Goal: Task Accomplishment & Management: Use online tool/utility

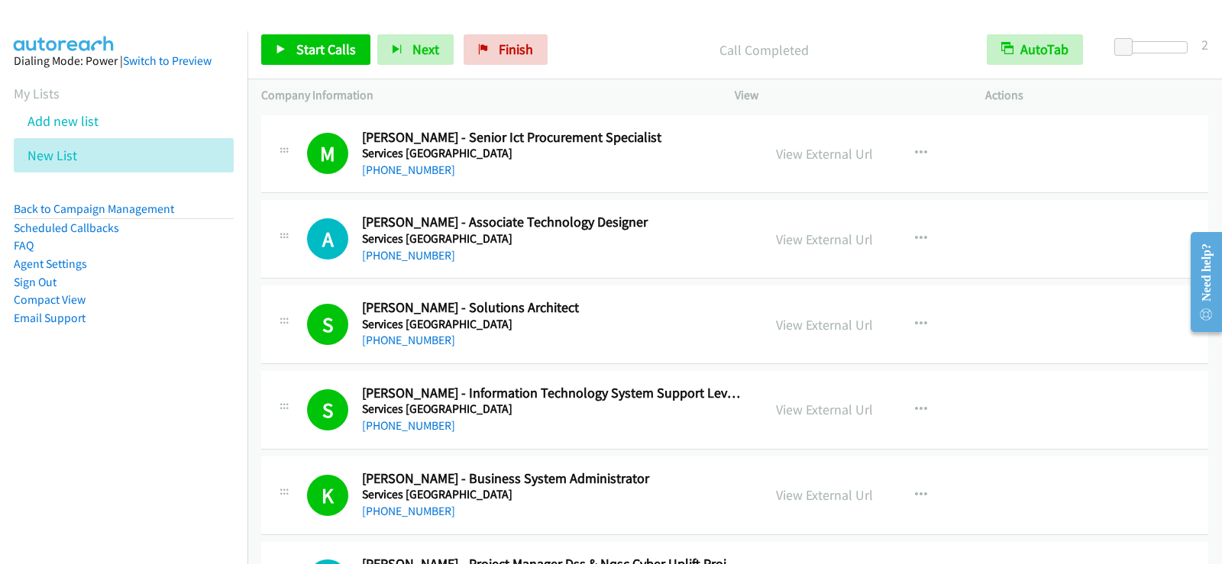
scroll to position [4810, 0]
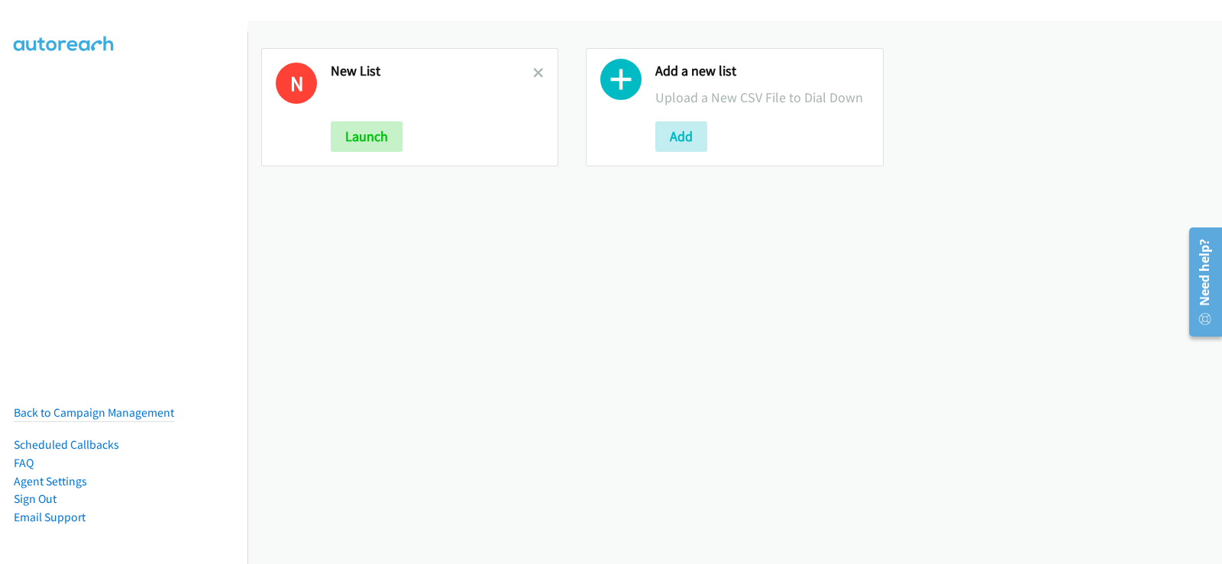
drag, startPoint x: 531, startPoint y: 72, endPoint x: 466, endPoint y: 244, distance: 184.6
click at [533, 72] on icon at bounding box center [538, 74] width 11 height 11
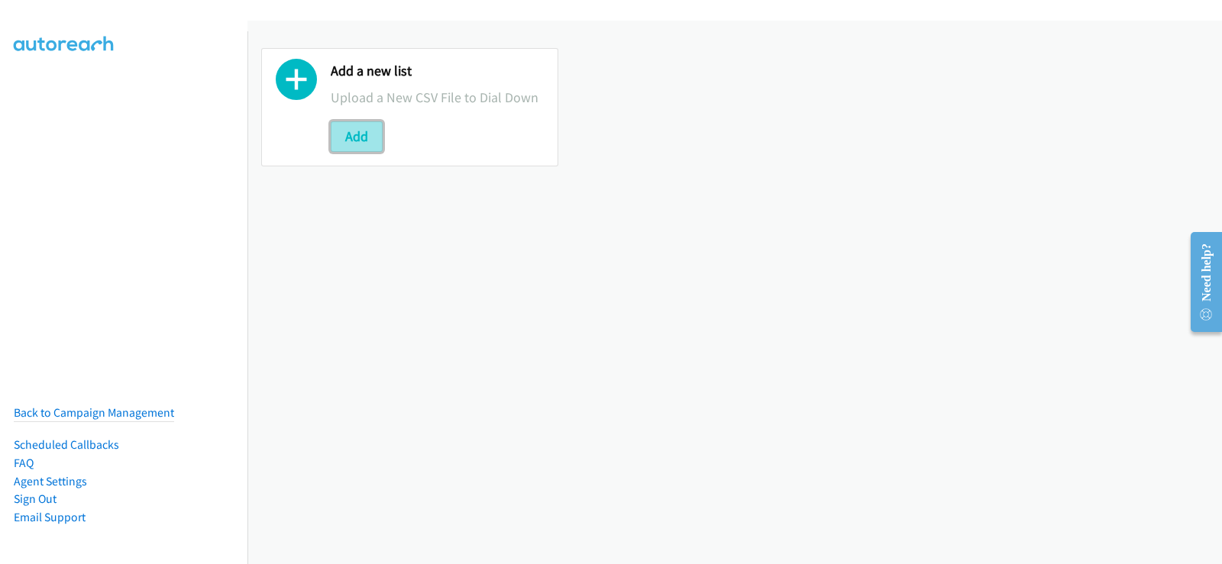
click at [348, 130] on button "Add" at bounding box center [357, 136] width 52 height 31
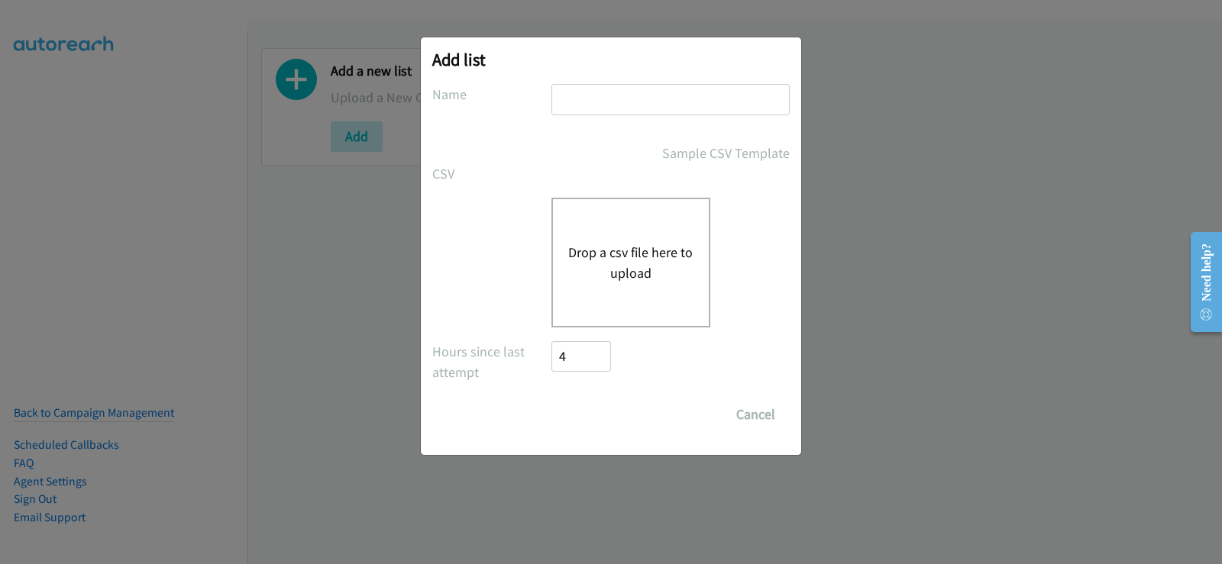
click at [644, 118] on div at bounding box center [670, 106] width 238 height 45
click at [647, 106] on input "text" at bounding box center [670, 99] width 238 height 31
type input "new list"
click at [647, 267] on button "Drop a csv file here to upload" at bounding box center [630, 262] width 125 height 41
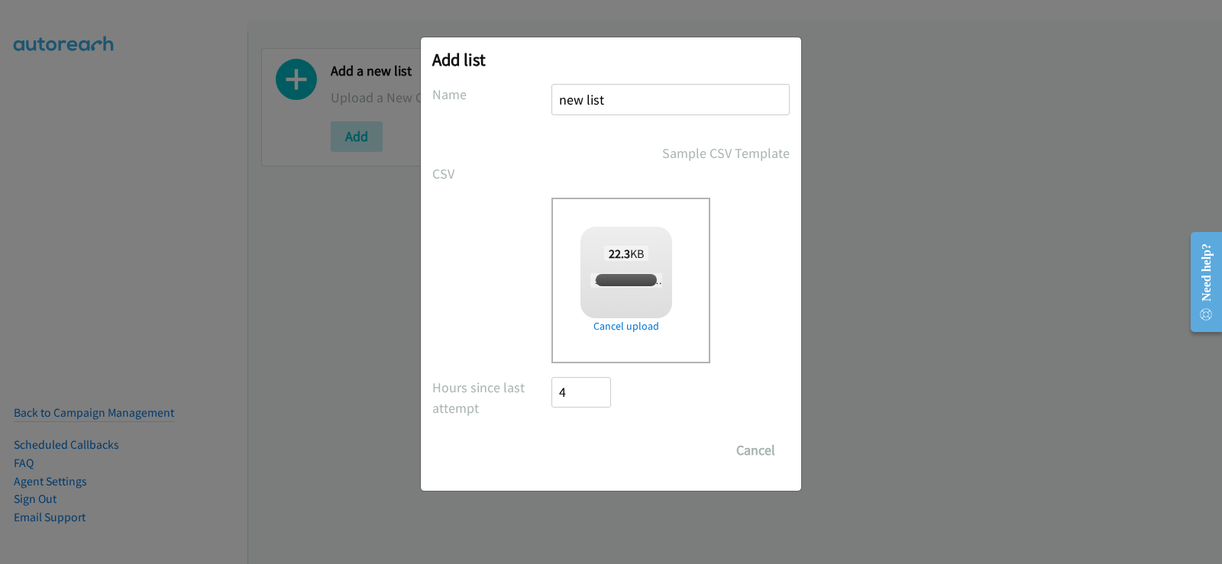
checkbox input "true"
click at [579, 455] on input "Save List" at bounding box center [591, 450] width 80 height 31
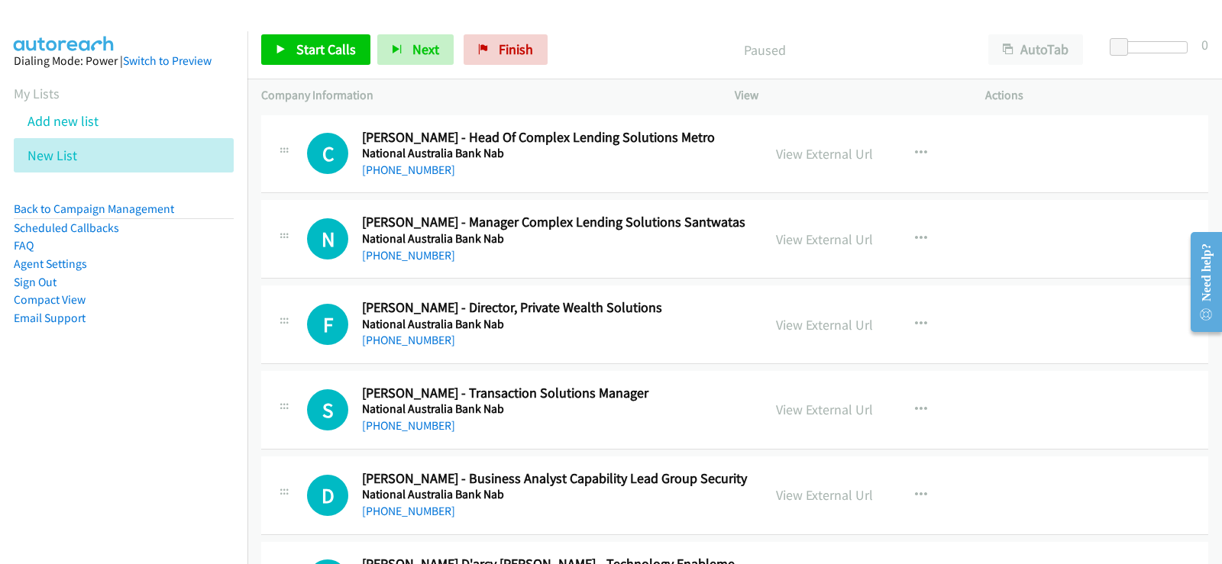
click at [651, 182] on div "C Callback Scheduled Cameron Wilkie - Head Of Complex Lending Solutions Metro N…" at bounding box center [734, 154] width 947 height 79
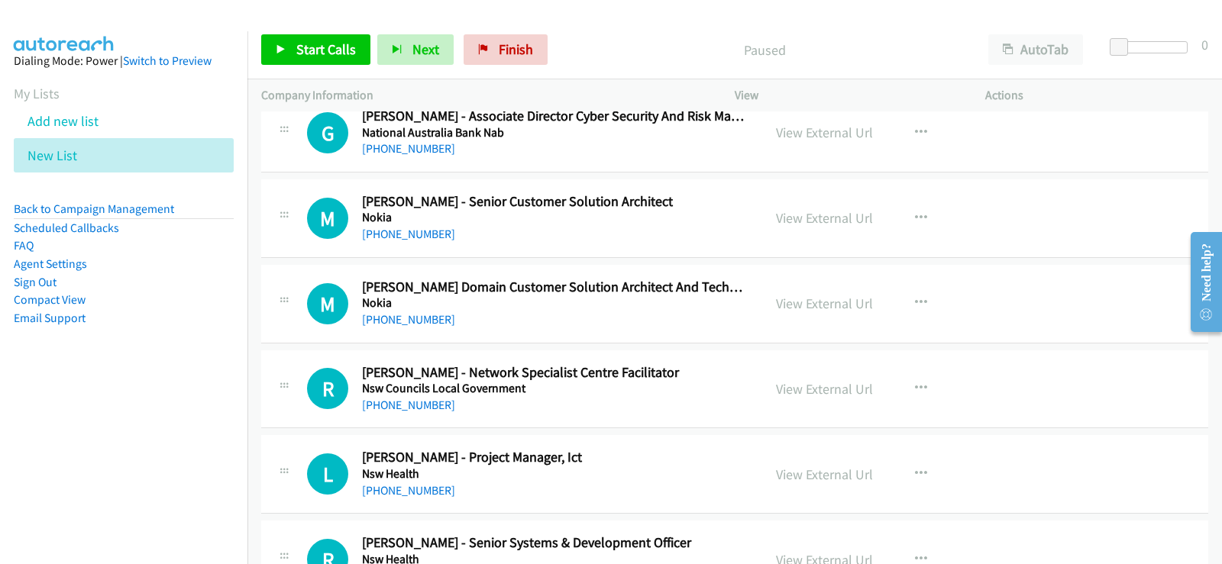
scroll to position [2520, 0]
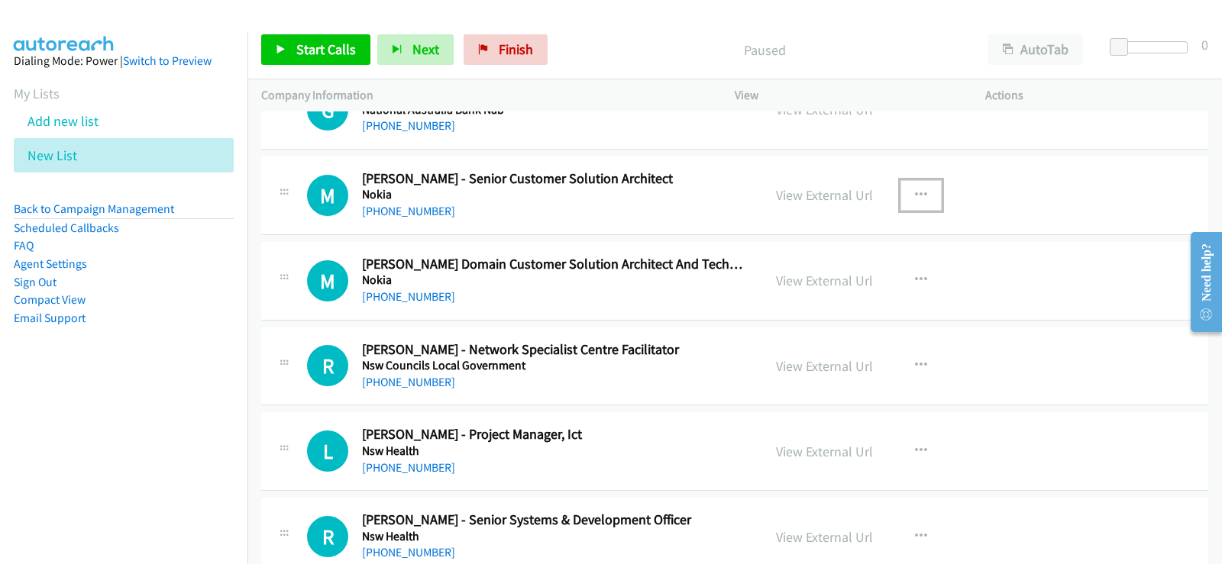
click at [915, 195] on icon "button" at bounding box center [921, 195] width 12 height 12
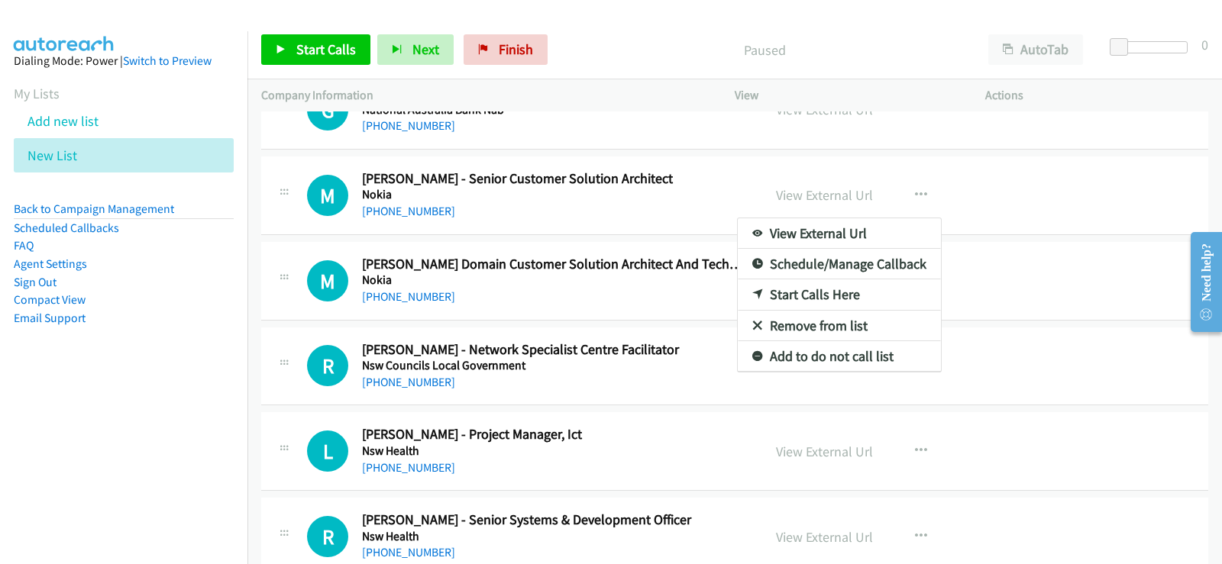
click at [791, 292] on link "Start Calls Here" at bounding box center [839, 294] width 203 height 31
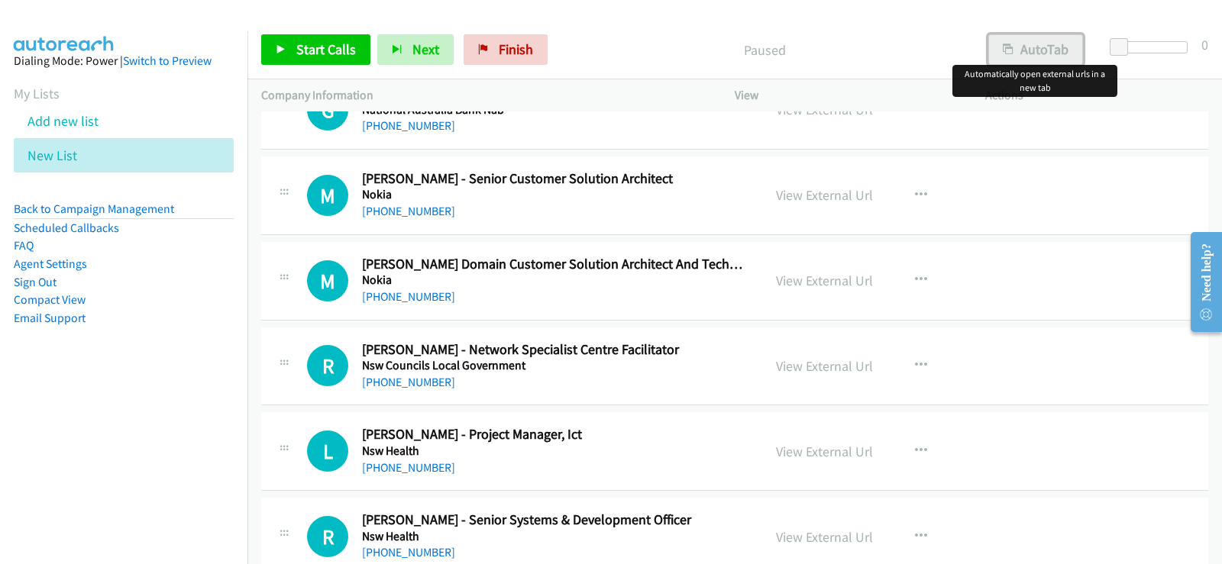
click at [1026, 60] on button "AutoTab" at bounding box center [1035, 49] width 95 height 31
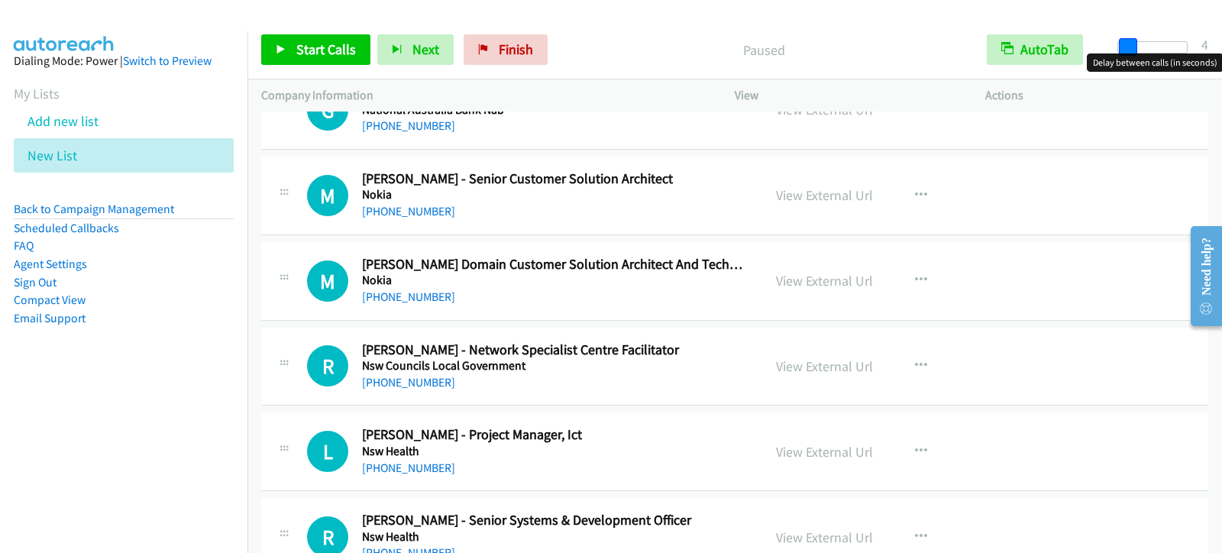
click at [1129, 51] on span at bounding box center [1128, 47] width 18 height 18
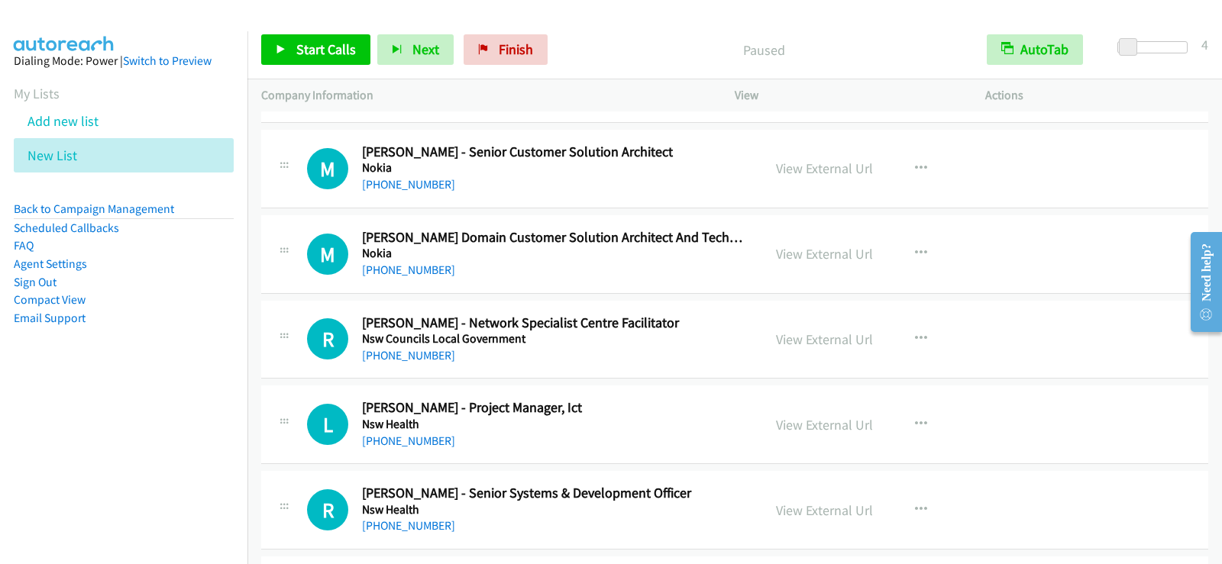
scroll to position [2520, 0]
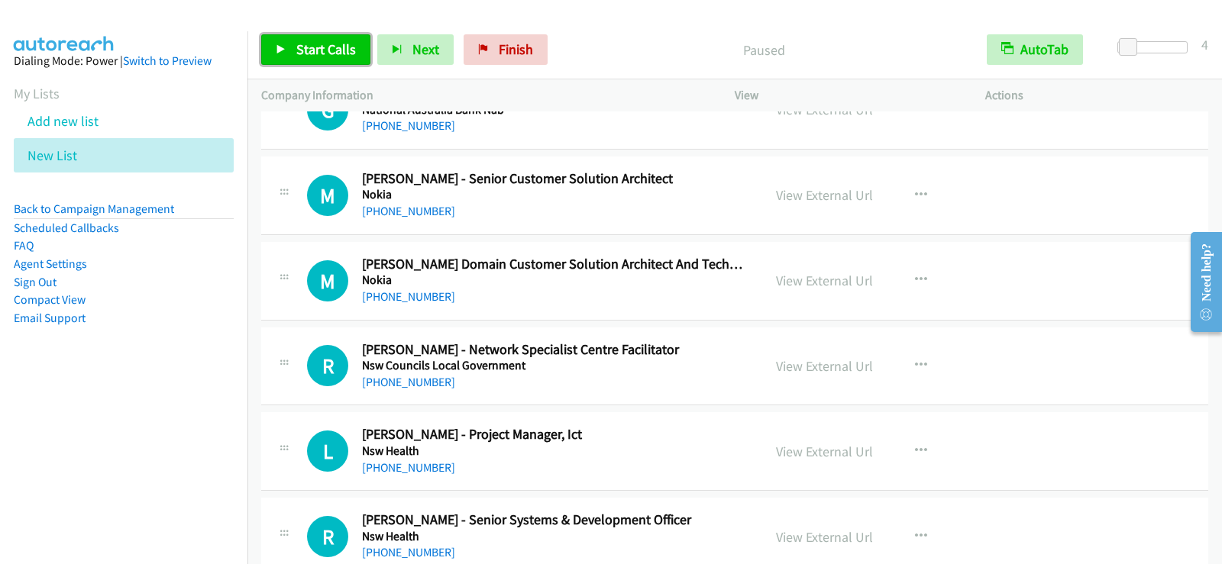
click at [354, 60] on link "Start Calls" at bounding box center [315, 49] width 109 height 31
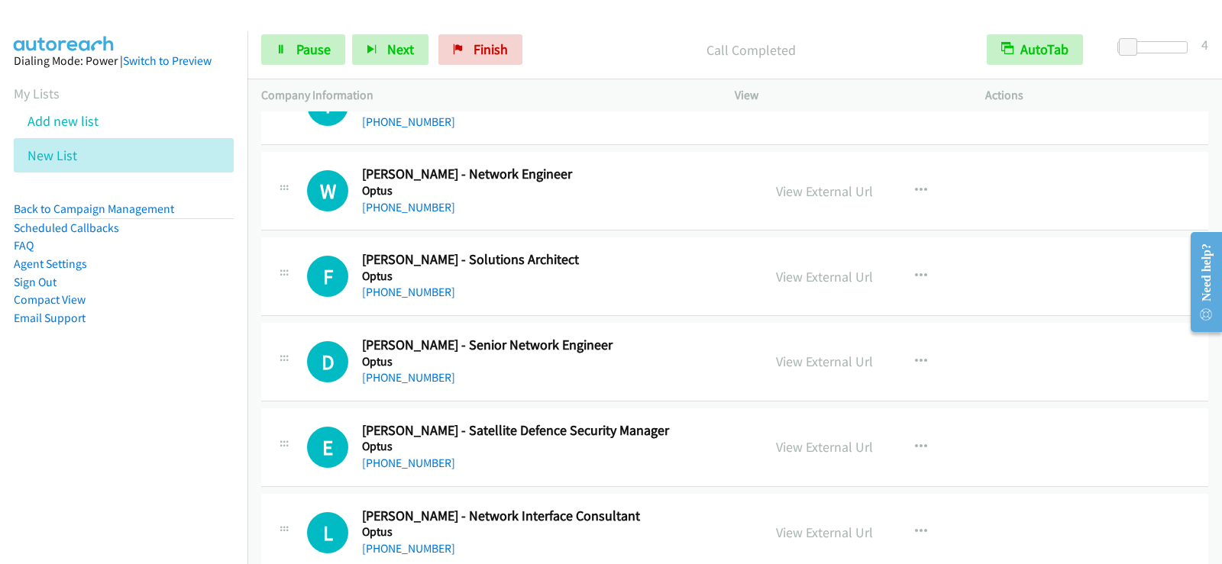
scroll to position [3130, 0]
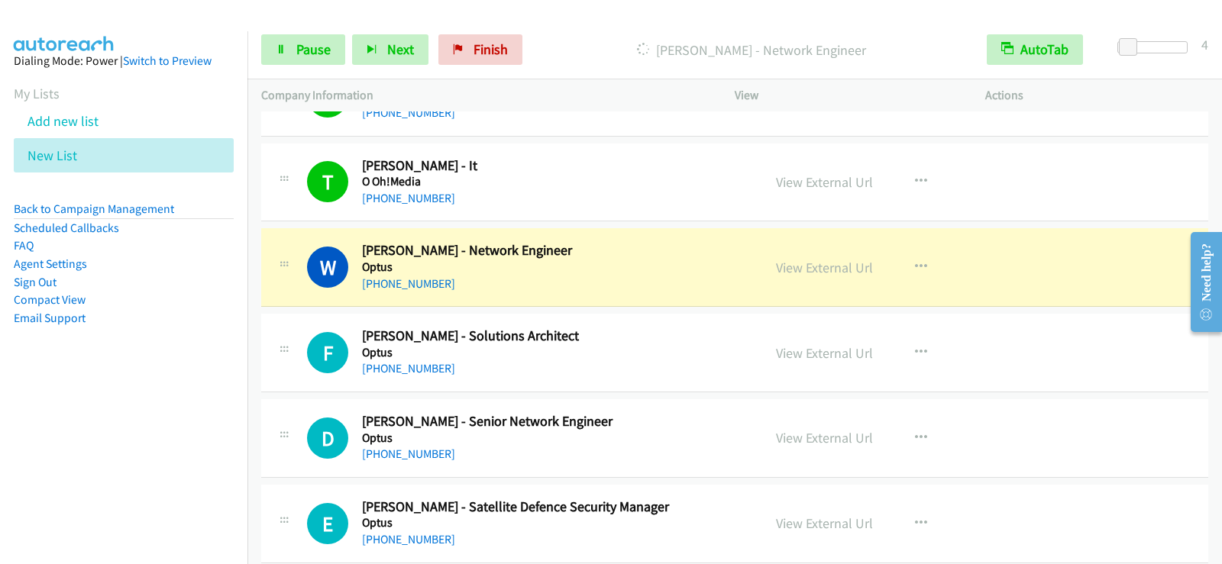
drag, startPoint x: 520, startPoint y: 594, endPoint x: 945, endPoint y: 437, distance: 453.2
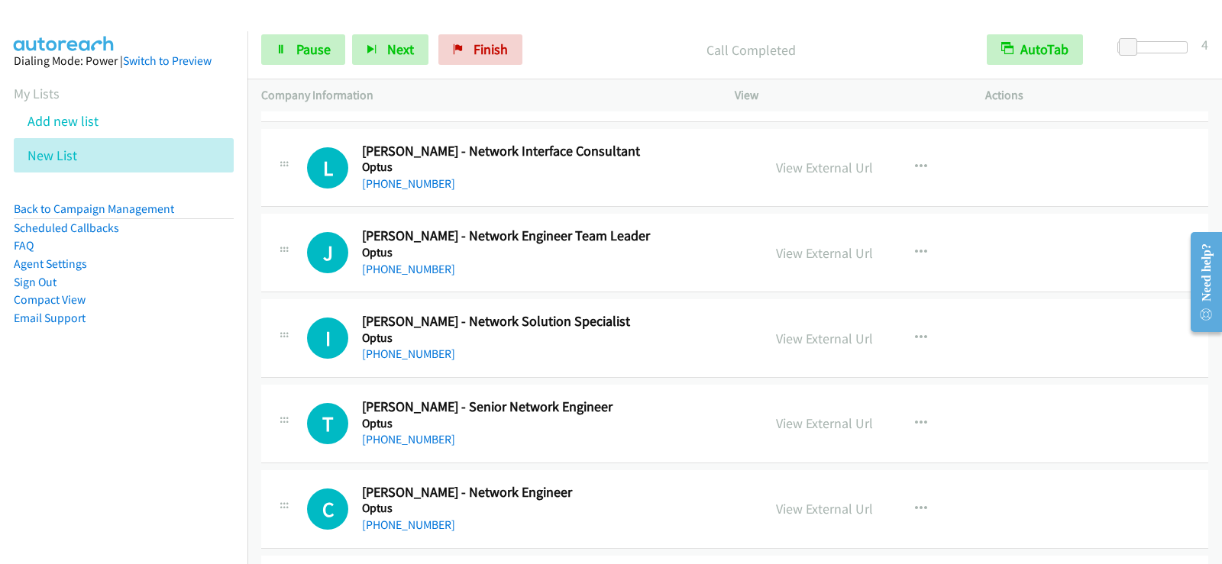
scroll to position [3588, 0]
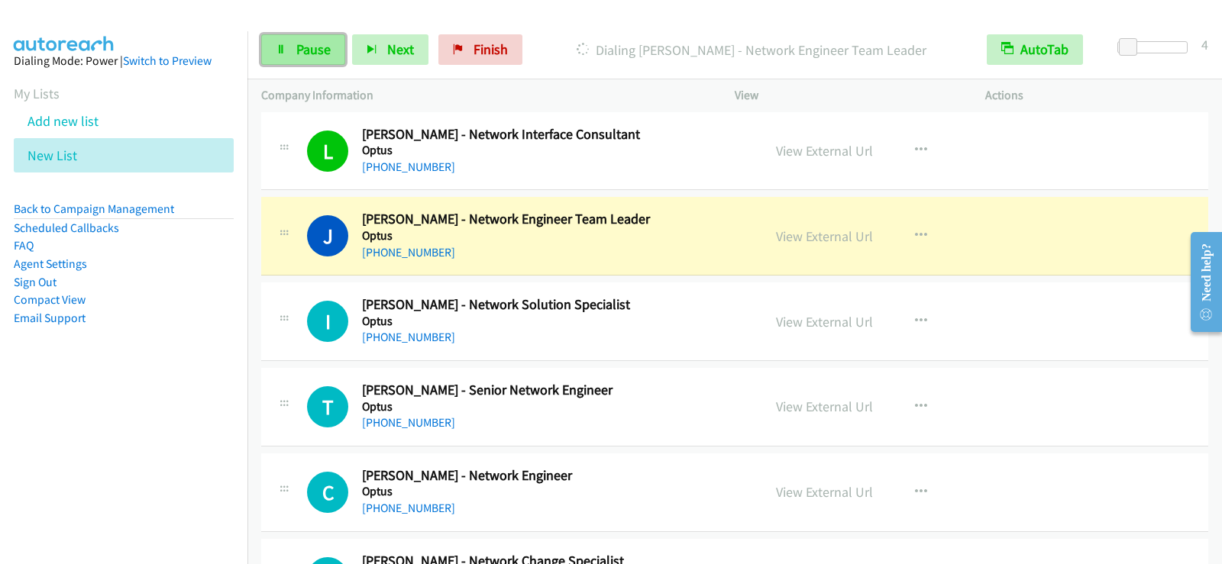
click at [281, 50] on icon at bounding box center [281, 50] width 11 height 11
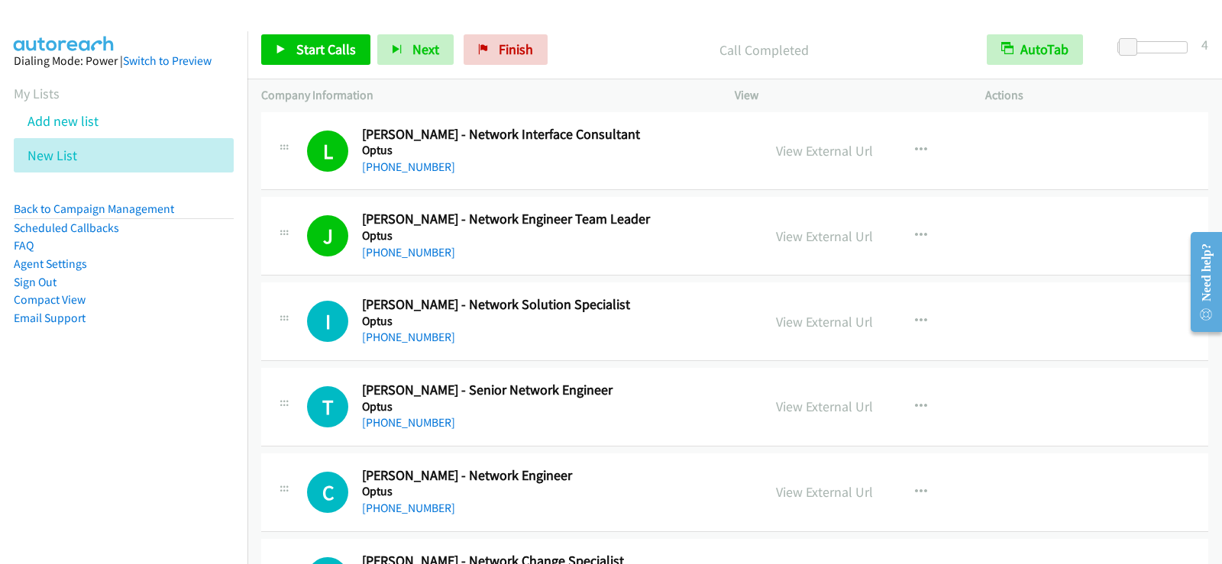
scroll to position [3665, 0]
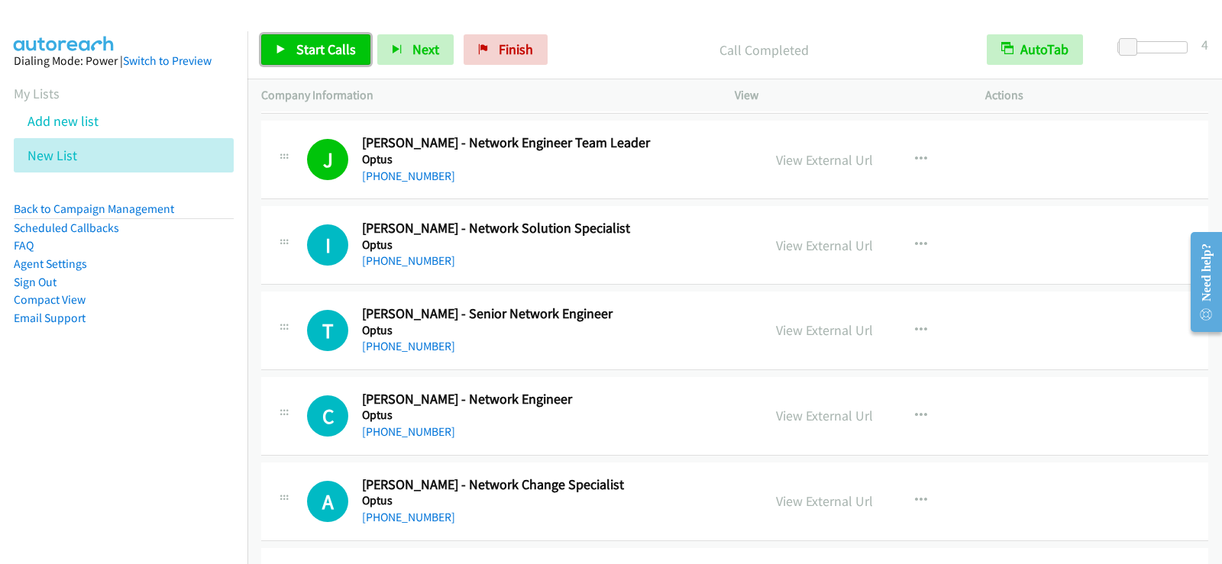
click at [327, 34] on link "Start Calls" at bounding box center [315, 49] width 109 height 31
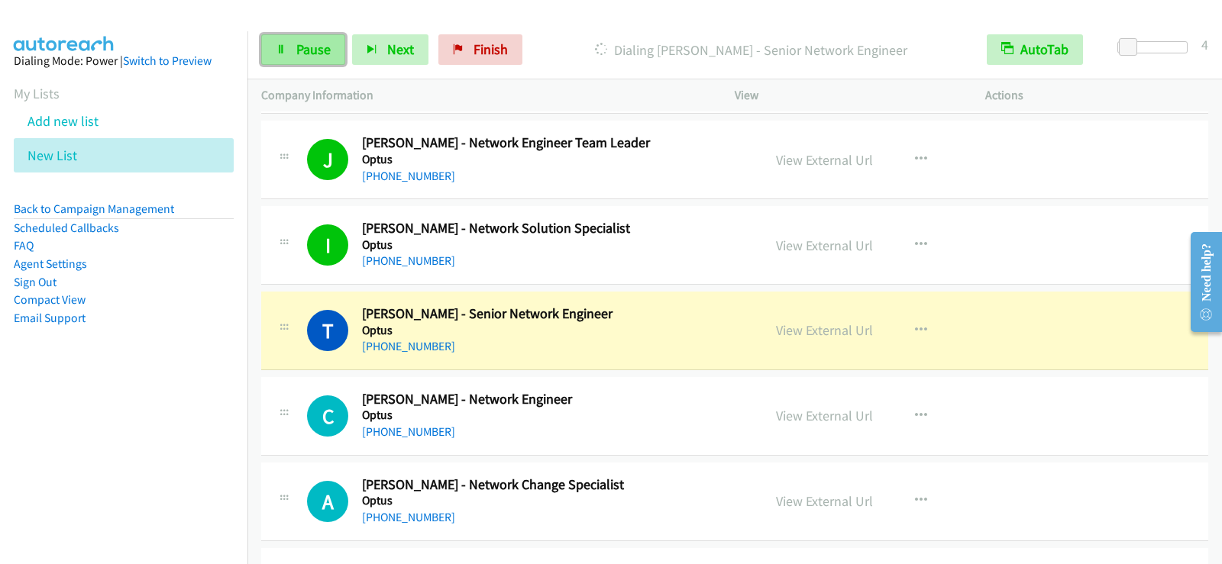
click at [305, 44] on span "Pause" at bounding box center [313, 49] width 34 height 18
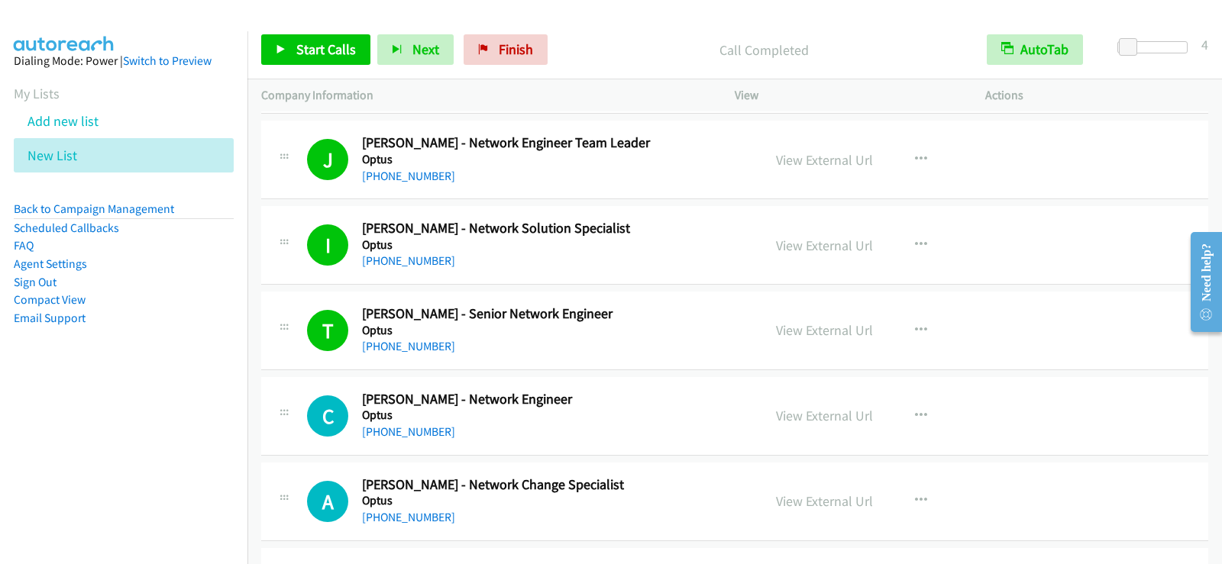
scroll to position [3741, 0]
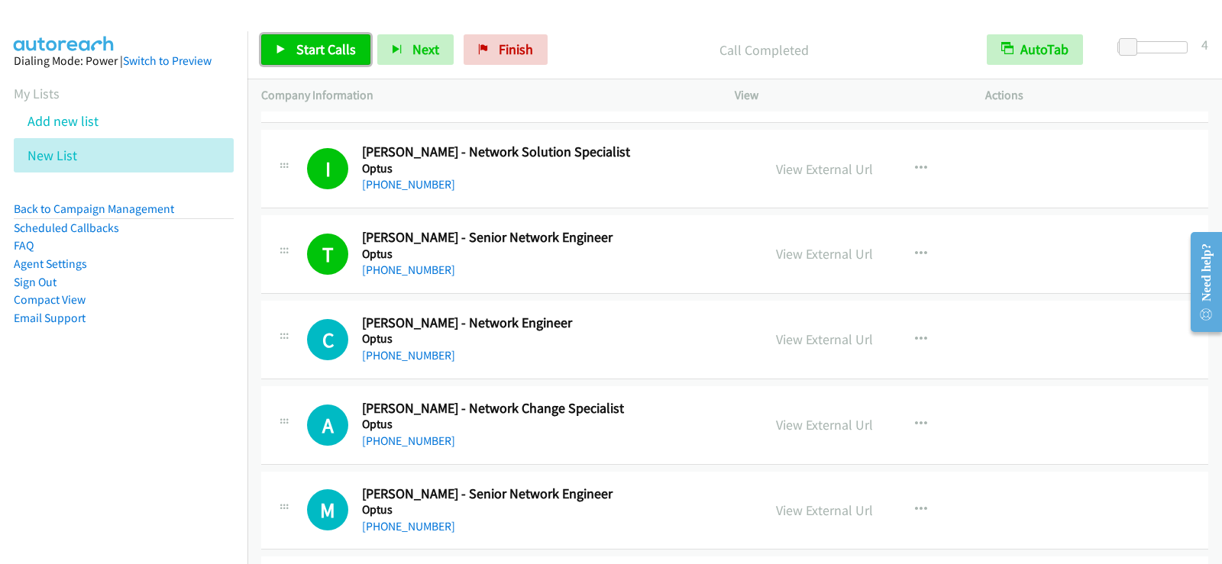
click at [343, 58] on link "Start Calls" at bounding box center [315, 49] width 109 height 31
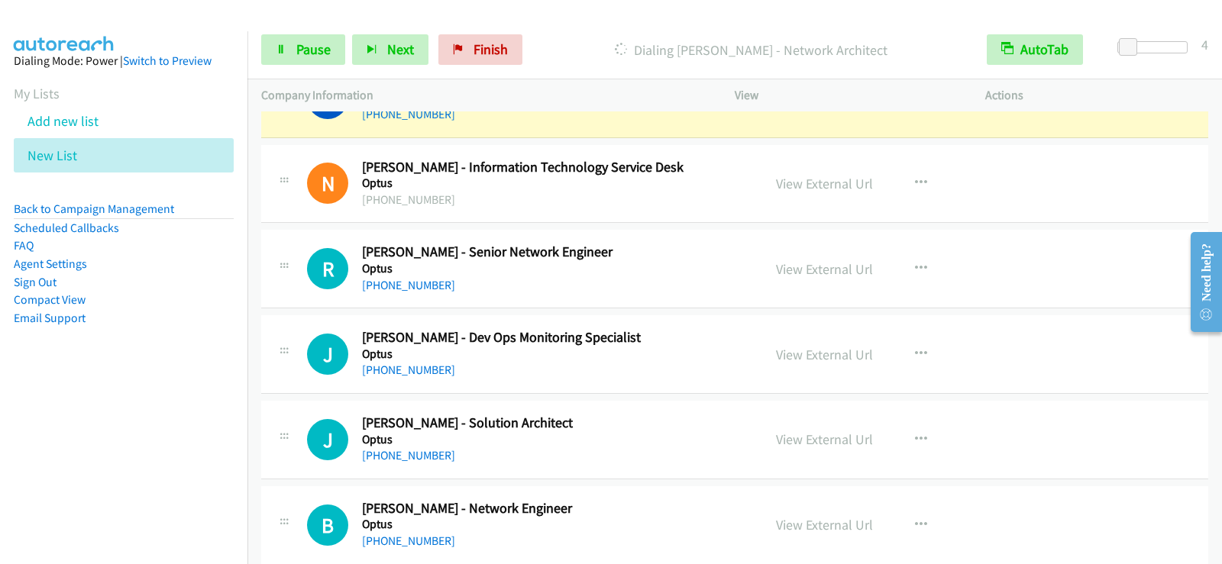
scroll to position [4581, 0]
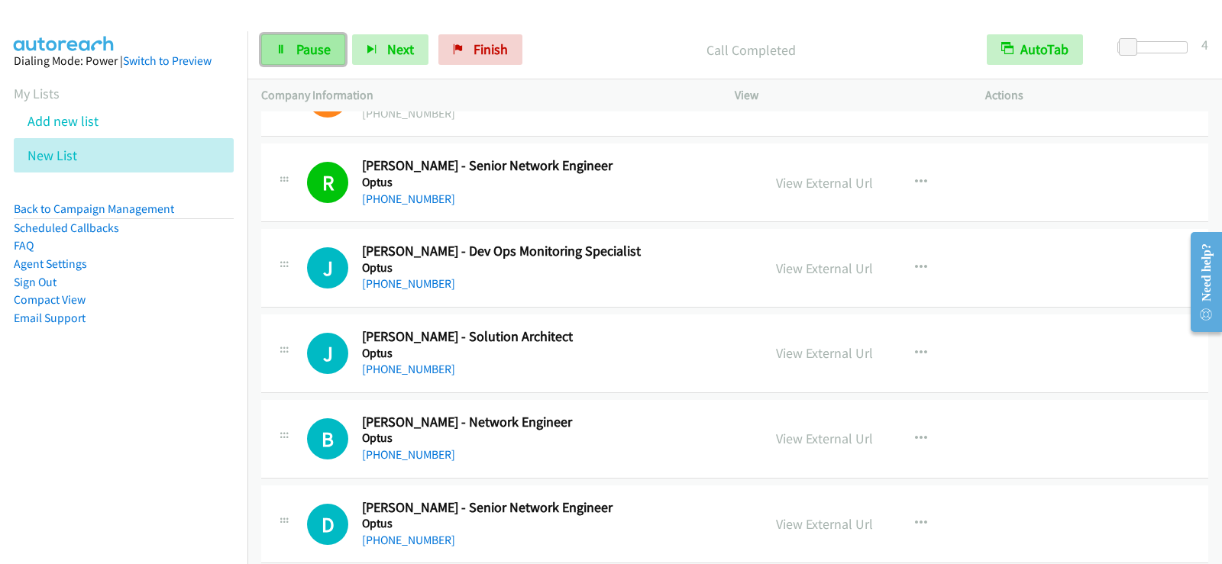
drag, startPoint x: 322, startPoint y: 55, endPoint x: 330, endPoint y: 53, distance: 7.8
click at [322, 55] on span "Pause" at bounding box center [313, 49] width 34 height 18
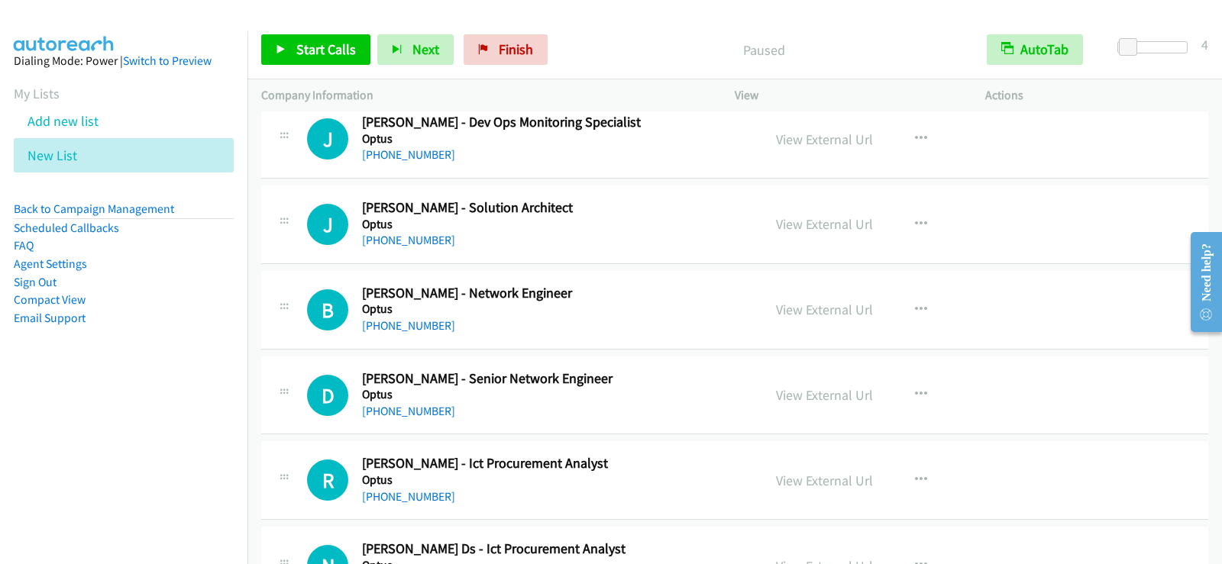
scroll to position [4734, 0]
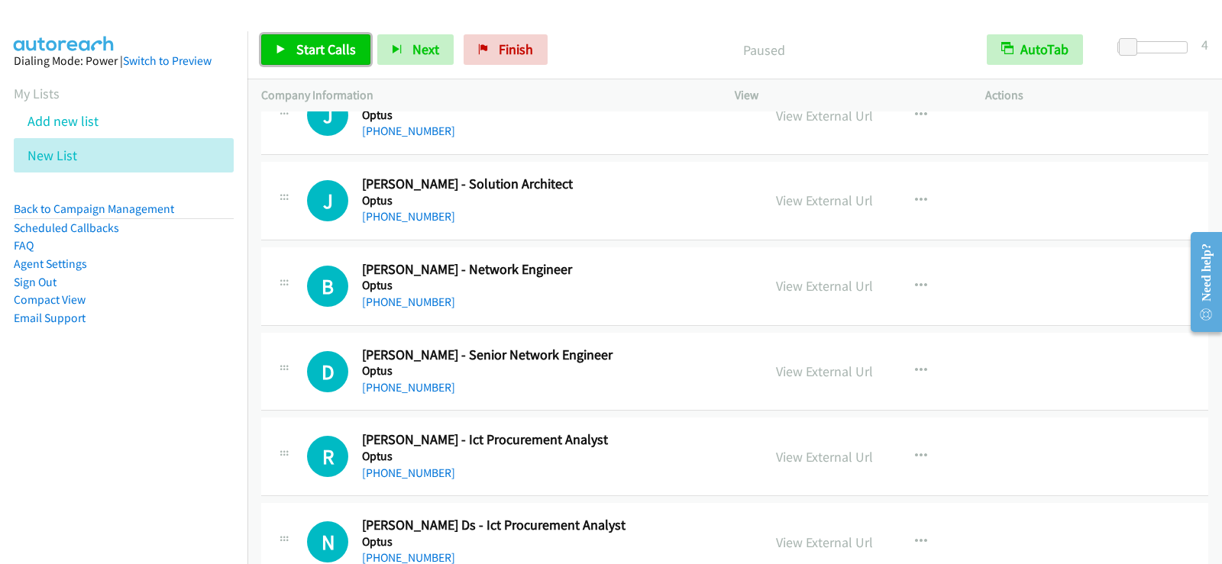
click at [314, 40] on link "Start Calls" at bounding box center [315, 49] width 109 height 31
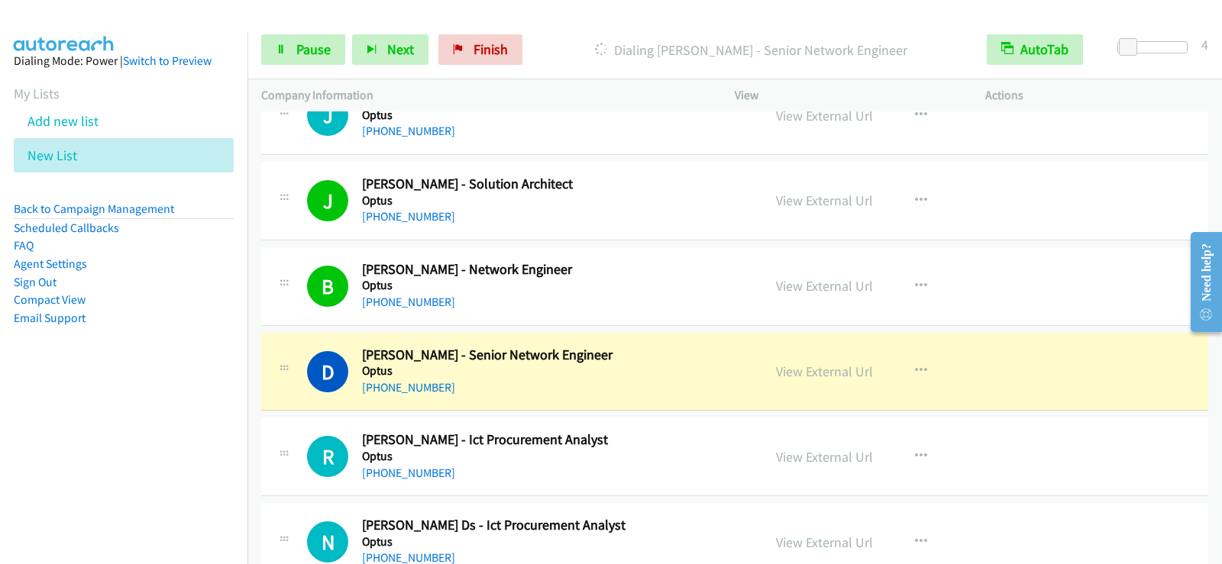
drag, startPoint x: 124, startPoint y: 377, endPoint x: 186, endPoint y: 373, distance: 62.0
click at [125, 376] on aside "Dialing Mode: Power | Switch to Preview My Lists Add new list New List Back to …" at bounding box center [123, 213] width 247 height 365
click at [312, 50] on span "Pause" at bounding box center [313, 49] width 34 height 18
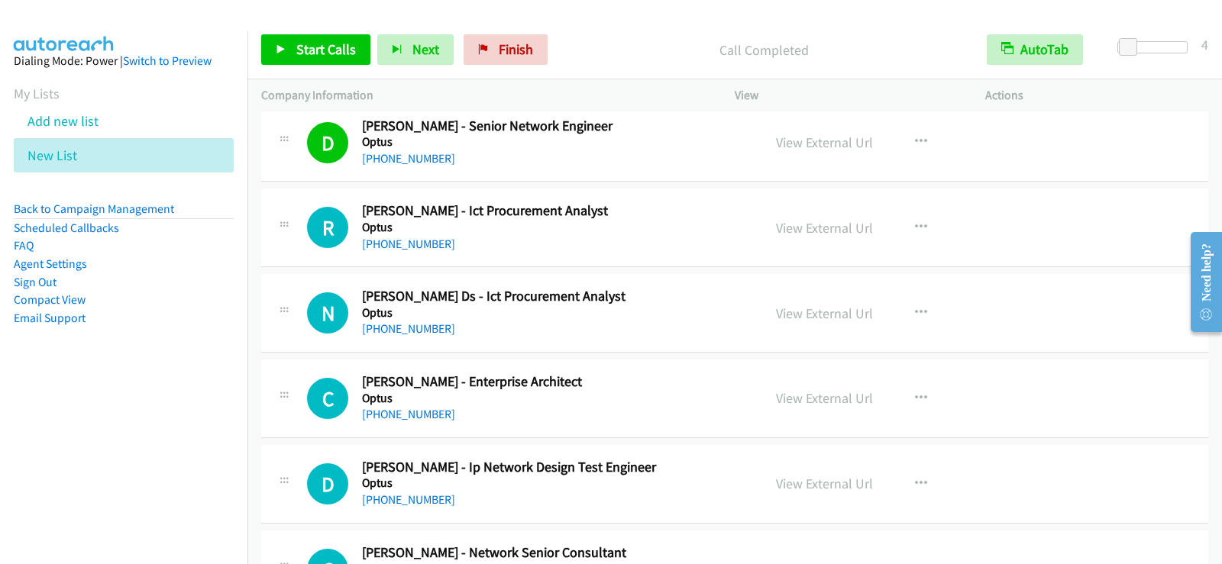
scroll to position [5039, 0]
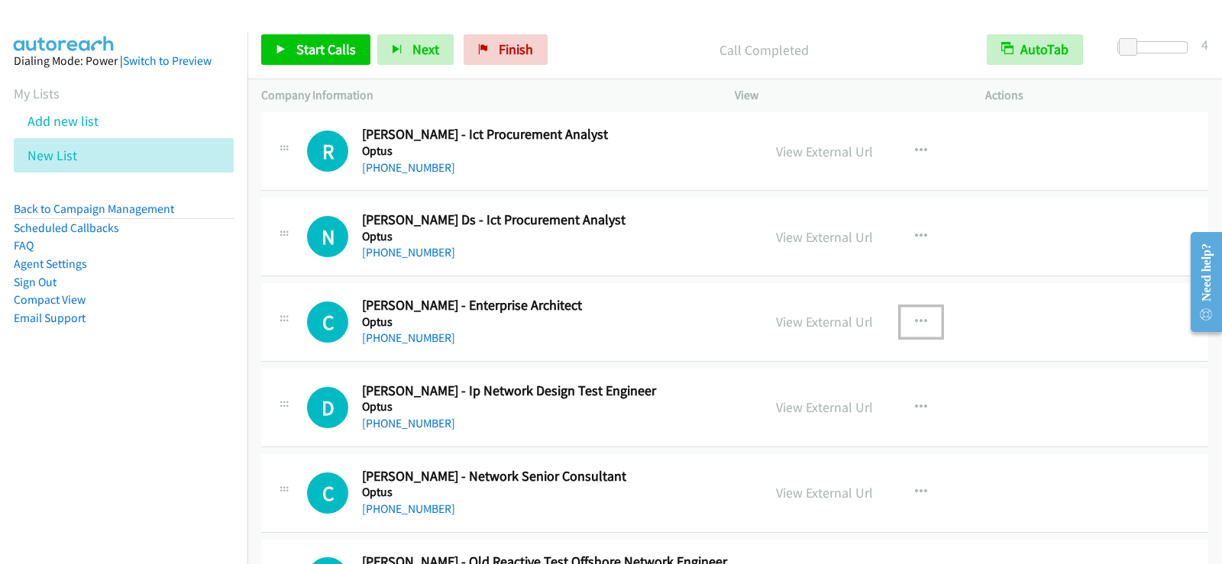
click at [921, 321] on button "button" at bounding box center [920, 322] width 41 height 31
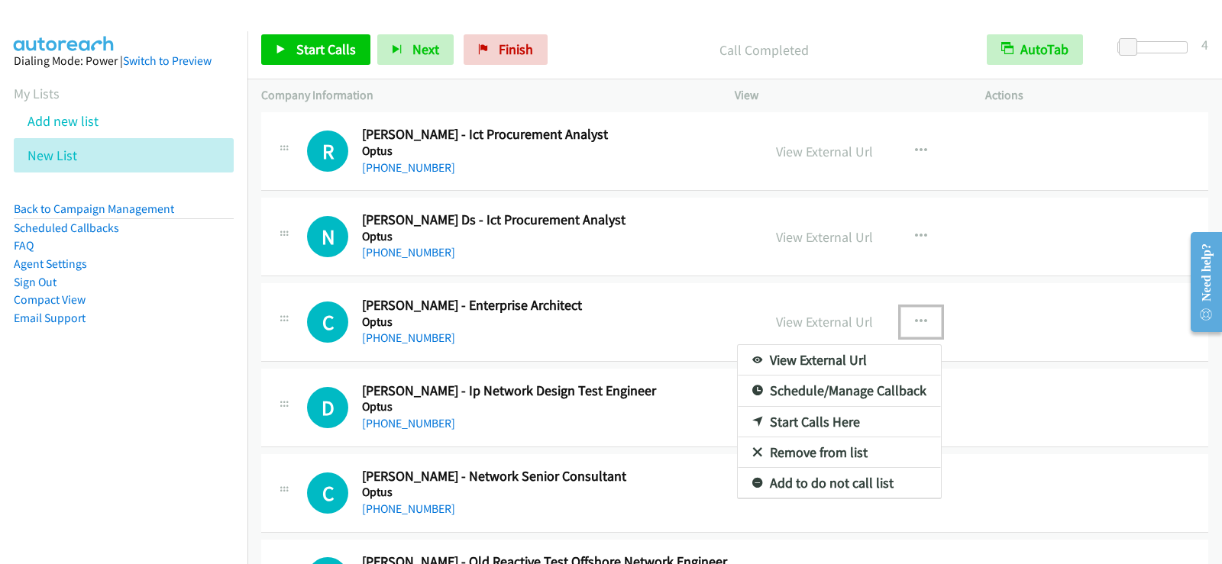
click at [851, 425] on link "Start Calls Here" at bounding box center [839, 422] width 203 height 31
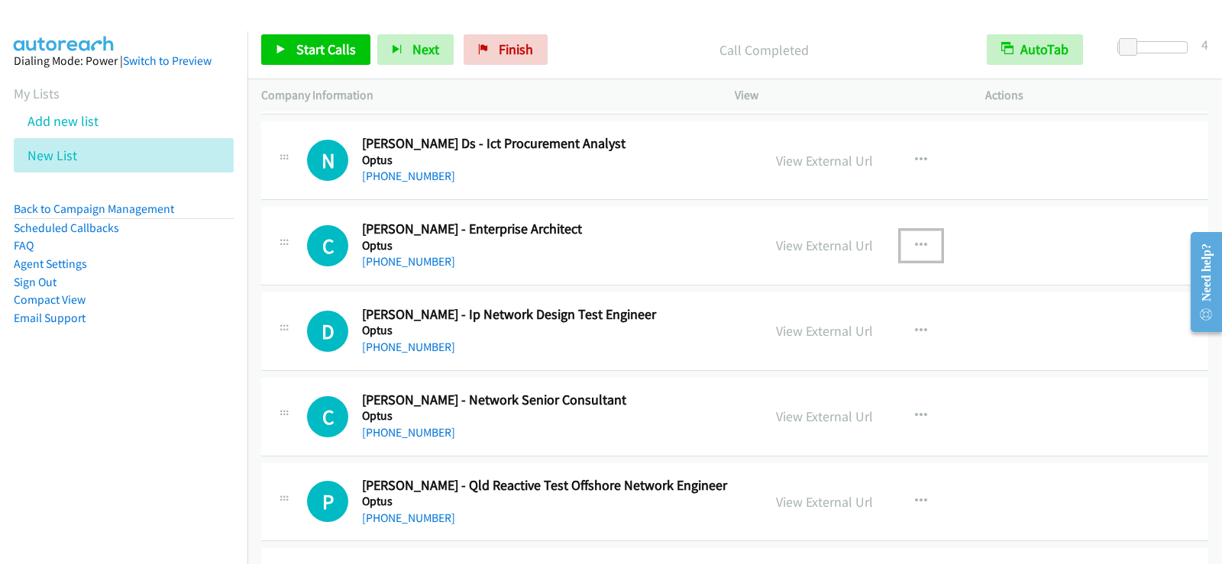
scroll to position [5192, 0]
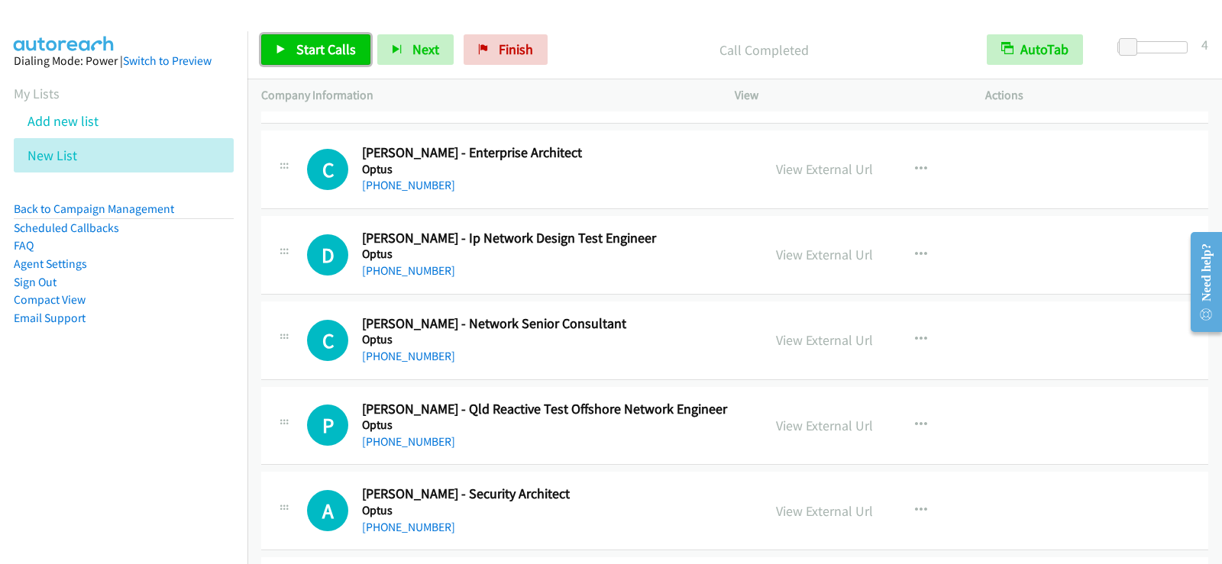
click at [293, 49] on link "Start Calls" at bounding box center [315, 49] width 109 height 31
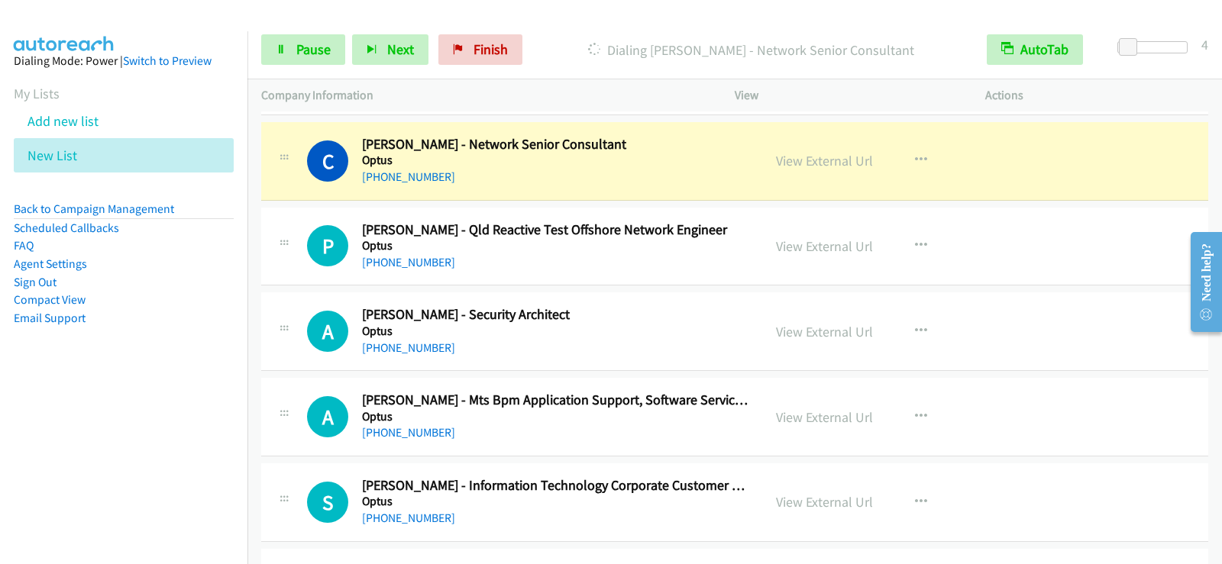
scroll to position [5344, 0]
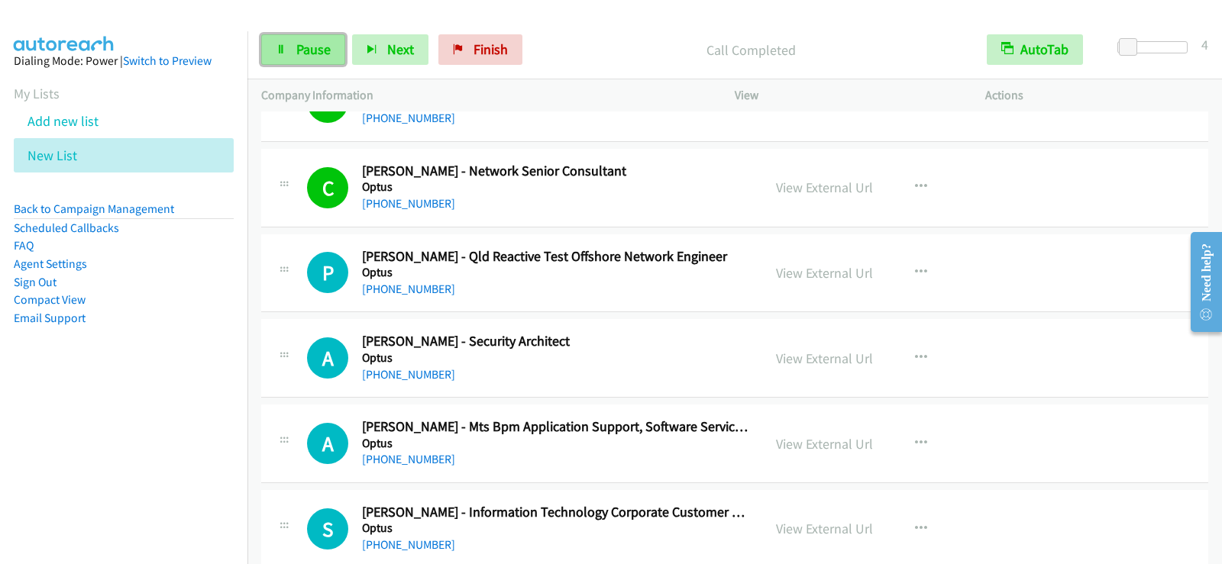
click at [332, 46] on link "Pause" at bounding box center [303, 49] width 84 height 31
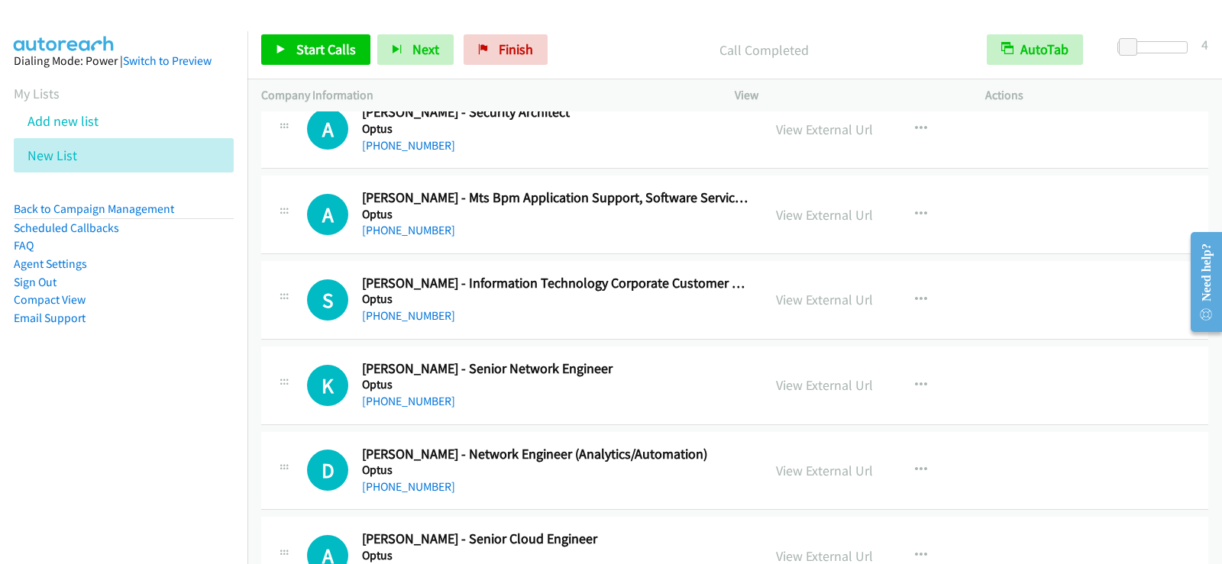
scroll to position [5650, 0]
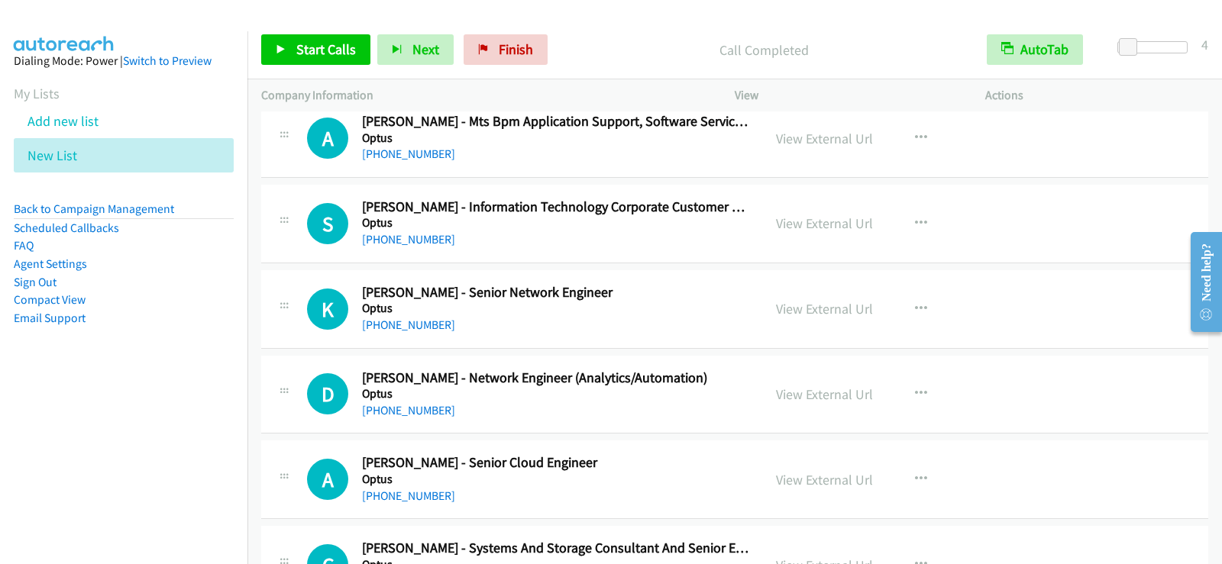
drag, startPoint x: 618, startPoint y: 308, endPoint x: 754, endPoint y: 335, distance: 139.4
click at [618, 308] on h5 "Optus" at bounding box center [555, 308] width 386 height 15
click at [915, 306] on icon "button" at bounding box center [921, 309] width 12 height 12
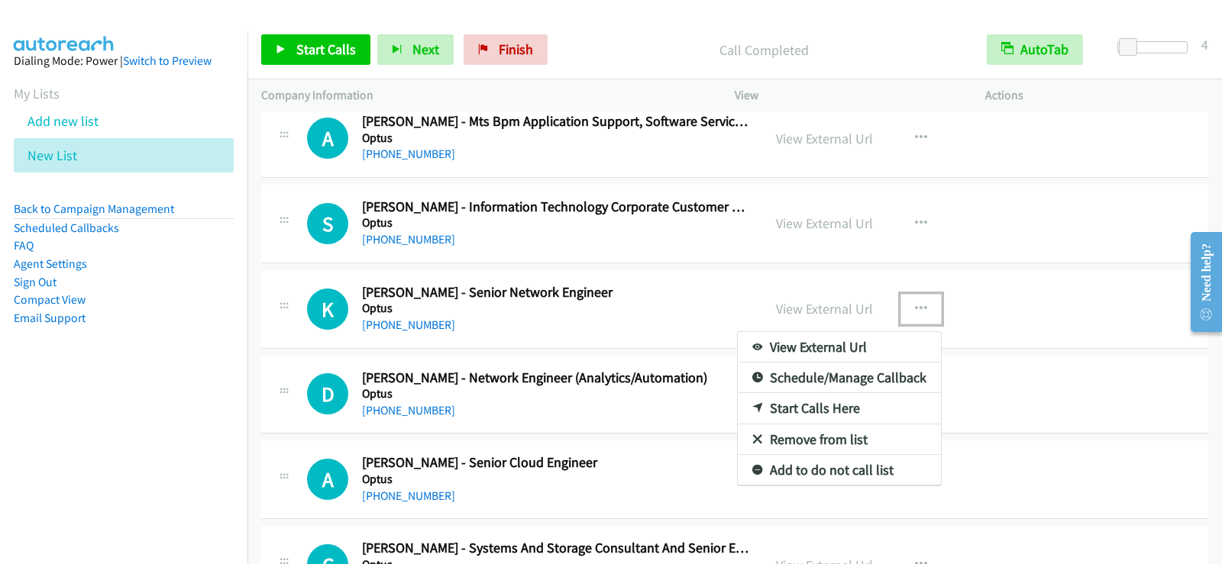
click at [770, 408] on link "Start Calls Here" at bounding box center [839, 408] width 203 height 31
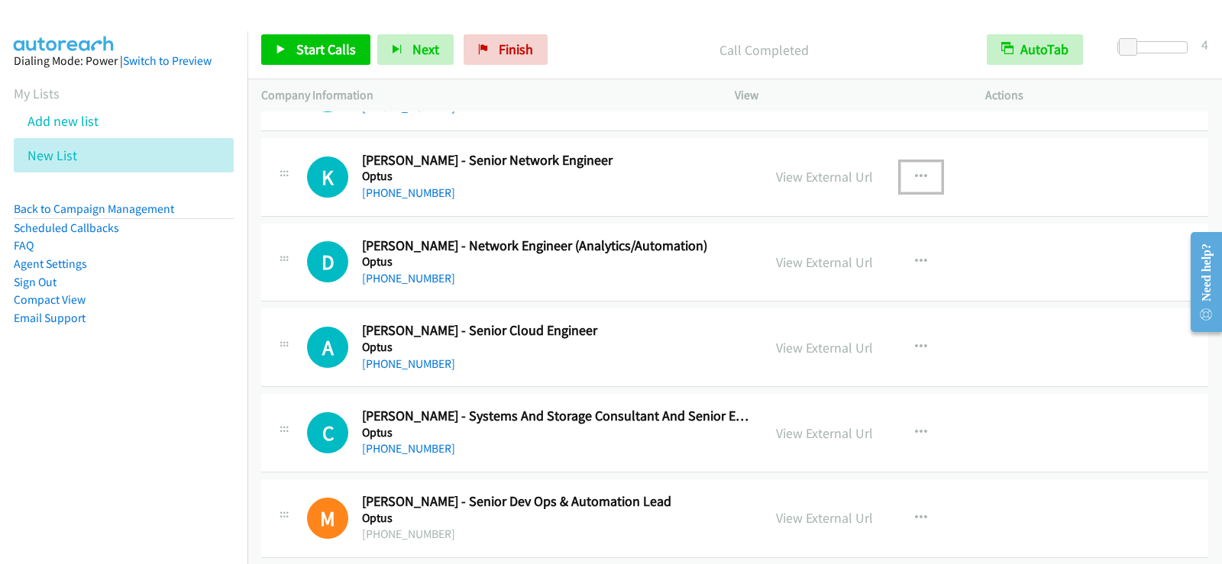
scroll to position [5803, 0]
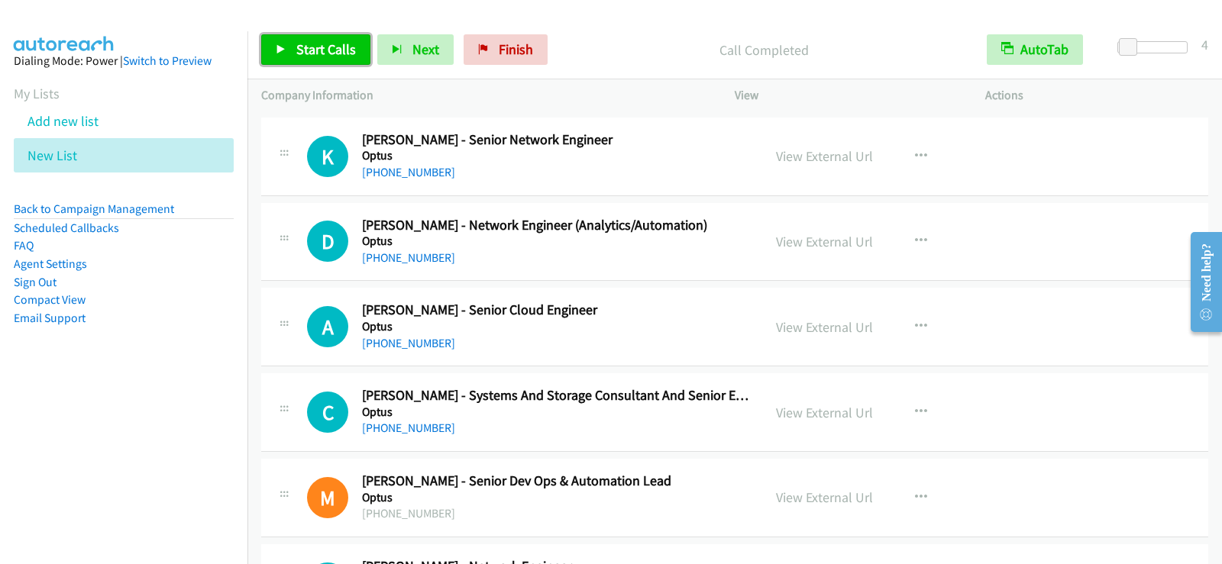
click at [336, 47] on span "Start Calls" at bounding box center [326, 49] width 60 height 18
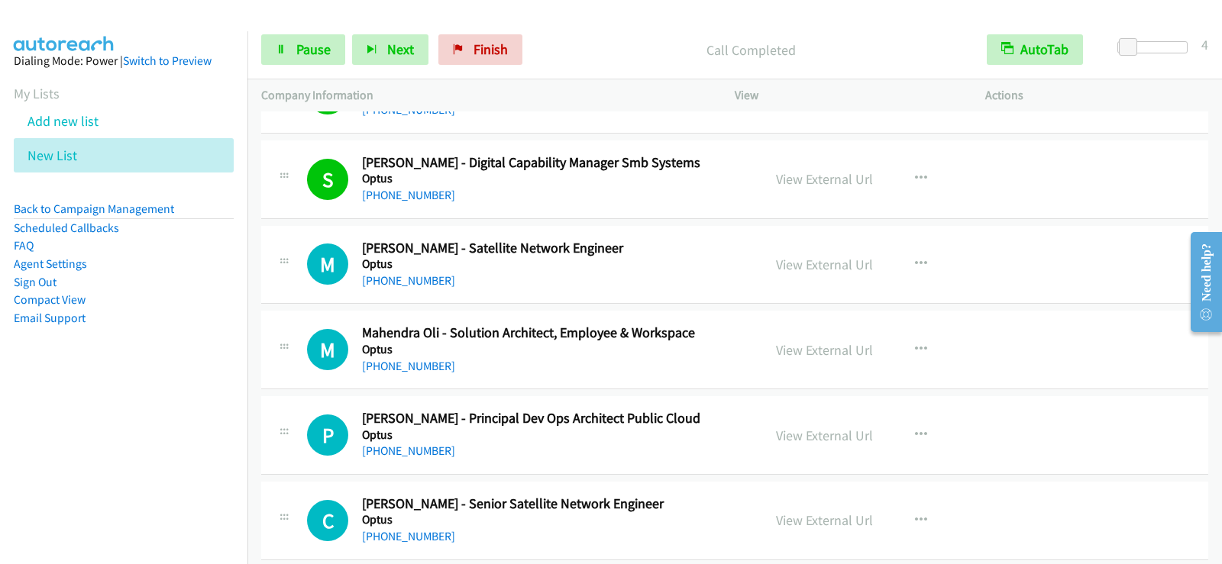
scroll to position [6795, 0]
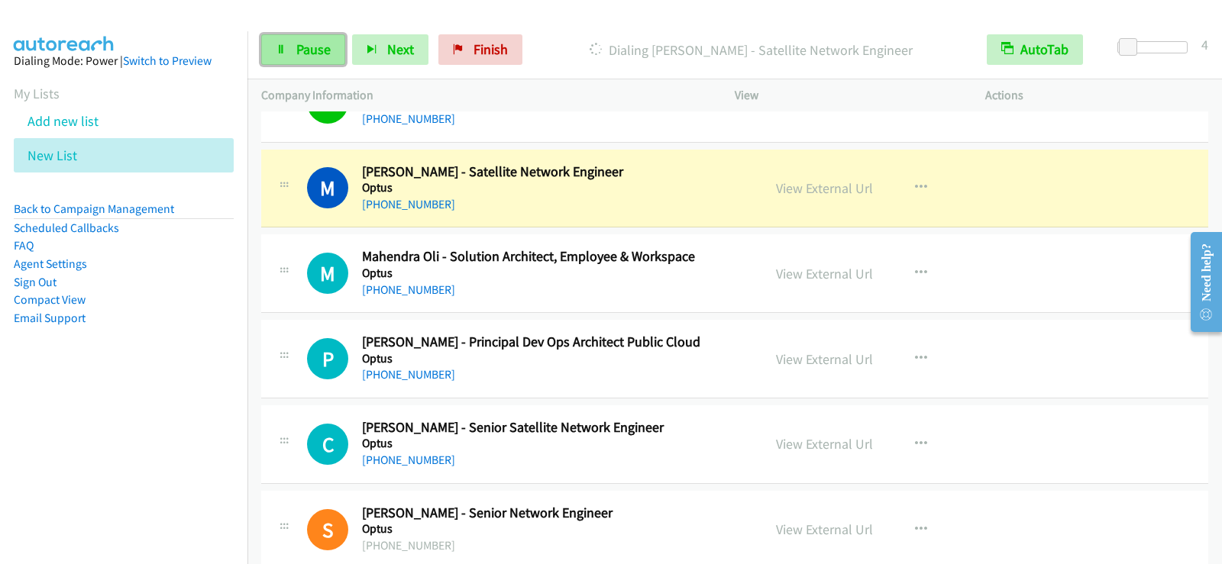
click at [299, 56] on span "Pause" at bounding box center [313, 49] width 34 height 18
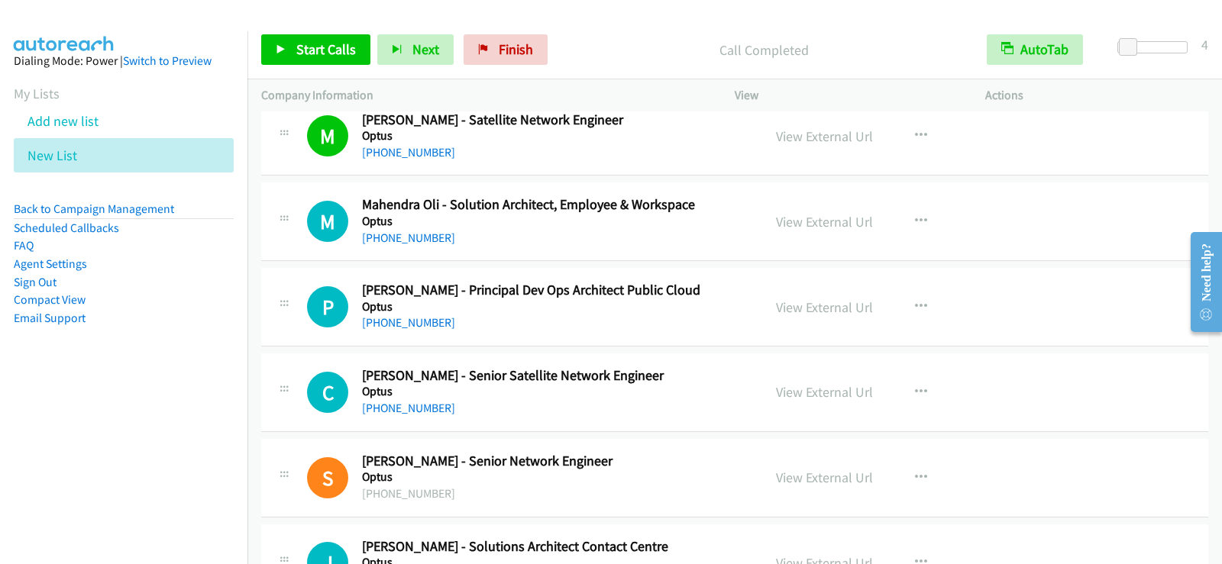
scroll to position [6871, 0]
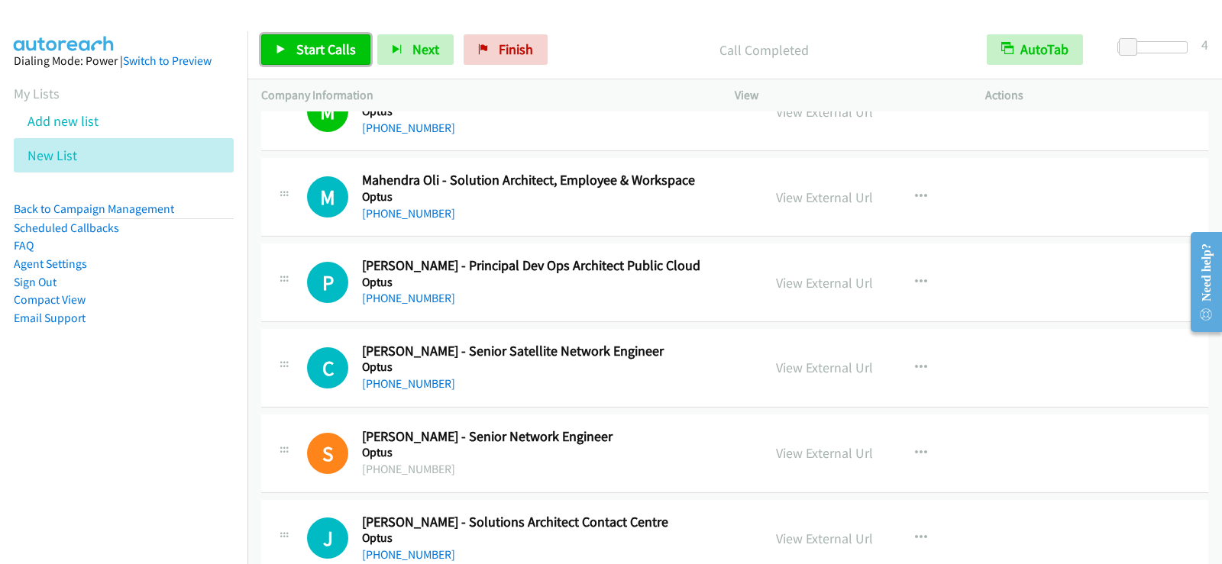
click at [315, 57] on span "Start Calls" at bounding box center [326, 49] width 60 height 18
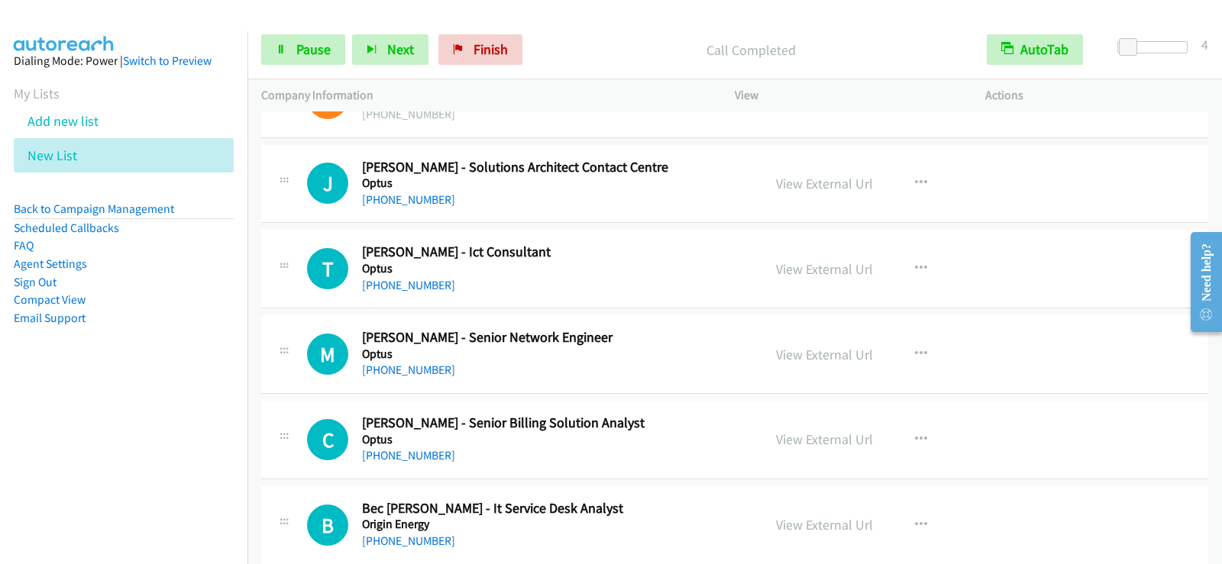
scroll to position [7253, 0]
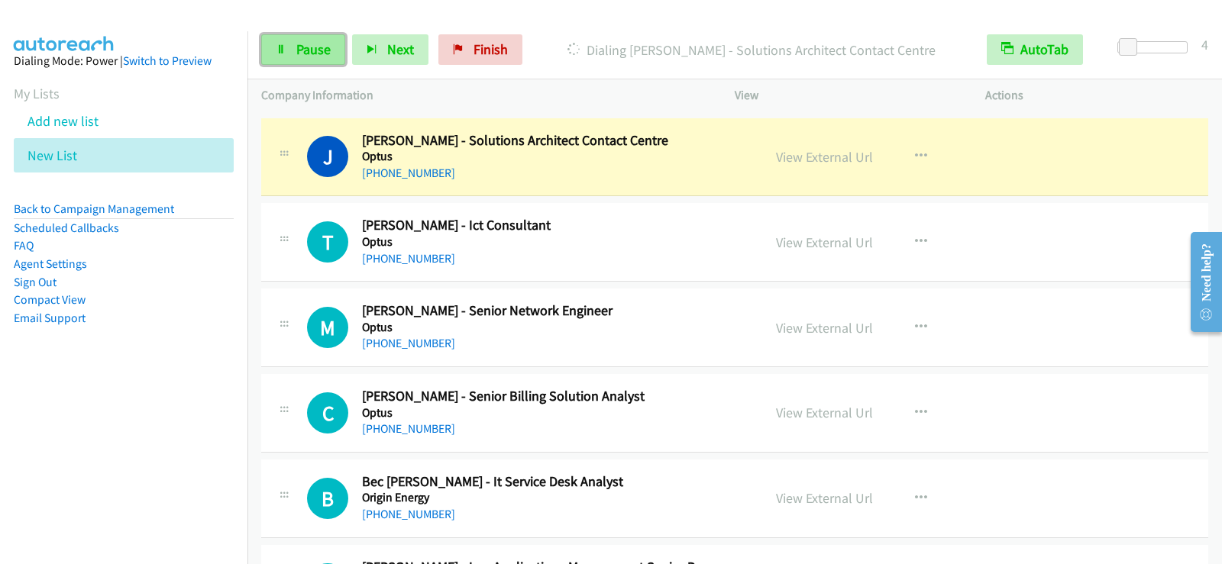
click at [307, 40] on link "Pause" at bounding box center [303, 49] width 84 height 31
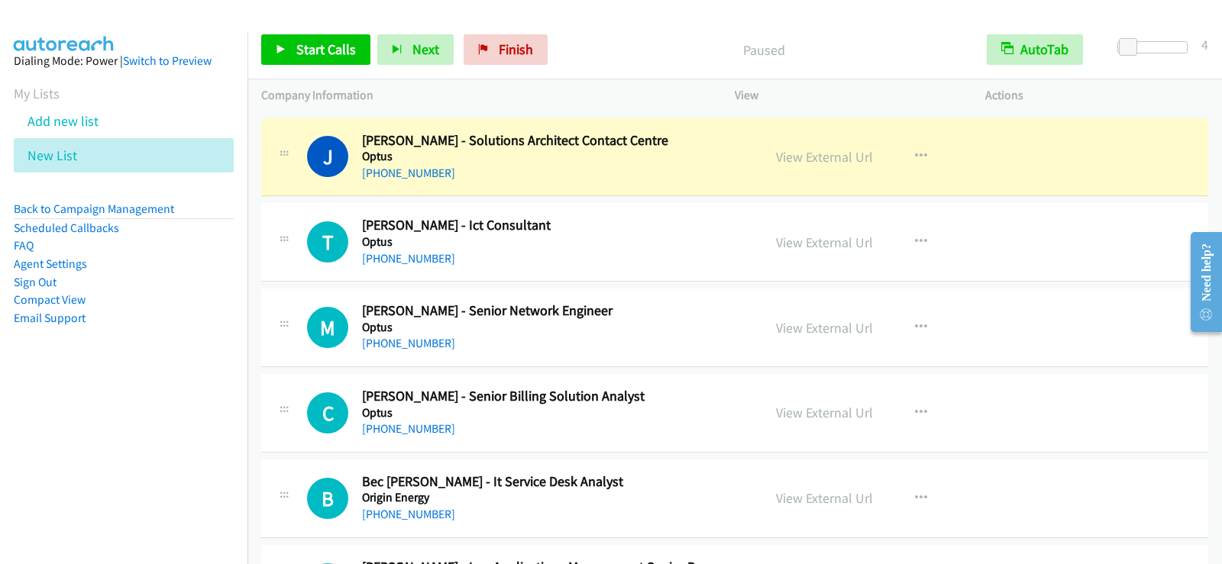
click at [179, 313] on li "Email Support" at bounding box center [124, 318] width 220 height 18
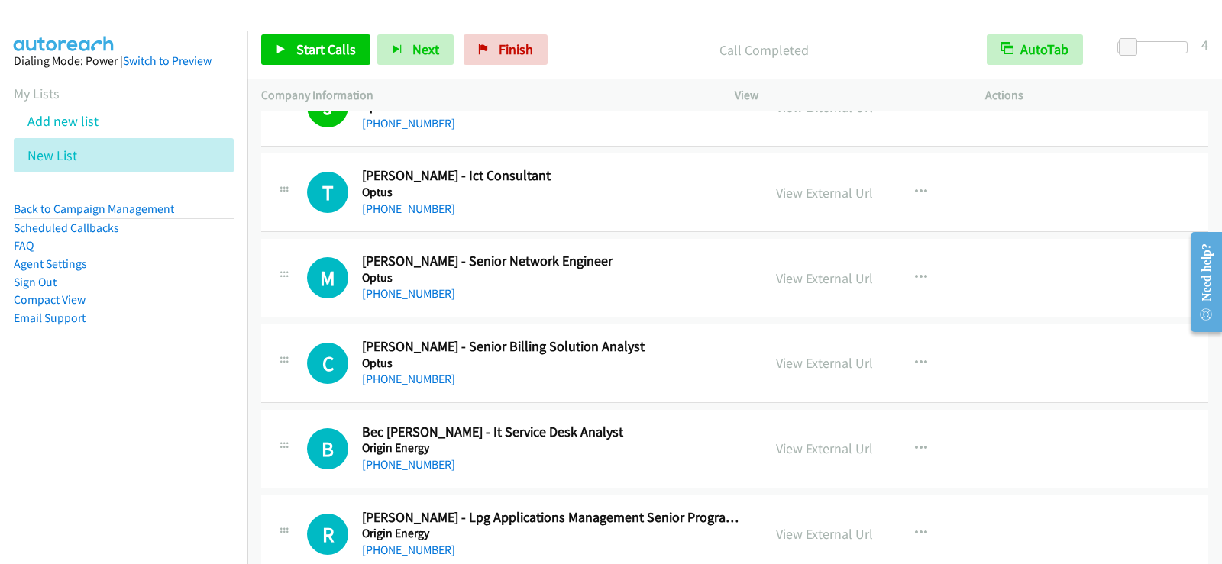
scroll to position [7330, 0]
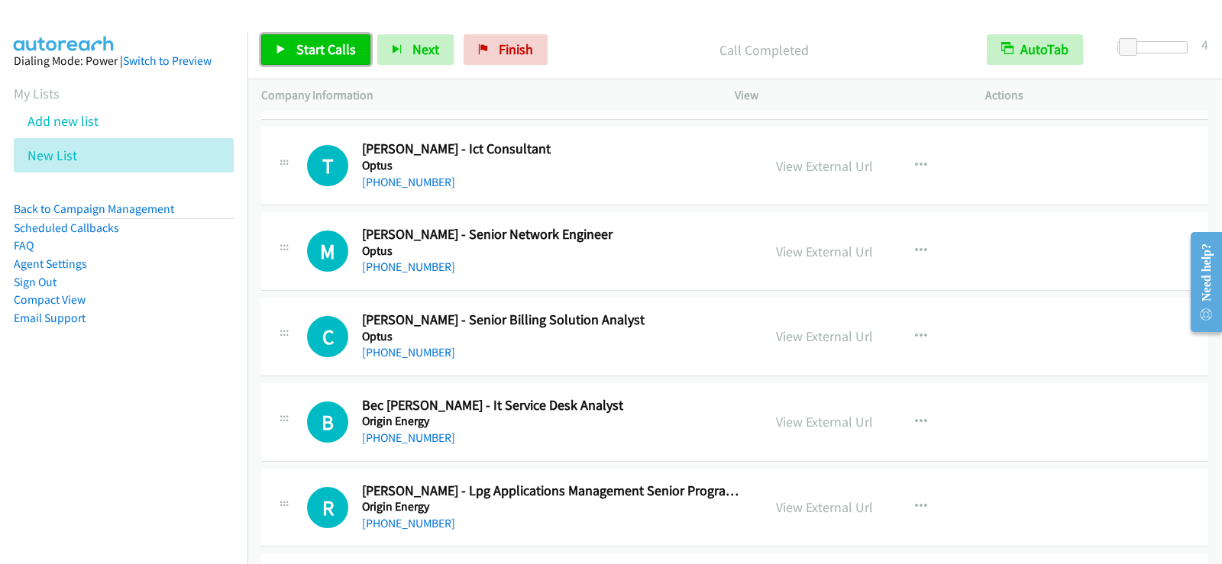
click at [335, 50] on span "Start Calls" at bounding box center [326, 49] width 60 height 18
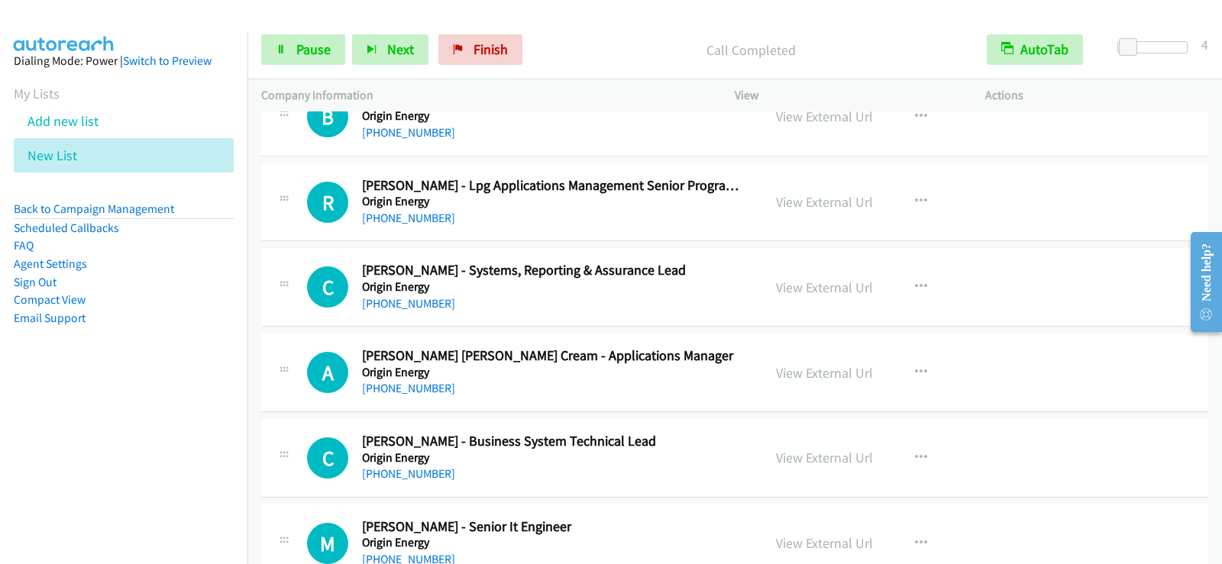
scroll to position [7559, 0]
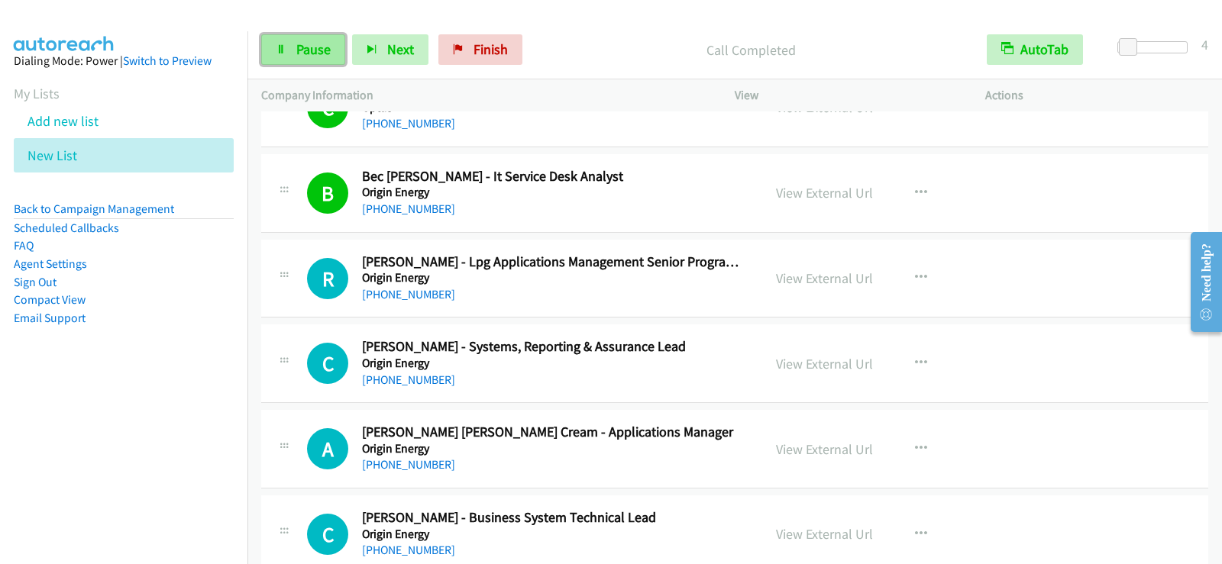
click at [304, 50] on span "Pause" at bounding box center [313, 49] width 34 height 18
click at [334, 56] on span "Start Calls" at bounding box center [326, 49] width 60 height 18
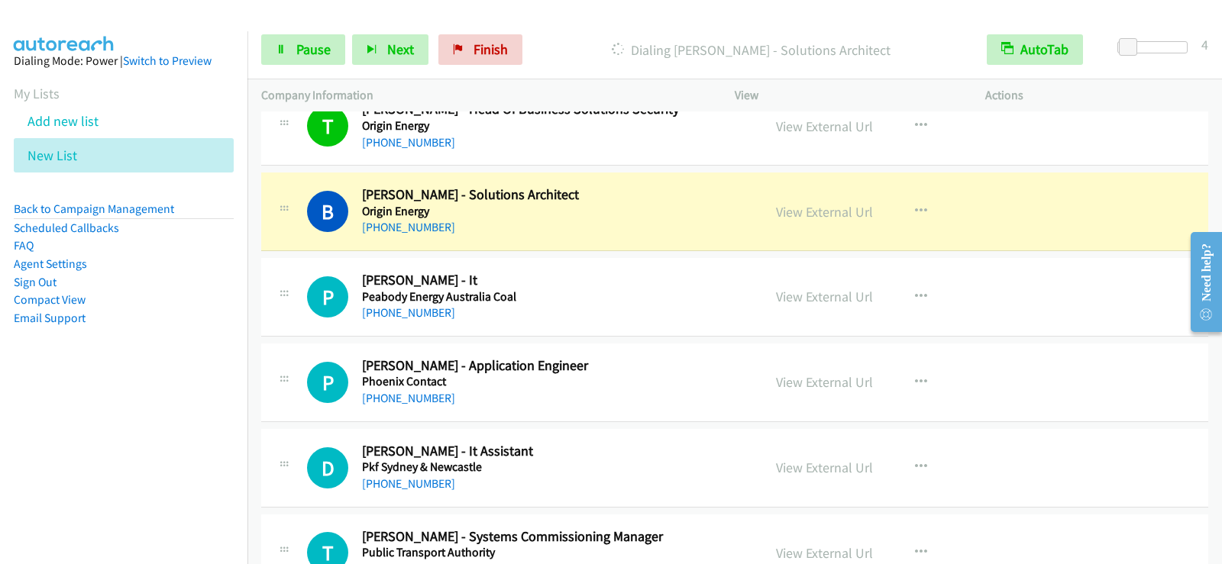
scroll to position [9238, 0]
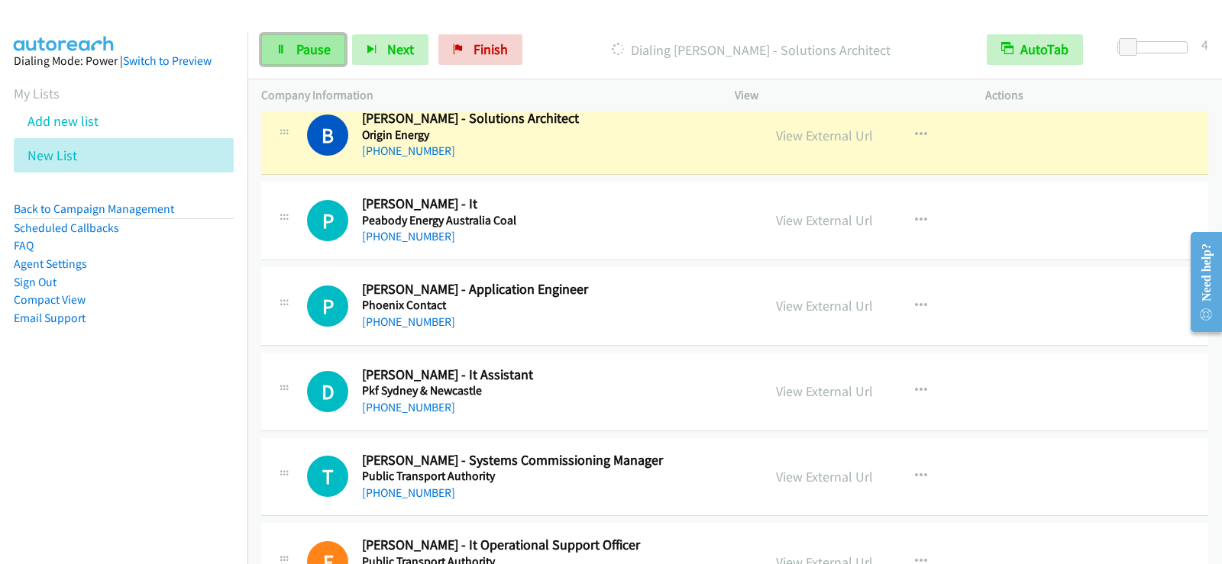
click at [331, 60] on link "Pause" at bounding box center [303, 49] width 84 height 31
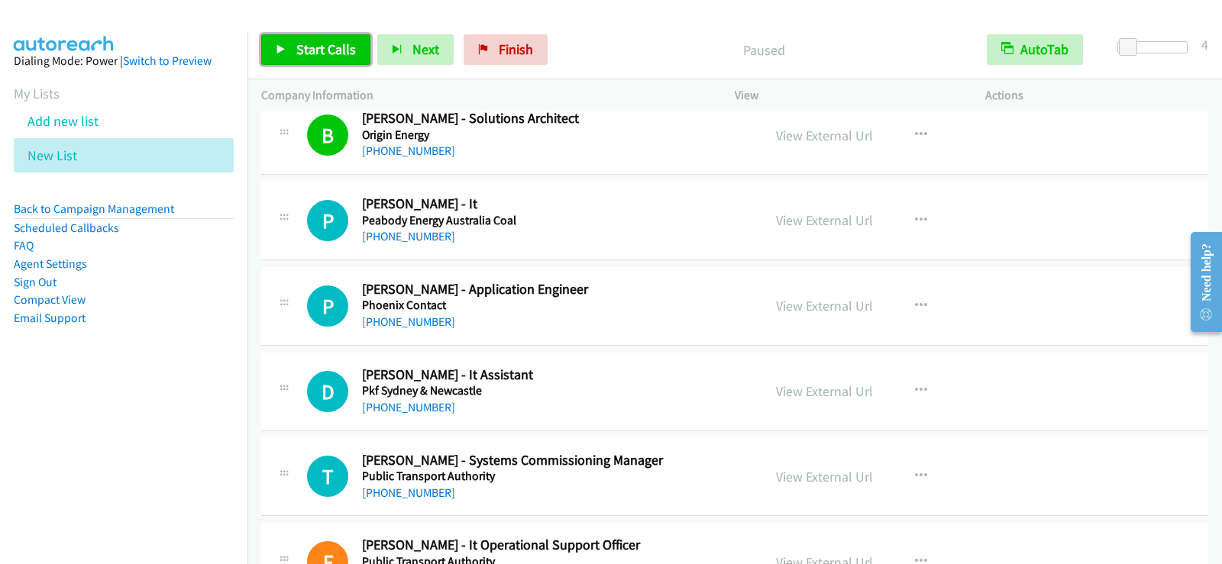
click at [337, 43] on span "Start Calls" at bounding box center [326, 49] width 60 height 18
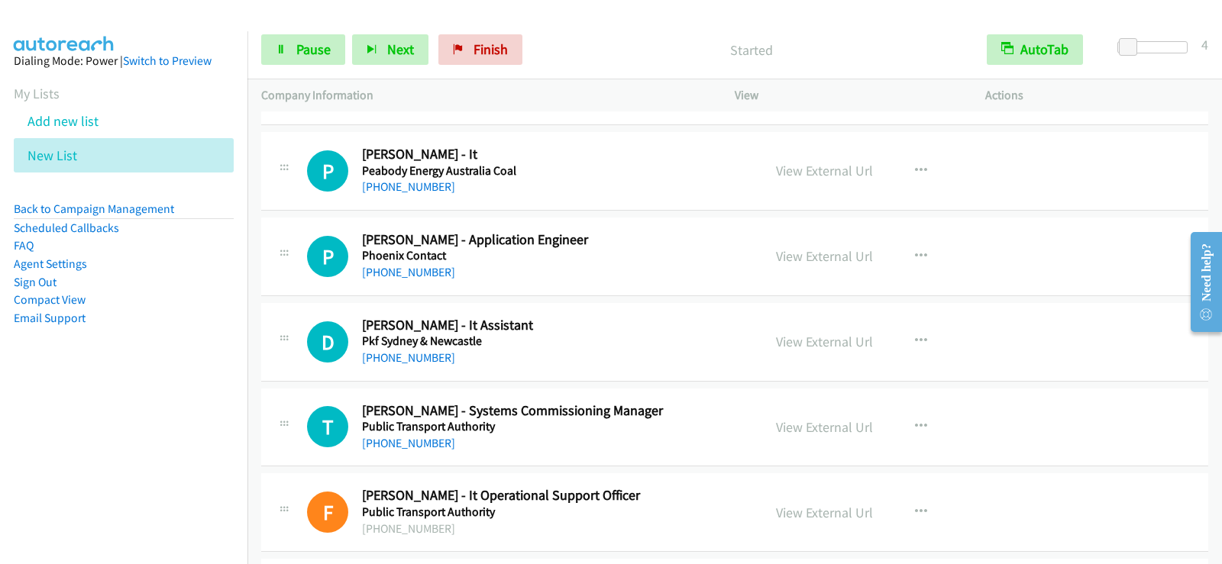
scroll to position [9315, 0]
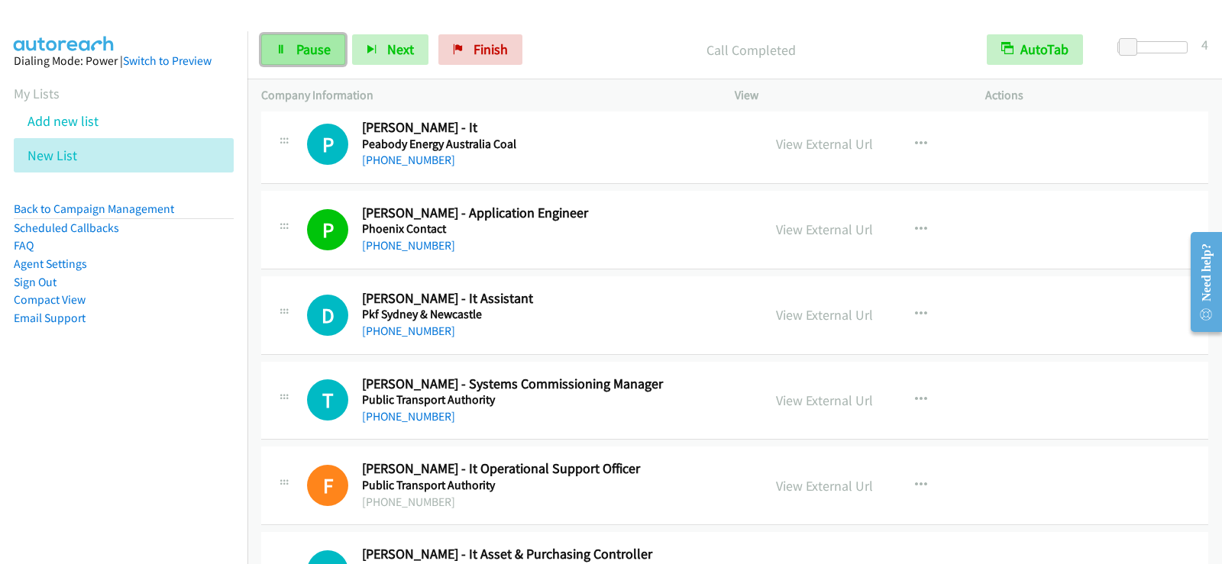
click at [305, 61] on link "Pause" at bounding box center [303, 49] width 84 height 31
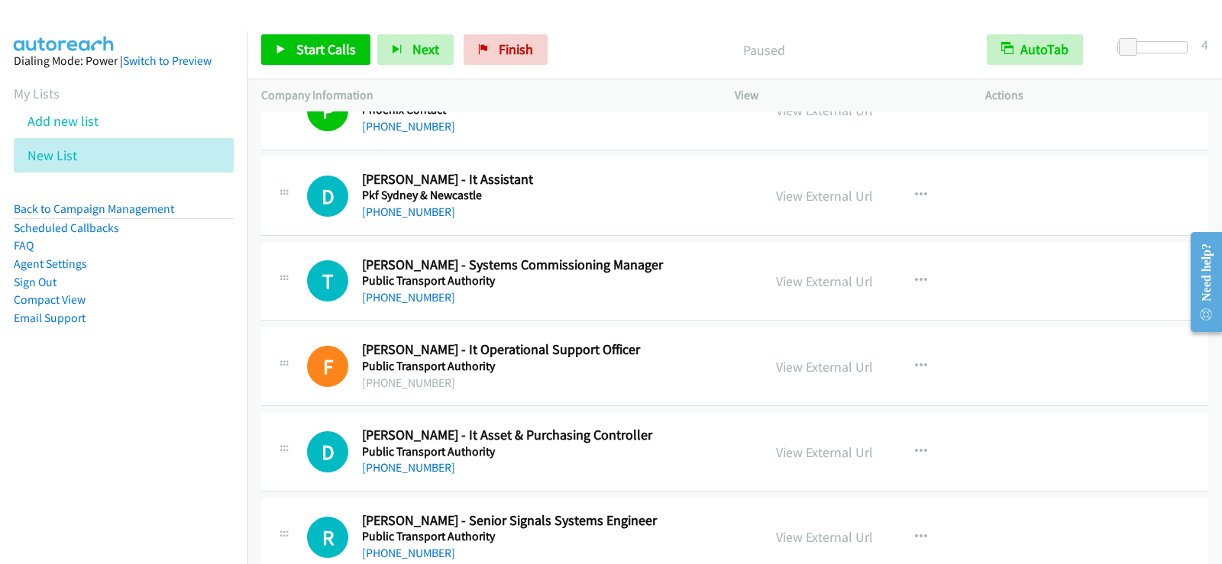
scroll to position [9467, 0]
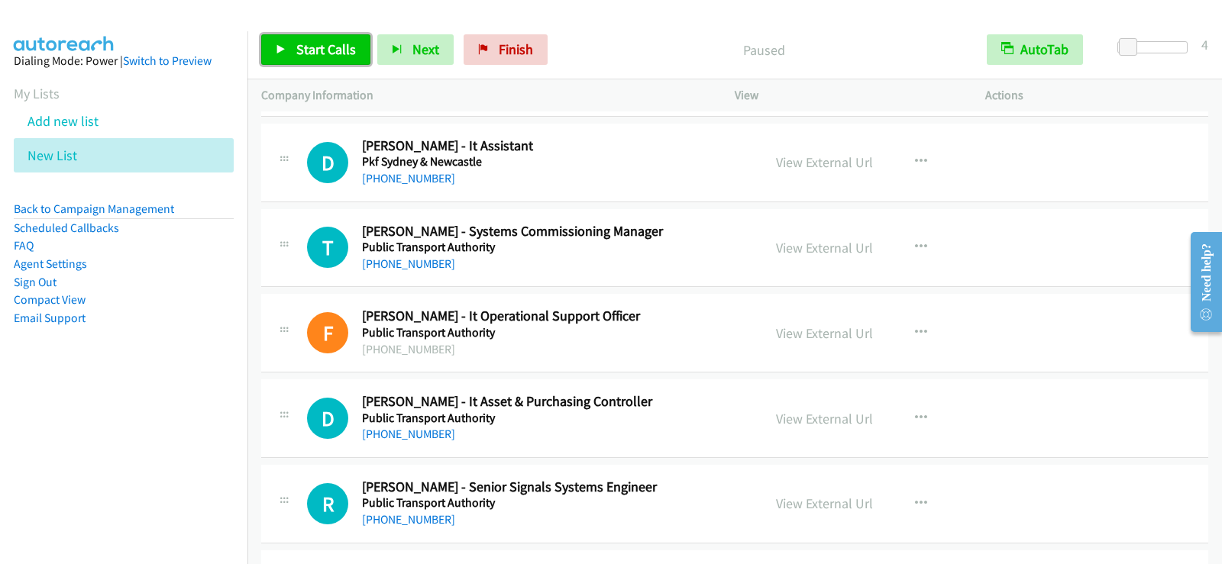
click at [312, 51] on span "Start Calls" at bounding box center [326, 49] width 60 height 18
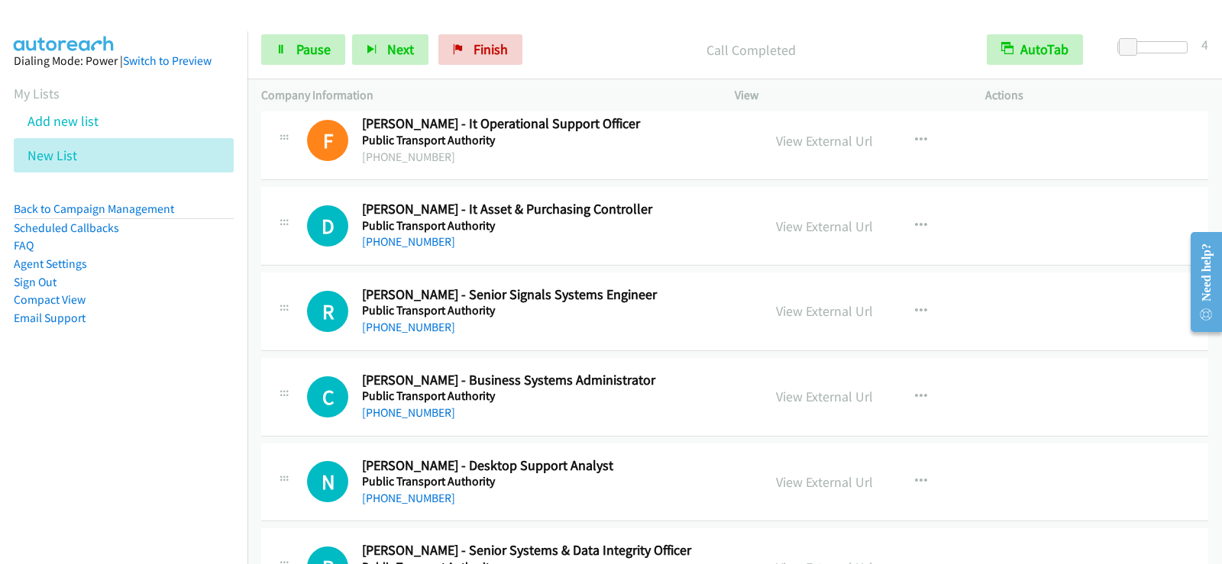
scroll to position [9696, 0]
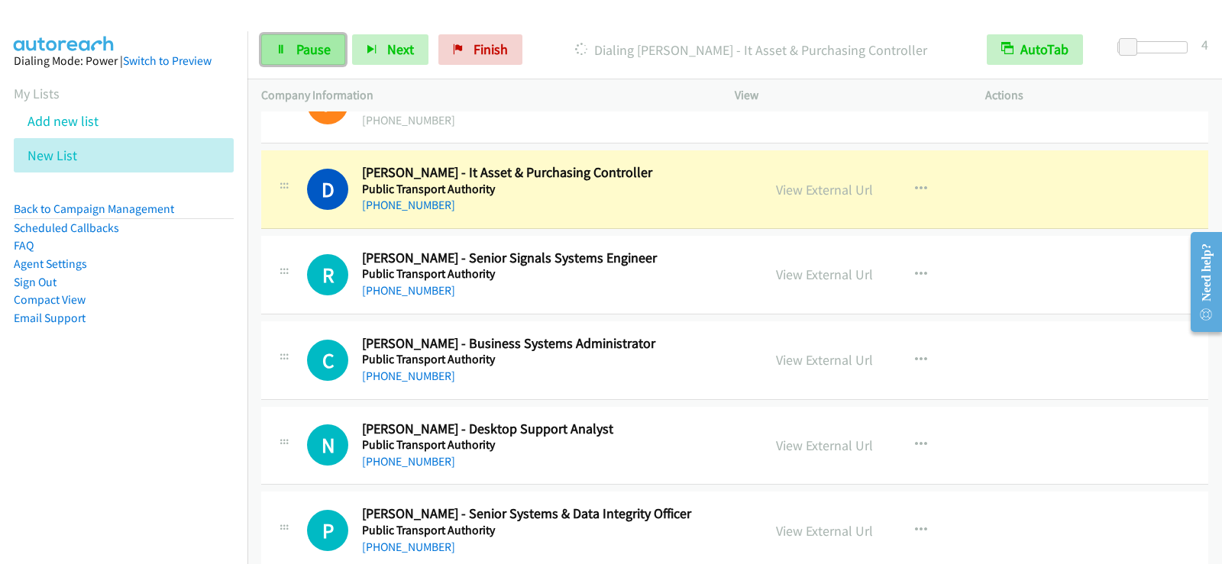
click at [318, 50] on span "Pause" at bounding box center [313, 49] width 34 height 18
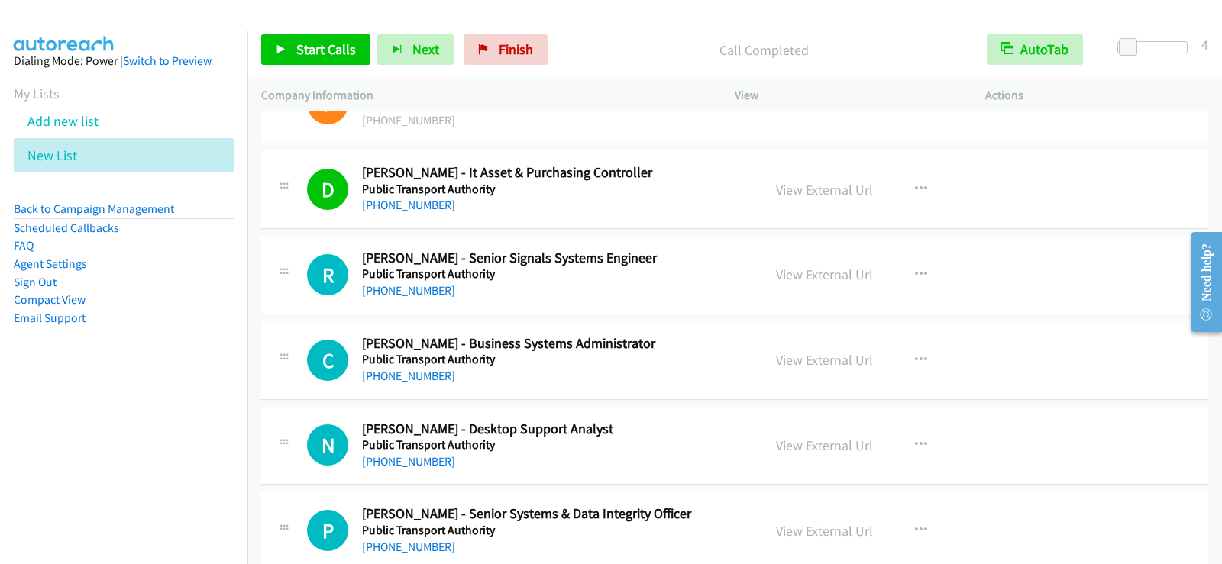
scroll to position [9725, 0]
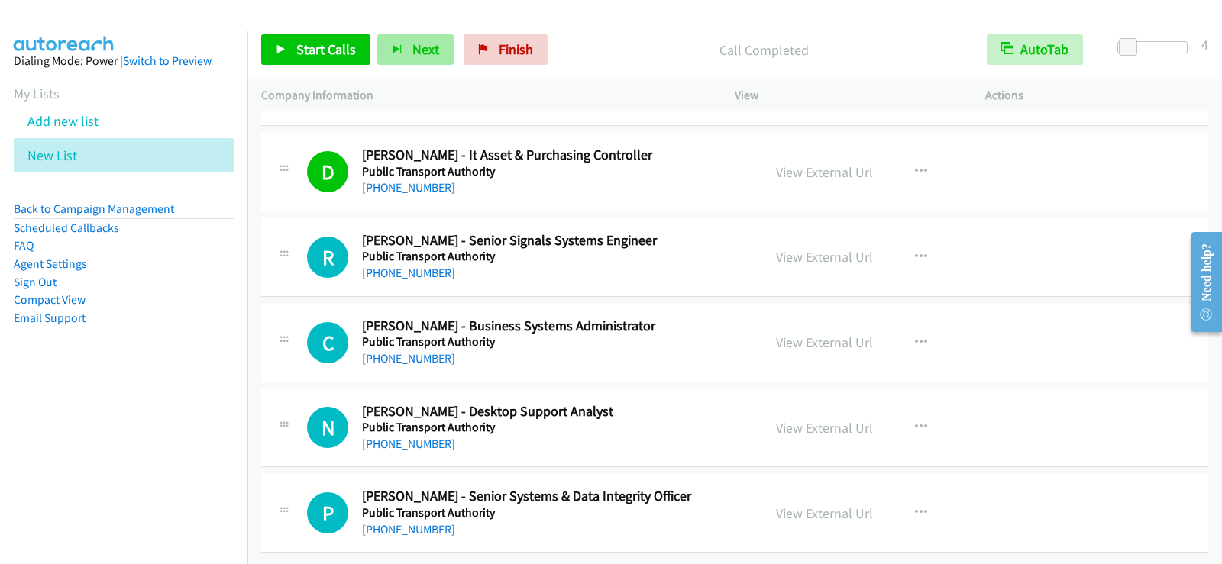
click at [377, 34] on link "Pause" at bounding box center [392, 42] width 30 height 16
click at [344, 46] on span "Start Calls" at bounding box center [326, 49] width 60 height 18
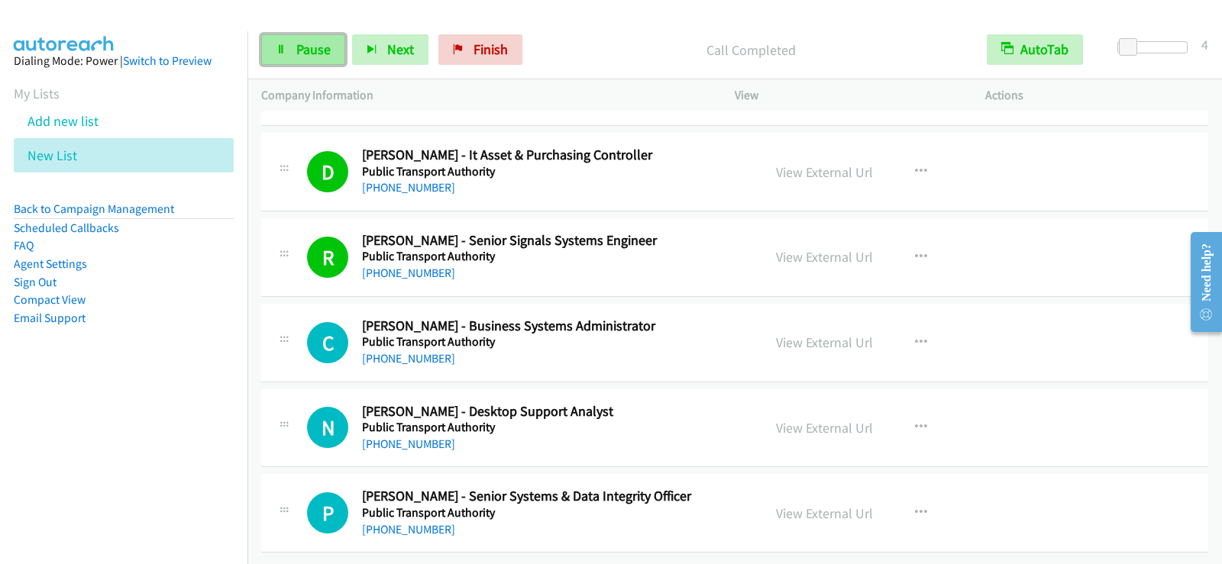
click at [313, 60] on link "Pause" at bounding box center [303, 49] width 84 height 31
click at [347, 34] on div "Start Calls Pause Next Finish Paused AutoTab AutoTab 4" at bounding box center [734, 50] width 974 height 59
click at [324, 63] on link "Start Calls" at bounding box center [315, 49] width 109 height 31
click at [282, 56] on link "Pause" at bounding box center [303, 49] width 84 height 31
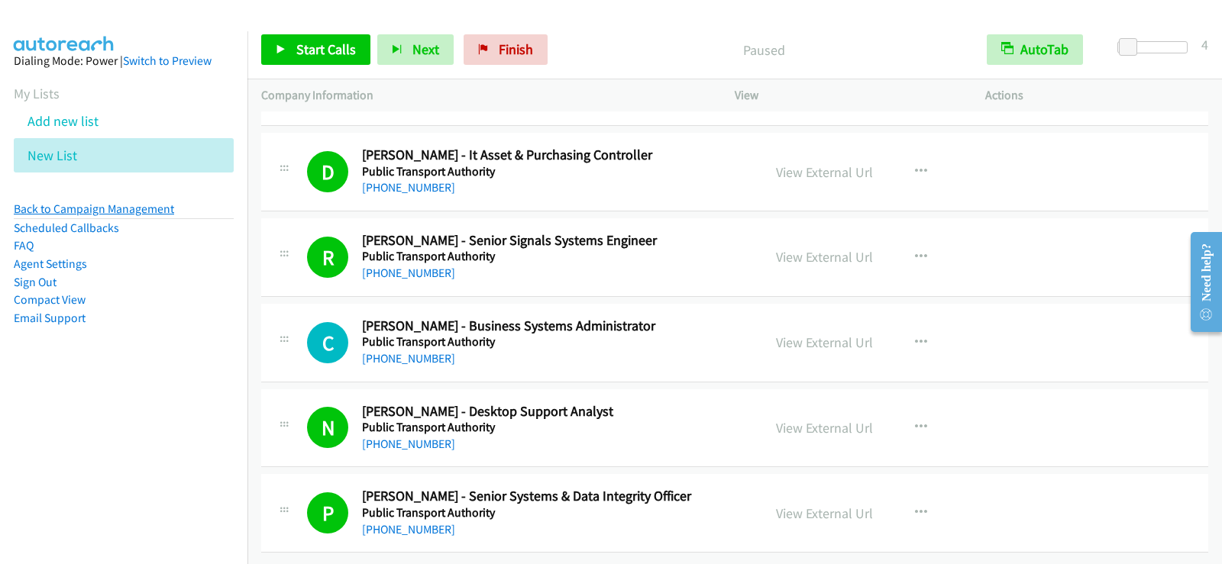
click at [154, 207] on link "Back to Campaign Management" at bounding box center [94, 209] width 160 height 15
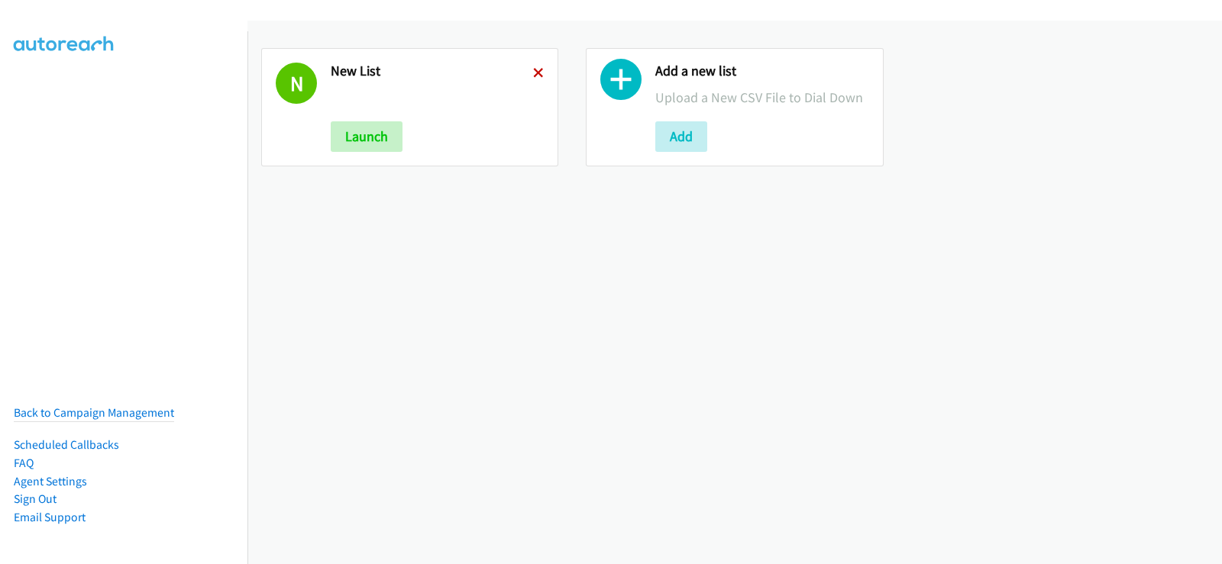
click at [538, 69] on icon at bounding box center [538, 74] width 11 height 11
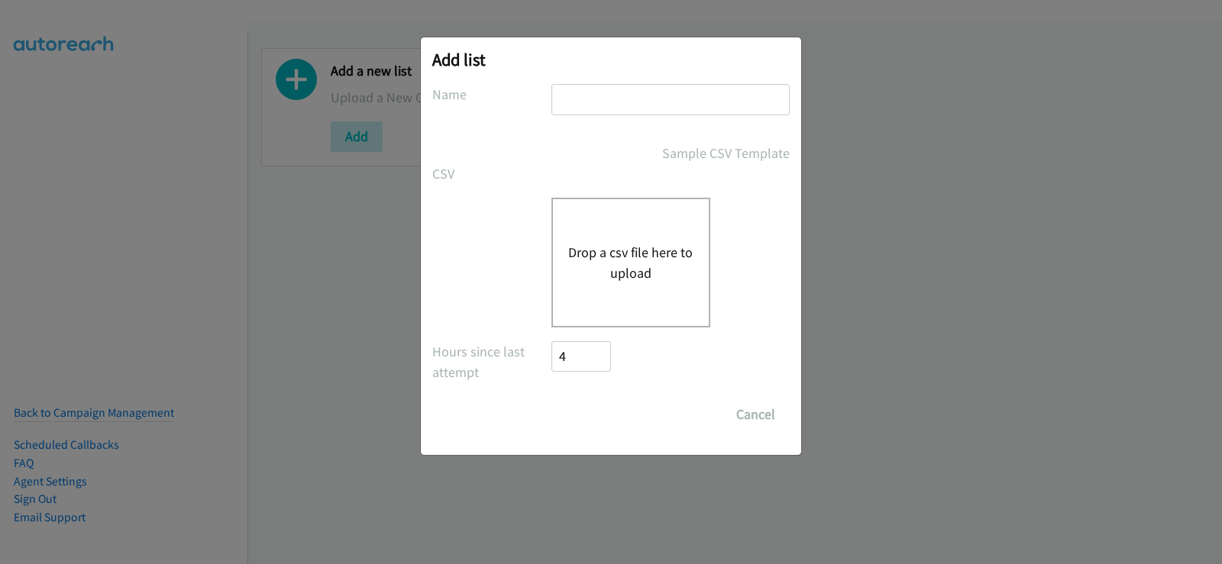
click at [679, 97] on input "text" at bounding box center [670, 99] width 238 height 31
type input "new list"
click at [644, 241] on div "Drop a csv file here to upload" at bounding box center [630, 263] width 159 height 130
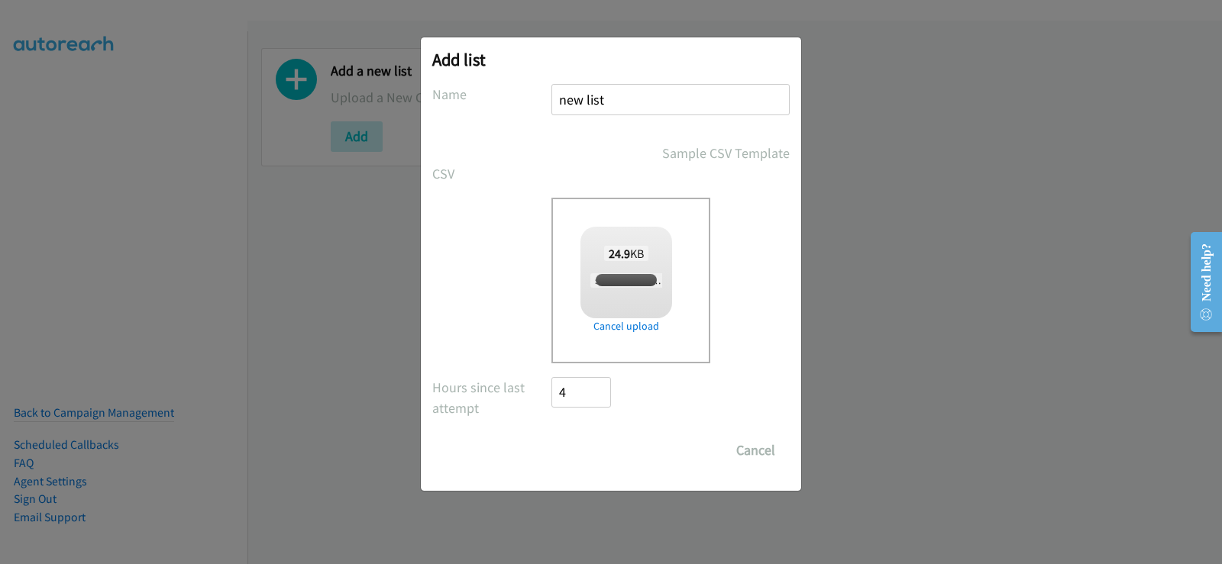
checkbox input "true"
drag, startPoint x: 586, startPoint y: 447, endPoint x: 652, endPoint y: 454, distance: 66.0
click at [586, 447] on input "Save List" at bounding box center [591, 450] width 80 height 31
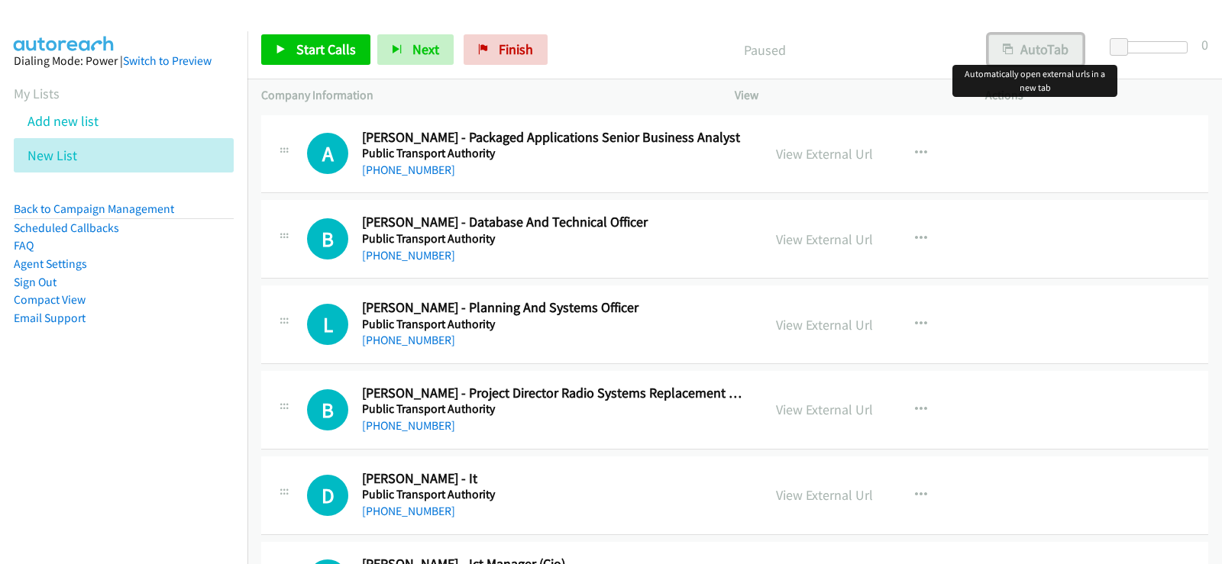
click at [1023, 46] on button "AutoTab" at bounding box center [1035, 49] width 95 height 31
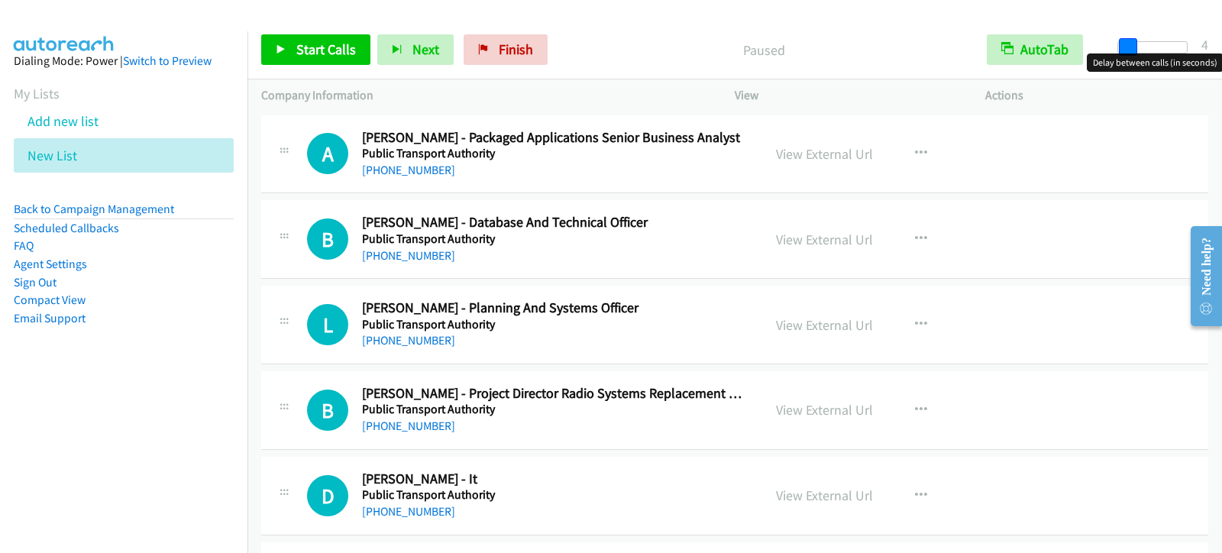
drag, startPoint x: 1115, startPoint y: 47, endPoint x: 1124, endPoint y: 47, distance: 9.2
click at [1124, 47] on span at bounding box center [1128, 47] width 18 height 18
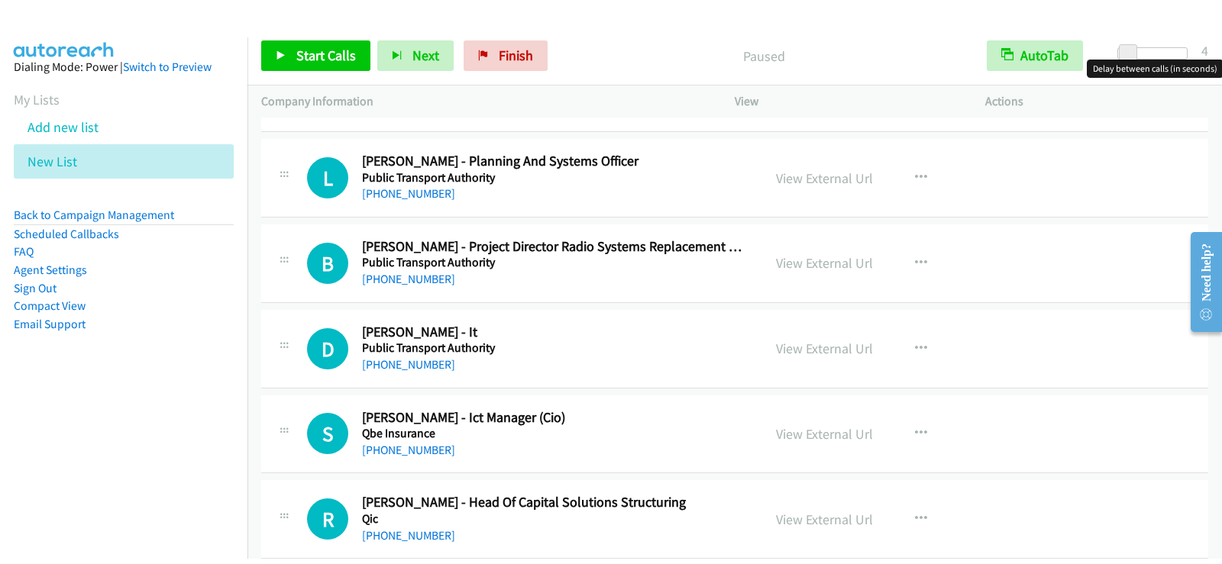
scroll to position [229, 0]
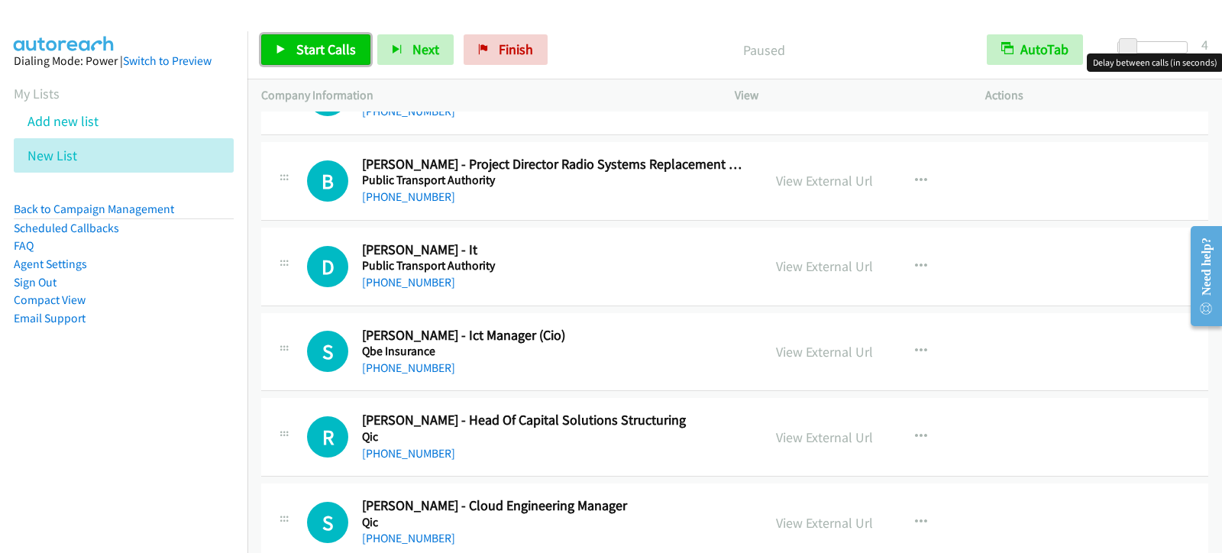
click at [274, 48] on link "Start Calls" at bounding box center [315, 49] width 109 height 31
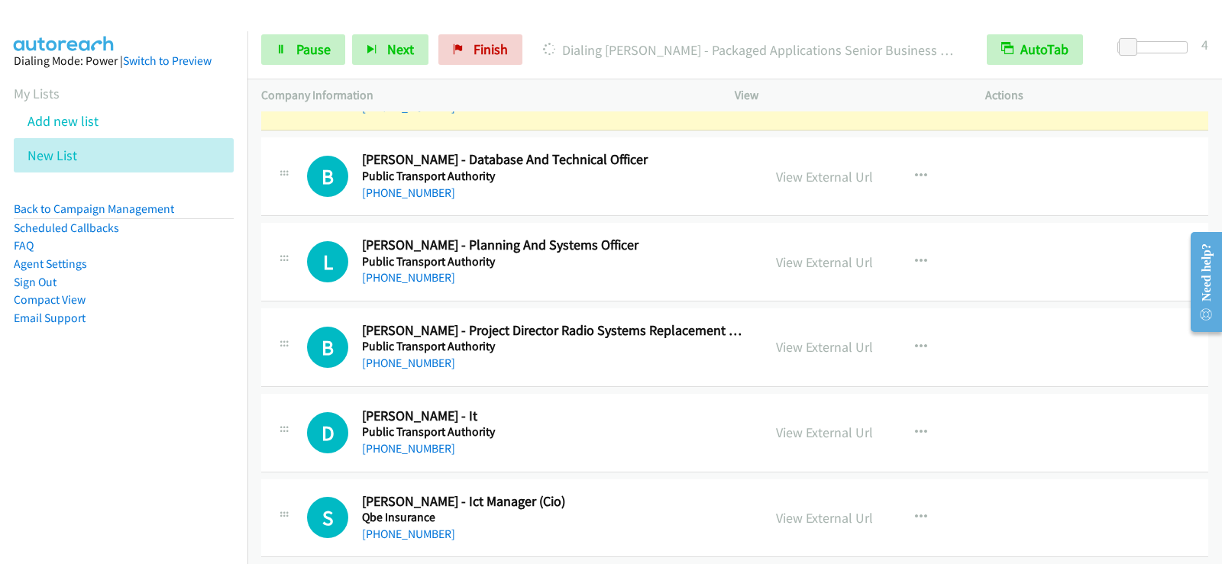
scroll to position [0, 0]
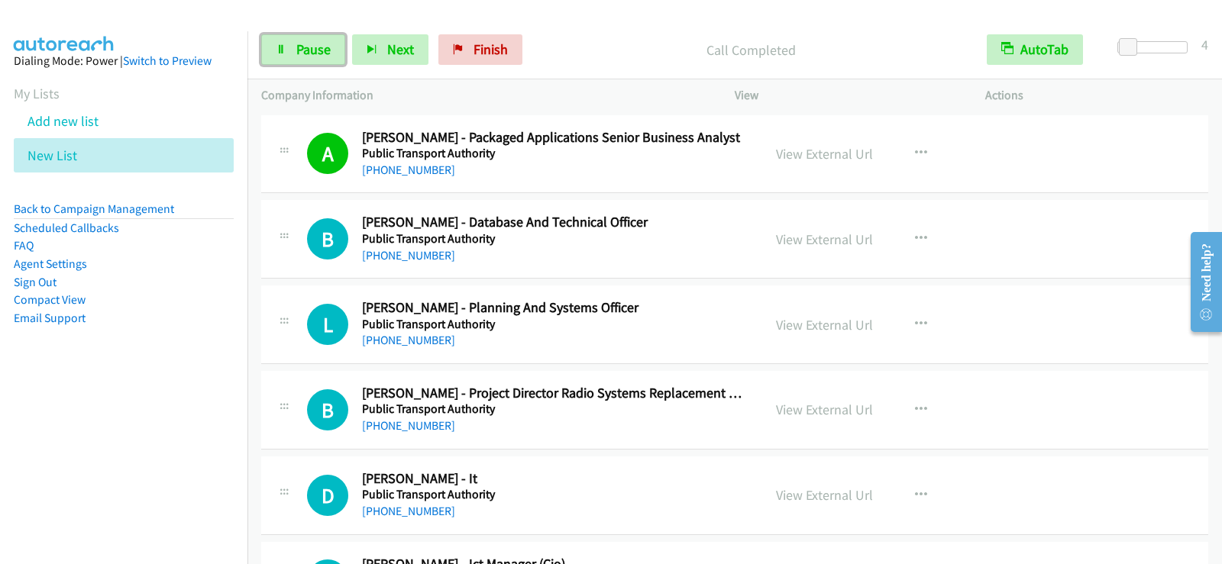
drag, startPoint x: 313, startPoint y: 54, endPoint x: 330, endPoint y: 81, distance: 31.6
click at [313, 54] on span "Pause" at bounding box center [313, 49] width 34 height 18
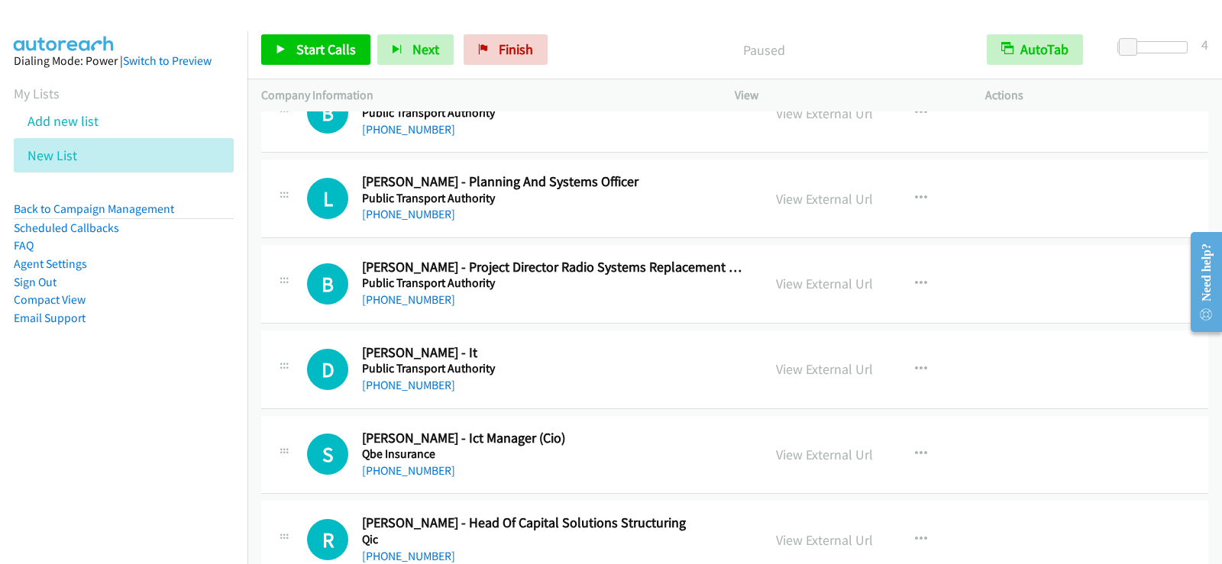
scroll to position [153, 0]
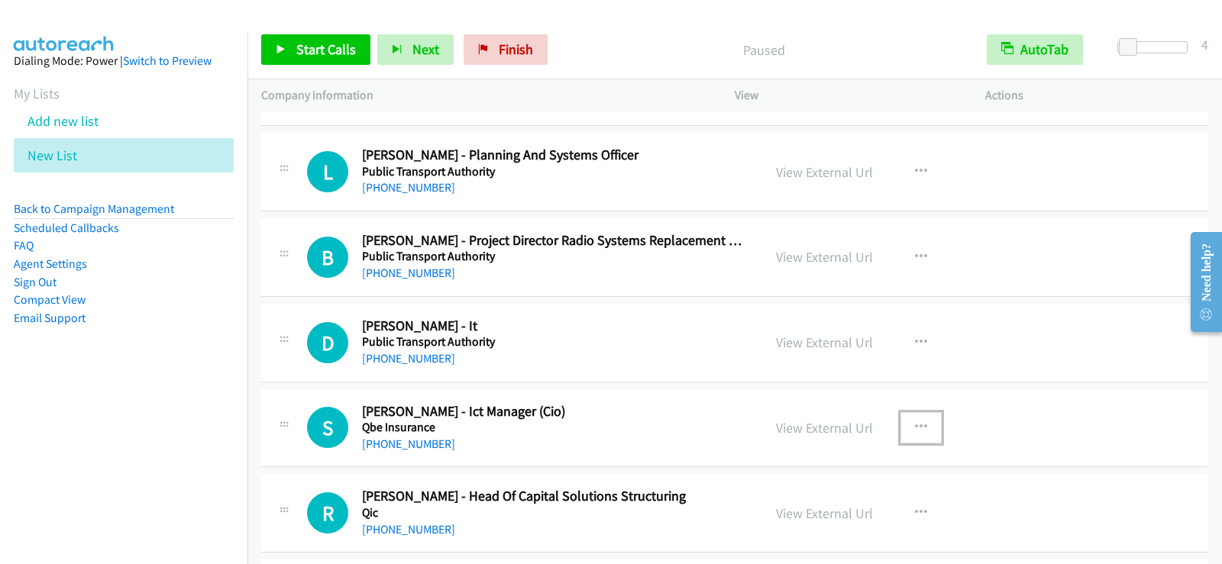
click at [915, 425] on icon "button" at bounding box center [921, 427] width 12 height 12
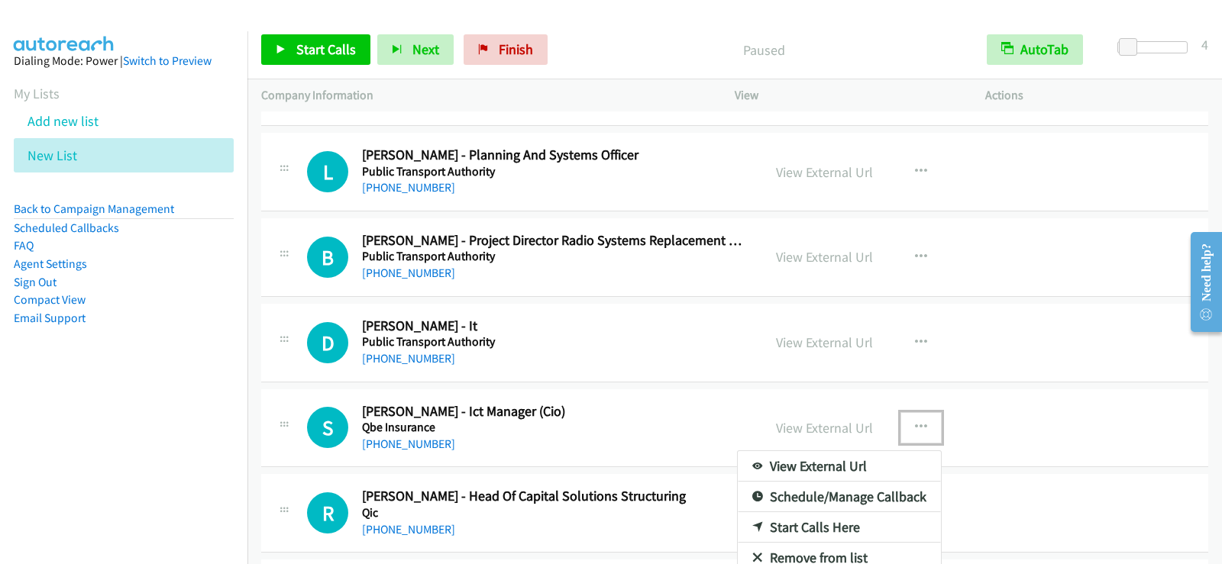
click at [1062, 427] on div at bounding box center [611, 282] width 1222 height 564
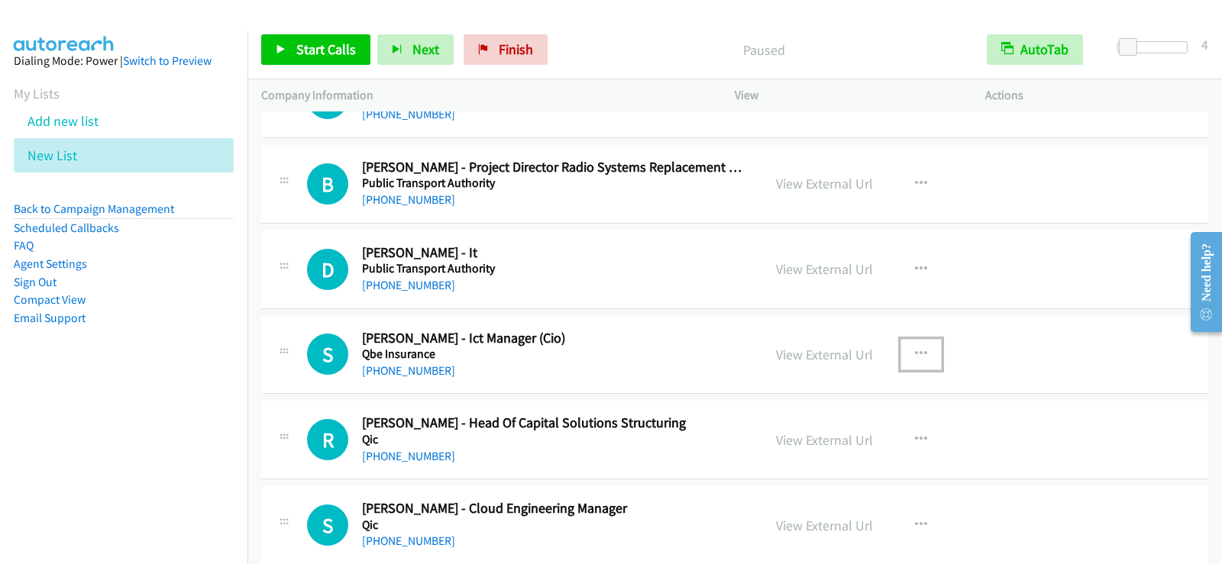
scroll to position [305, 0]
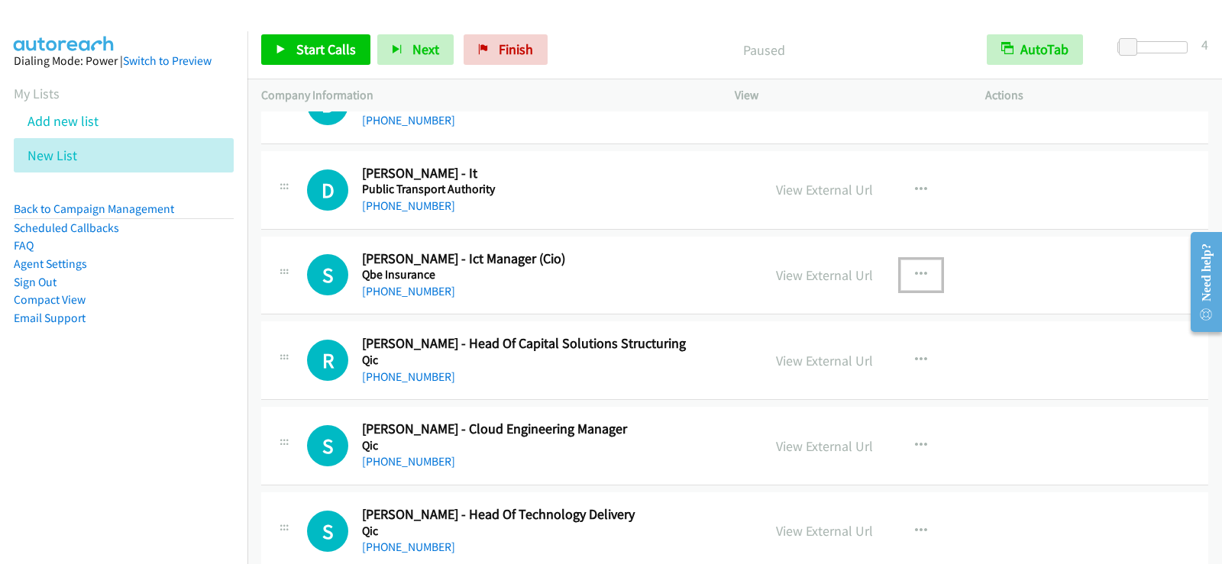
click at [915, 271] on icon "button" at bounding box center [921, 275] width 12 height 12
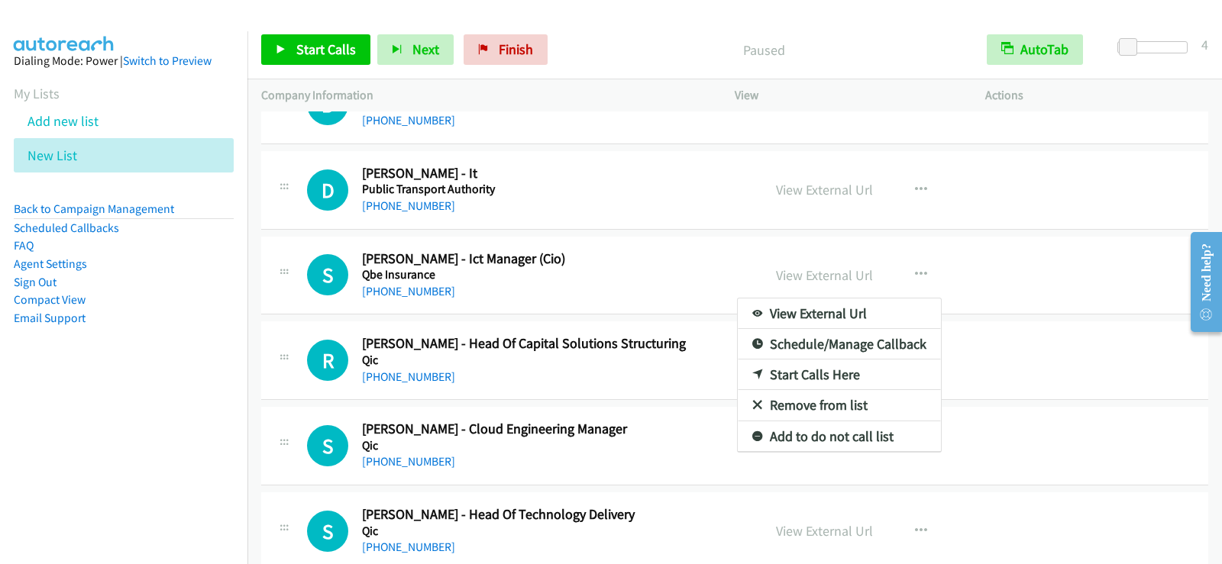
click at [816, 370] on link "Start Calls Here" at bounding box center [839, 375] width 203 height 31
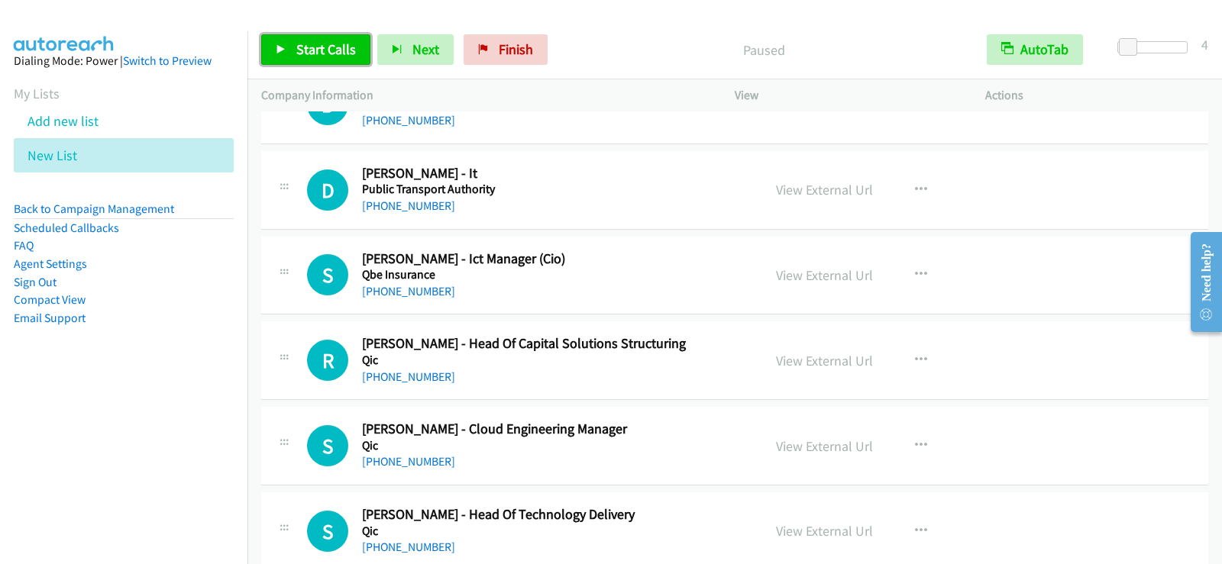
click at [312, 48] on span "Start Calls" at bounding box center [326, 49] width 60 height 18
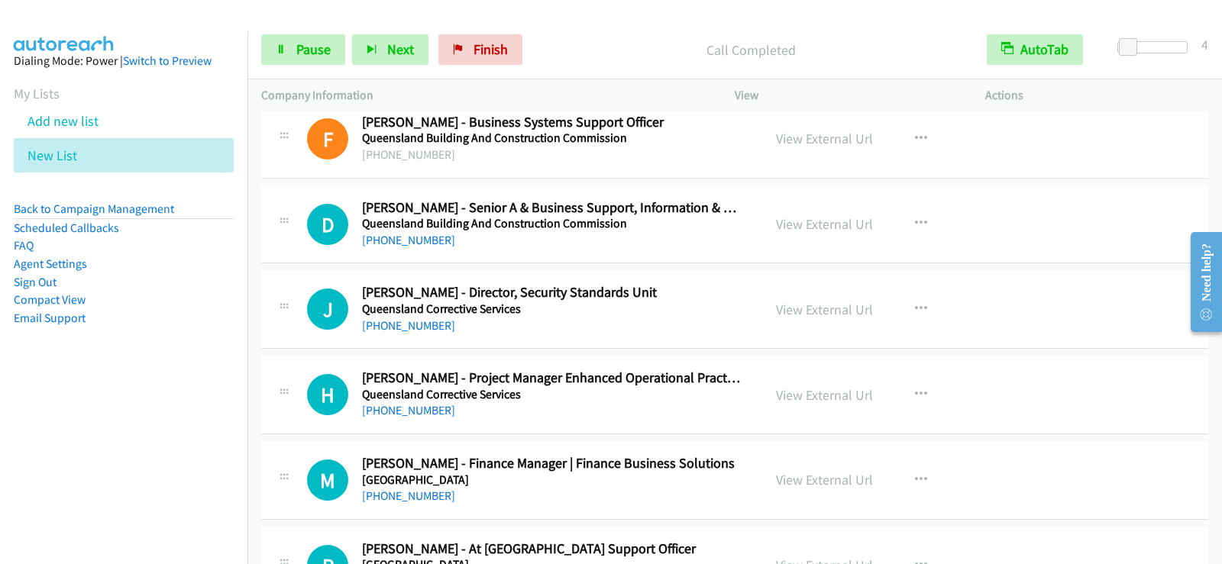
scroll to position [840, 0]
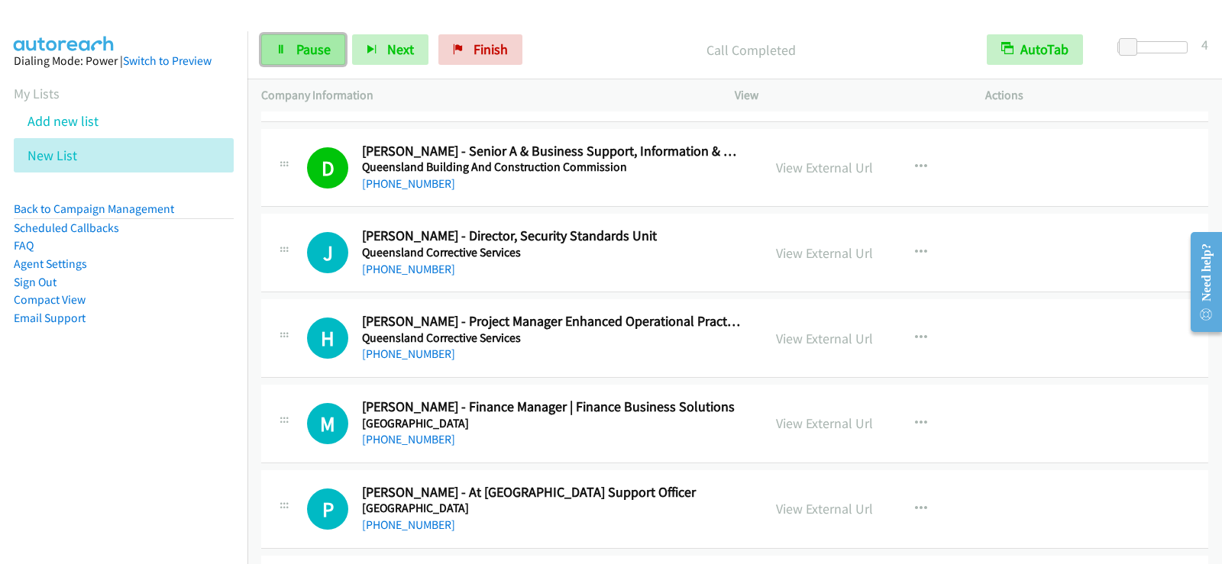
click at [290, 53] on link "Pause" at bounding box center [303, 49] width 84 height 31
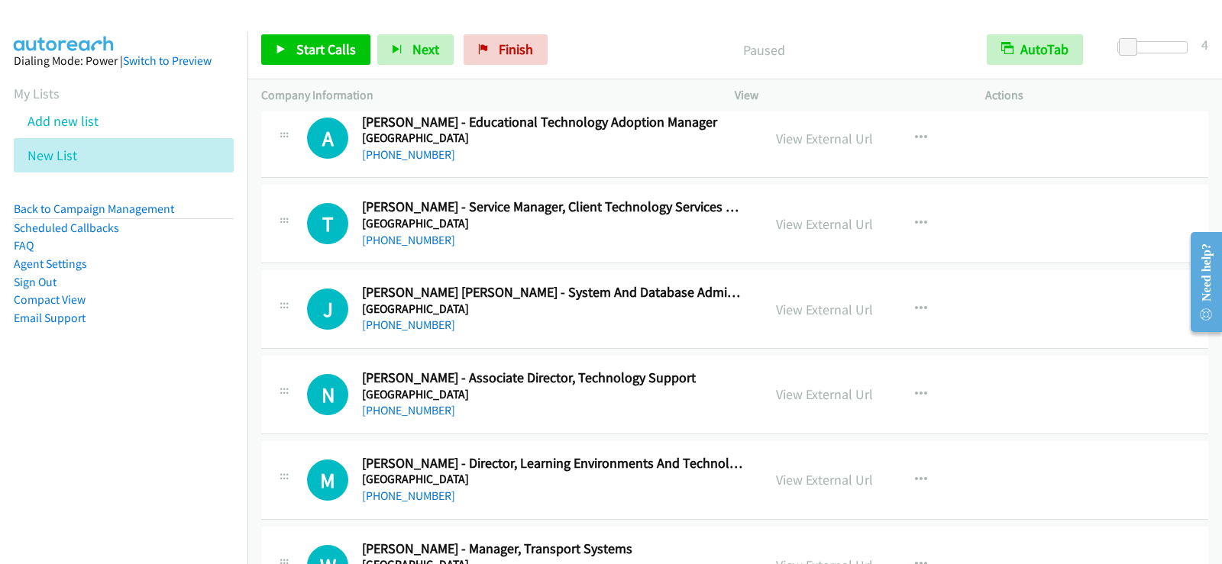
scroll to position [3130, 0]
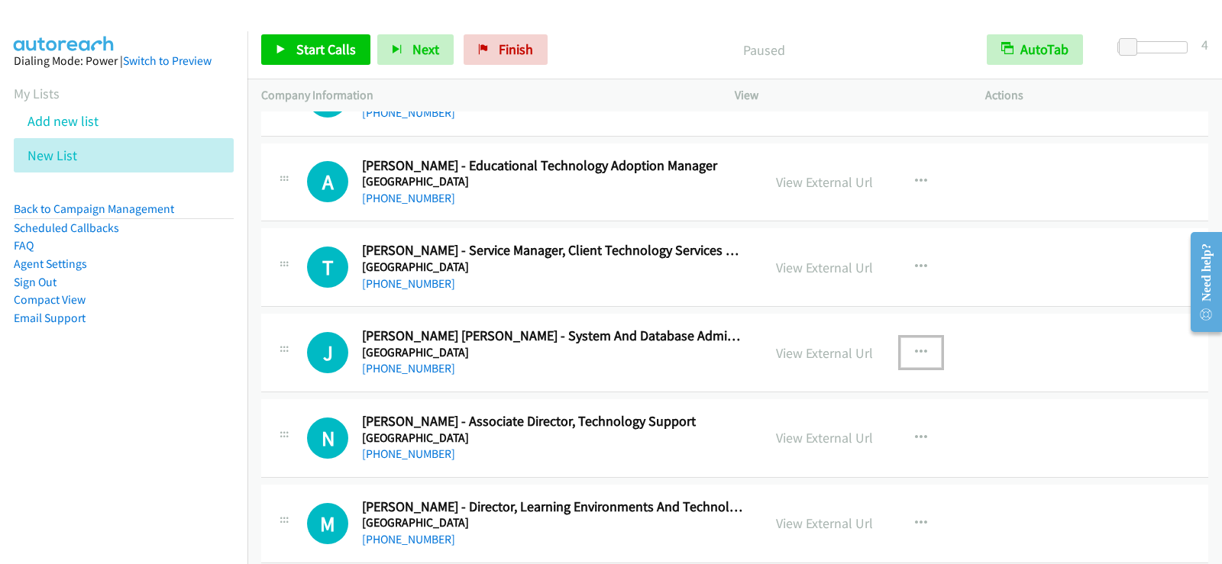
click at [915, 350] on icon "button" at bounding box center [921, 353] width 12 height 12
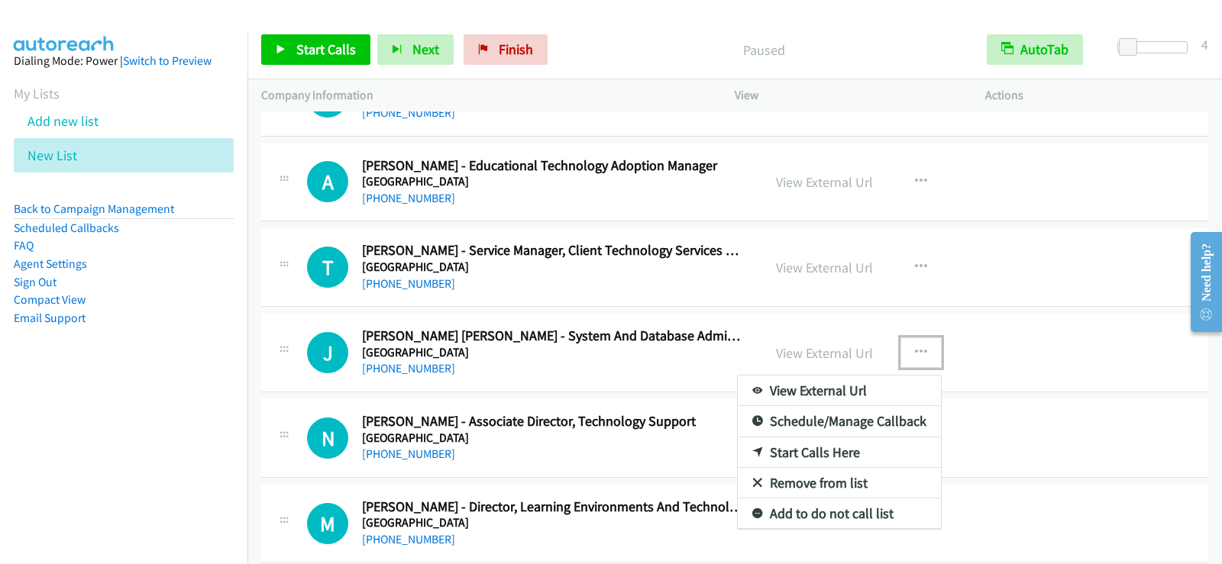
click at [790, 456] on link "Start Calls Here" at bounding box center [839, 452] width 203 height 31
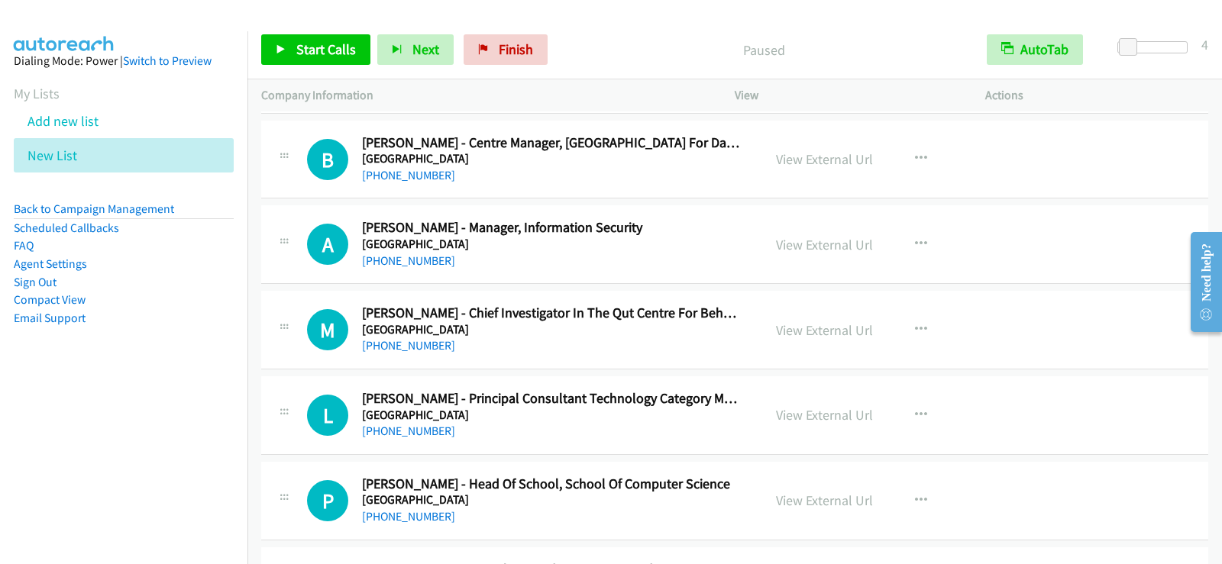
scroll to position [2672, 0]
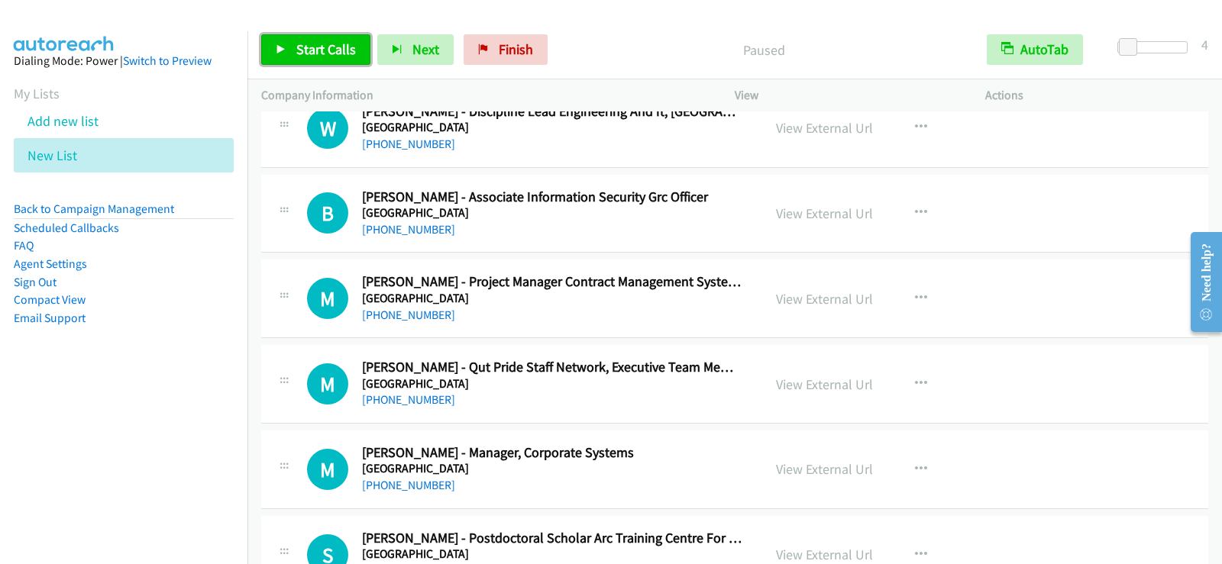
drag, startPoint x: 329, startPoint y: 44, endPoint x: 508, endPoint y: 138, distance: 202.2
click at [329, 44] on span "Start Calls" at bounding box center [326, 49] width 60 height 18
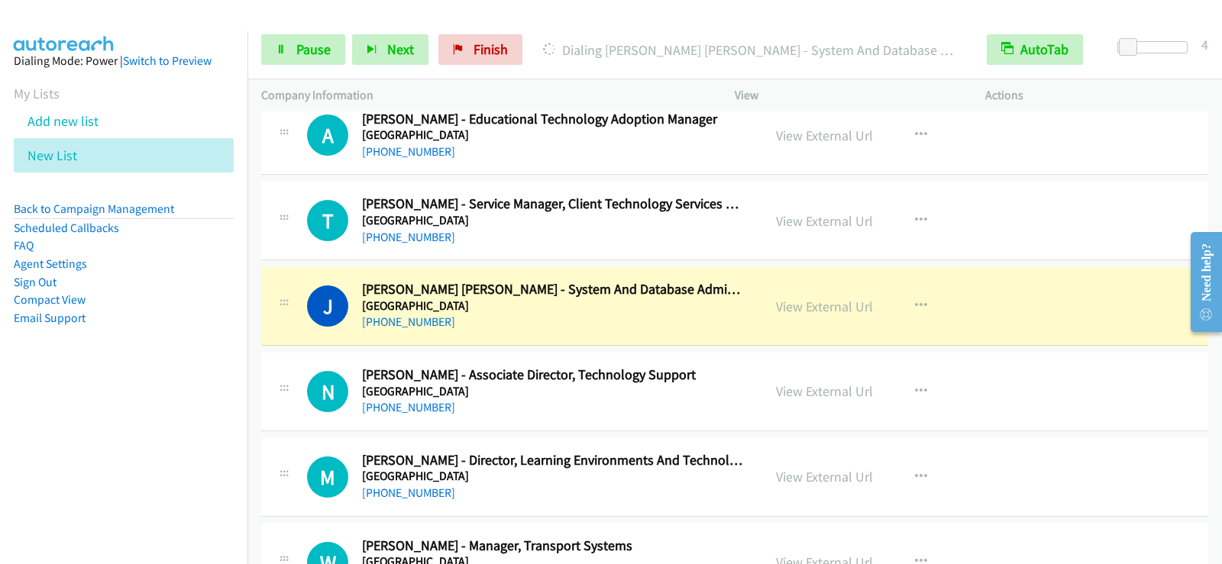
scroll to position [3283, 0]
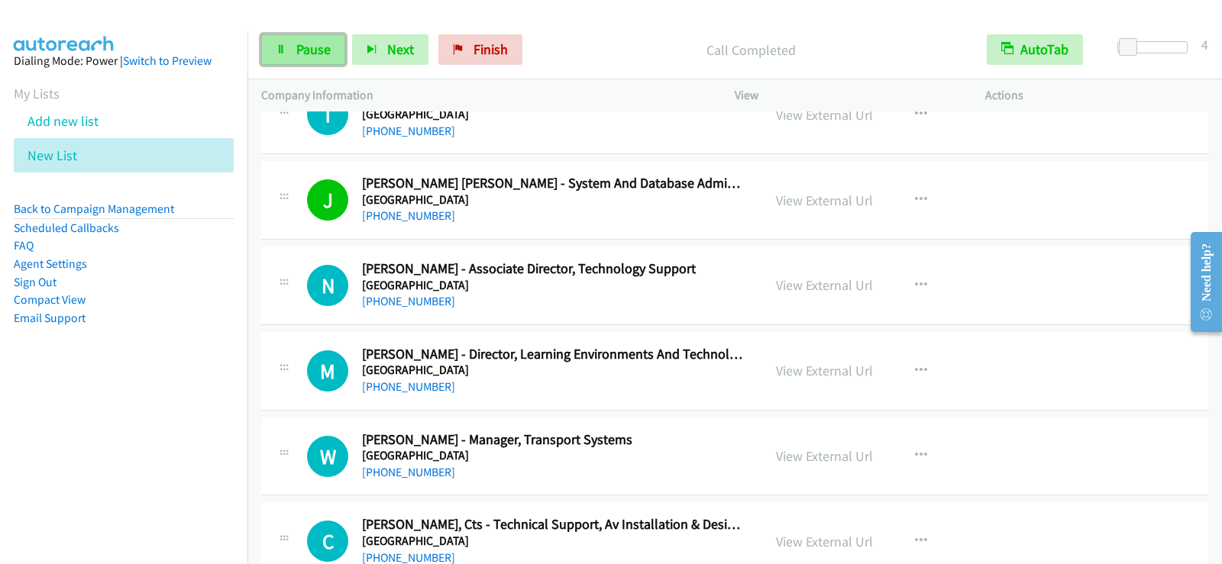
click at [331, 52] on link "Pause" at bounding box center [303, 49] width 84 height 31
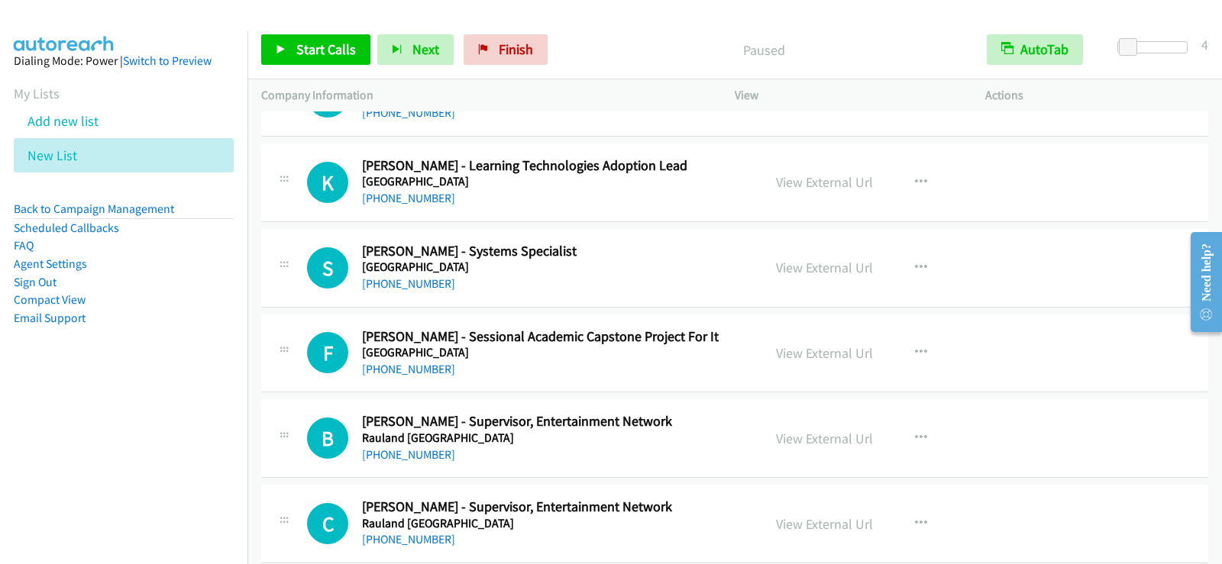
scroll to position [4352, 0]
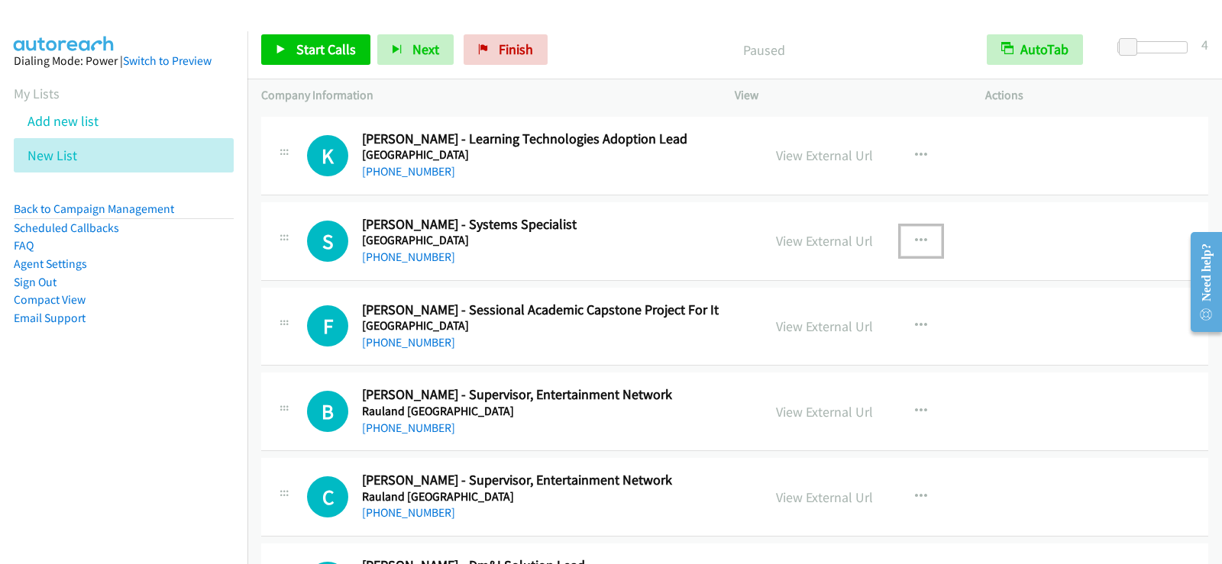
click at [919, 237] on icon "button" at bounding box center [921, 241] width 12 height 12
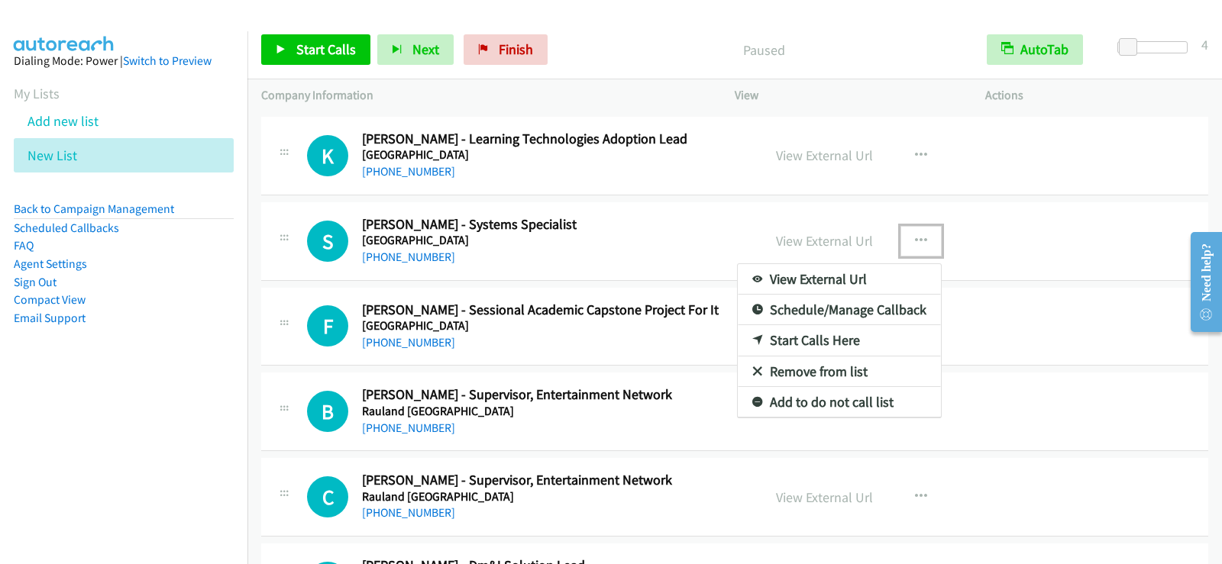
click at [793, 337] on link "Start Calls Here" at bounding box center [839, 340] width 203 height 31
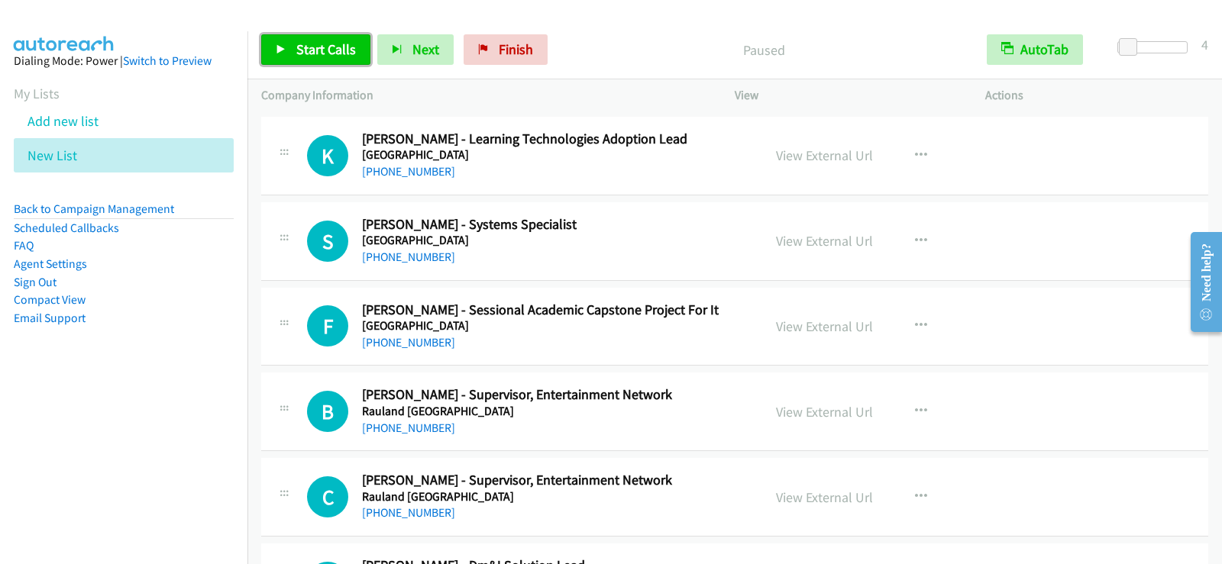
click at [320, 57] on span "Start Calls" at bounding box center [326, 49] width 60 height 18
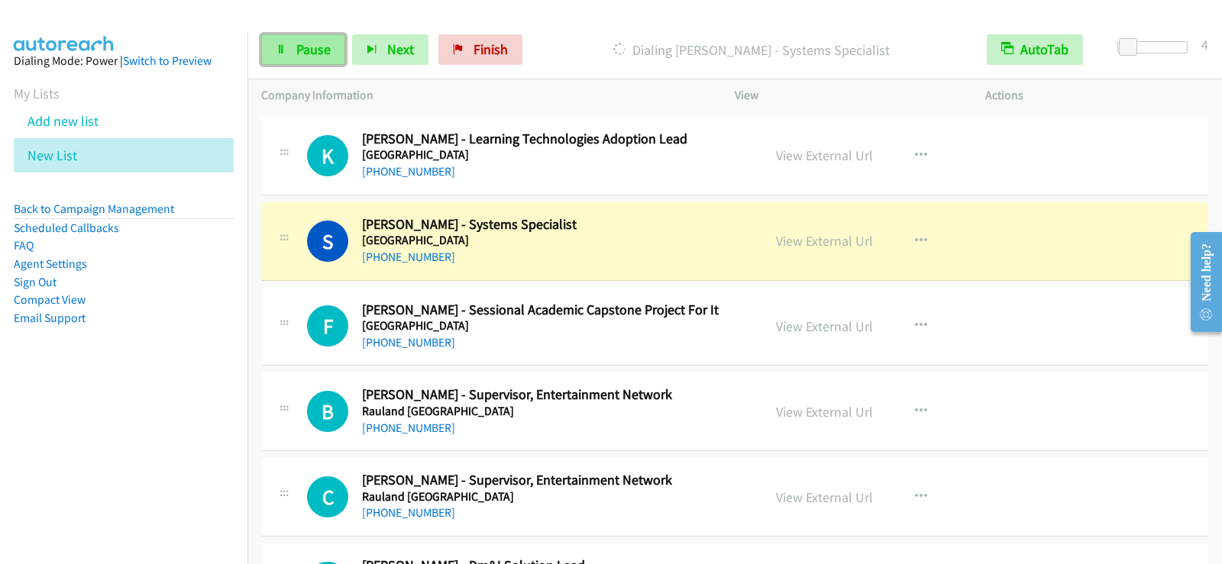
click at [309, 57] on span "Pause" at bounding box center [313, 49] width 34 height 18
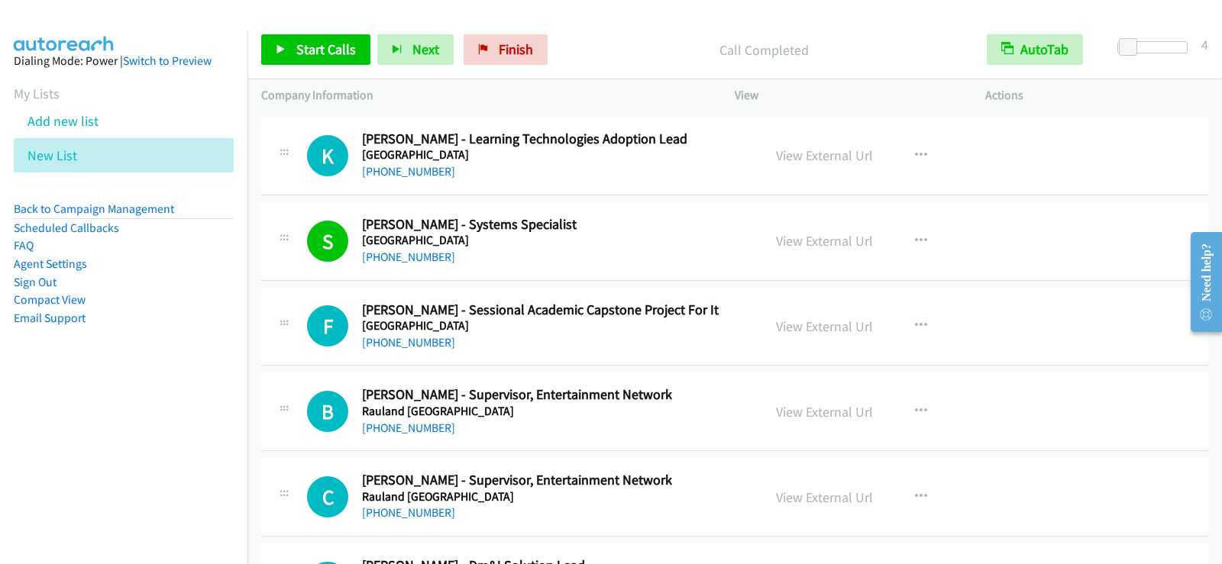
scroll to position [4428, 0]
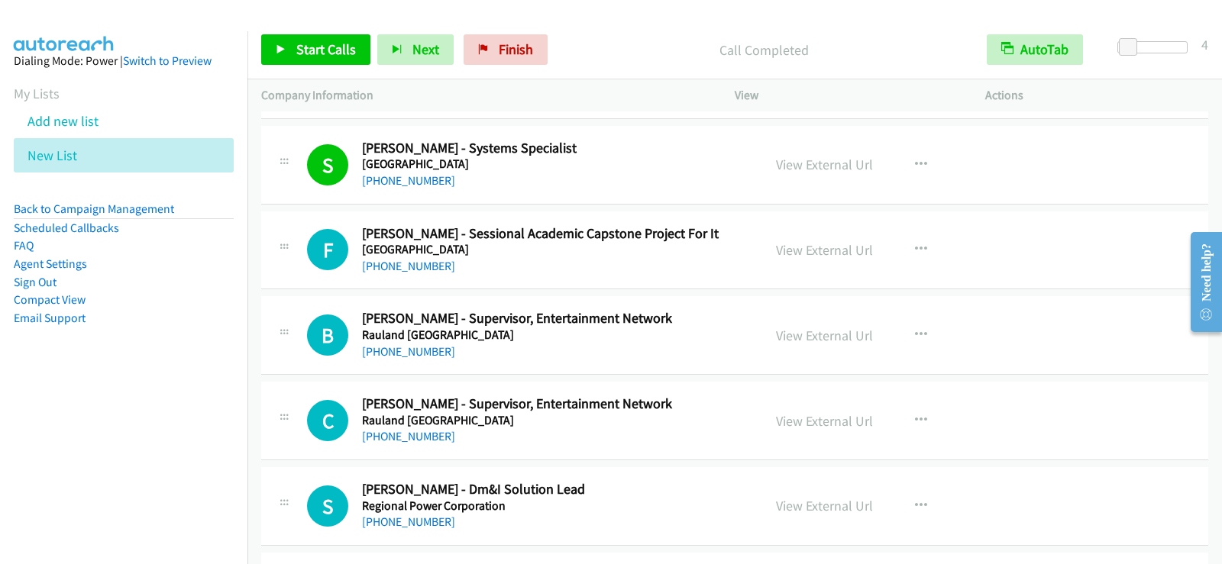
click at [231, 383] on aside "Dialing Mode: Power | Switch to Preview My Lists Add new list New List Back to …" at bounding box center [123, 213] width 247 height 365
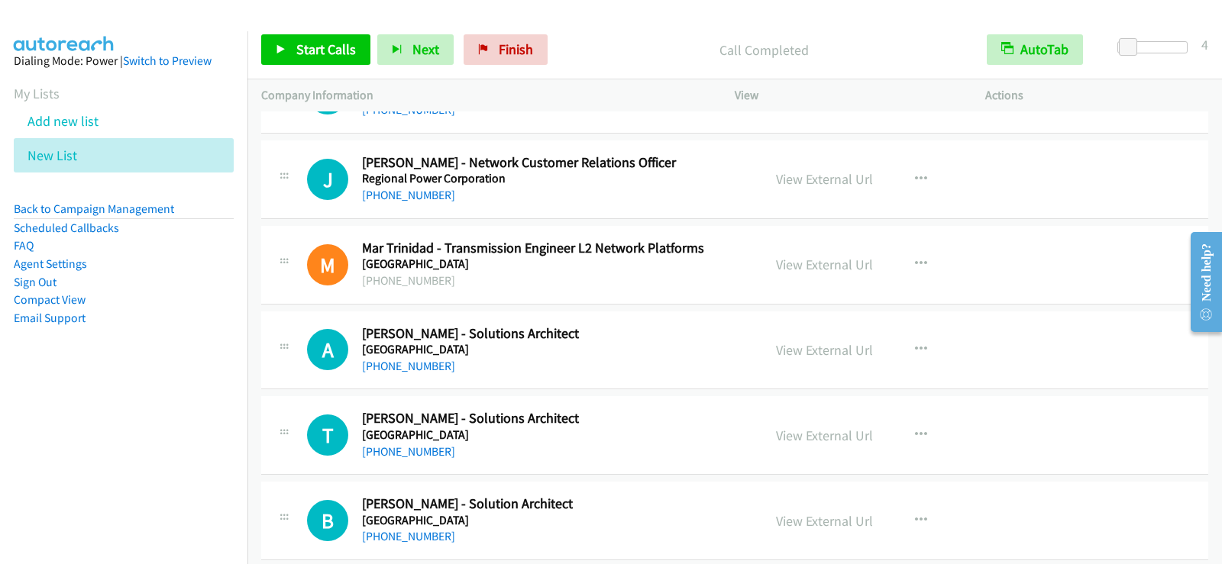
scroll to position [5268, 0]
click at [923, 344] on button "button" at bounding box center [920, 349] width 41 height 31
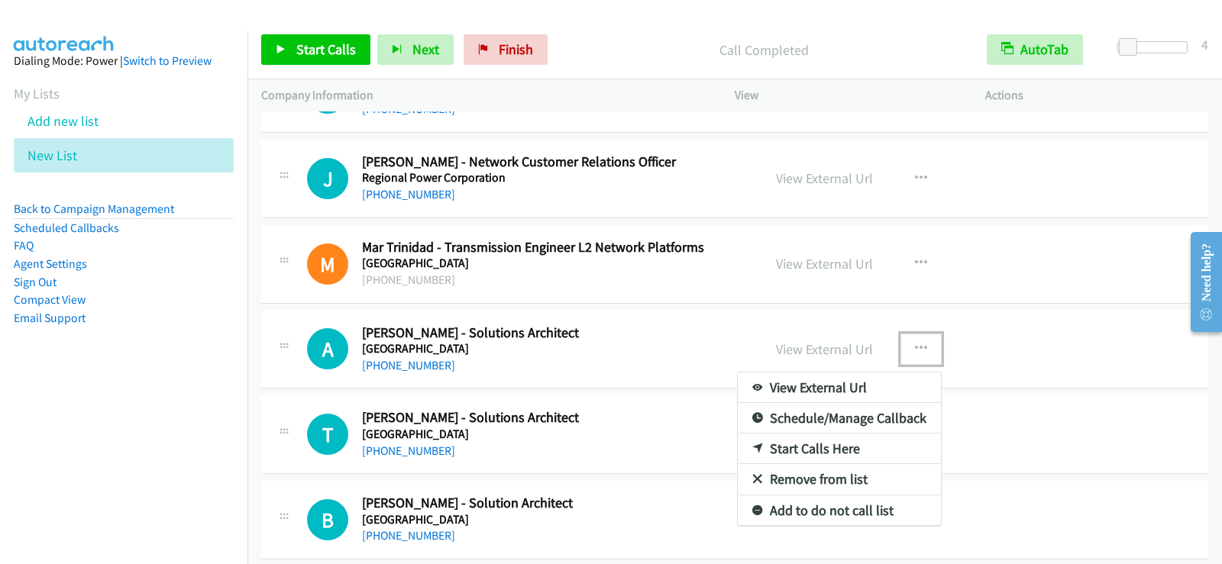
click at [802, 446] on link "Start Calls Here" at bounding box center [839, 449] width 203 height 31
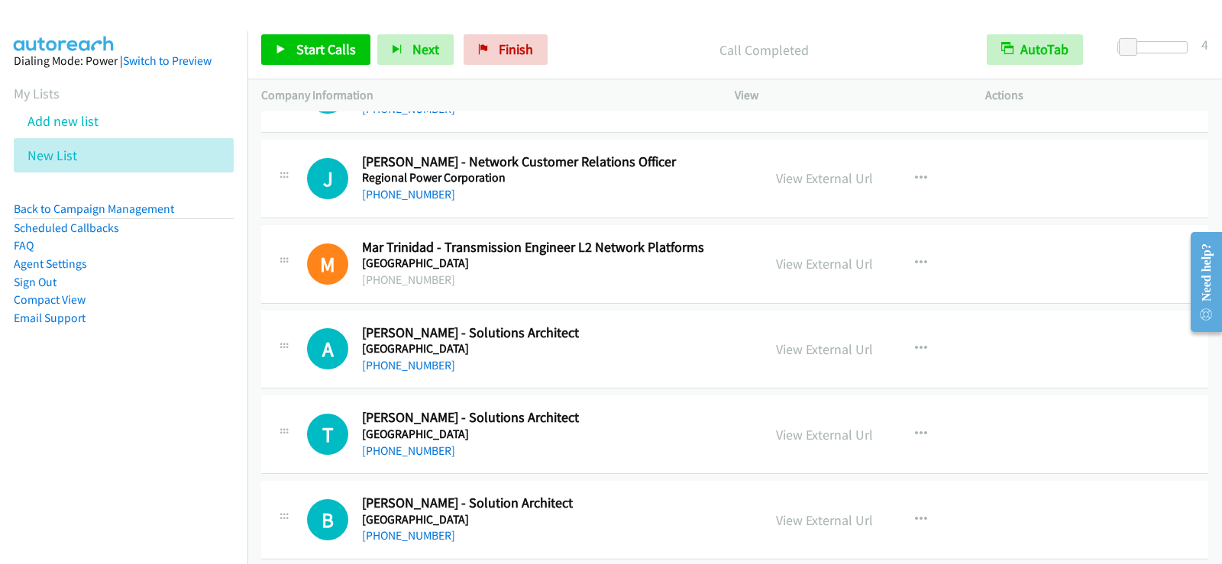
click at [102, 402] on nav "Dialing Mode: Power | Switch to Preview My Lists Add new list New List Back to …" at bounding box center [124, 313] width 248 height 564
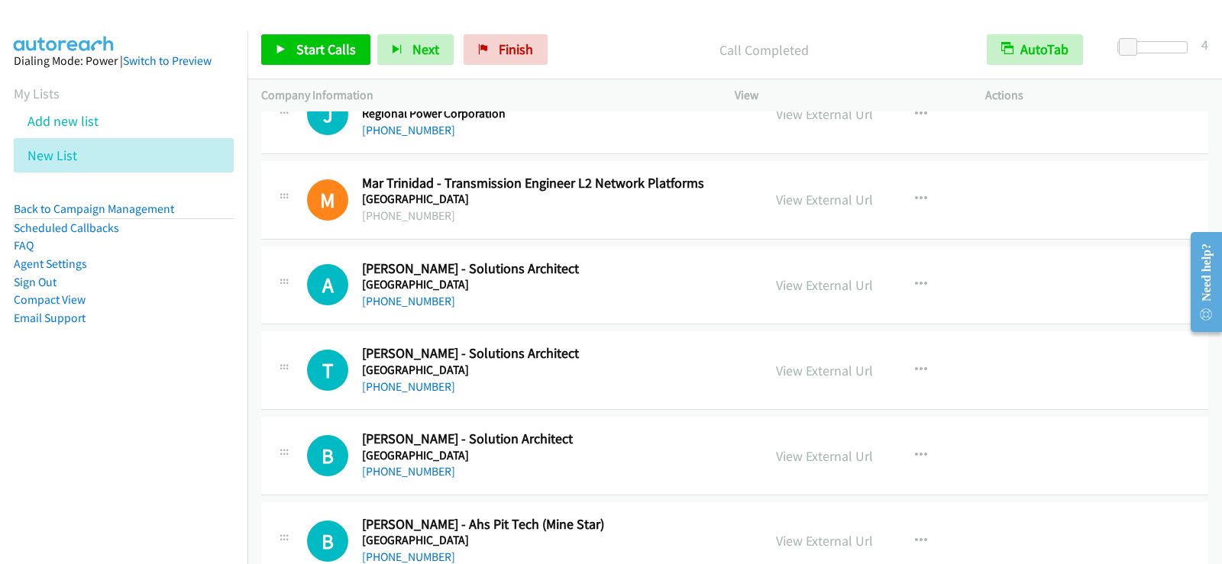
scroll to position [5344, 0]
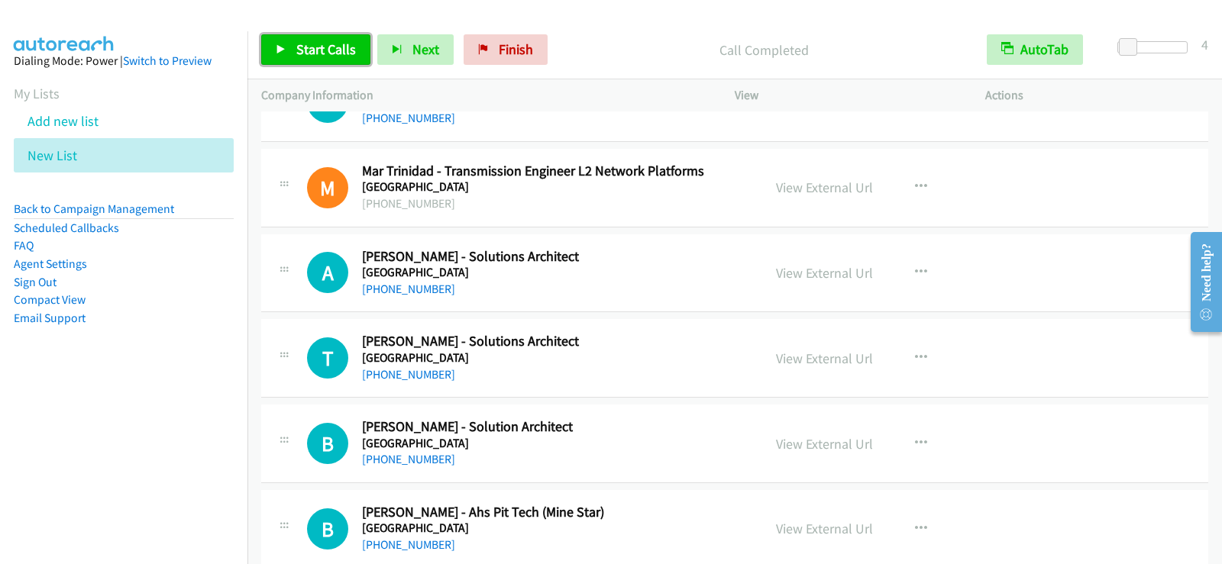
click at [305, 44] on span "Start Calls" at bounding box center [326, 49] width 60 height 18
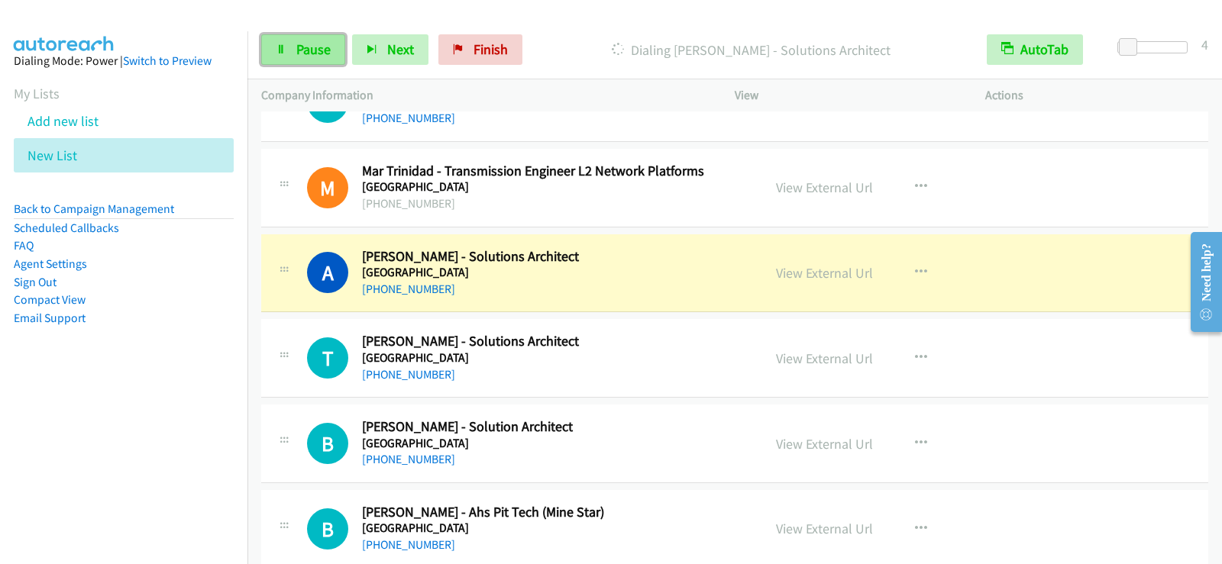
click at [299, 43] on span "Pause" at bounding box center [313, 49] width 34 height 18
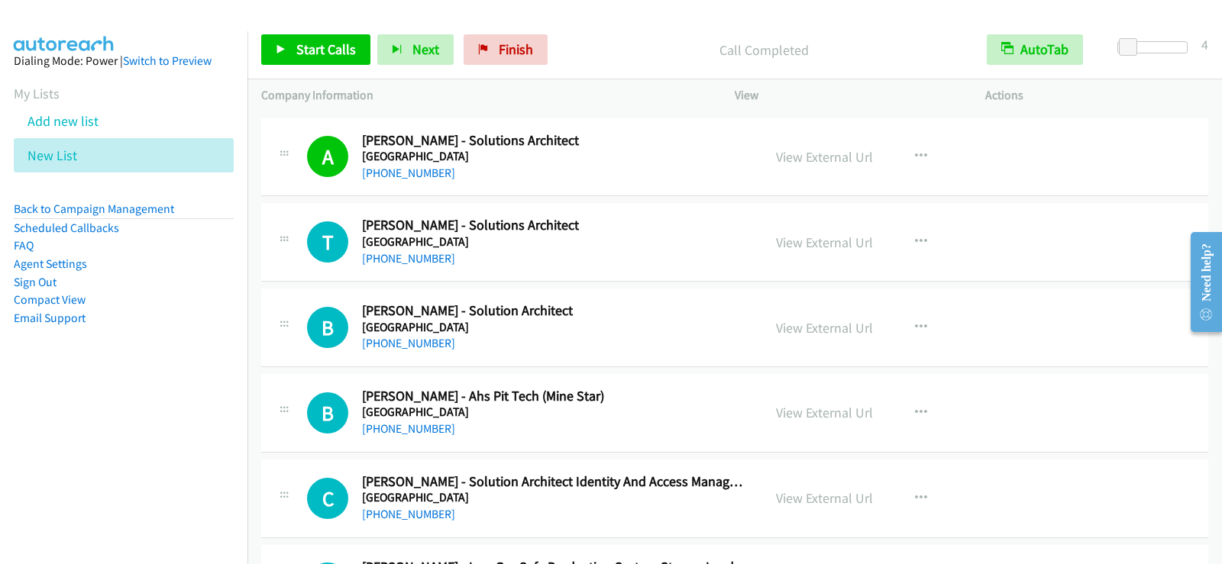
scroll to position [5497, 0]
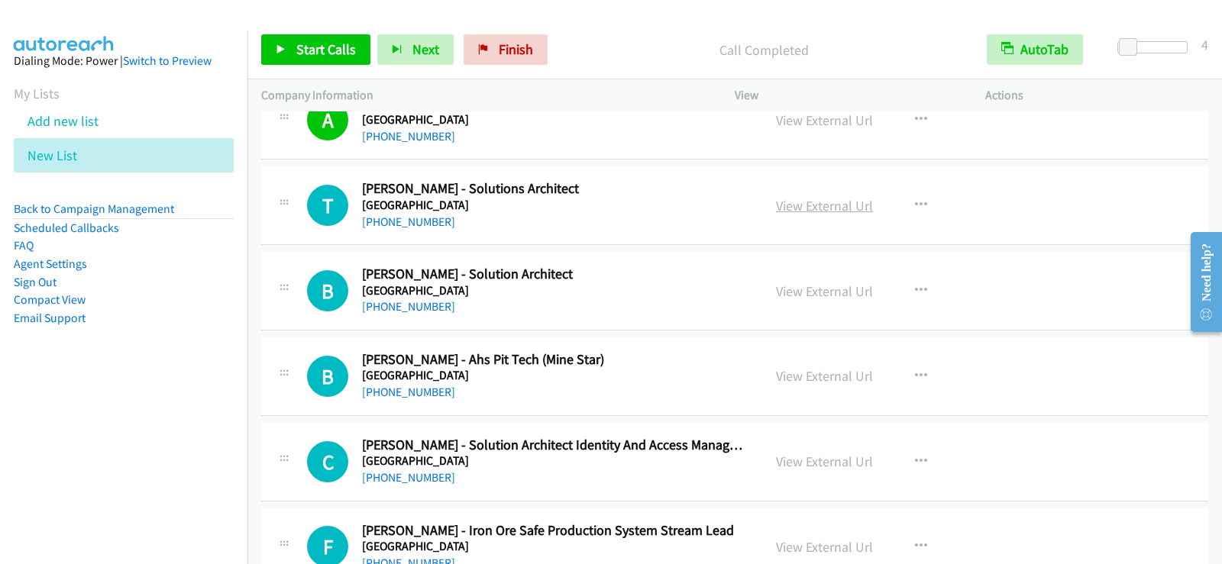
click at [818, 212] on link "View External Url" at bounding box center [824, 206] width 97 height 18
click at [335, 49] on span "Start Calls" at bounding box center [326, 49] width 60 height 18
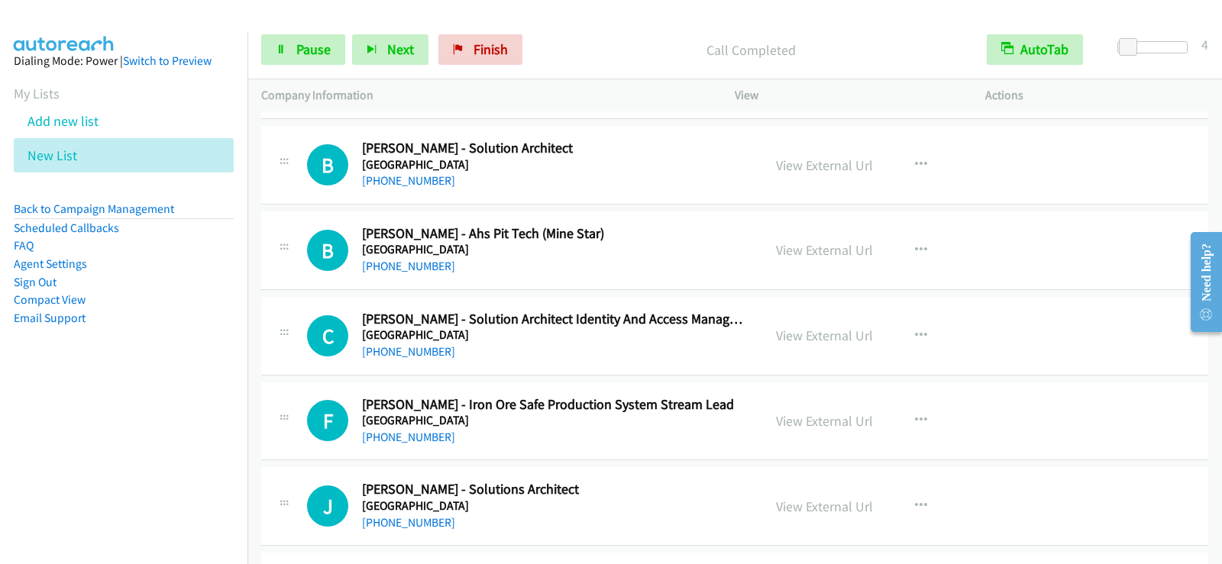
scroll to position [5650, 0]
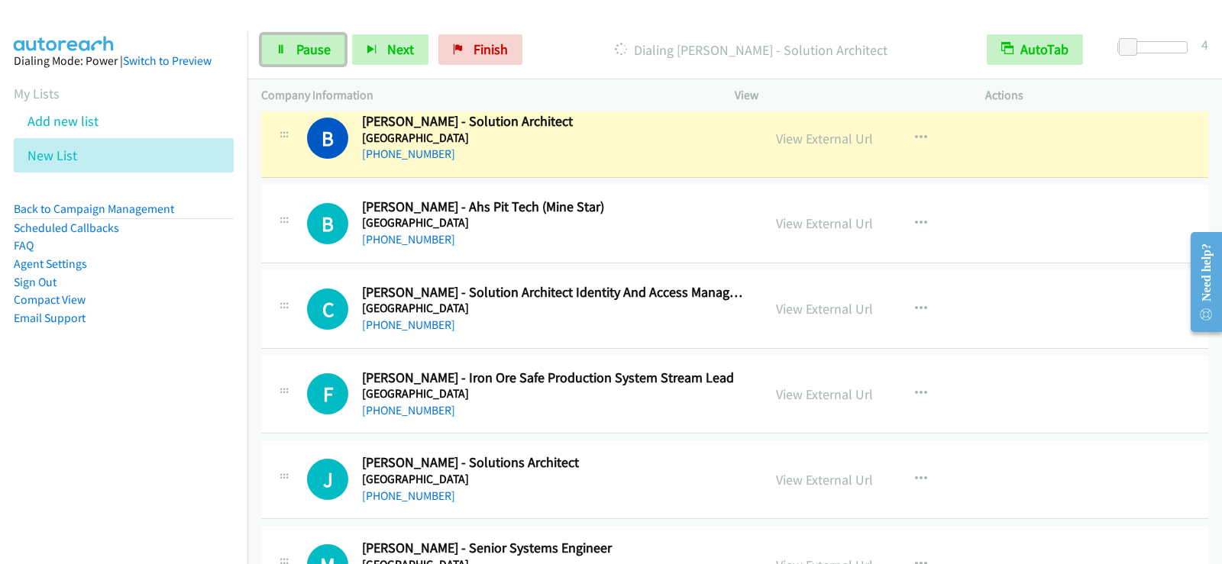
drag, startPoint x: 270, startPoint y: 40, endPoint x: 270, endPoint y: 70, distance: 30.5
click at [270, 40] on link "Pause" at bounding box center [303, 49] width 84 height 31
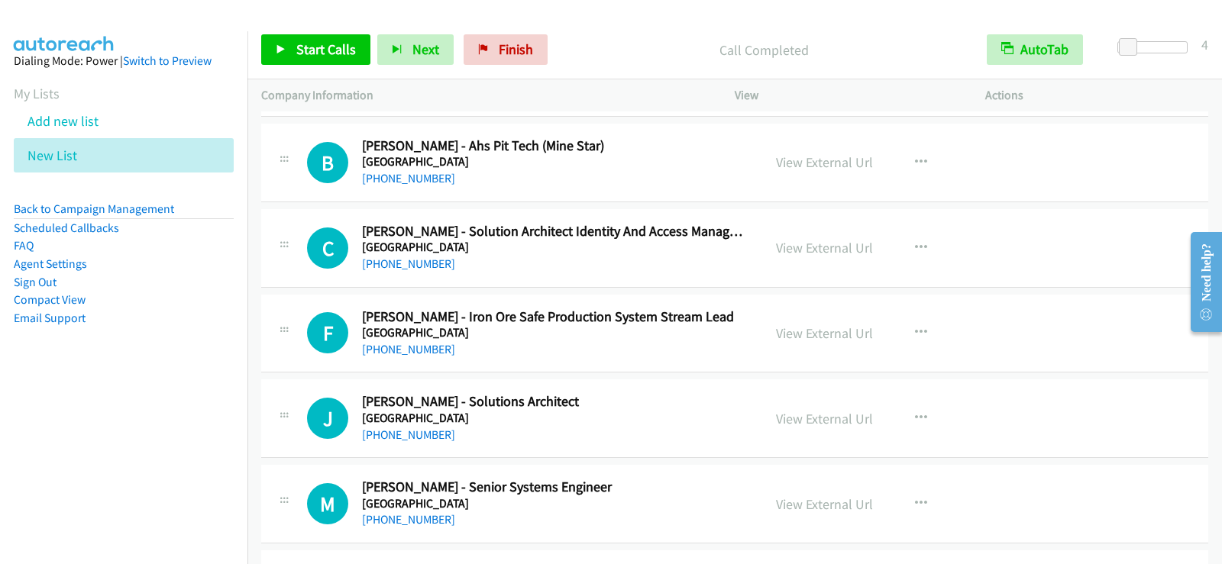
scroll to position [5803, 0]
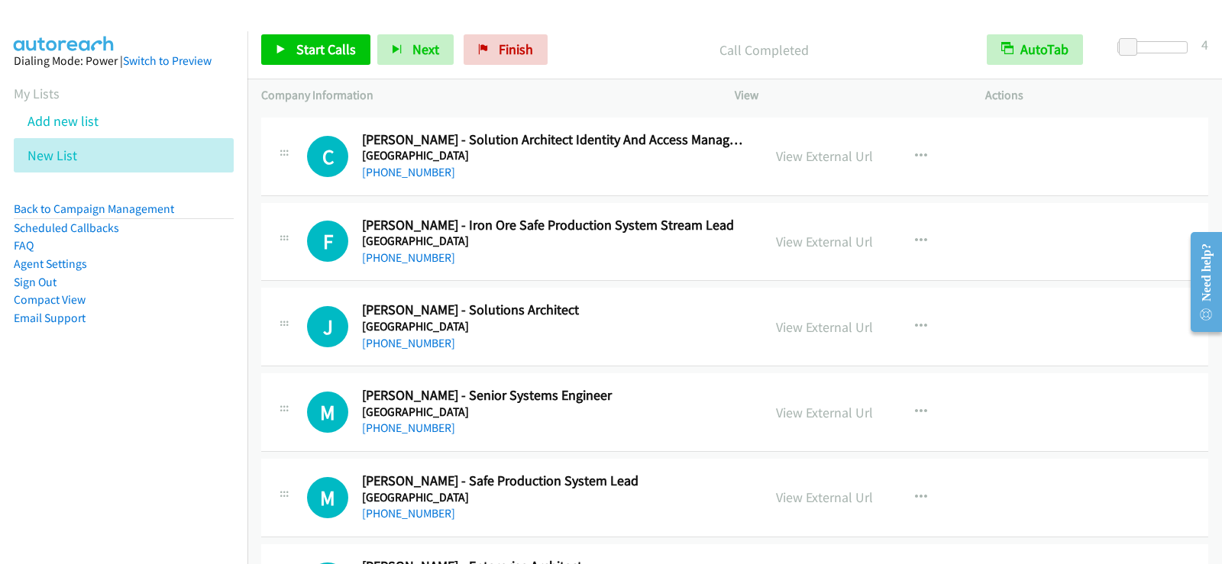
click at [636, 344] on div "+61 431 660 494" at bounding box center [552, 343] width 381 height 18
click at [905, 324] on button "button" at bounding box center [920, 327] width 41 height 31
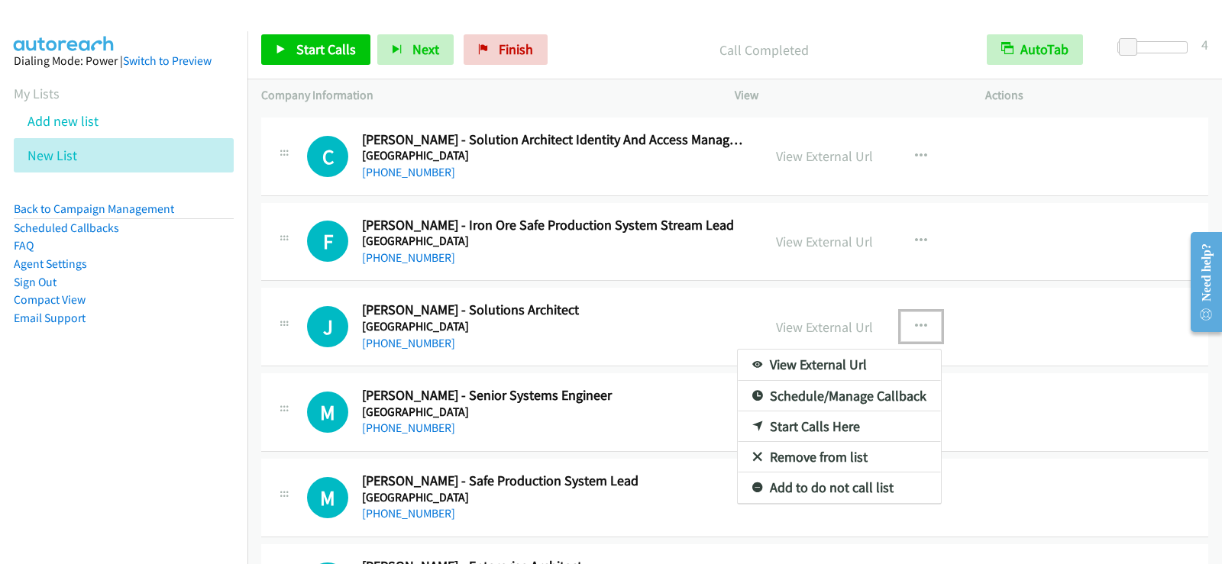
click at [801, 428] on link "Start Calls Here" at bounding box center [839, 427] width 203 height 31
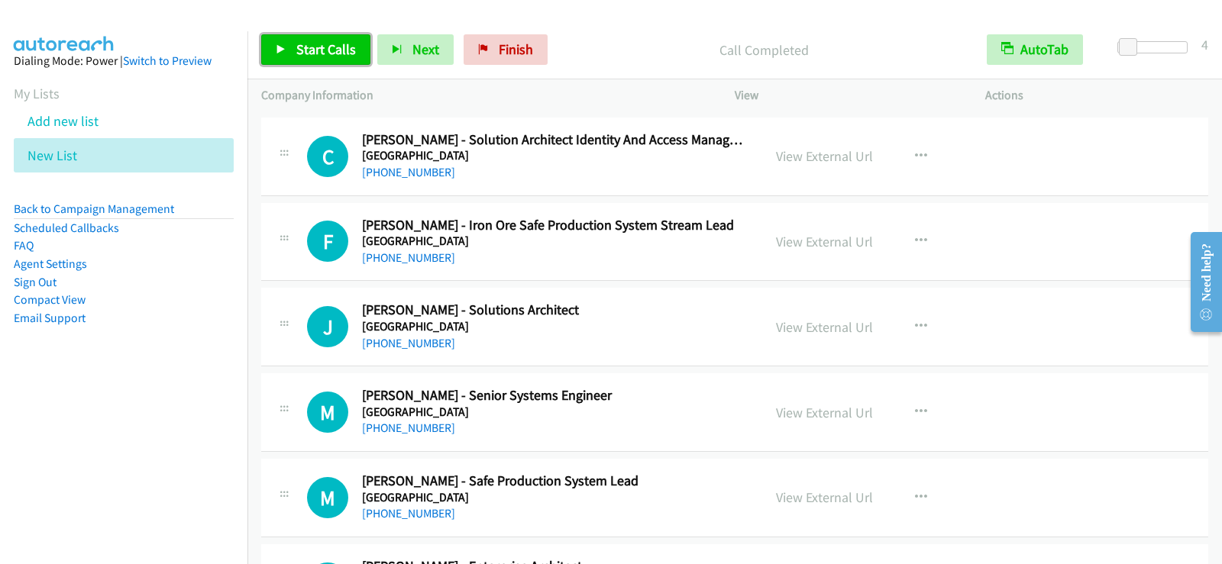
click at [353, 53] on span "Start Calls" at bounding box center [326, 49] width 60 height 18
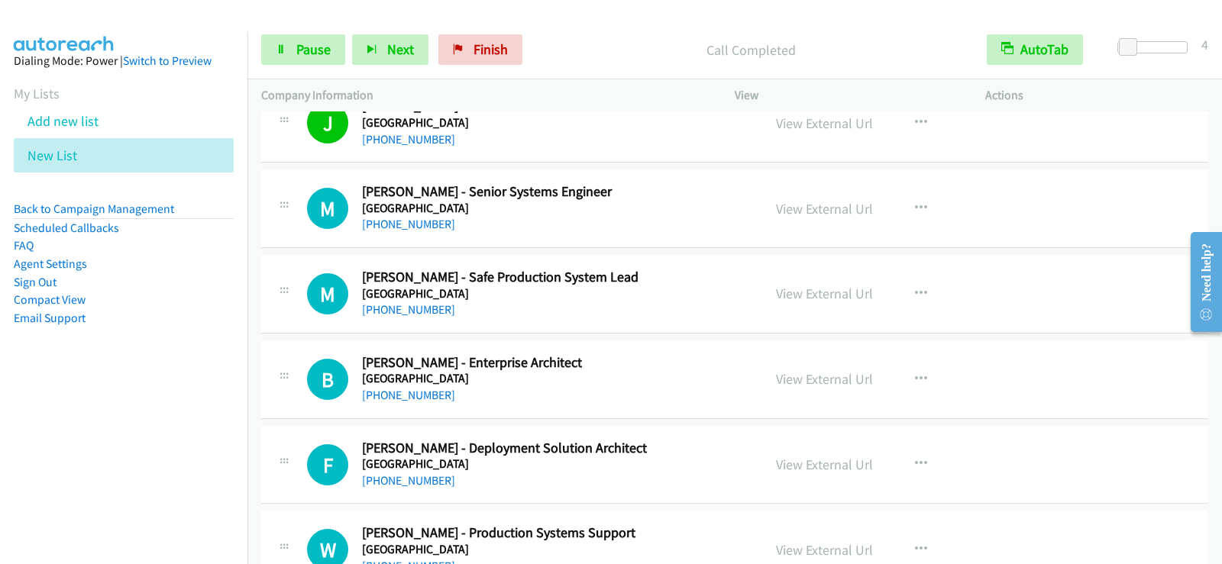
scroll to position [6032, 0]
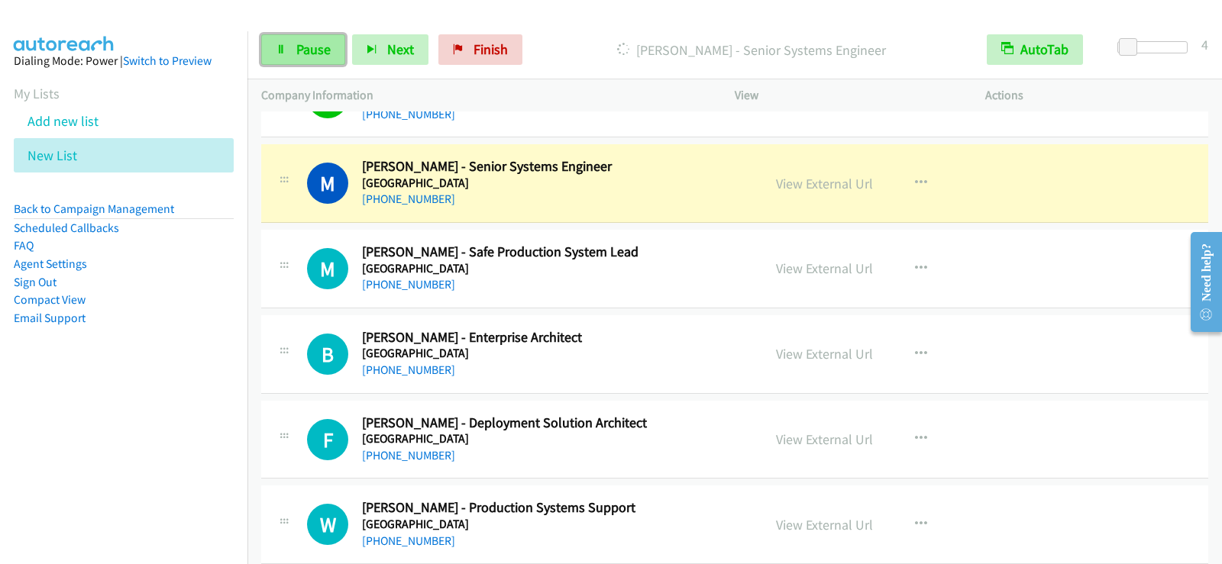
click at [334, 47] on link "Pause" at bounding box center [303, 49] width 84 height 31
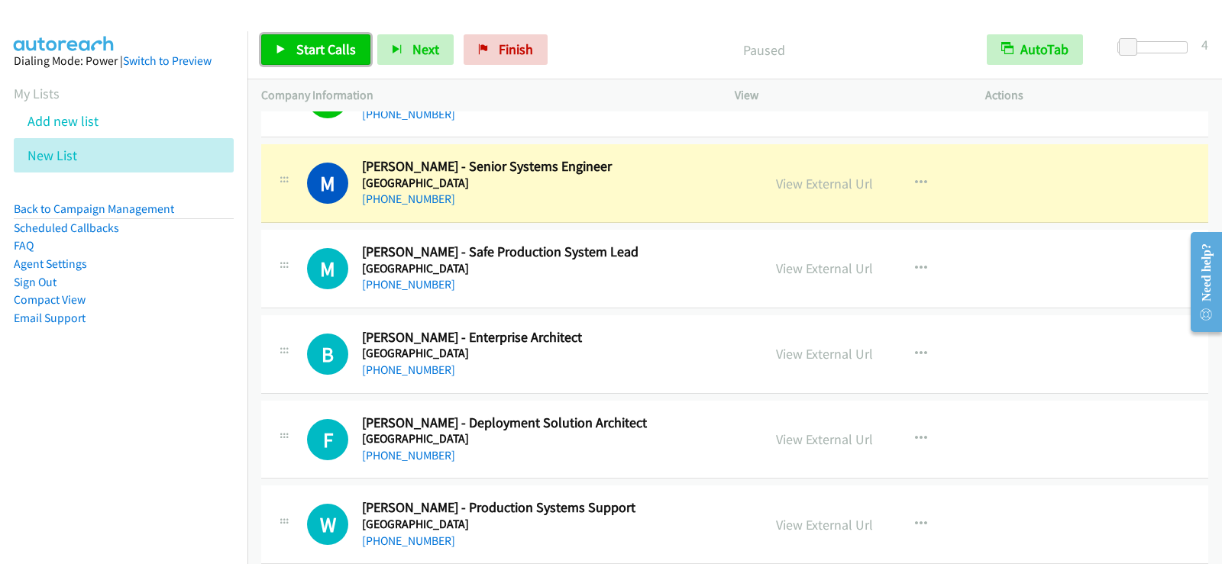
click at [346, 54] on span "Start Calls" at bounding box center [326, 49] width 60 height 18
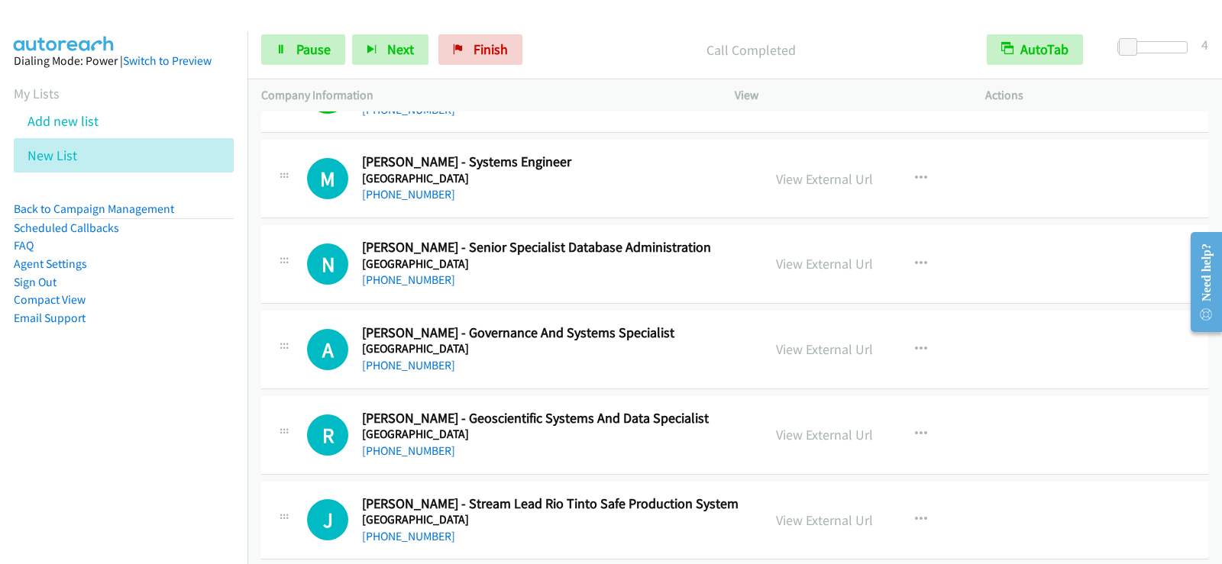
scroll to position [6490, 0]
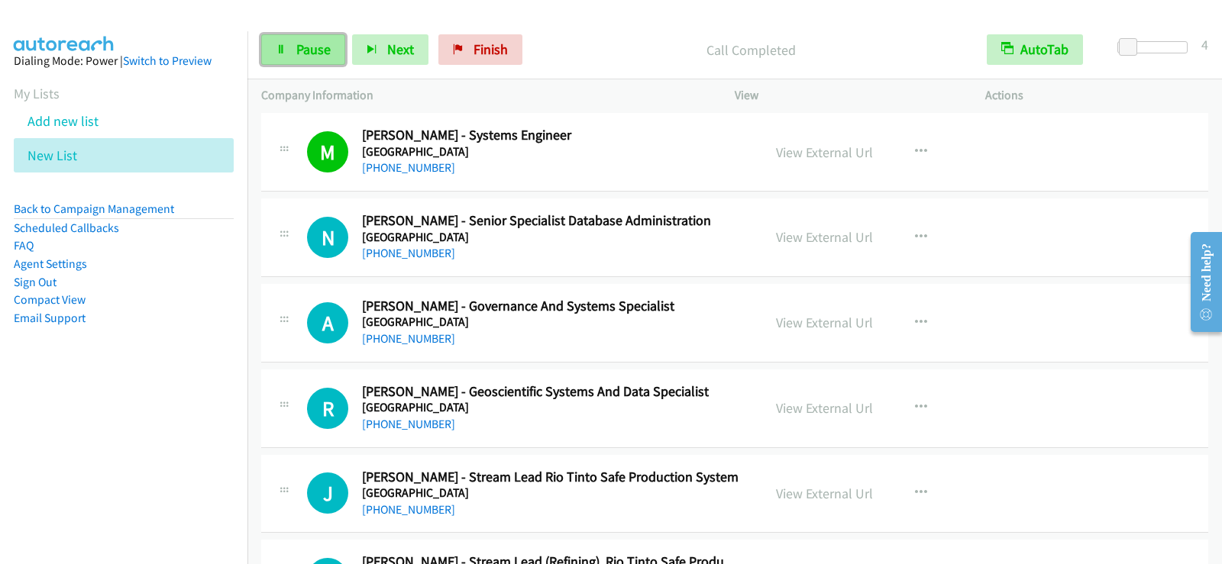
click at [337, 55] on link "Pause" at bounding box center [303, 49] width 84 height 31
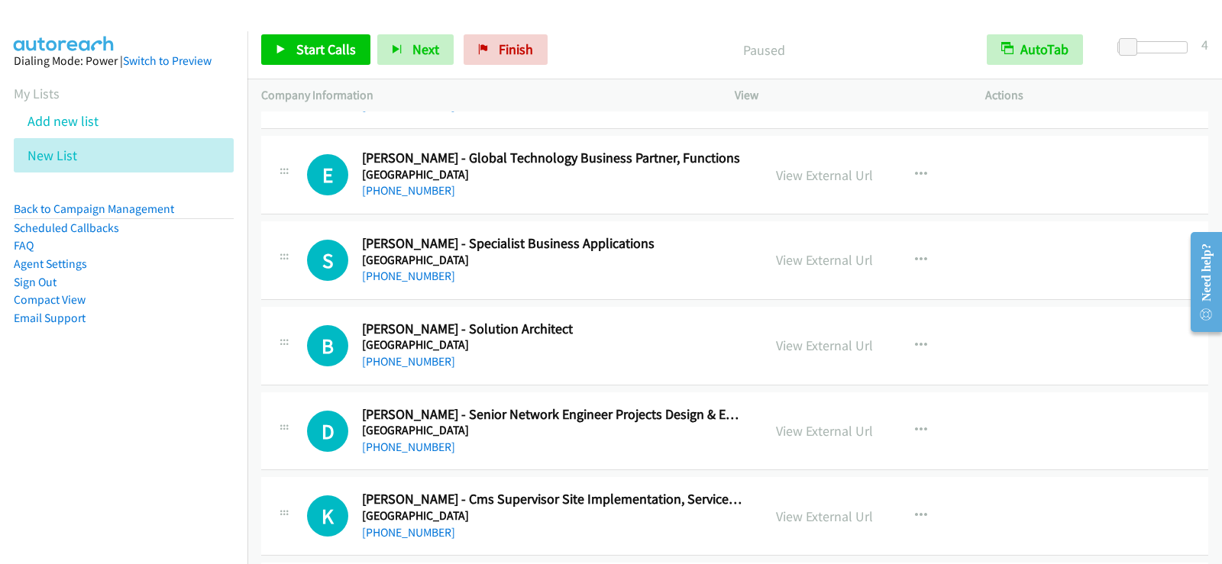
scroll to position [7482, 0]
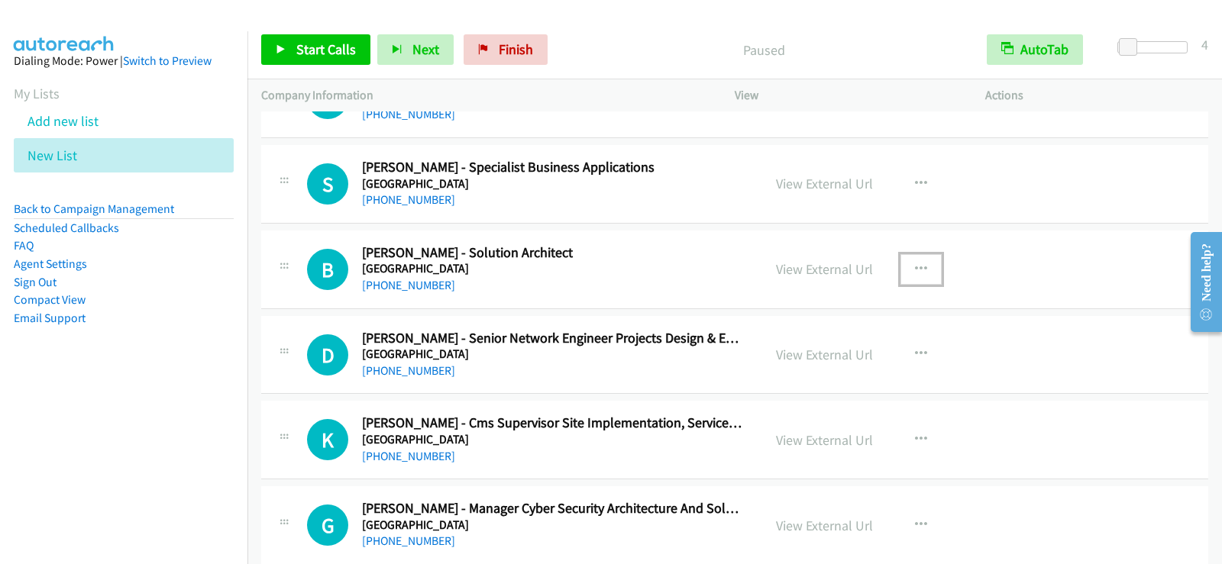
click at [922, 269] on button "button" at bounding box center [920, 269] width 41 height 31
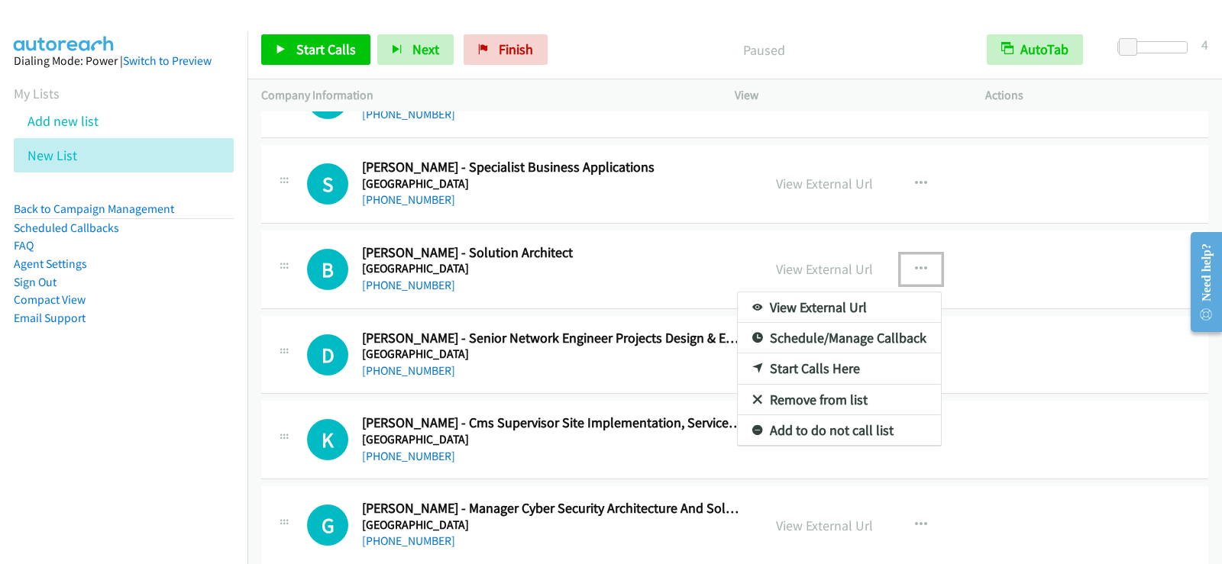
click at [802, 371] on link "Start Calls Here" at bounding box center [839, 368] width 203 height 31
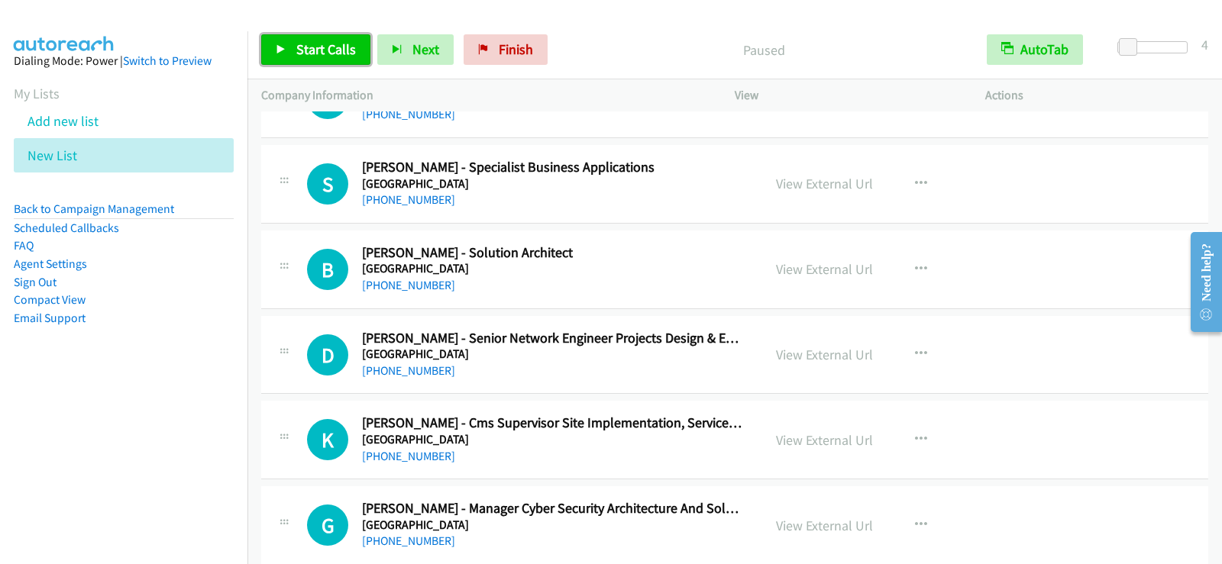
click at [320, 42] on span "Start Calls" at bounding box center [326, 49] width 60 height 18
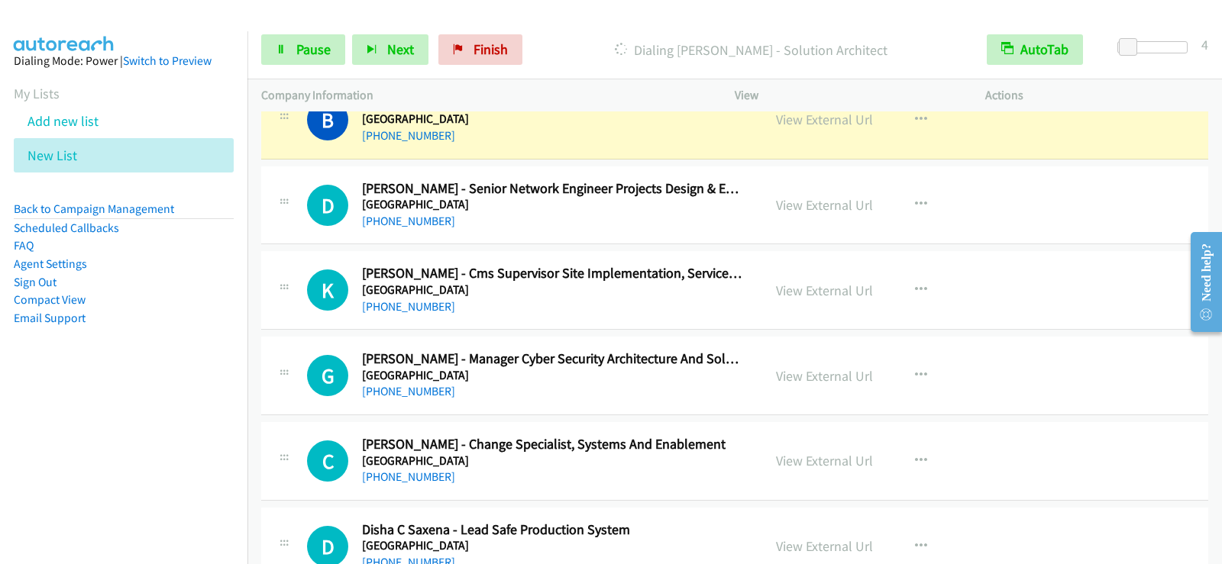
scroll to position [7635, 0]
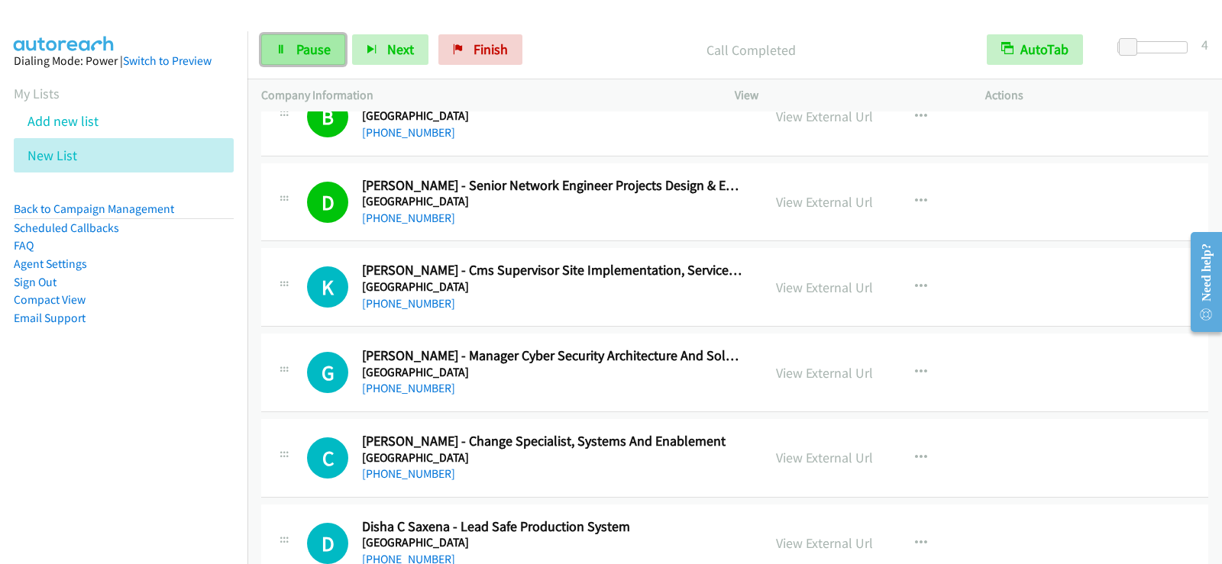
click at [293, 54] on link "Pause" at bounding box center [303, 49] width 84 height 31
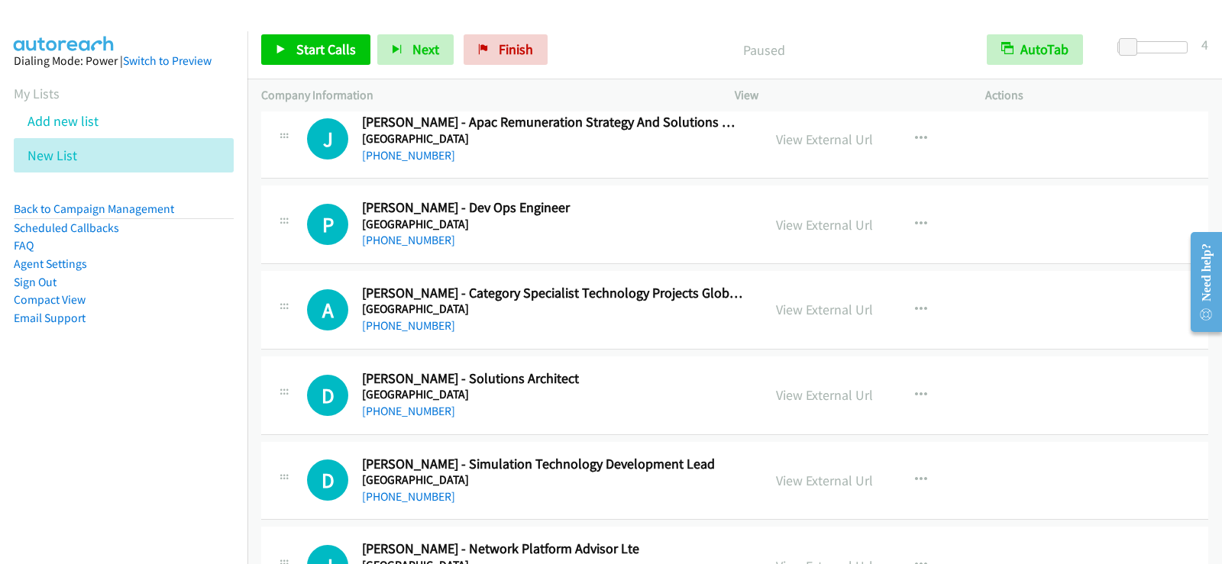
scroll to position [8322, 0]
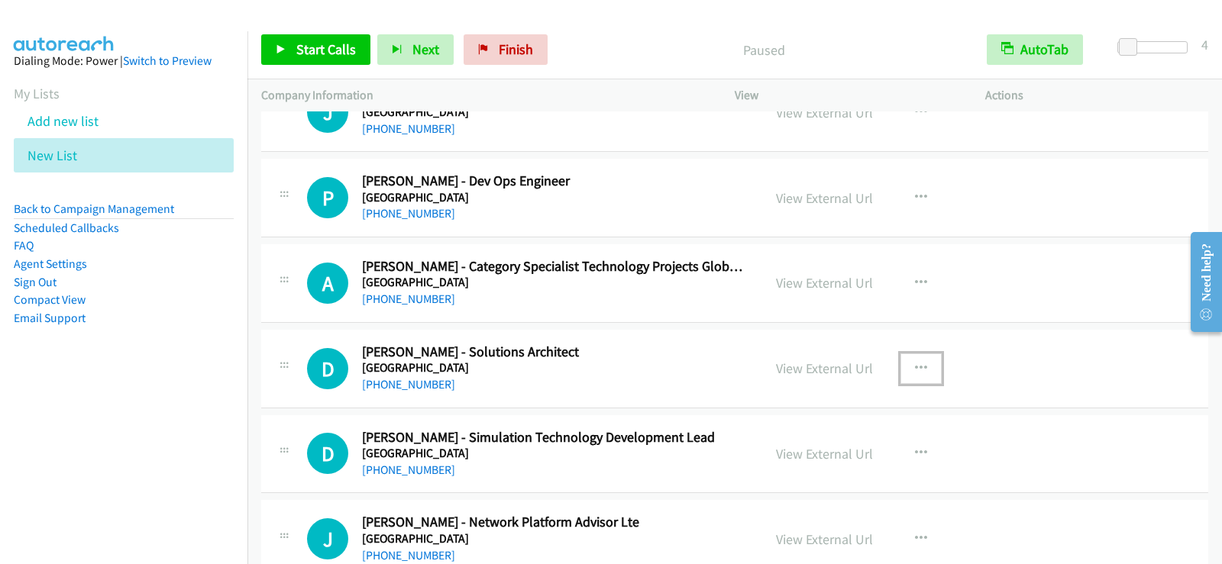
click at [915, 370] on icon "button" at bounding box center [921, 369] width 12 height 12
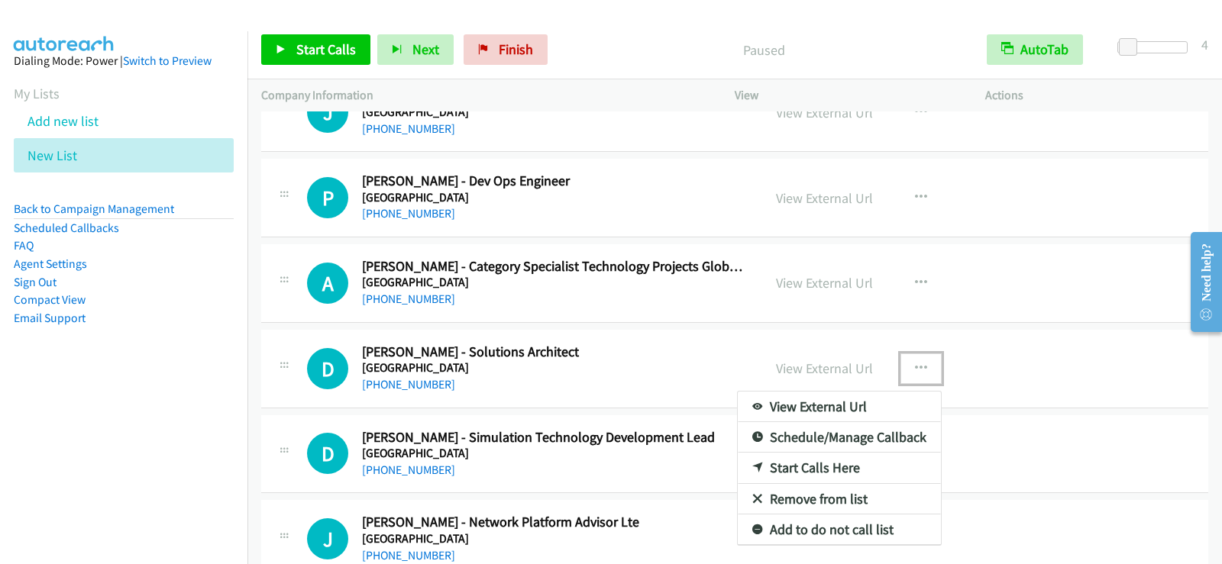
click at [783, 467] on link "Start Calls Here" at bounding box center [839, 468] width 203 height 31
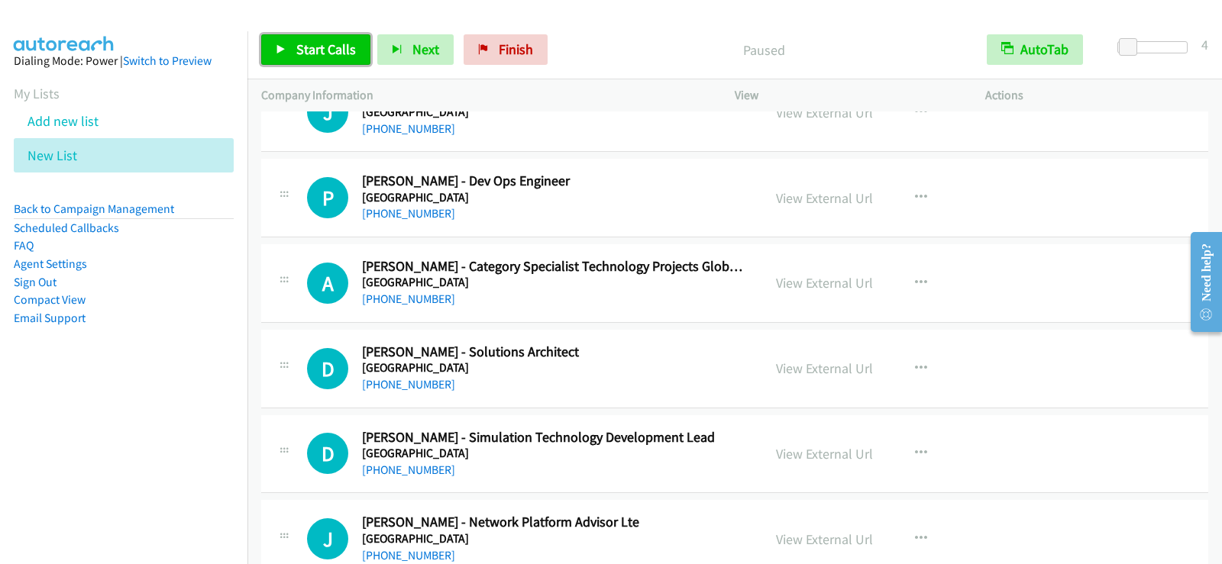
click at [302, 56] on span "Start Calls" at bounding box center [326, 49] width 60 height 18
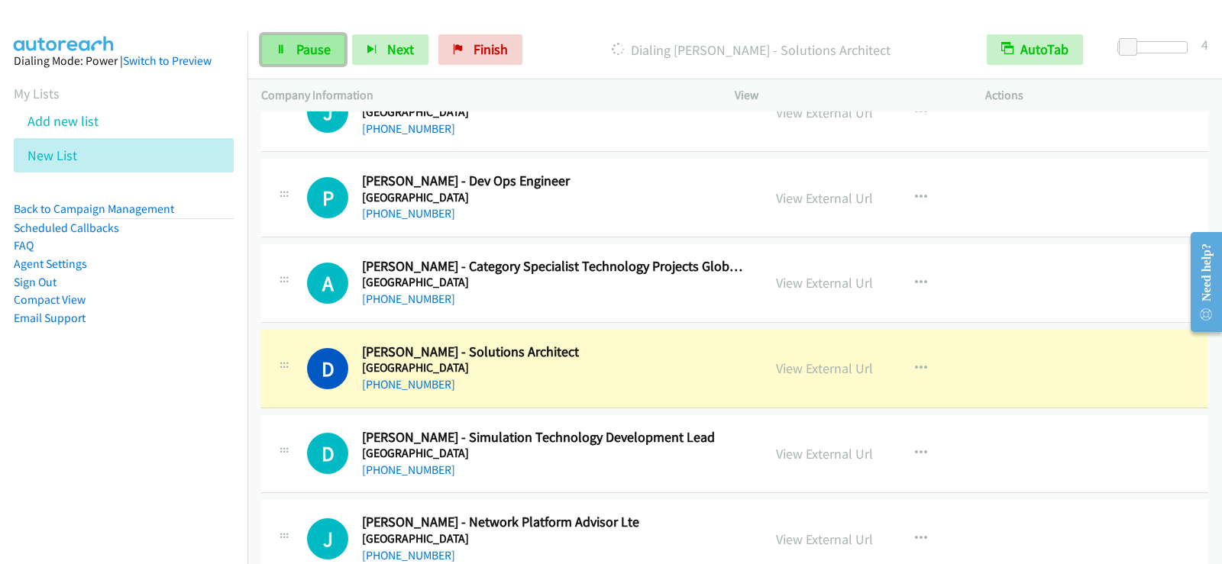
click at [310, 55] on span "Pause" at bounding box center [313, 49] width 34 height 18
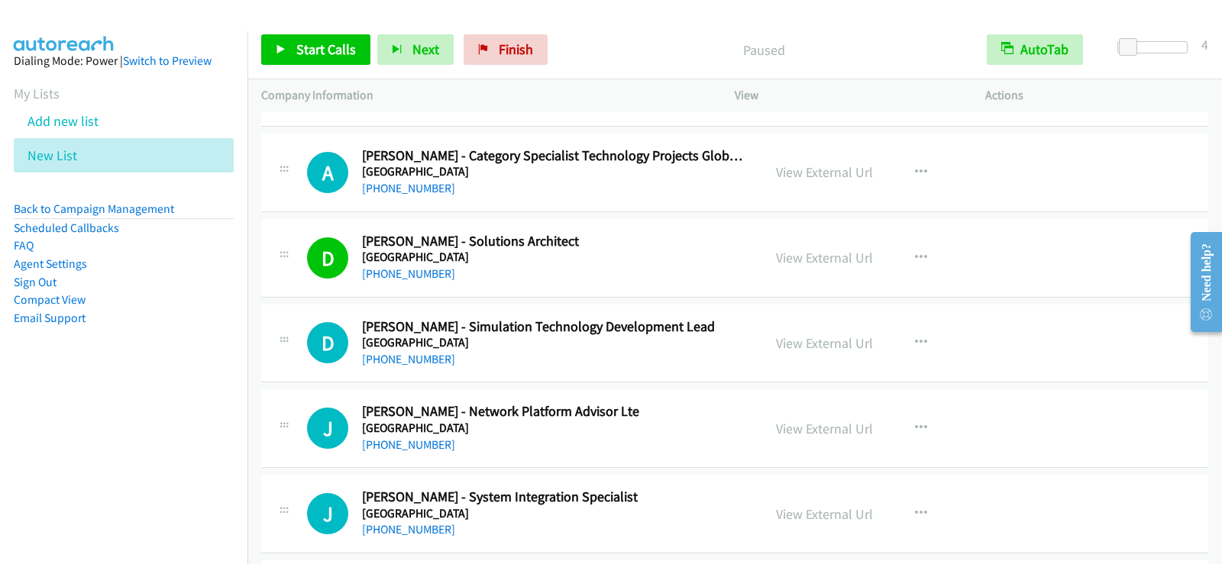
scroll to position [8628, 0]
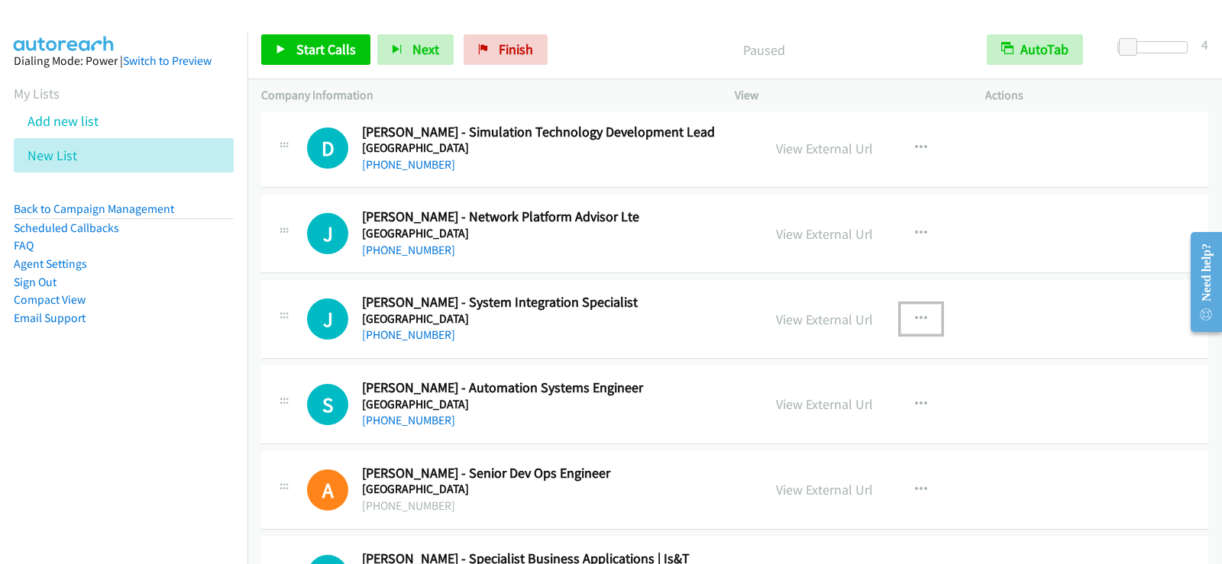
click at [915, 316] on icon "button" at bounding box center [921, 319] width 12 height 12
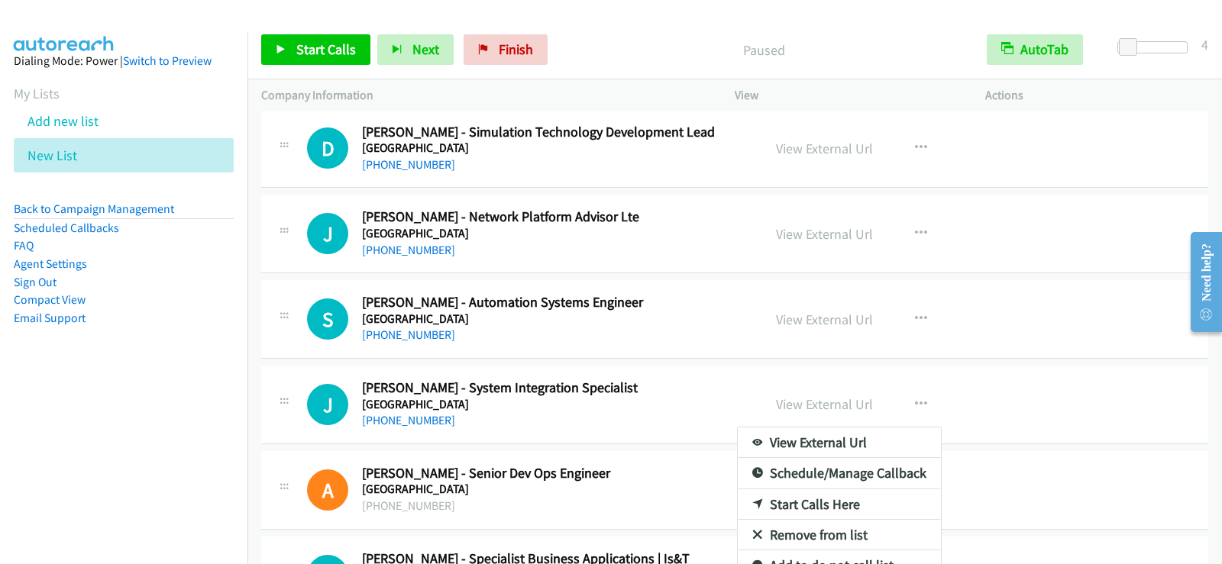
click at [793, 504] on link "Start Calls Here" at bounding box center [839, 504] width 203 height 31
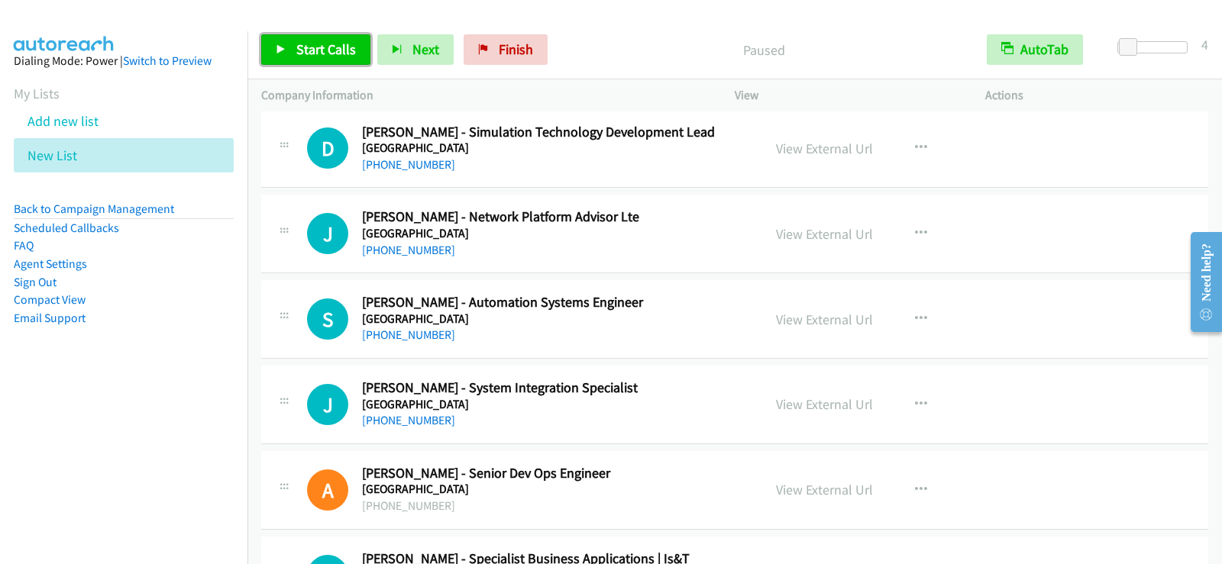
click at [335, 52] on span "Start Calls" at bounding box center [326, 49] width 60 height 18
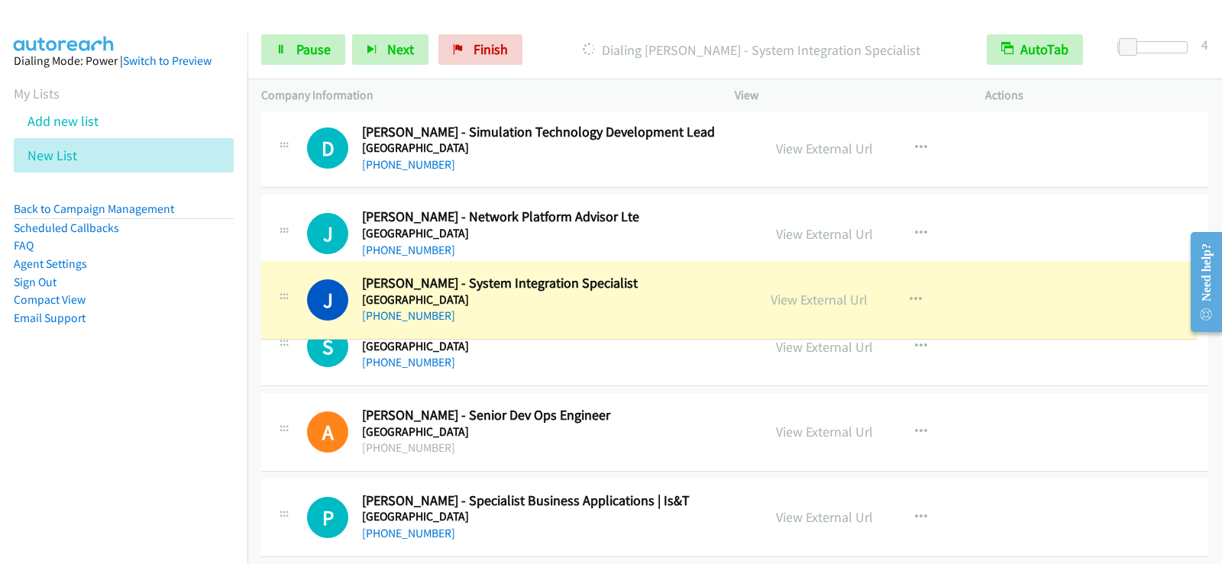
drag, startPoint x: 279, startPoint y: 399, endPoint x: 279, endPoint y: 295, distance: 104.6
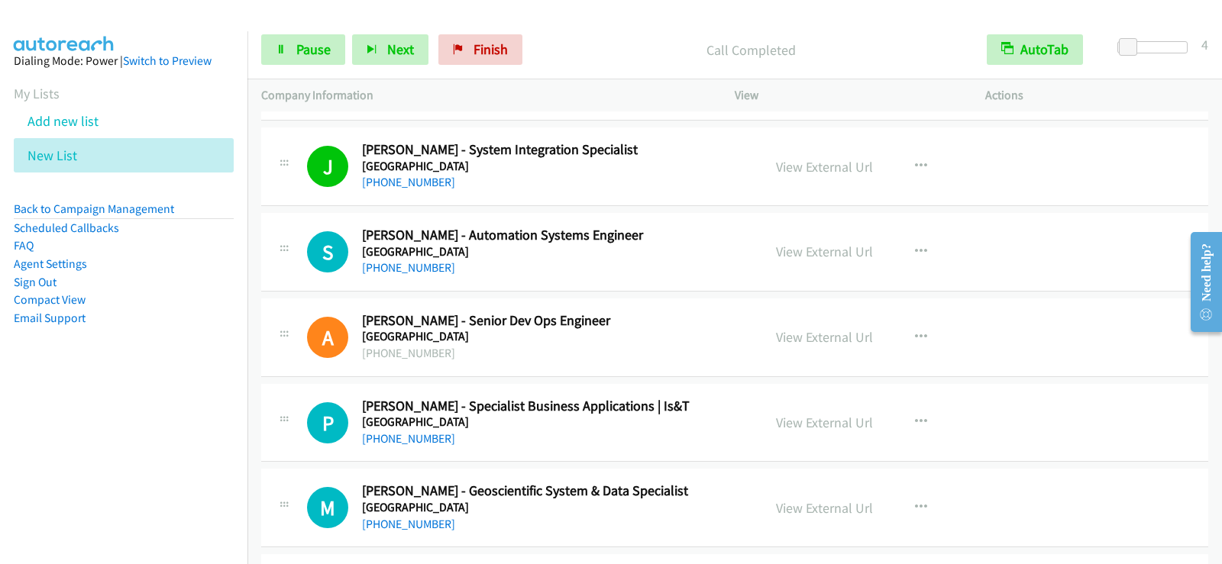
scroll to position [8857, 0]
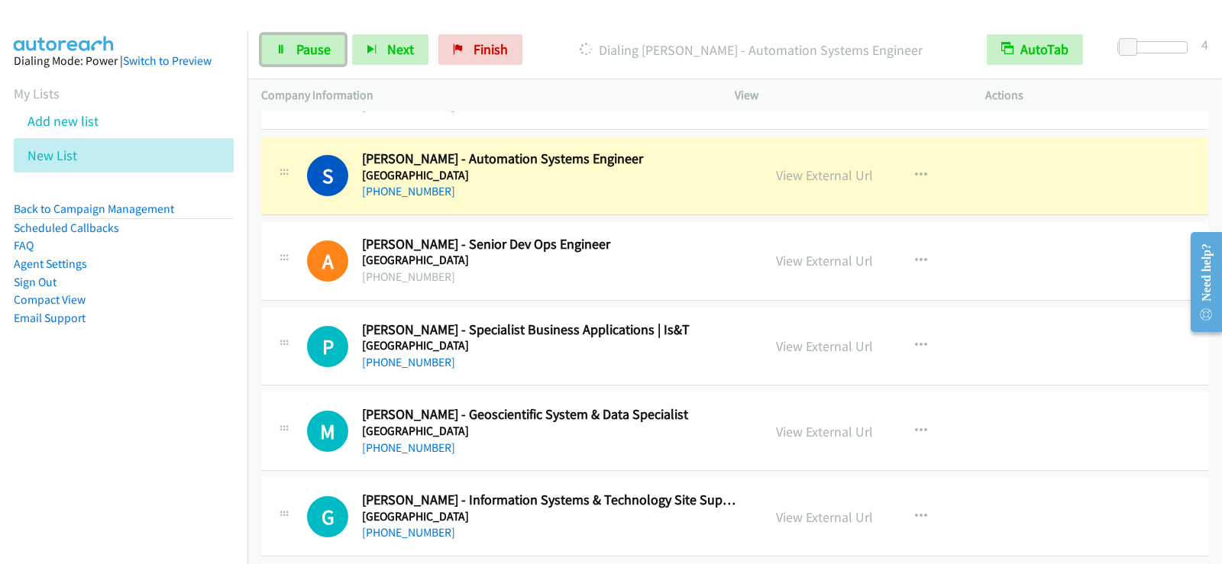
drag, startPoint x: 328, startPoint y: 57, endPoint x: 329, endPoint y: 75, distance: 17.6
click at [328, 57] on span "Pause" at bounding box center [313, 49] width 34 height 18
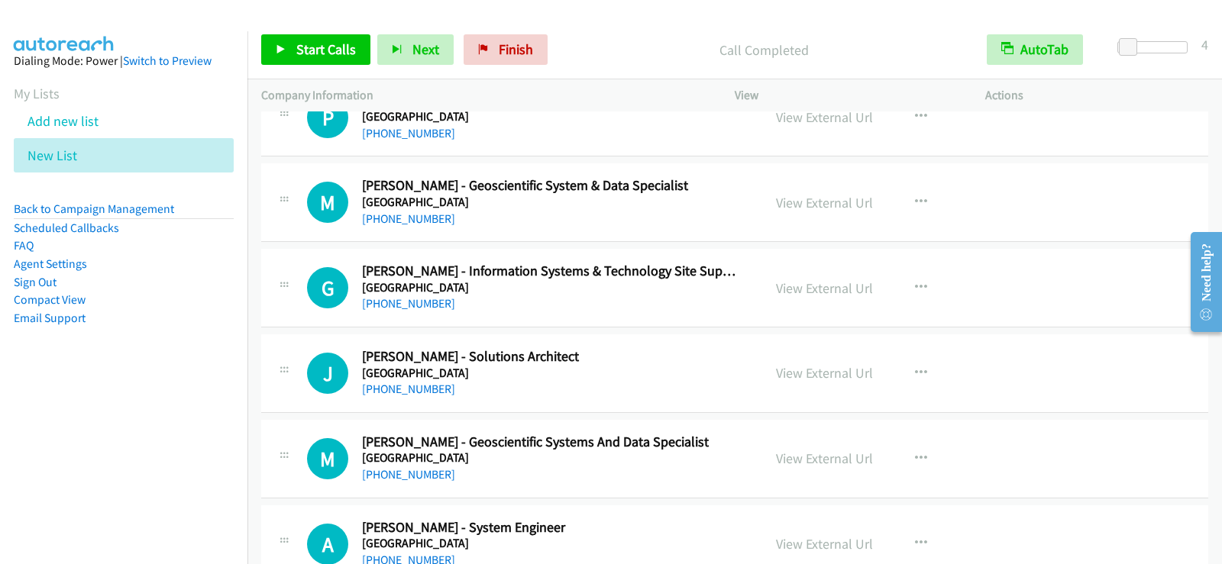
scroll to position [9162, 0]
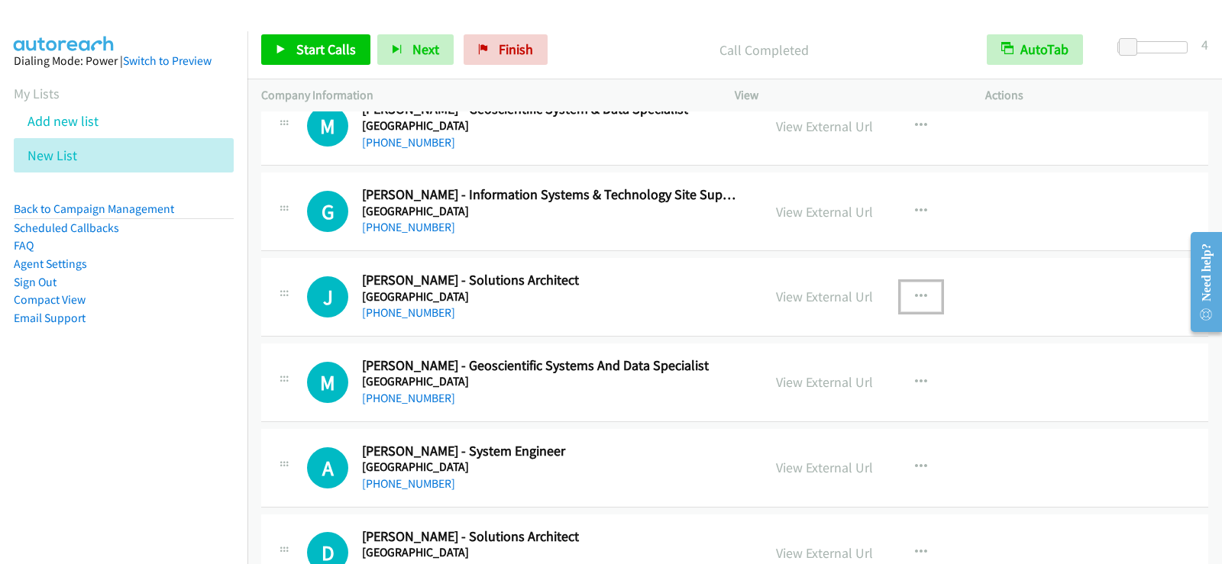
click at [920, 292] on icon "button" at bounding box center [921, 297] width 12 height 12
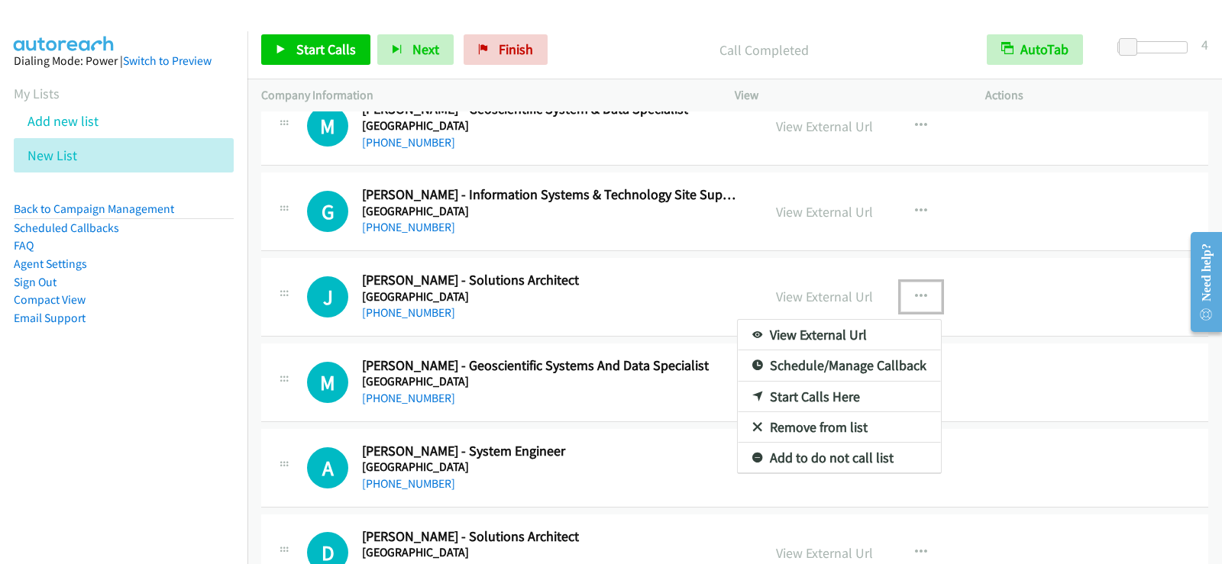
click at [853, 399] on link "Start Calls Here" at bounding box center [839, 397] width 203 height 31
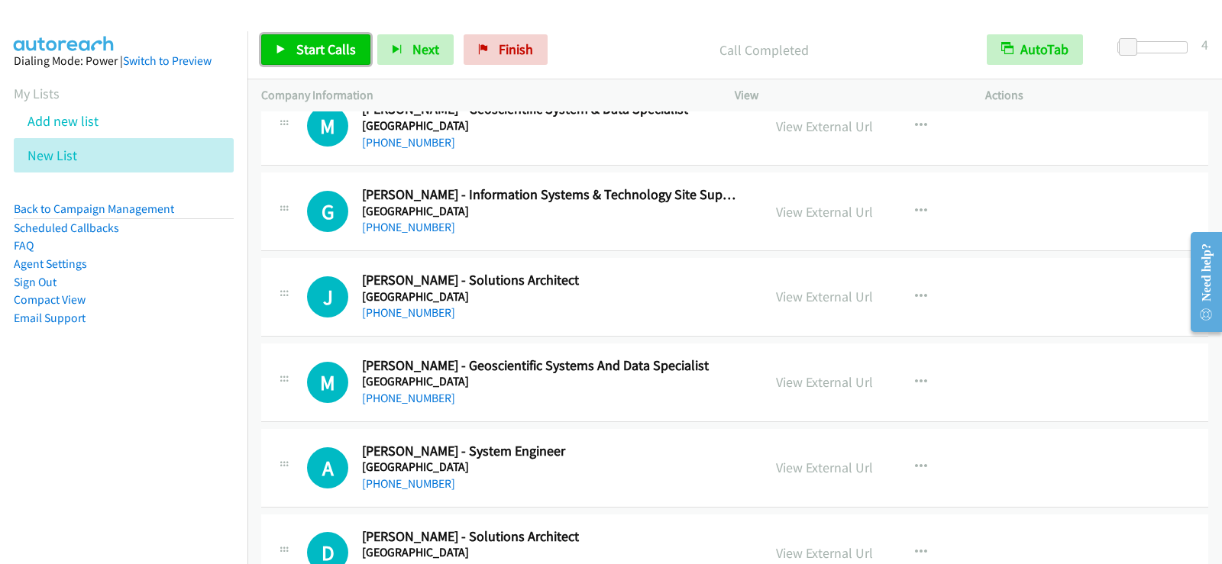
click at [314, 40] on span "Start Calls" at bounding box center [326, 49] width 60 height 18
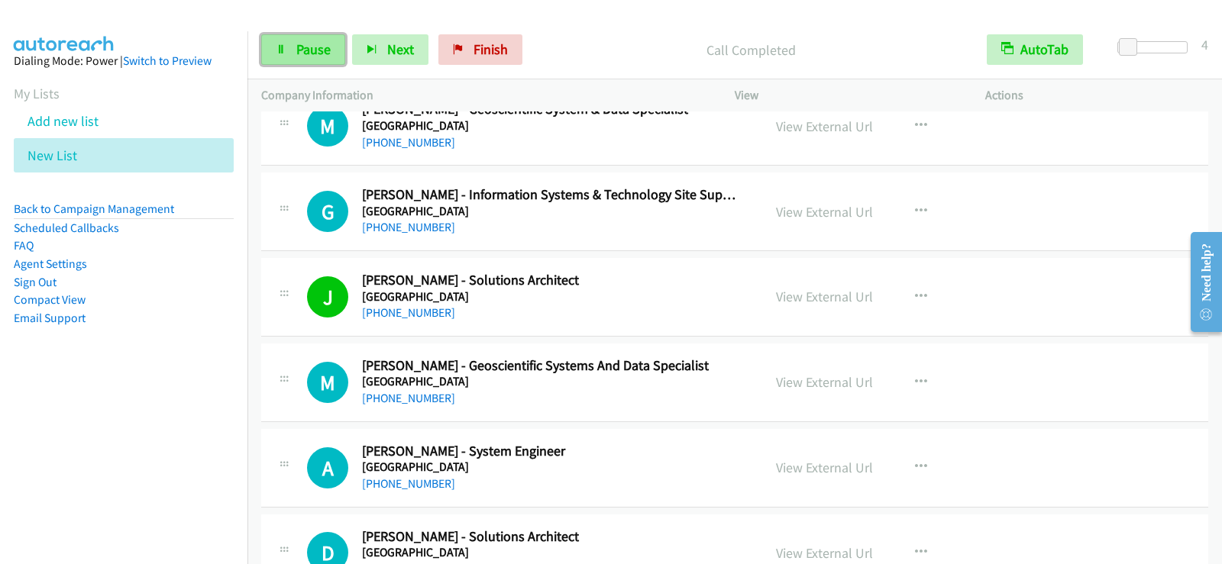
click at [337, 45] on link "Pause" at bounding box center [303, 49] width 84 height 31
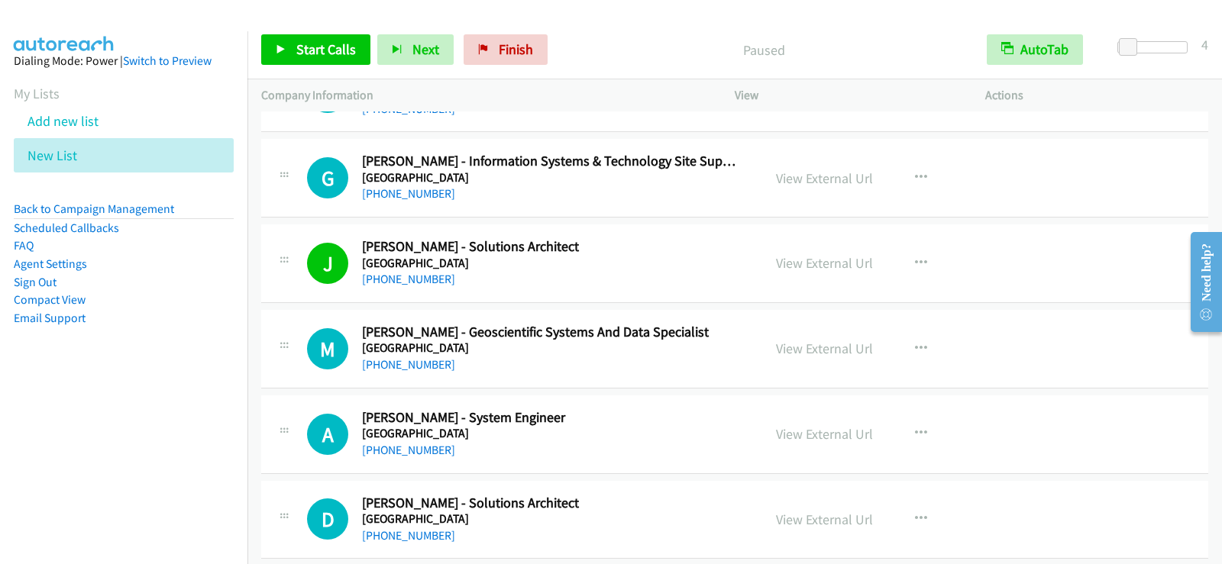
scroll to position [9213, 0]
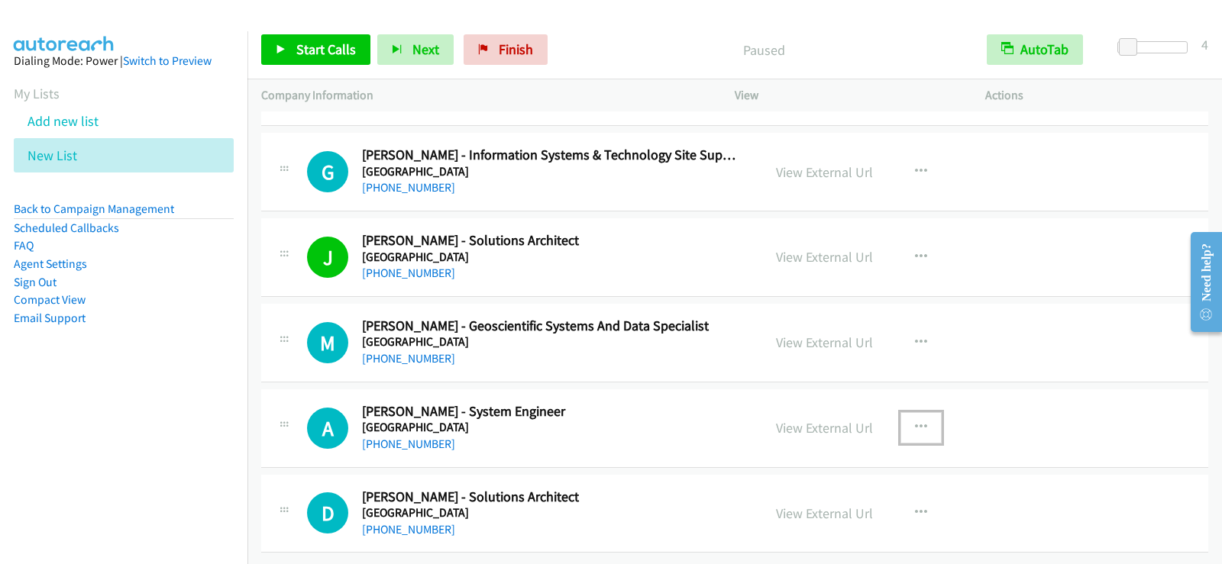
click at [918, 421] on icon "button" at bounding box center [921, 427] width 12 height 12
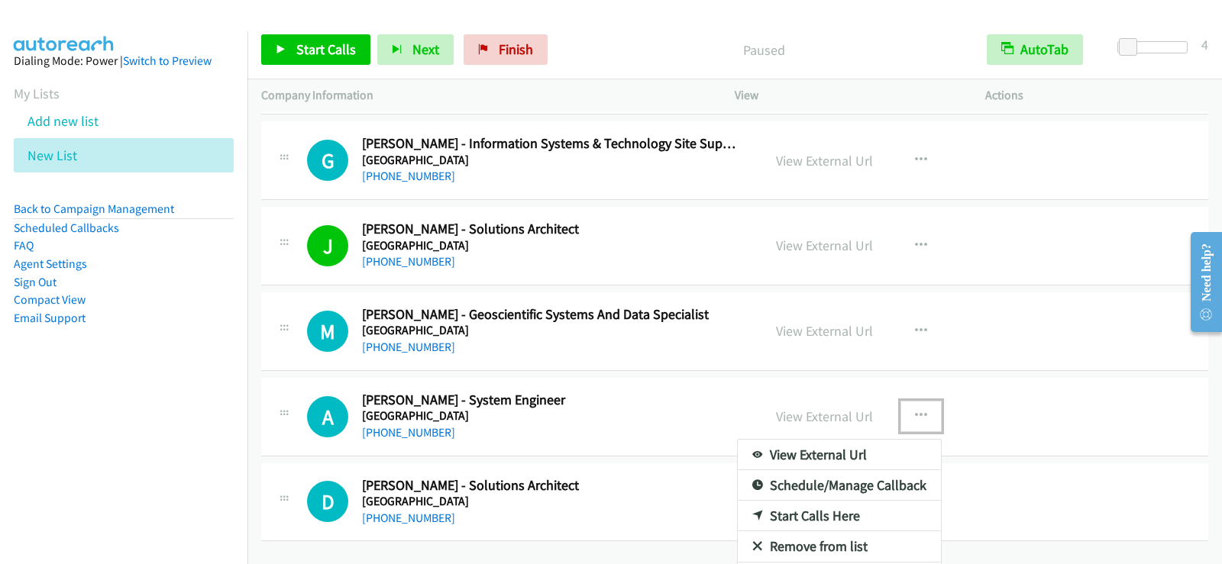
click at [801, 515] on link "Start Calls Here" at bounding box center [839, 516] width 203 height 31
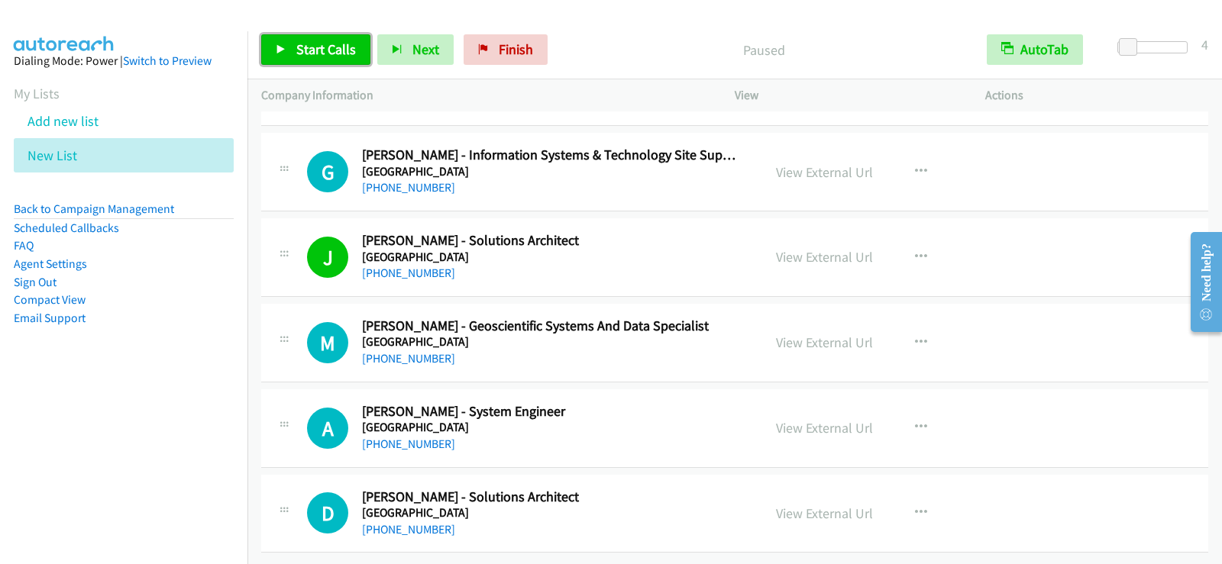
click at [315, 47] on span "Start Calls" at bounding box center [326, 49] width 60 height 18
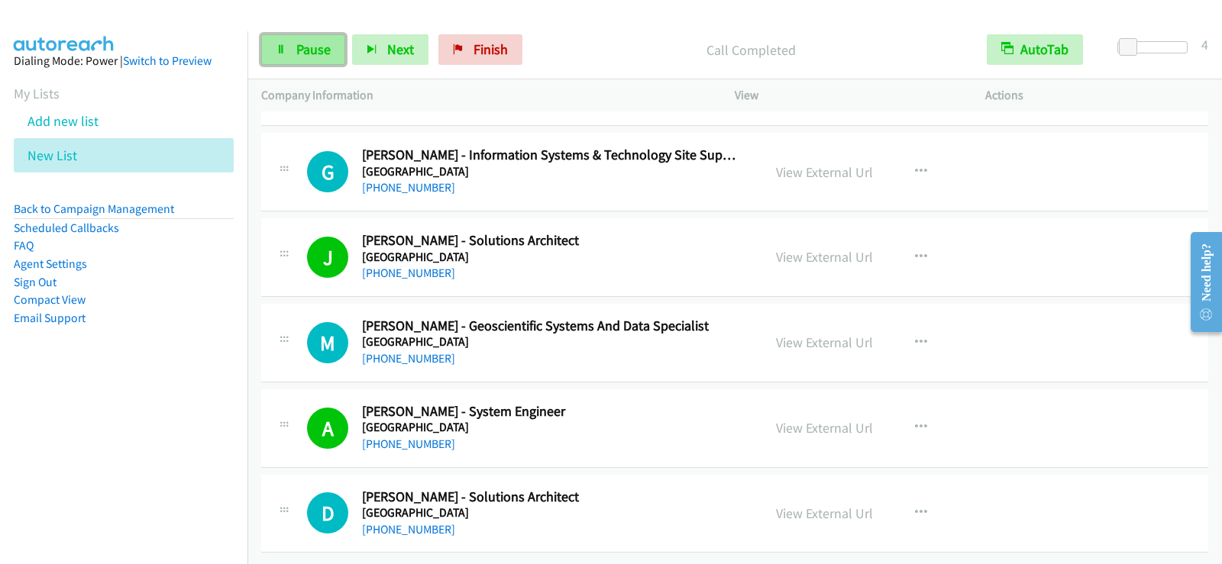
click at [331, 60] on link "Pause" at bounding box center [303, 49] width 84 height 31
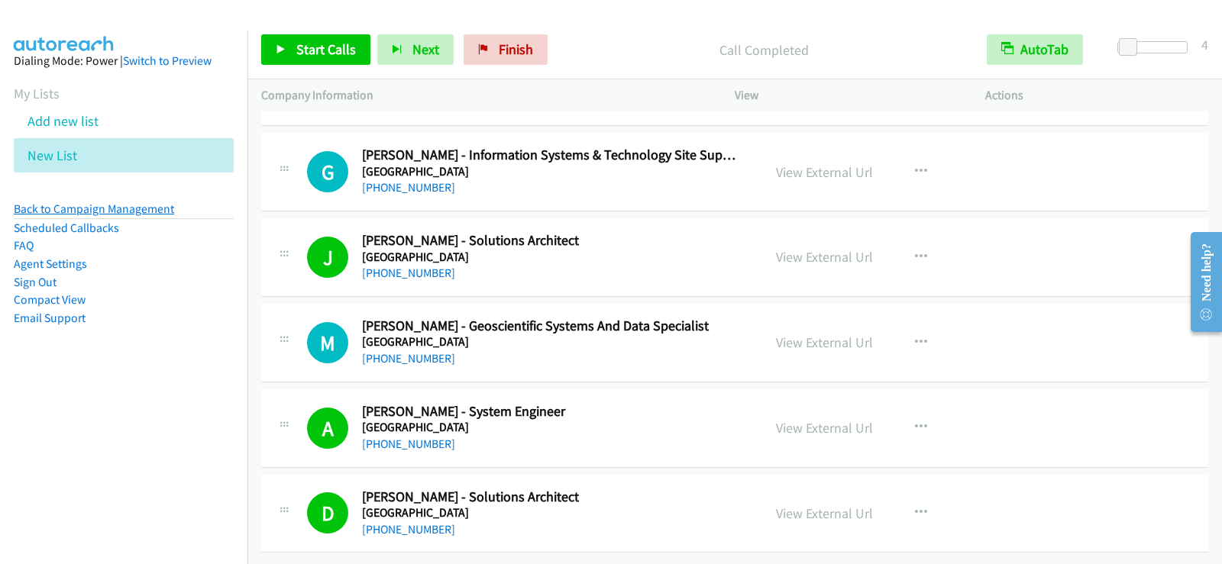
click at [152, 208] on link "Back to Campaign Management" at bounding box center [94, 209] width 160 height 15
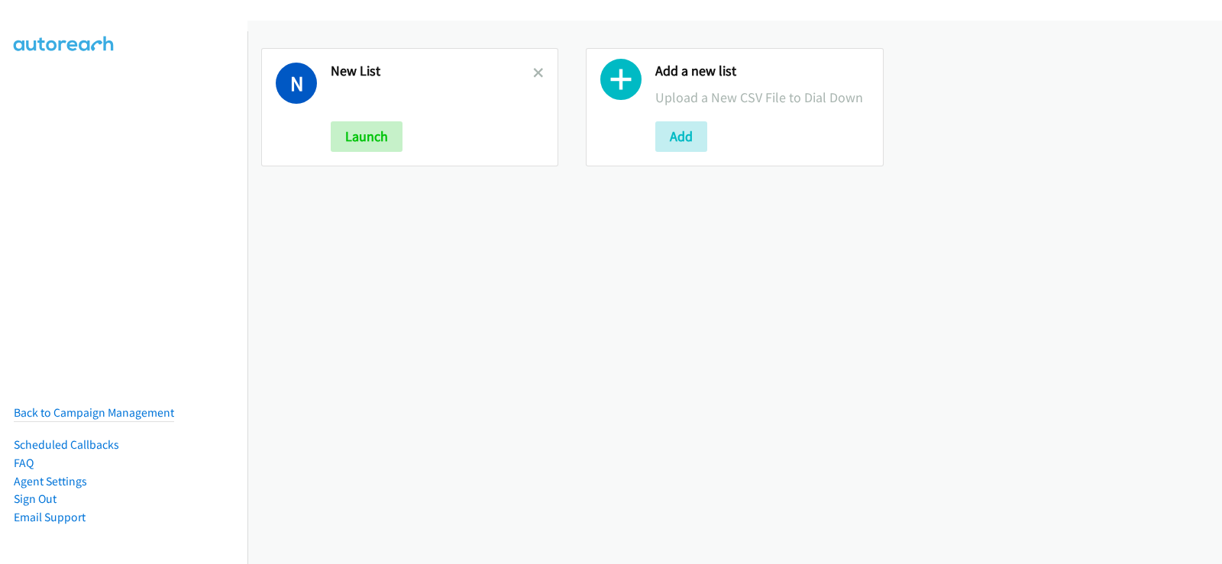
click at [533, 79] on link at bounding box center [538, 73] width 11 height 18
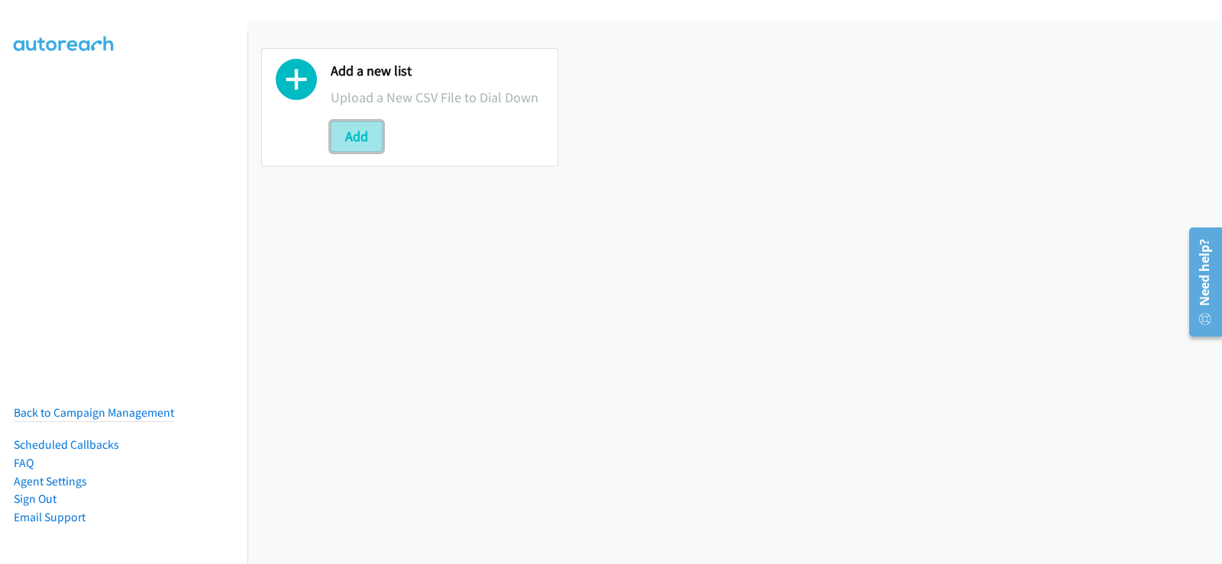
click at [355, 135] on button "Add" at bounding box center [357, 136] width 52 height 31
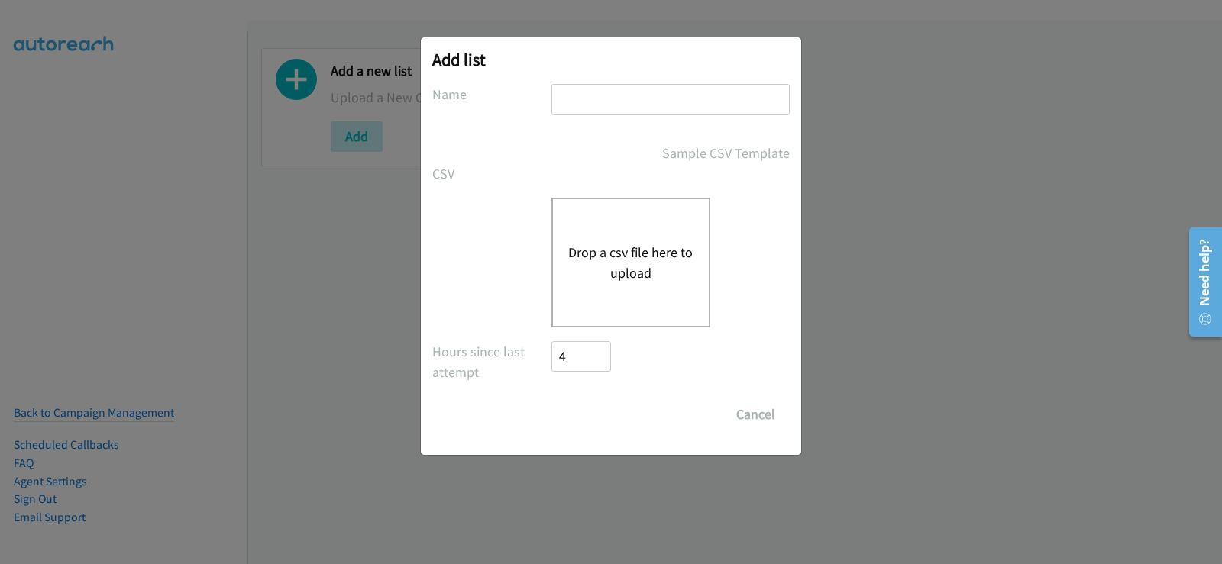
click at [610, 115] on div at bounding box center [670, 106] width 238 height 45
click at [610, 113] on input "text" at bounding box center [670, 99] width 238 height 31
type input "list 2"
click at [639, 247] on button "Drop a csv file here to upload" at bounding box center [630, 262] width 125 height 41
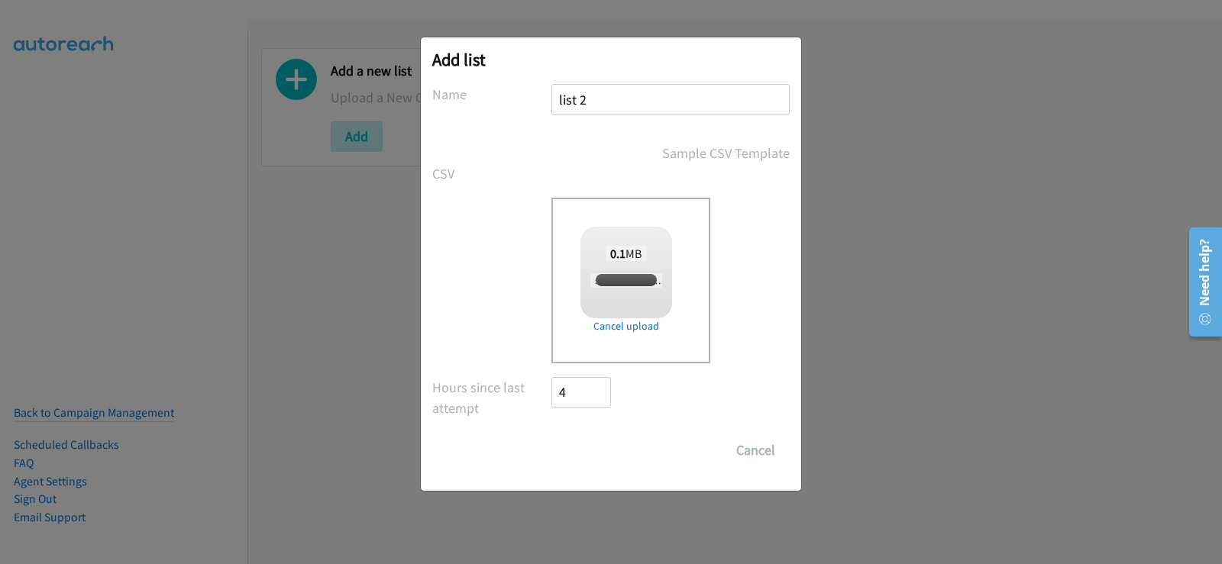
checkbox input "true"
click at [601, 447] on input "Save List" at bounding box center [591, 450] width 80 height 31
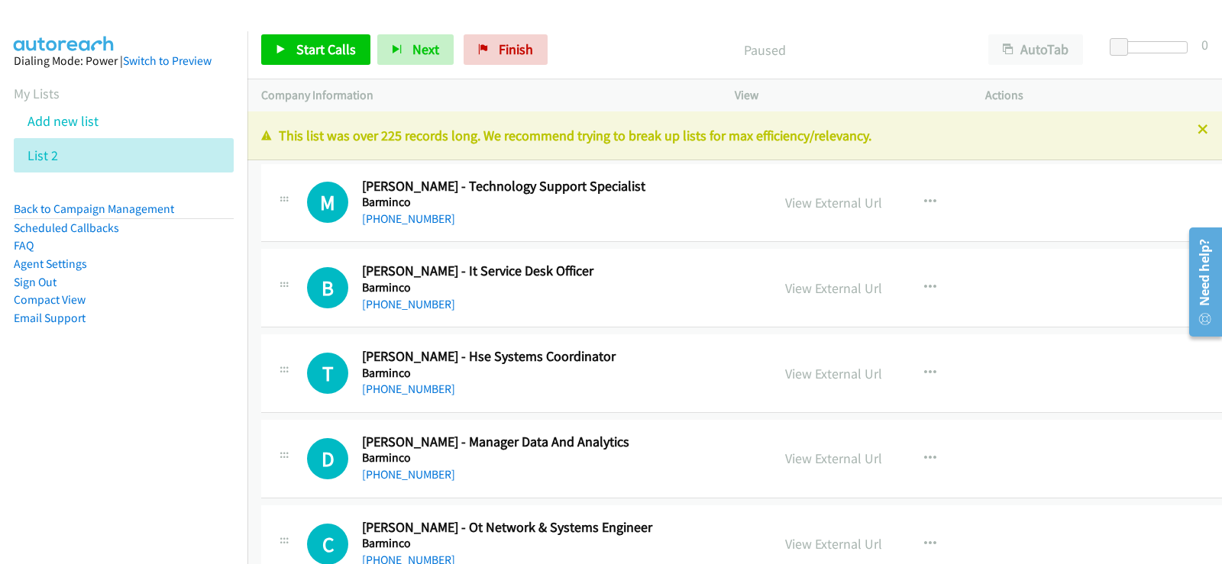
click at [251, 223] on td "M Callback Scheduled [PERSON_NAME] - Technology Support Specialist Barminco [GE…" at bounding box center [743, 203] width 992 height 86
click at [1197, 134] on icon at bounding box center [1202, 130] width 11 height 11
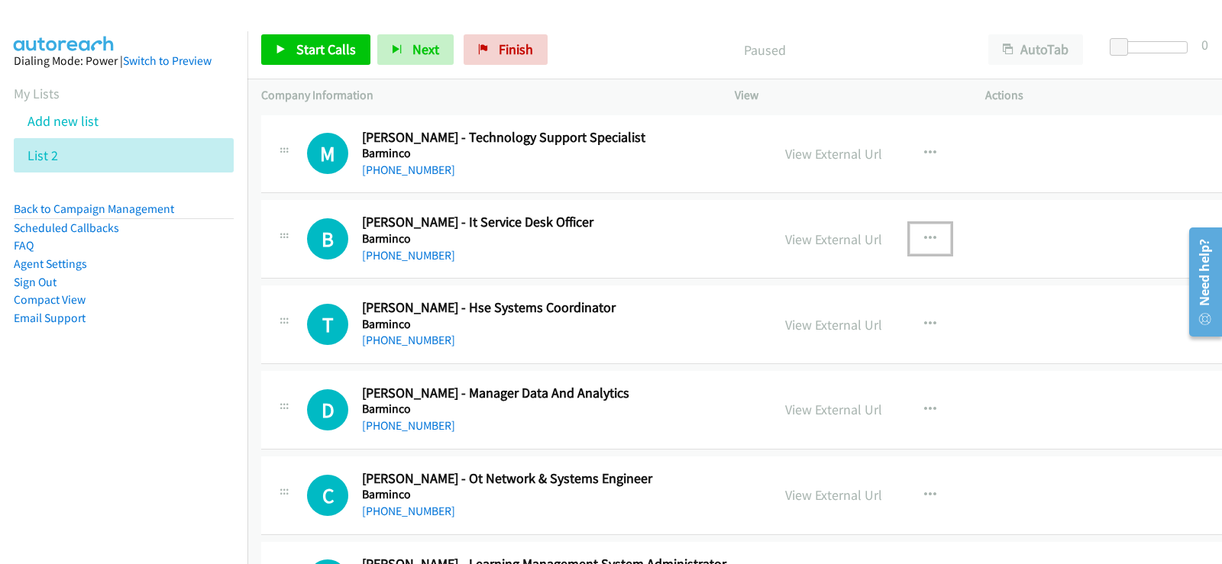
click at [909, 237] on button "button" at bounding box center [929, 239] width 41 height 31
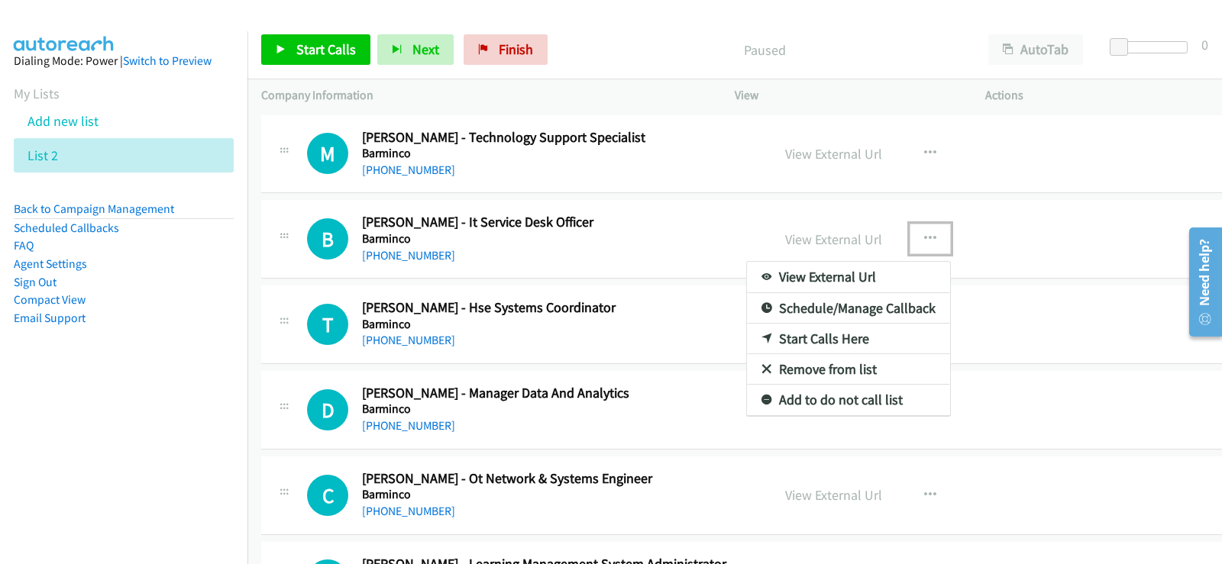
click at [815, 340] on link "Start Calls Here" at bounding box center [848, 339] width 203 height 31
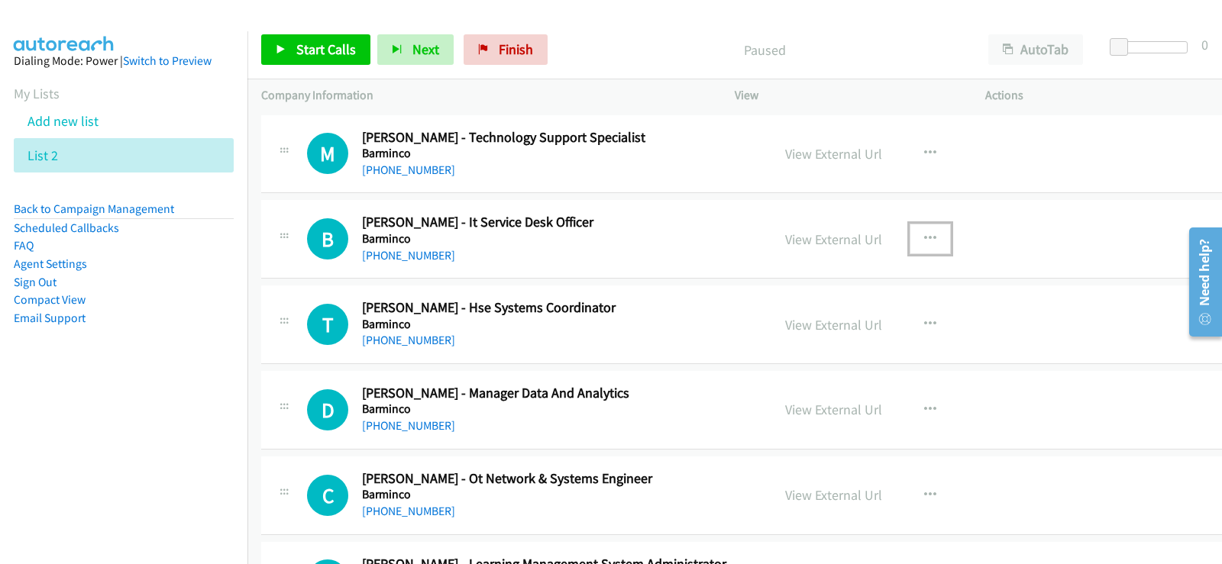
click at [924, 235] on icon "button" at bounding box center [930, 239] width 12 height 12
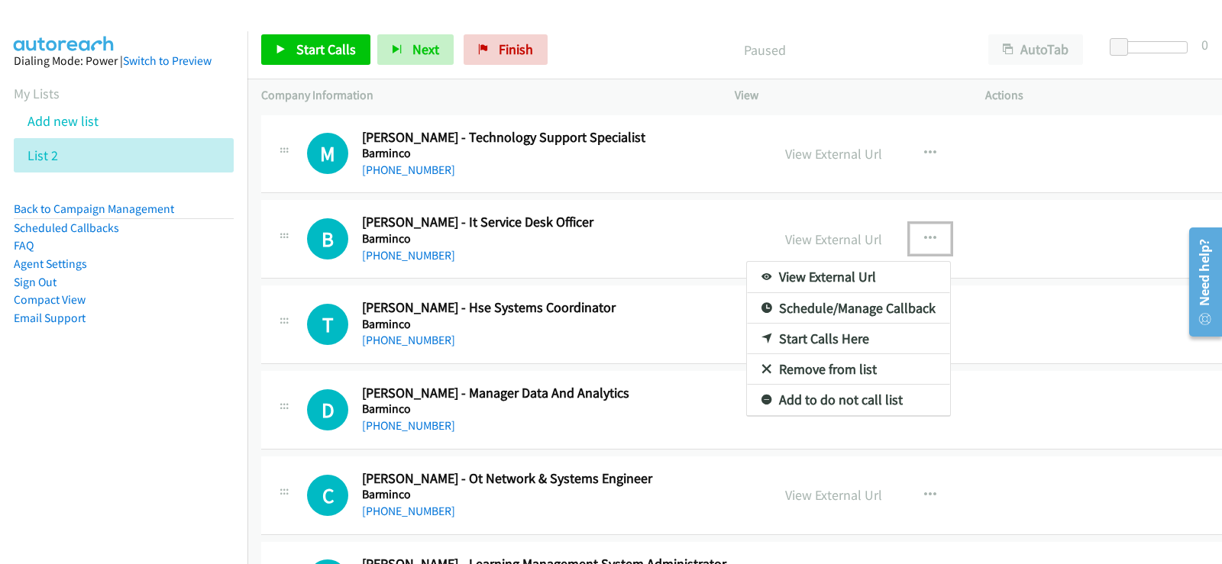
click at [828, 341] on link "Start Calls Here" at bounding box center [848, 339] width 203 height 31
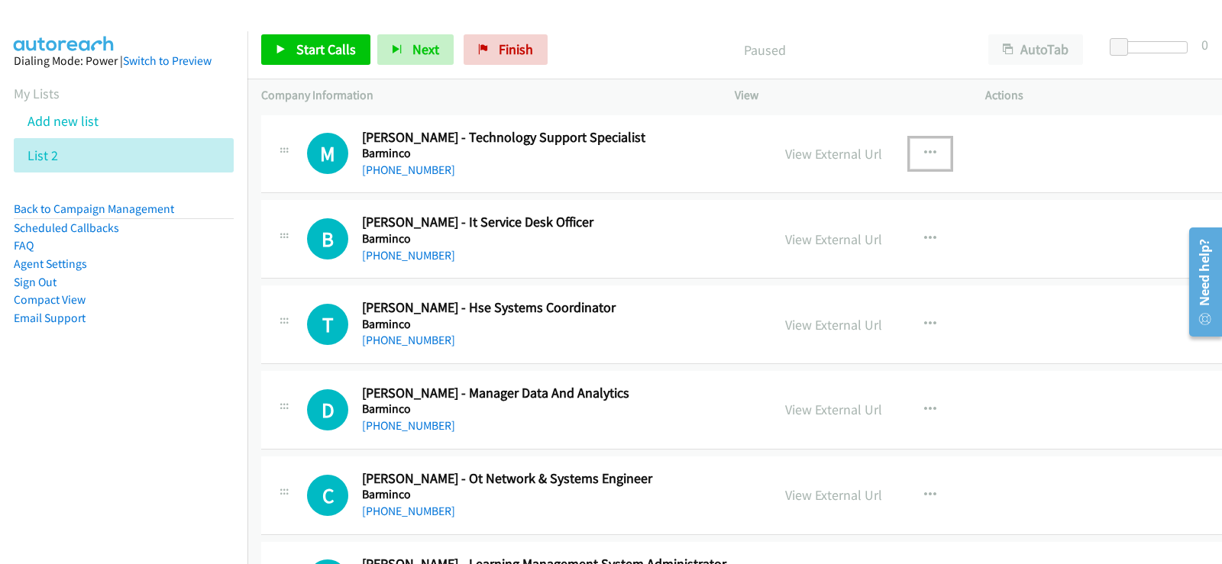
click at [912, 145] on button "button" at bounding box center [929, 153] width 41 height 31
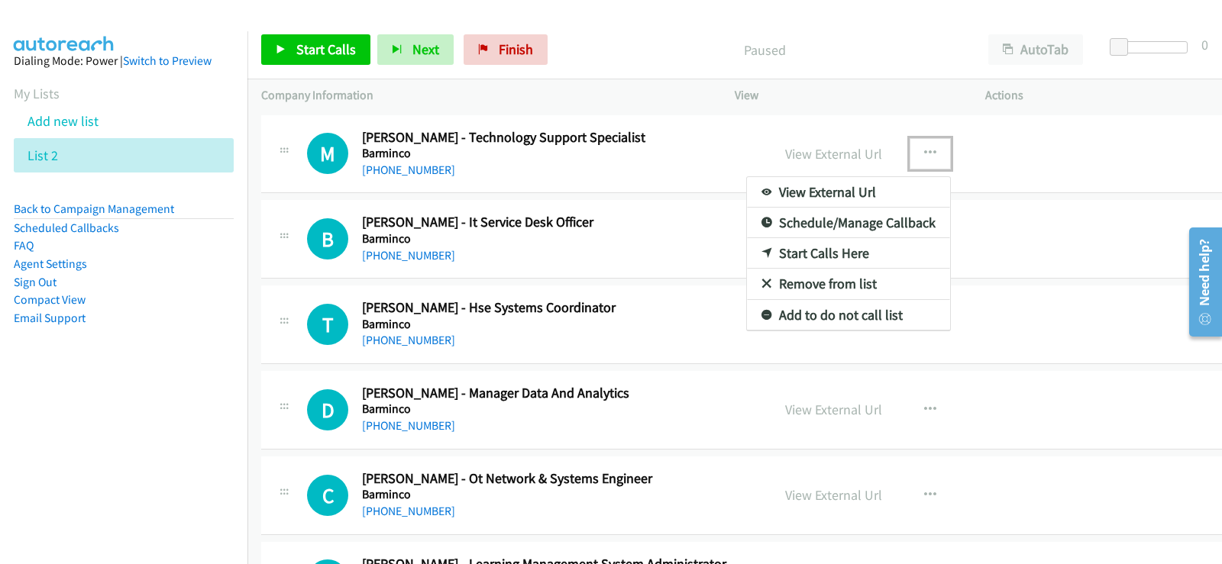
click at [798, 250] on link "Start Calls Here" at bounding box center [848, 253] width 203 height 31
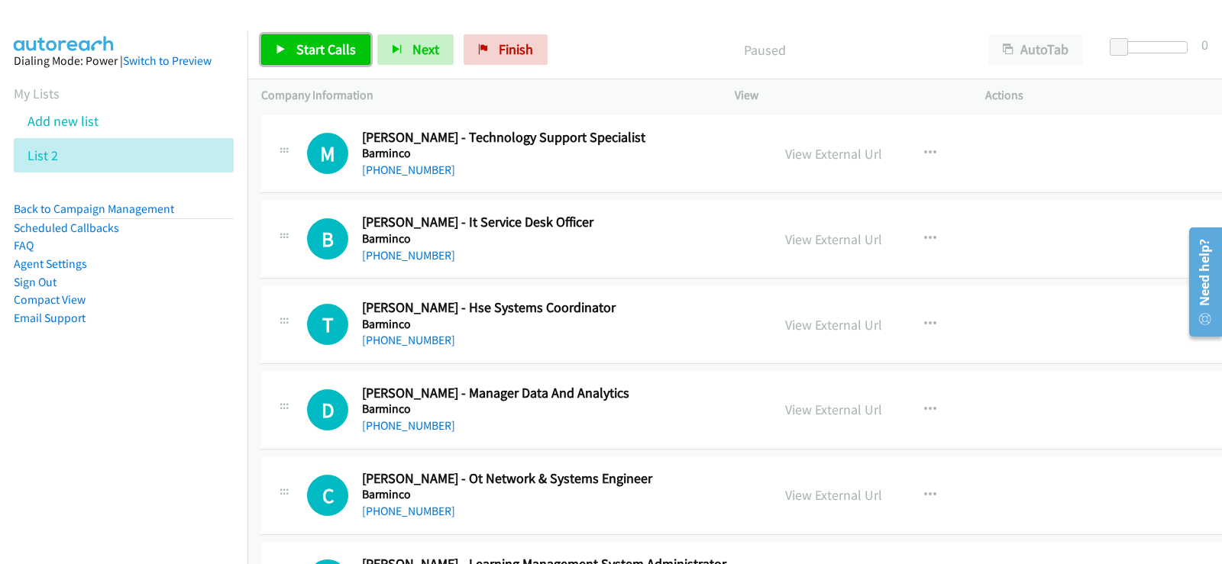
click at [305, 44] on span "Start Calls" at bounding box center [326, 49] width 60 height 18
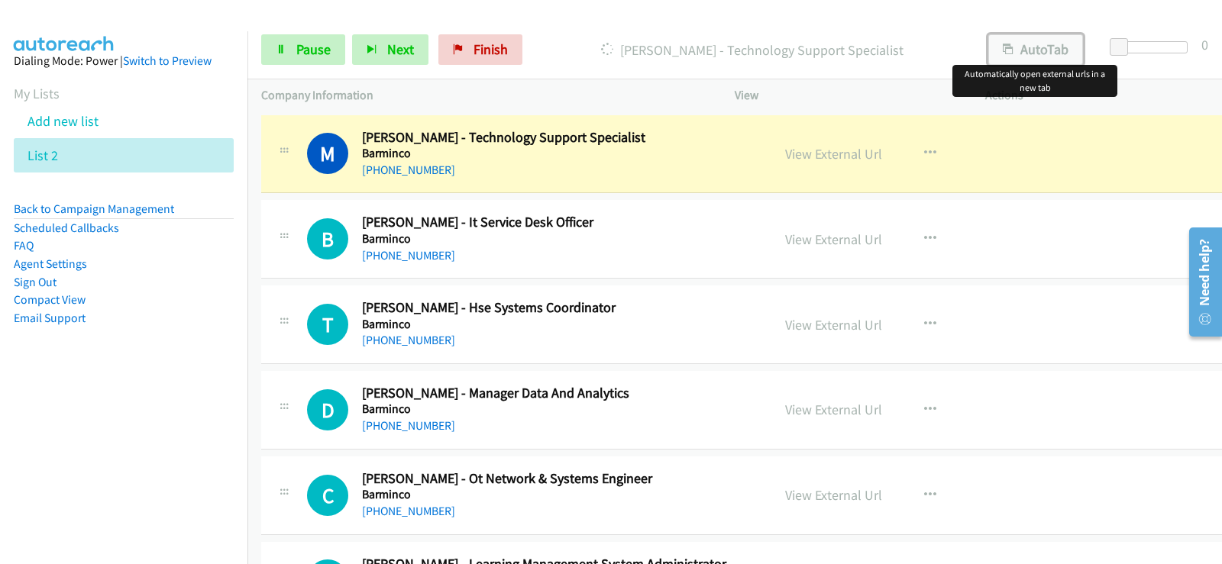
click at [1023, 55] on button "AutoTab" at bounding box center [1035, 49] width 95 height 31
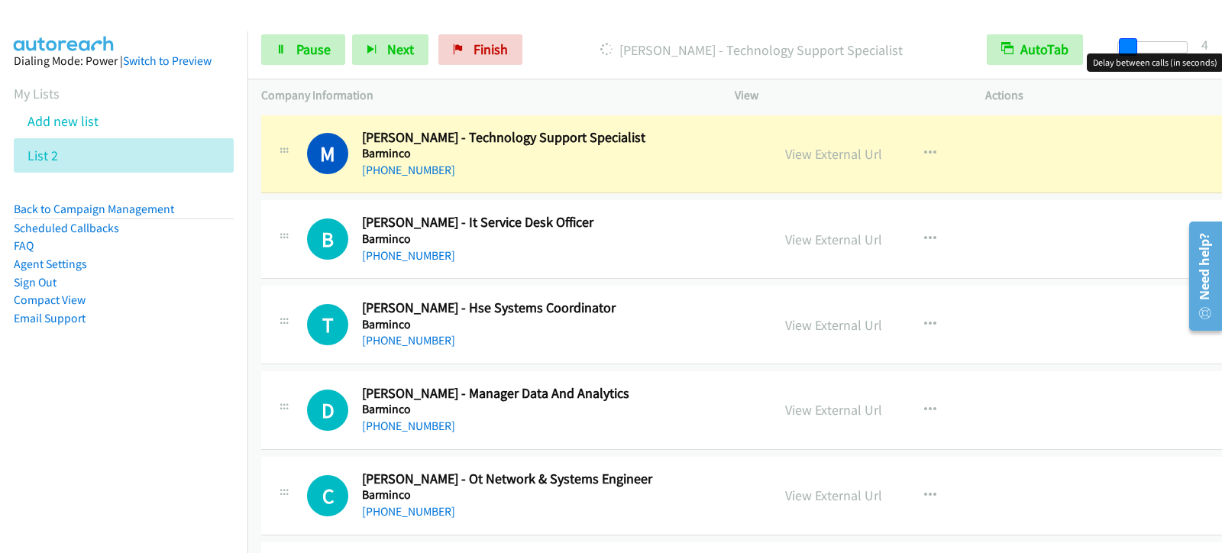
drag, startPoint x: 1115, startPoint y: 44, endPoint x: 1123, endPoint y: 43, distance: 8.5
click at [1123, 43] on span at bounding box center [1128, 47] width 18 height 18
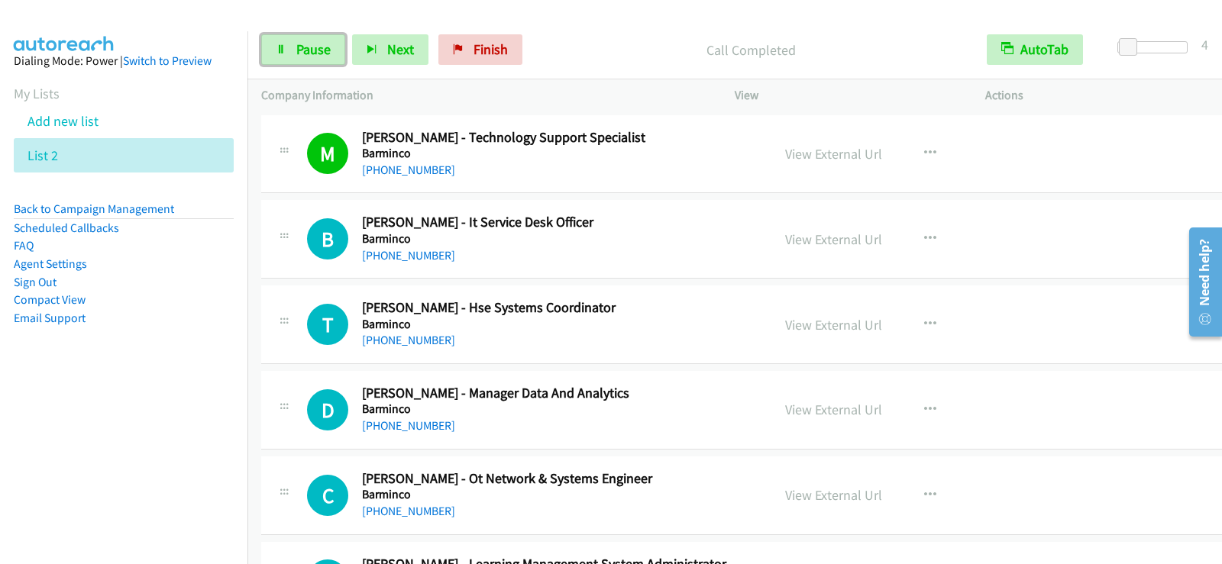
drag, startPoint x: 321, startPoint y: 49, endPoint x: 341, endPoint y: 98, distance: 53.0
click at [321, 49] on span "Pause" at bounding box center [313, 49] width 34 height 18
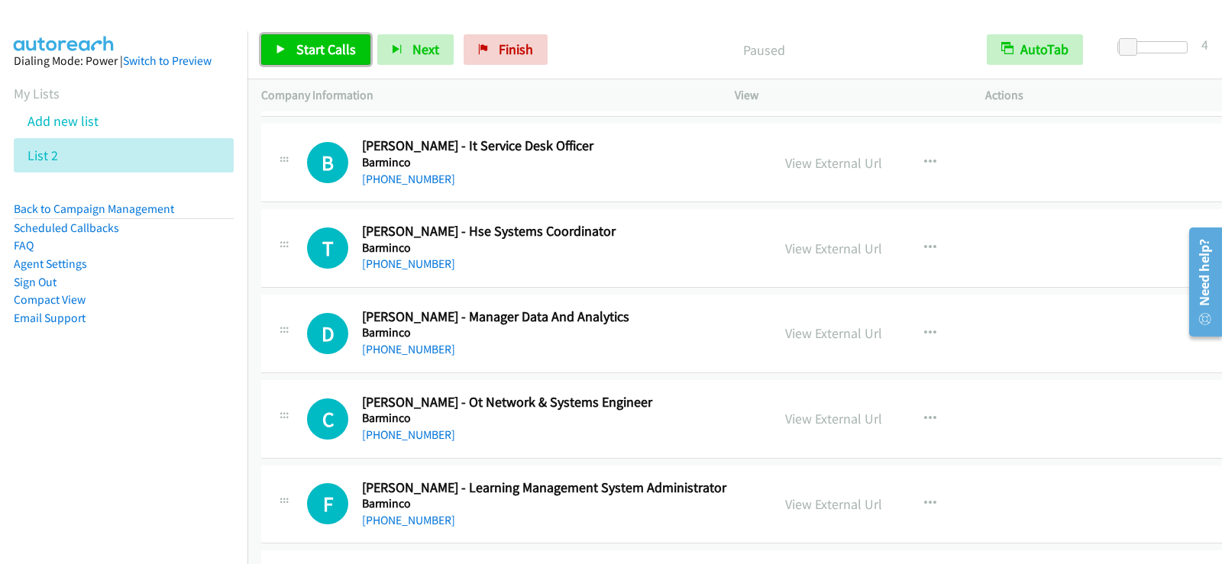
click at [316, 45] on span "Start Calls" at bounding box center [326, 49] width 60 height 18
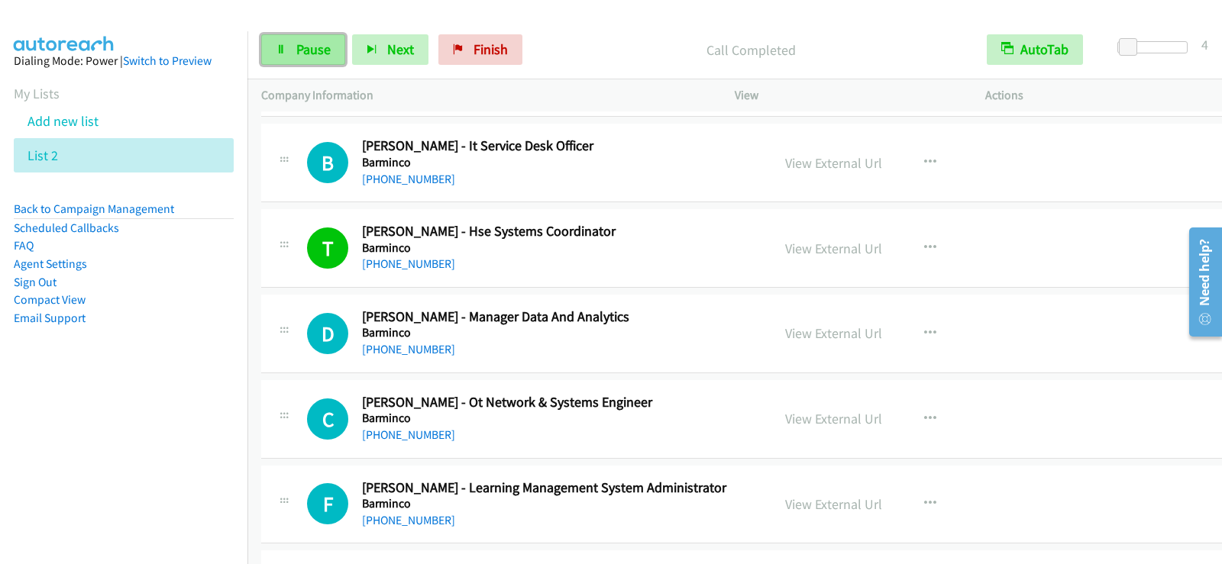
click at [339, 59] on link "Pause" at bounding box center [303, 49] width 84 height 31
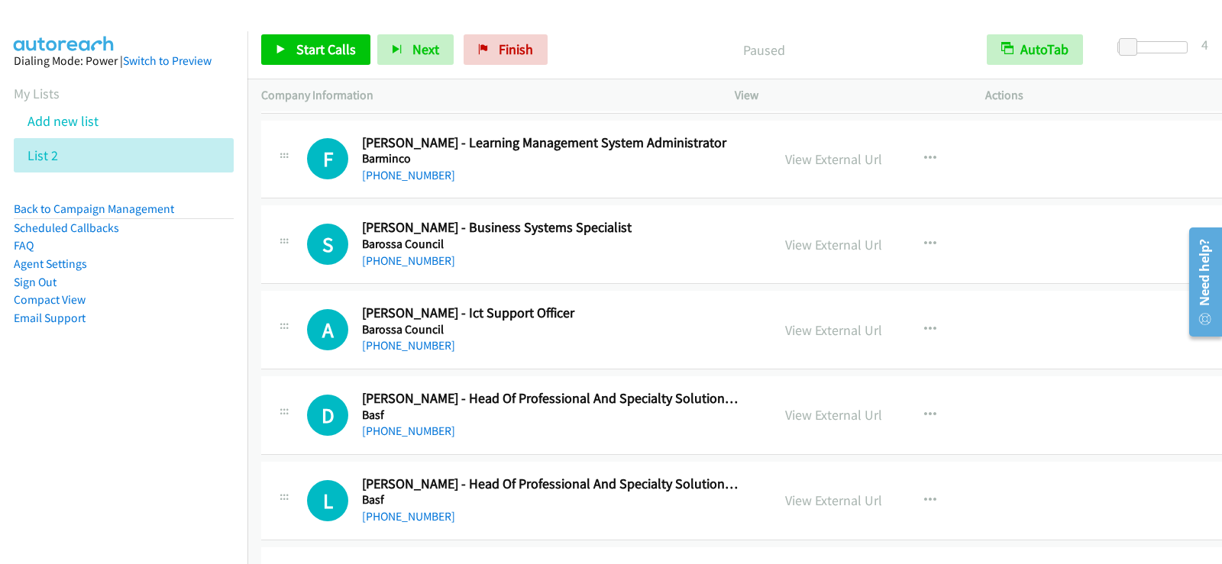
scroll to position [458, 0]
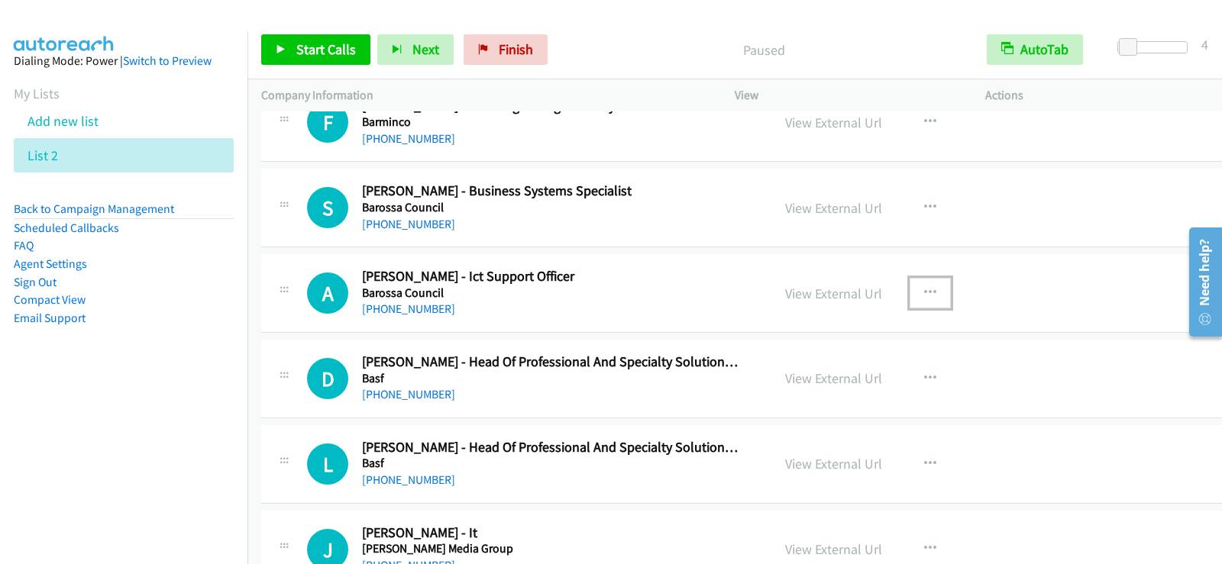
click at [924, 288] on icon "button" at bounding box center [930, 293] width 12 height 12
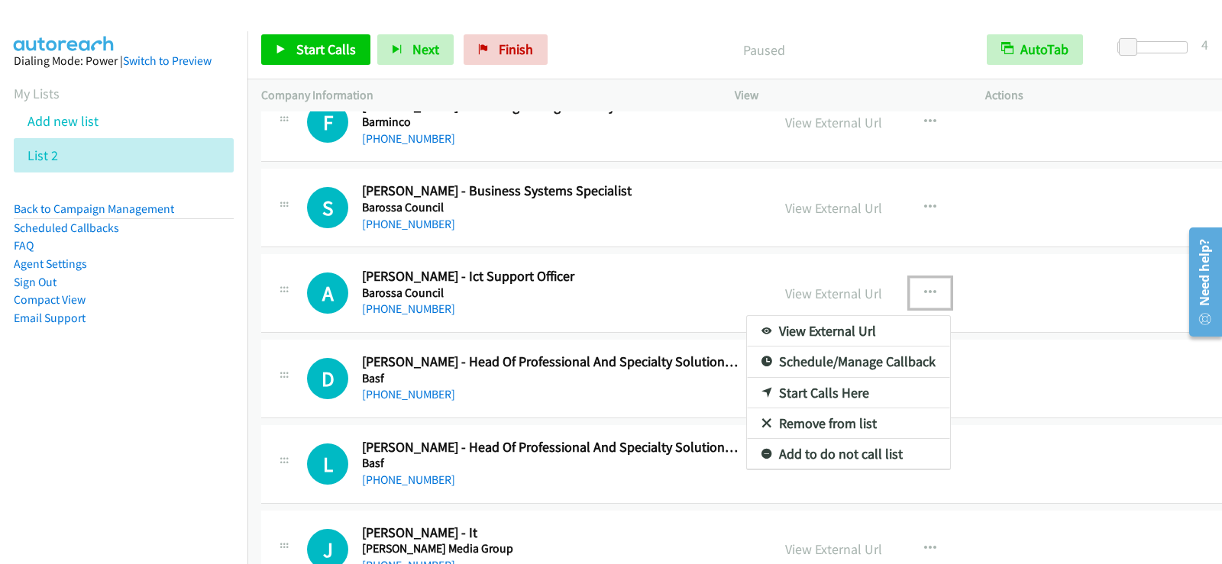
click at [777, 395] on link "Start Calls Here" at bounding box center [848, 393] width 203 height 31
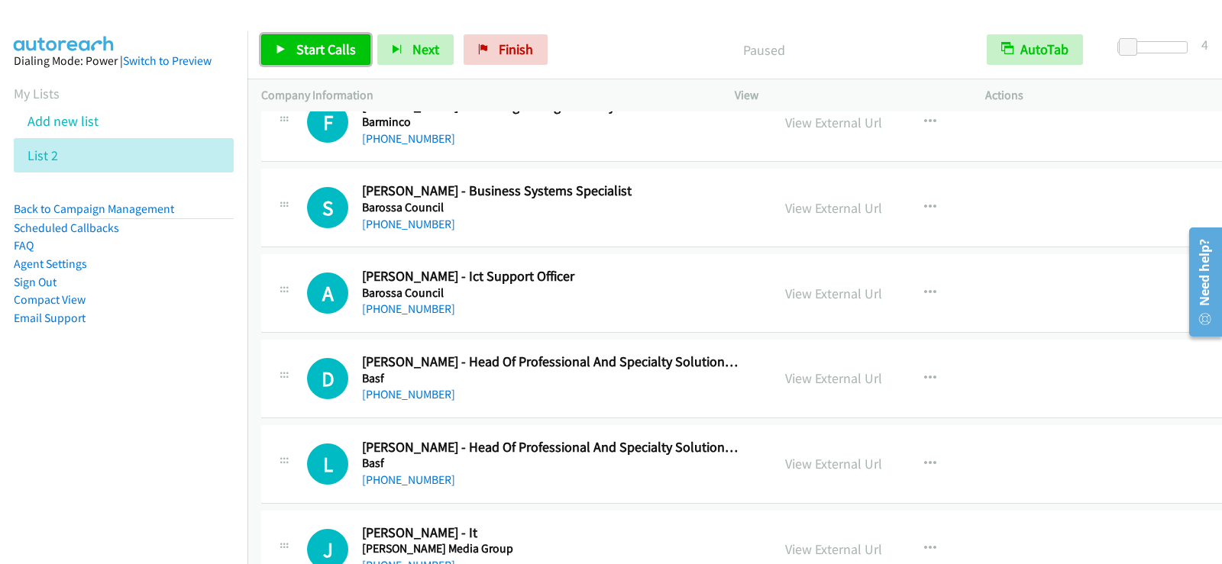
click at [336, 56] on span "Start Calls" at bounding box center [326, 49] width 60 height 18
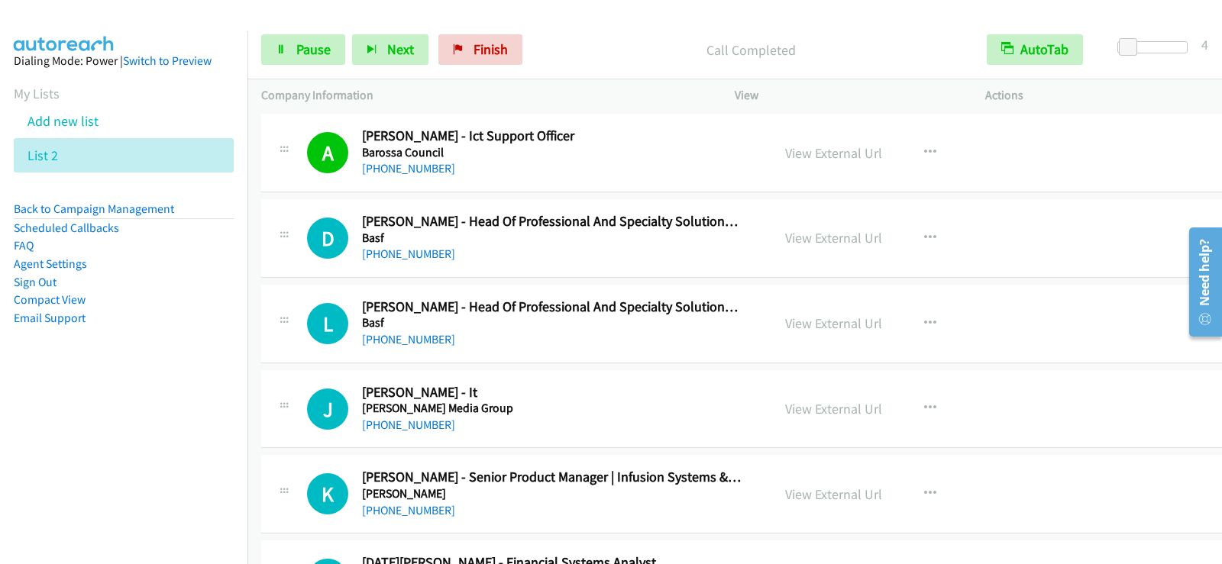
scroll to position [611, 0]
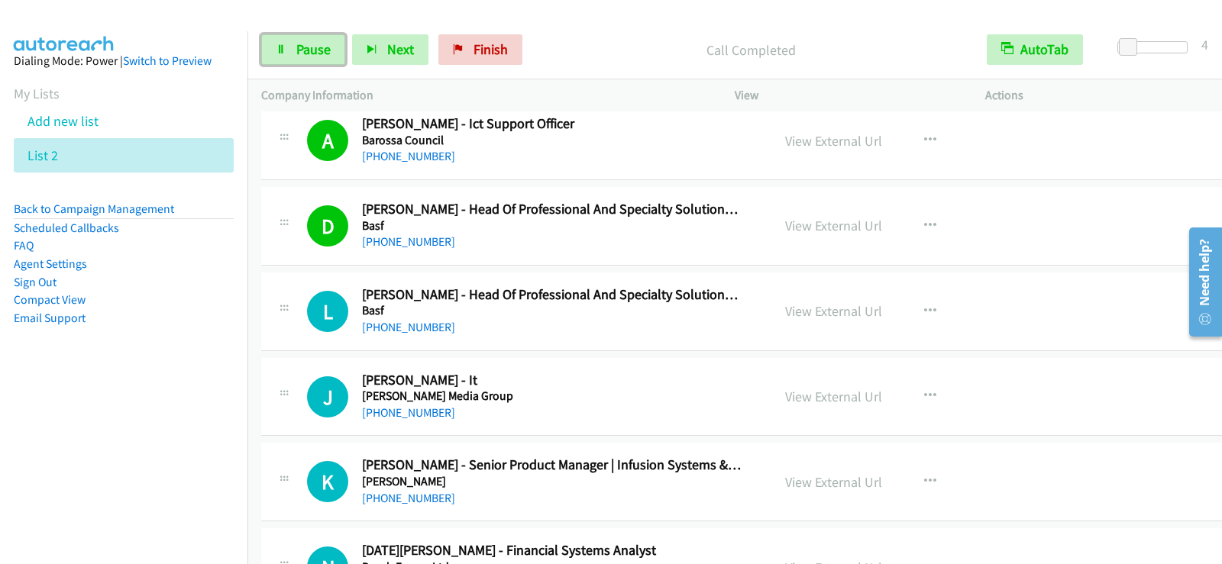
drag, startPoint x: 331, startPoint y: 54, endPoint x: 439, endPoint y: 208, distance: 187.5
click at [331, 54] on link "Pause" at bounding box center [303, 49] width 84 height 31
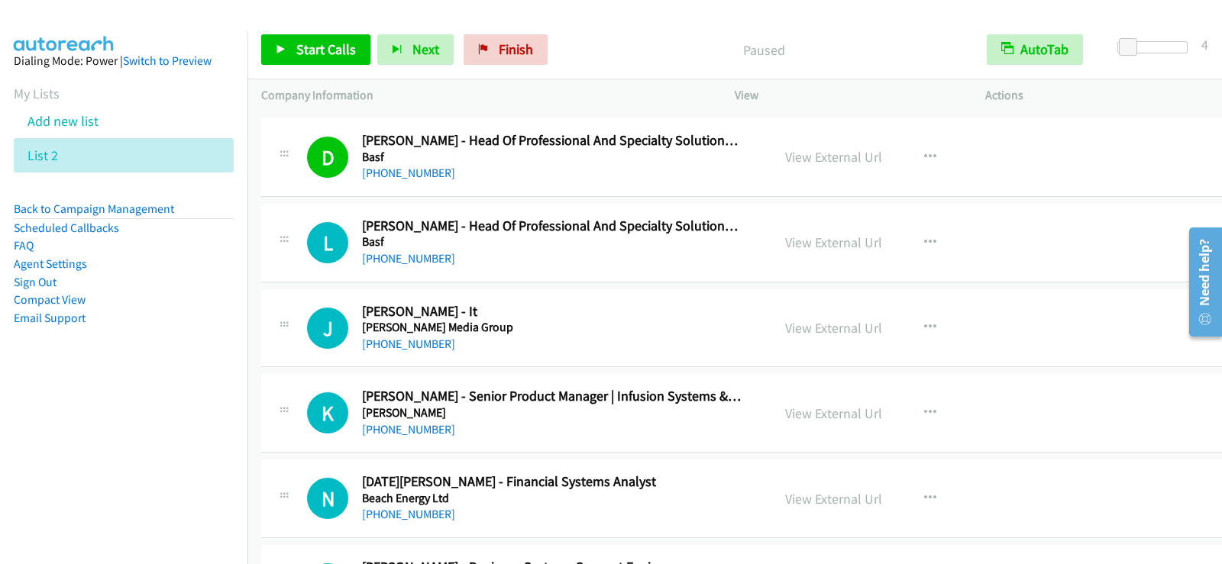
scroll to position [687, 0]
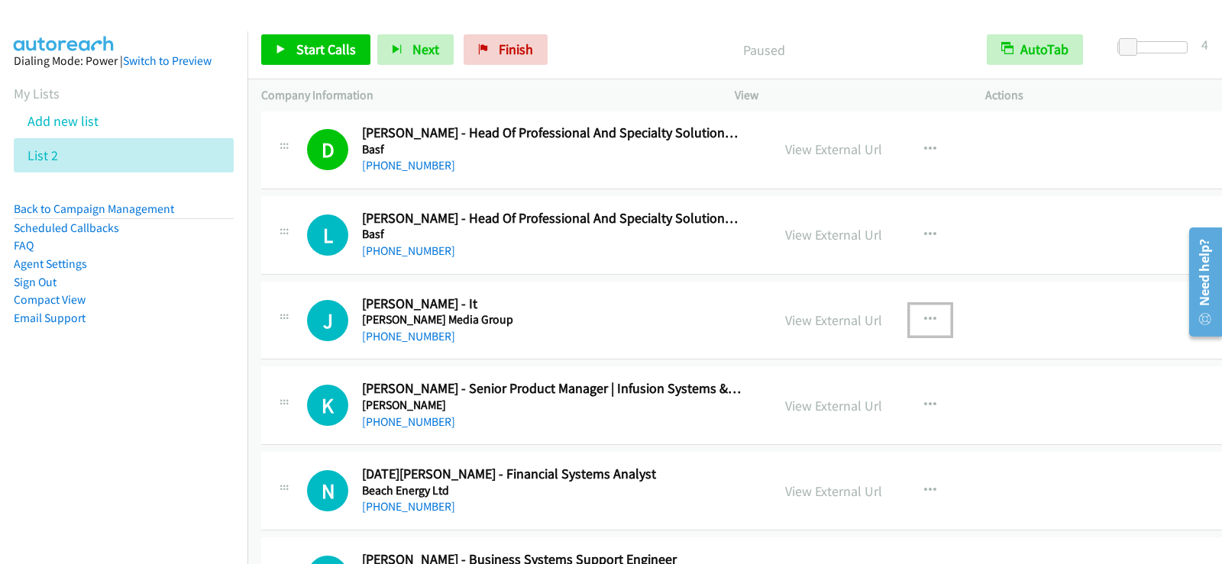
click at [924, 314] on icon "button" at bounding box center [930, 320] width 12 height 12
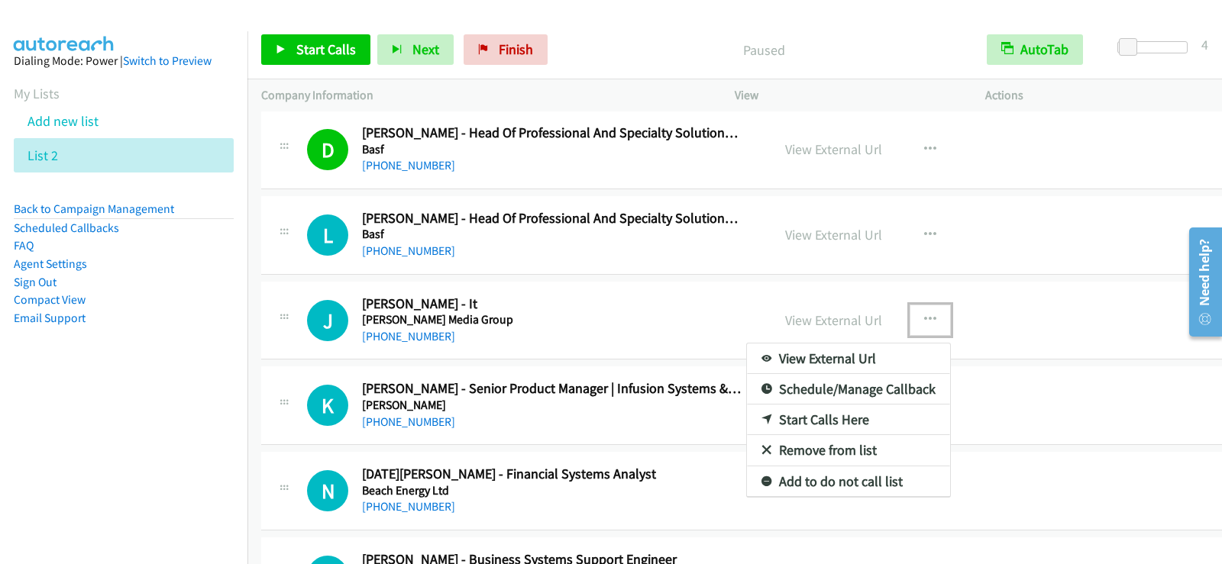
click at [802, 417] on link "Start Calls Here" at bounding box center [848, 420] width 203 height 31
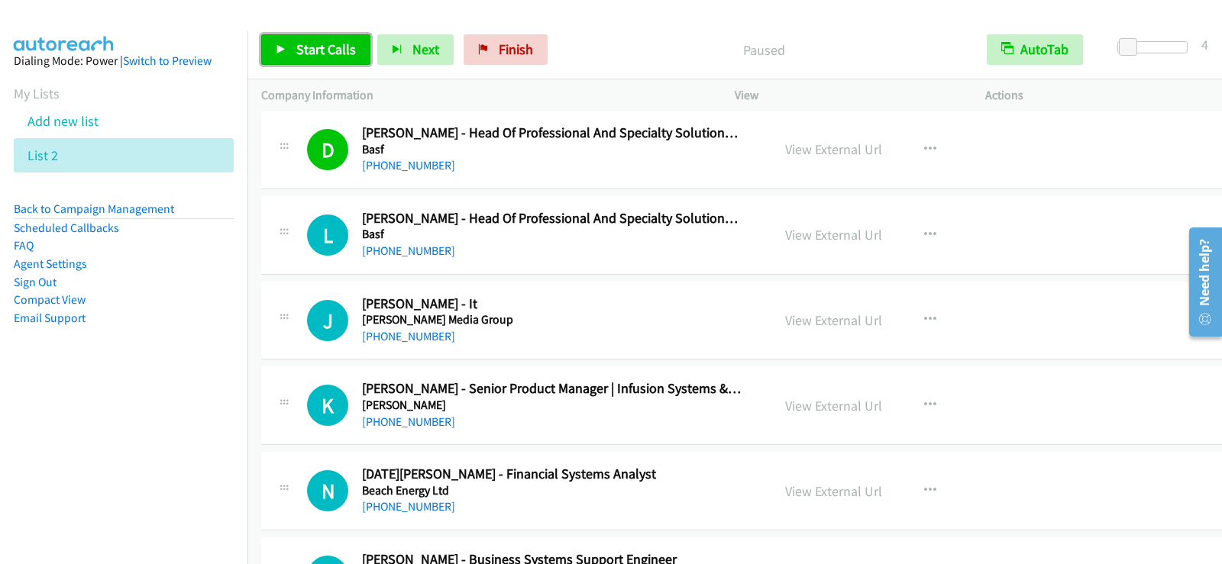
click at [345, 46] on span "Start Calls" at bounding box center [326, 49] width 60 height 18
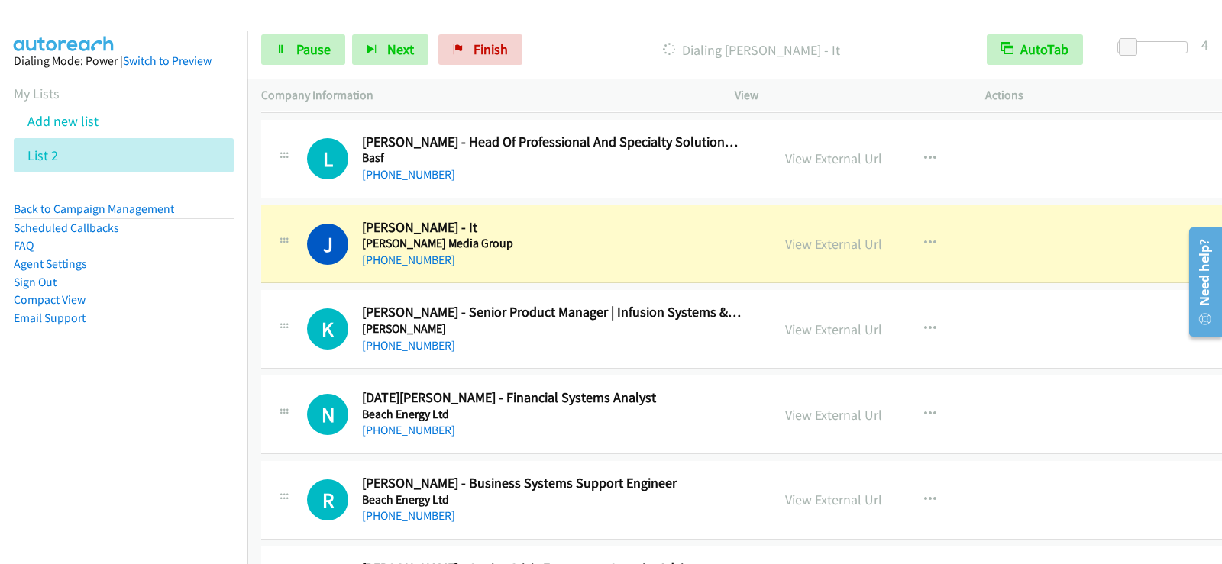
scroll to position [840, 0]
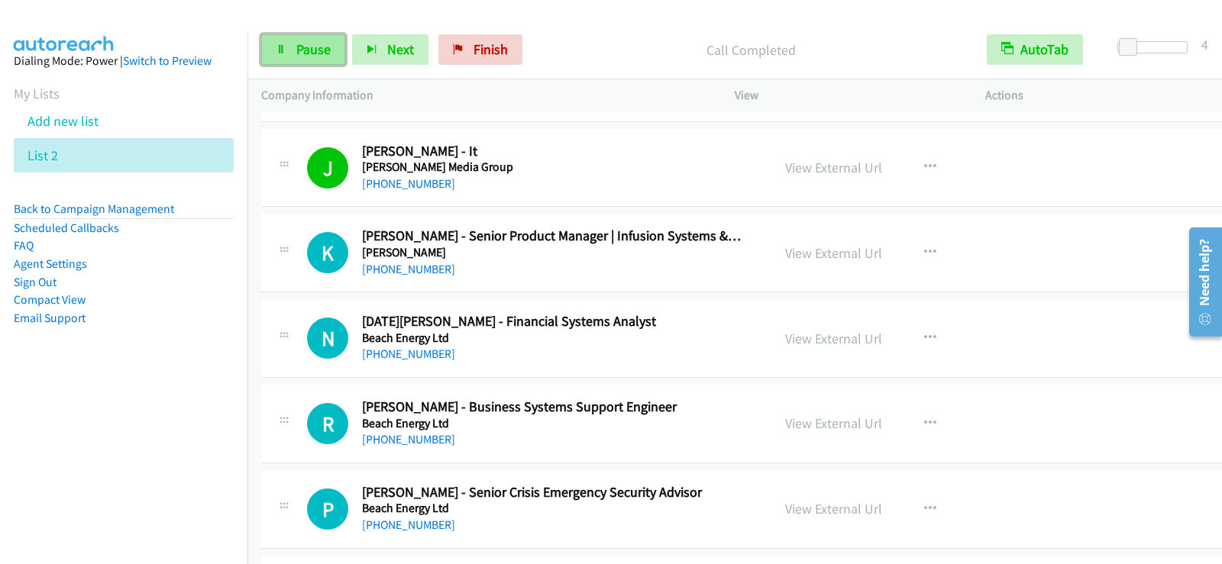
click at [280, 47] on icon at bounding box center [281, 50] width 11 height 11
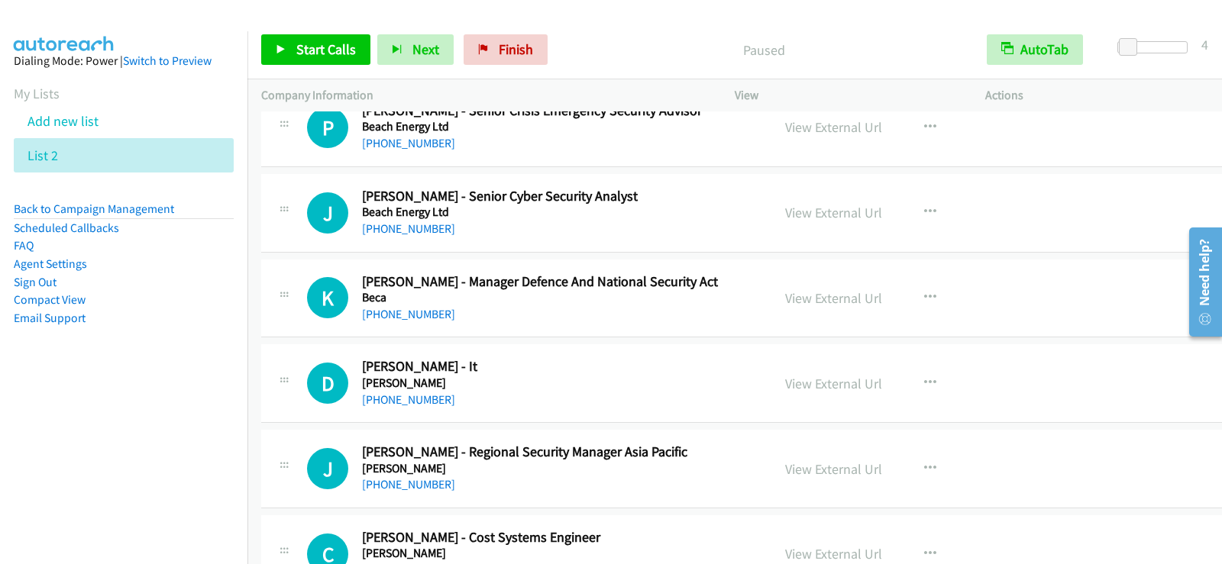
scroll to position [1298, 0]
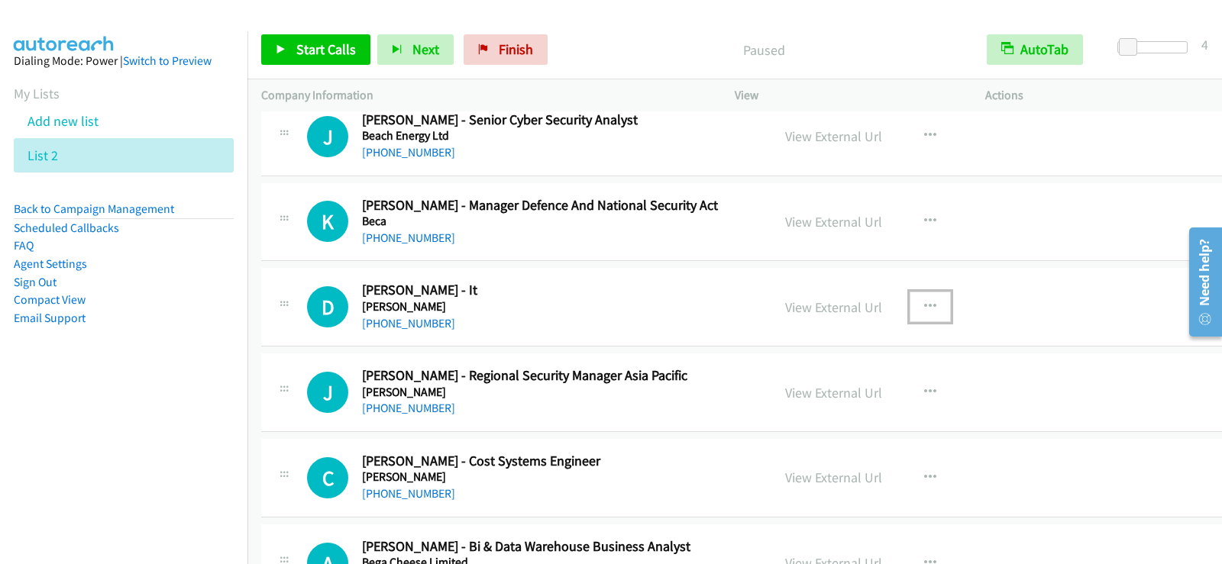
click at [923, 297] on button "button" at bounding box center [929, 307] width 41 height 31
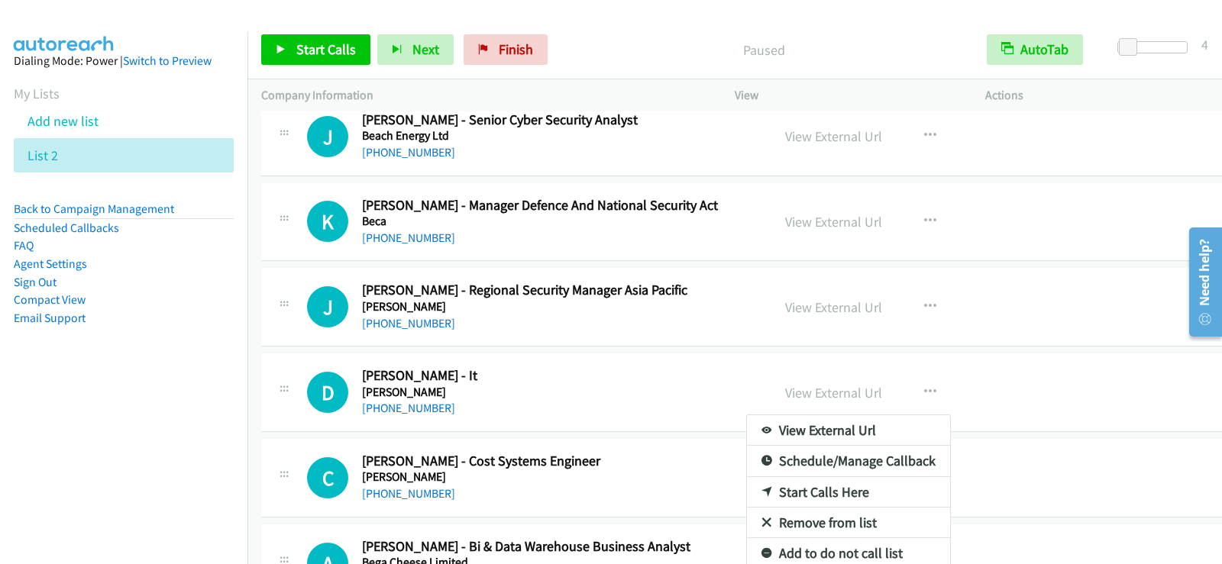
click at [804, 492] on link "Start Calls Here" at bounding box center [848, 492] width 203 height 31
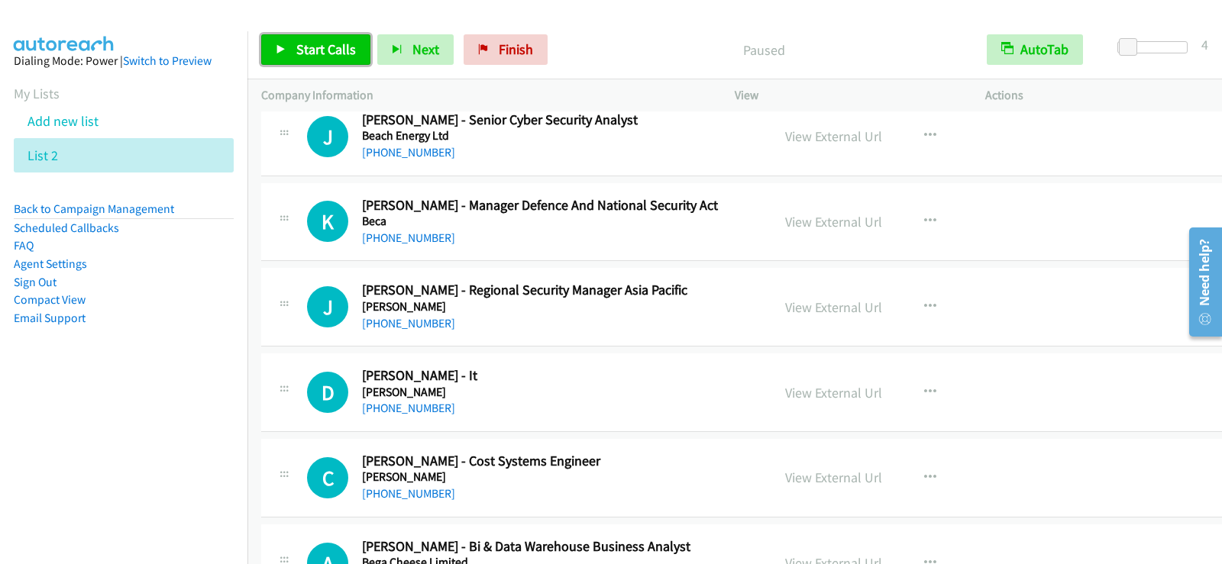
click at [292, 44] on link "Start Calls" at bounding box center [315, 49] width 109 height 31
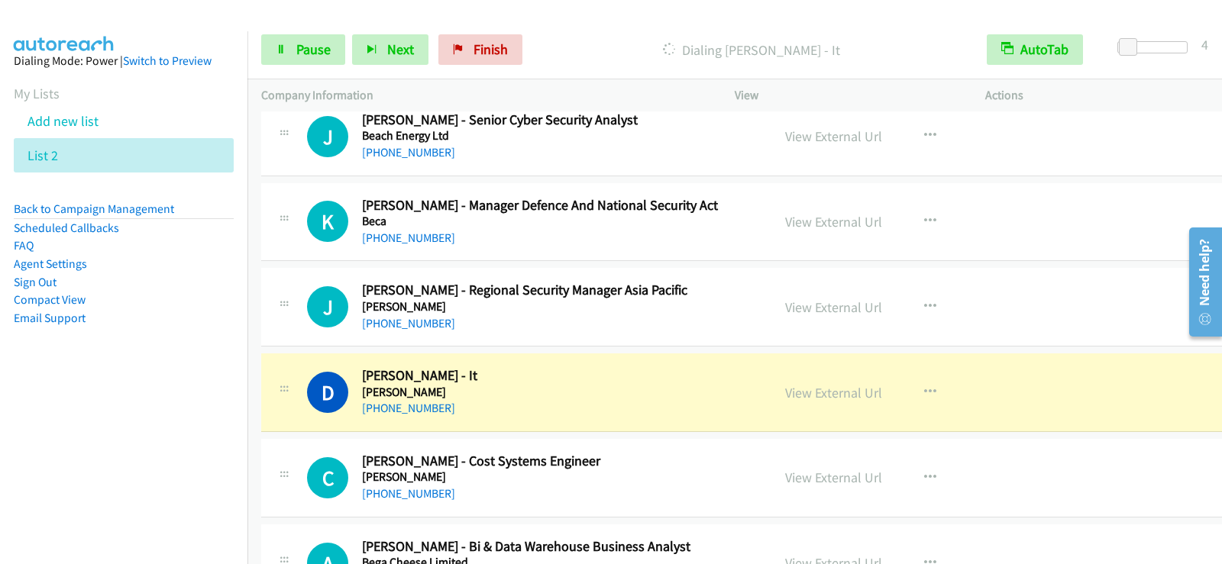
click at [220, 461] on nav "Dialing Mode: Power | Switch to Preview My Lists Add new list List 2 Back to Ca…" at bounding box center [124, 313] width 248 height 564
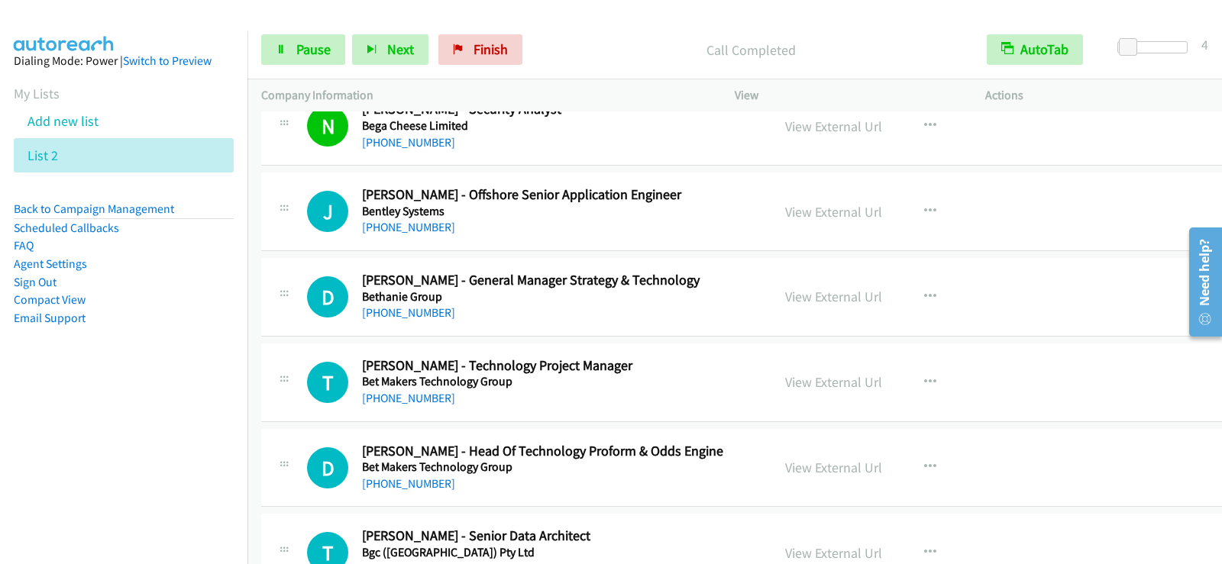
scroll to position [1909, 0]
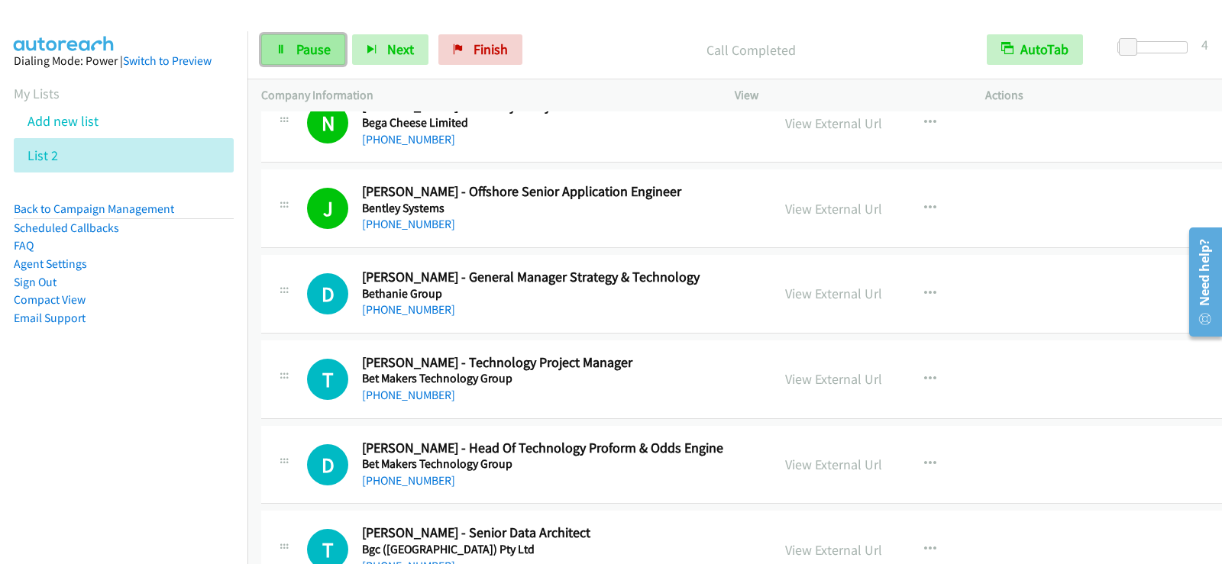
click at [307, 47] on span "Pause" at bounding box center [313, 49] width 34 height 18
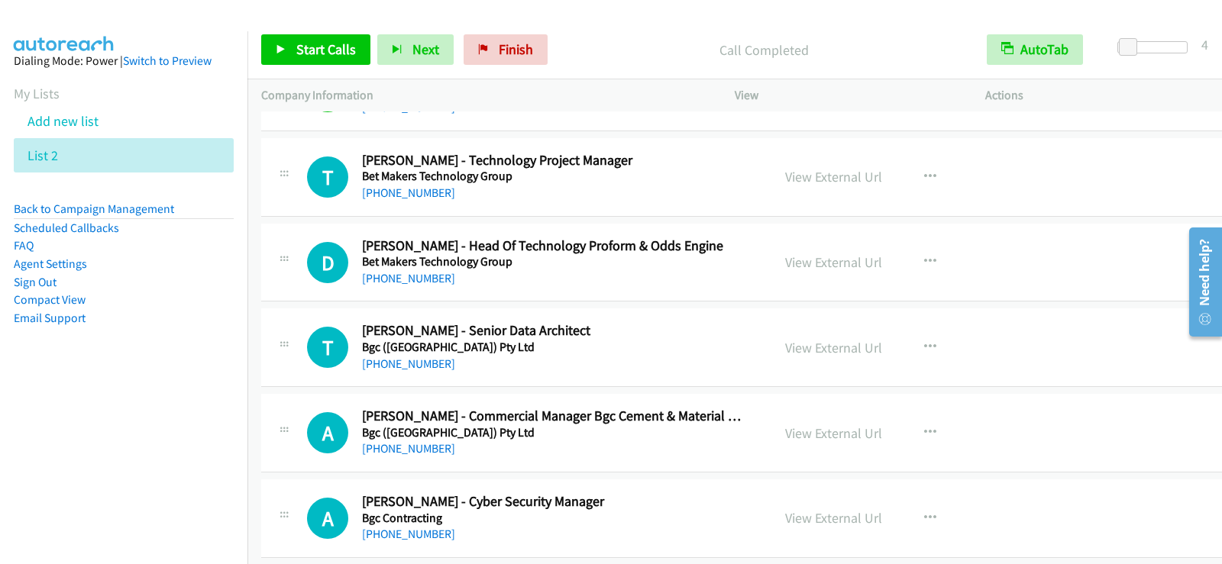
scroll to position [2138, 0]
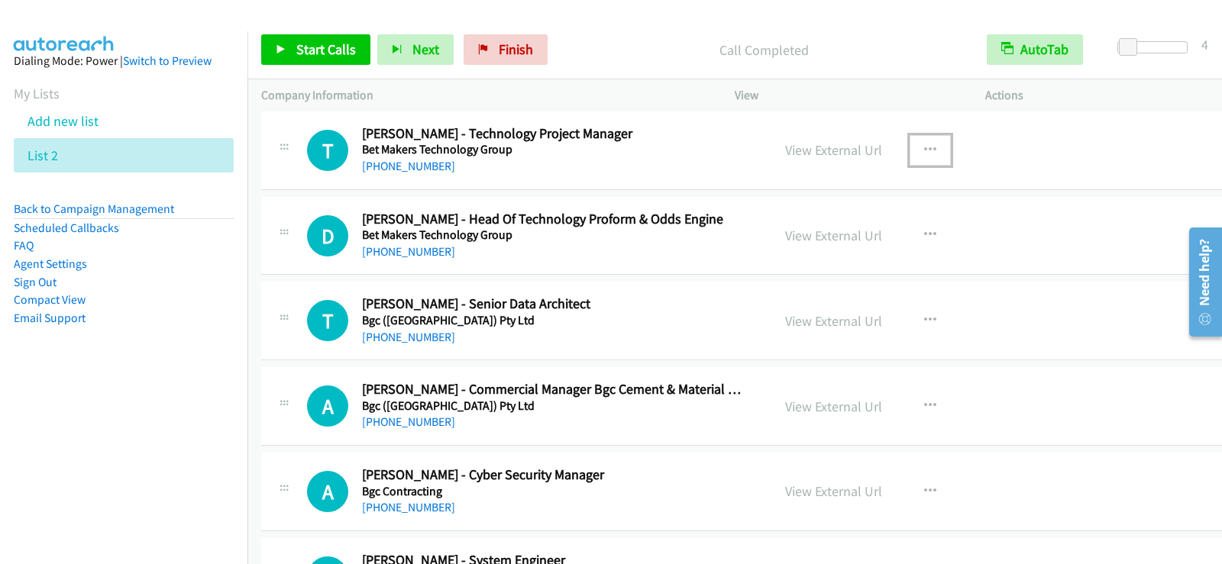
click at [924, 147] on icon "button" at bounding box center [930, 150] width 12 height 12
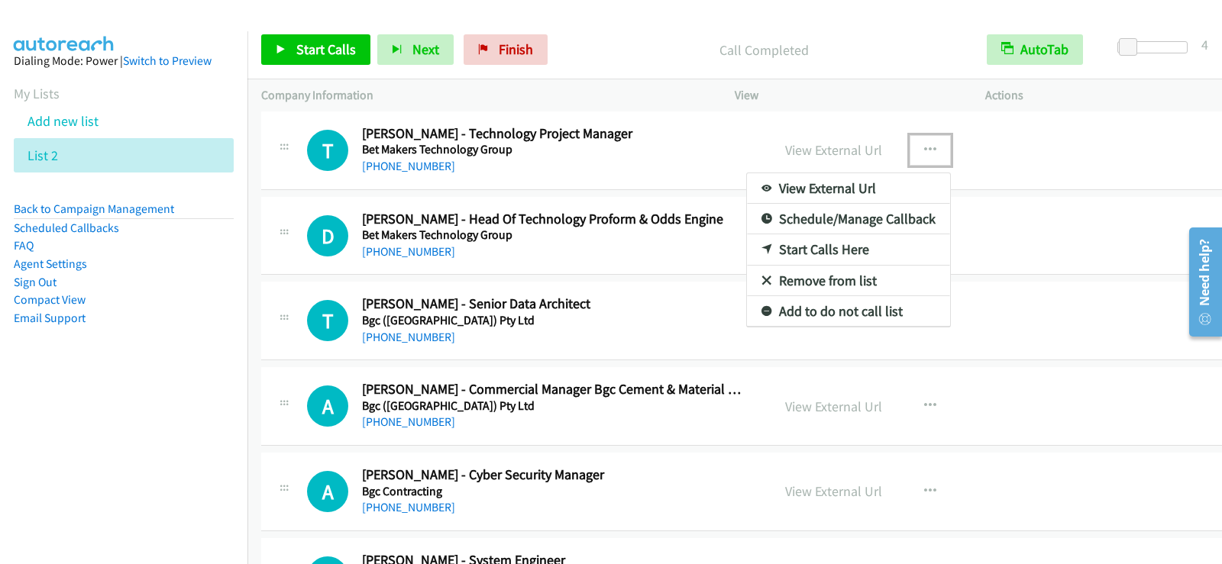
click at [810, 249] on link "Start Calls Here" at bounding box center [848, 249] width 203 height 31
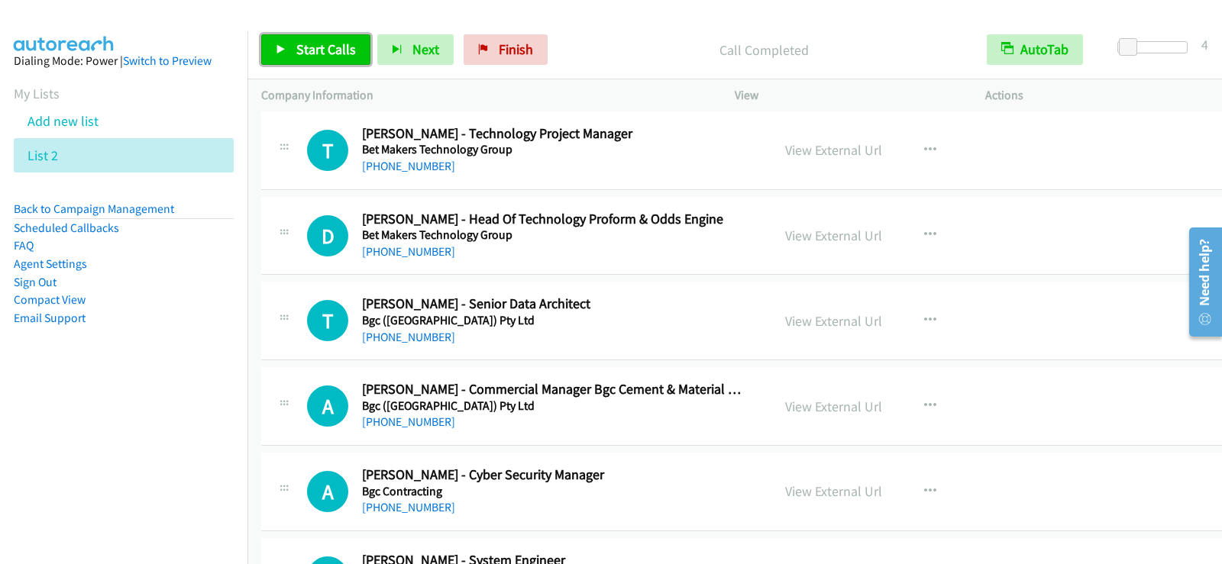
click at [335, 50] on span "Start Calls" at bounding box center [326, 49] width 60 height 18
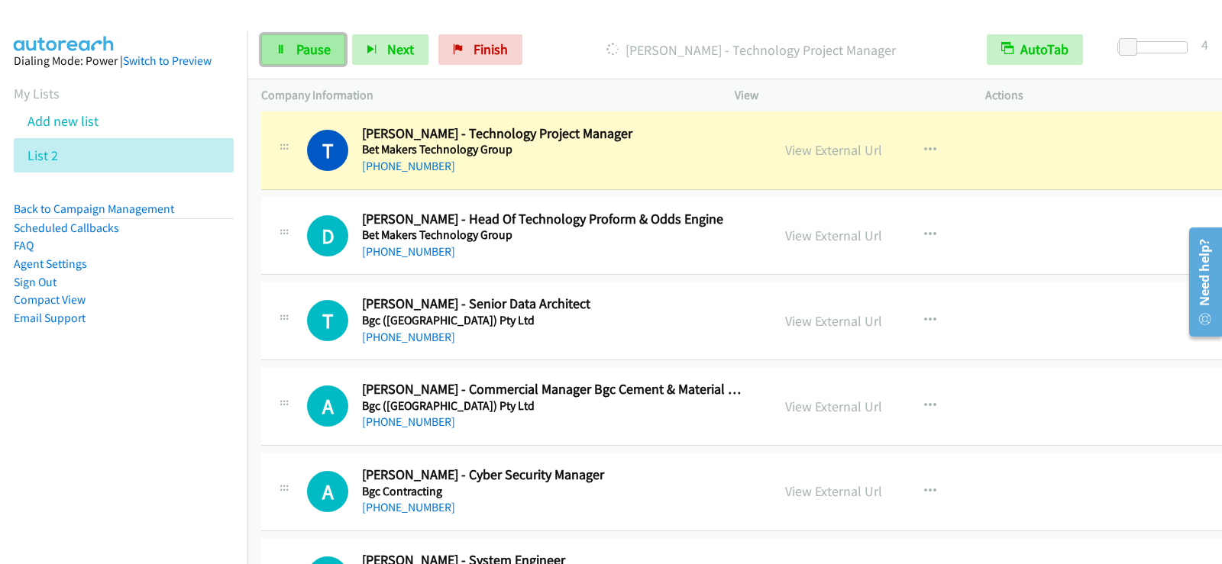
click at [323, 54] on span "Pause" at bounding box center [313, 49] width 34 height 18
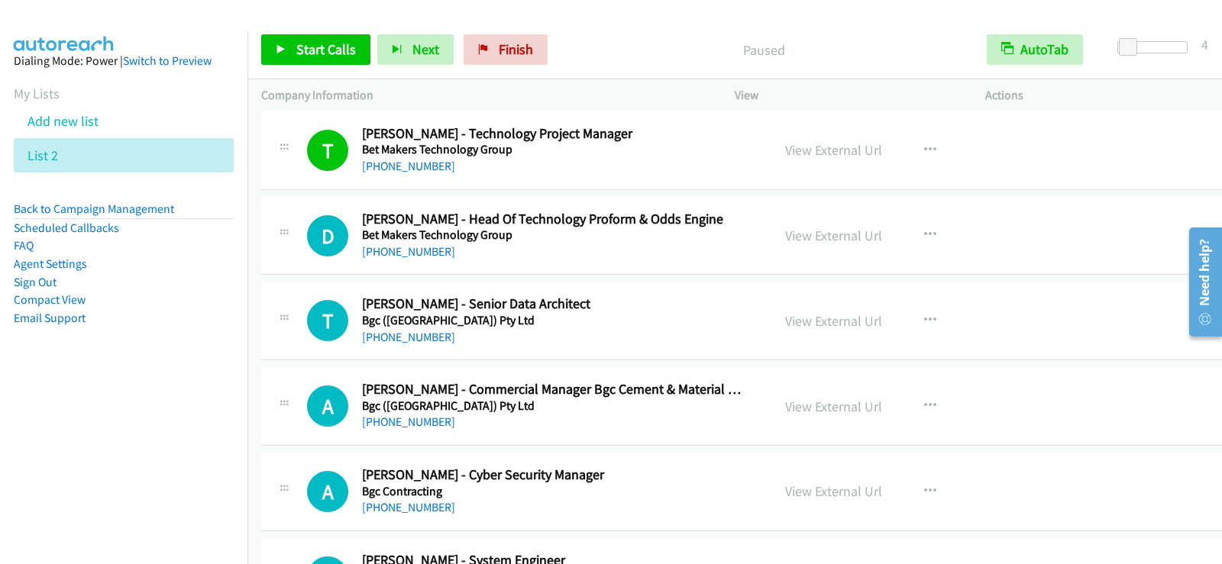
scroll to position [2214, 0]
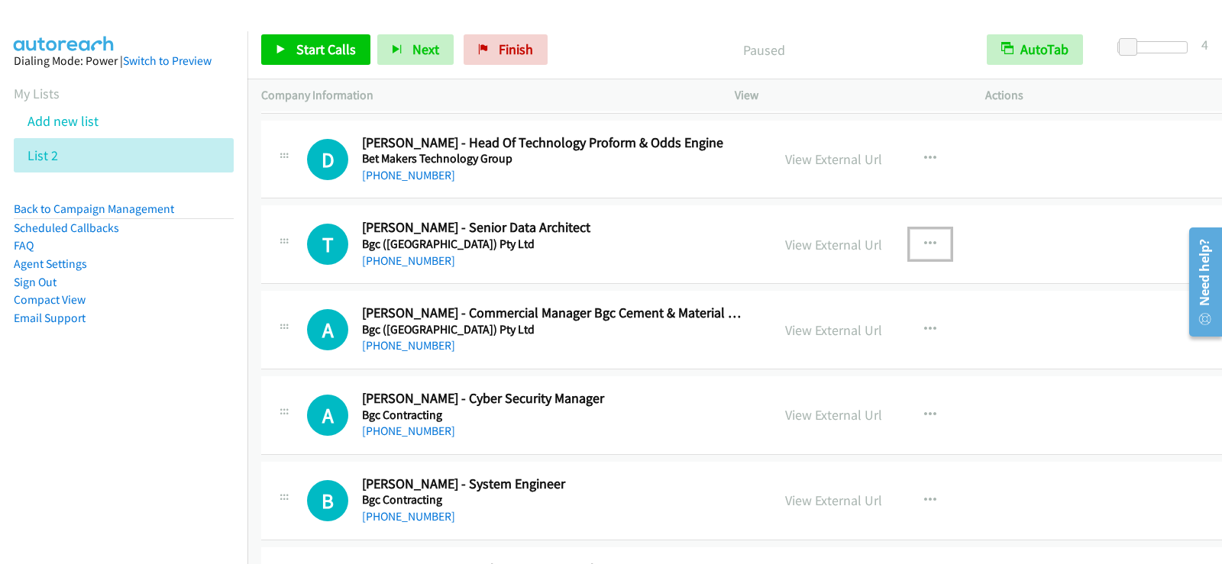
click at [924, 241] on icon "button" at bounding box center [930, 244] width 12 height 12
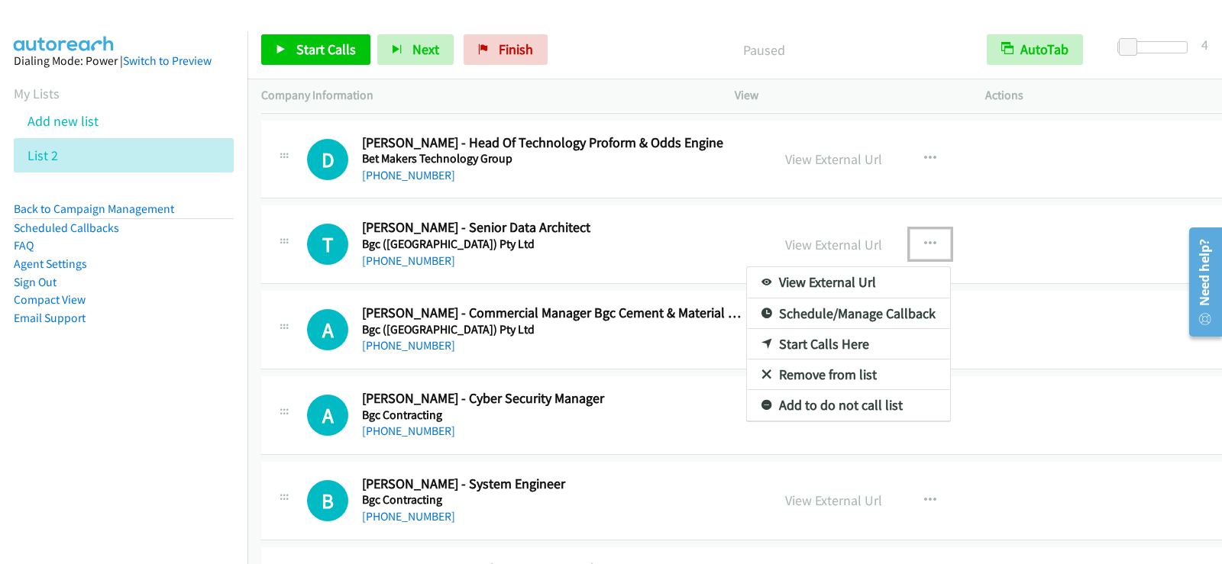
click at [841, 338] on link "Start Calls Here" at bounding box center [848, 344] width 203 height 31
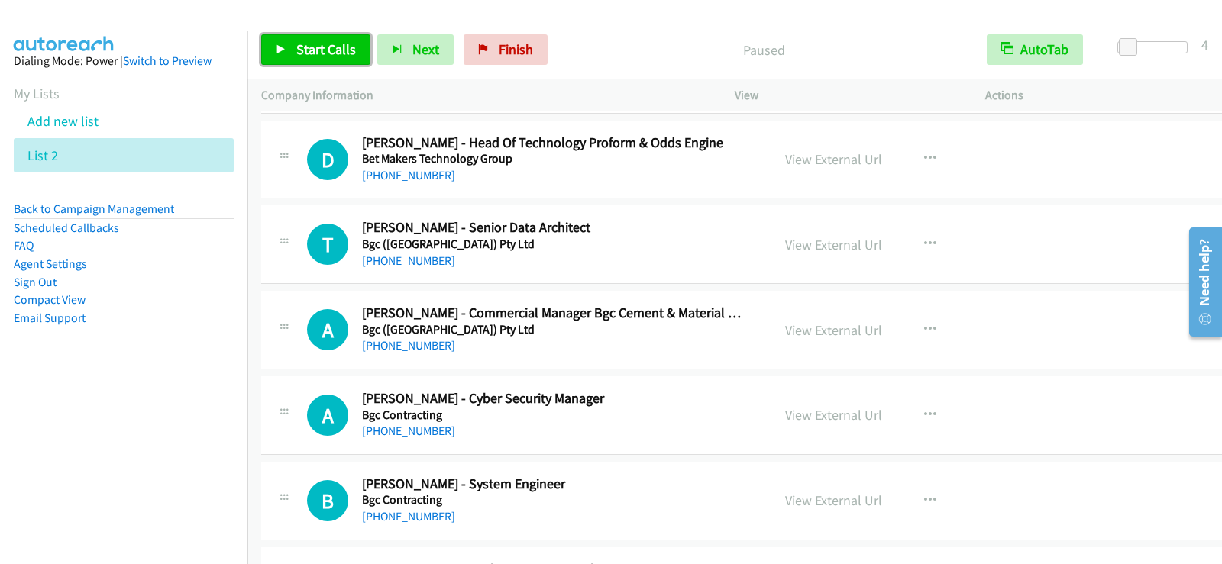
click at [286, 60] on link "Start Calls" at bounding box center [315, 49] width 109 height 31
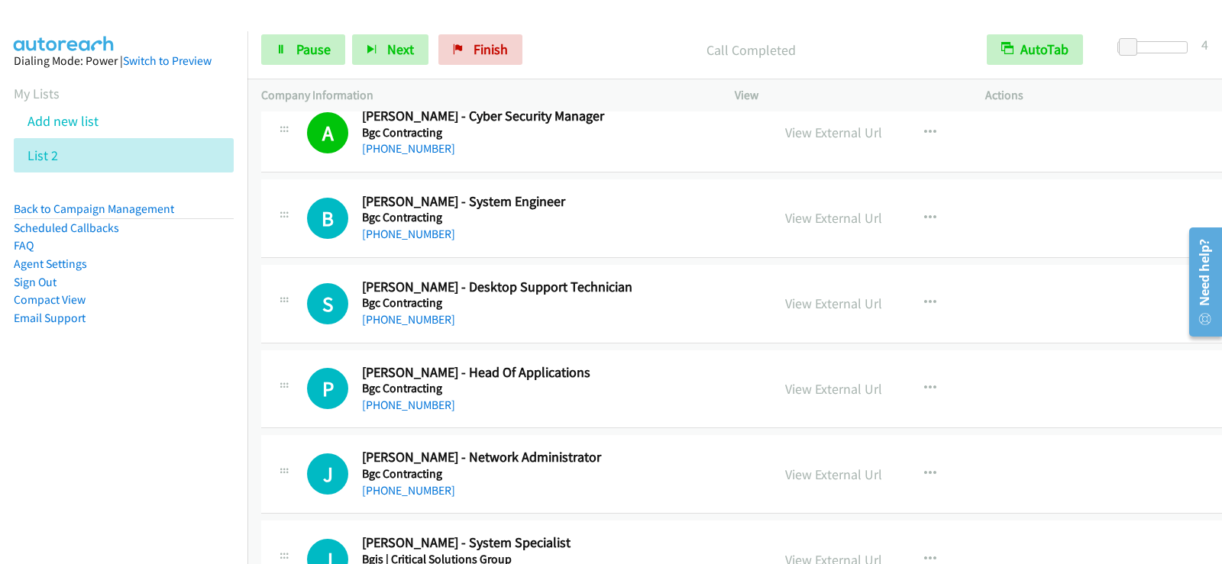
scroll to position [2520, 0]
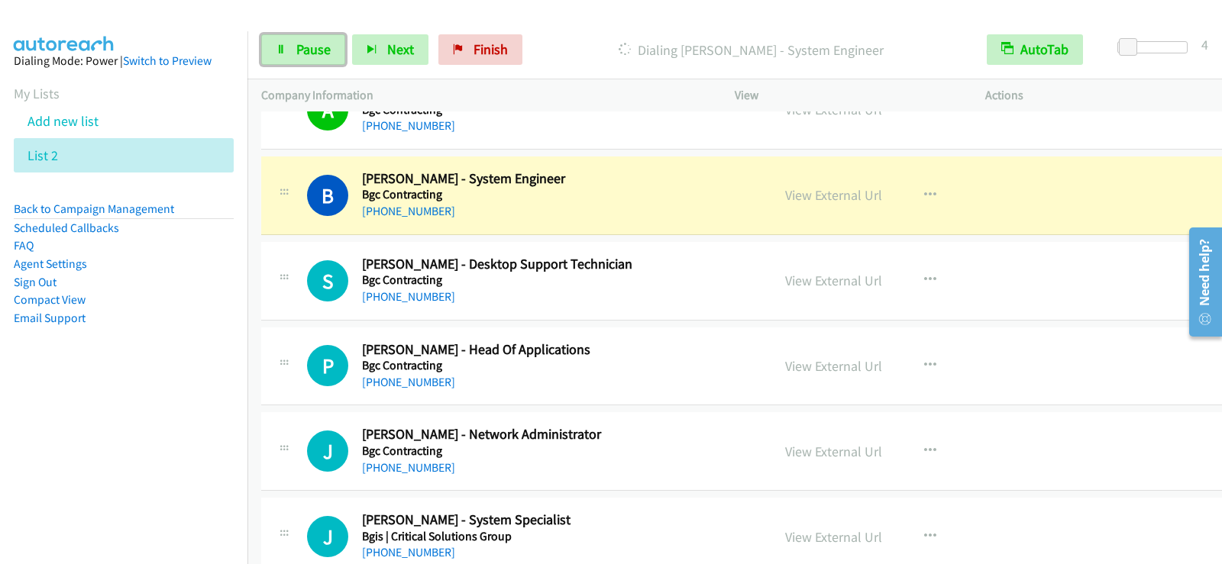
click at [282, 48] on icon at bounding box center [281, 50] width 11 height 11
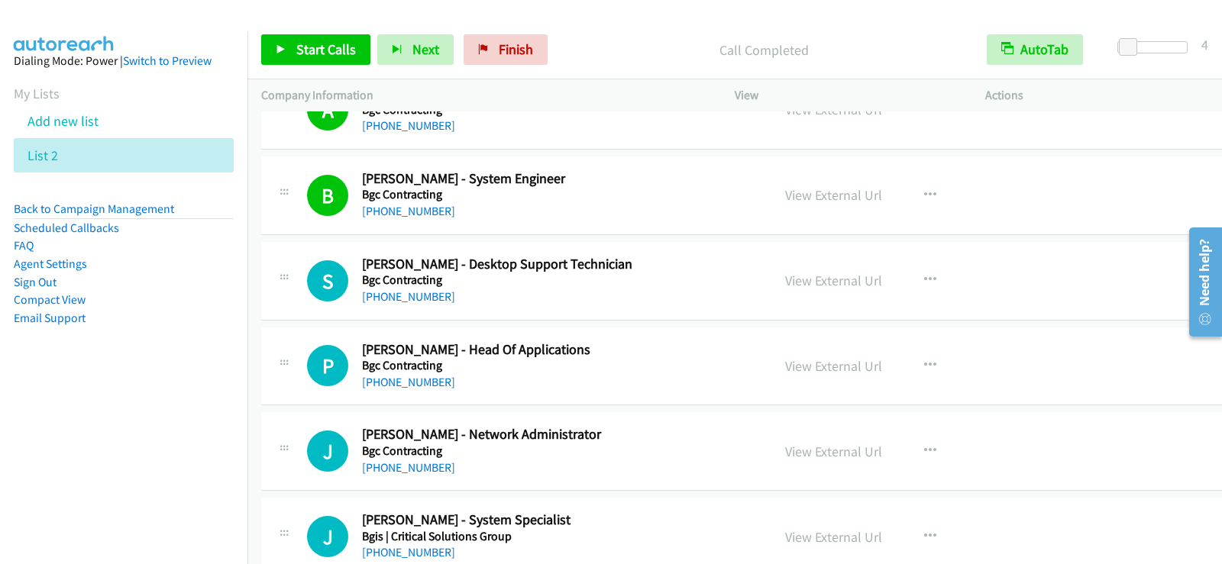
scroll to position [2596, 0]
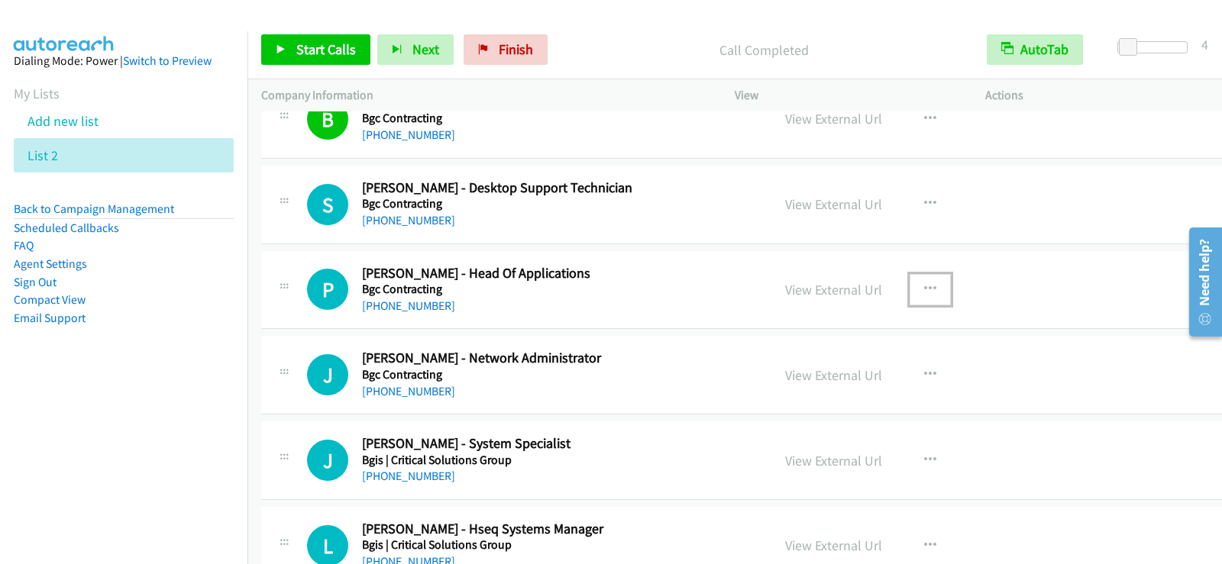
click at [923, 282] on button "button" at bounding box center [929, 289] width 41 height 31
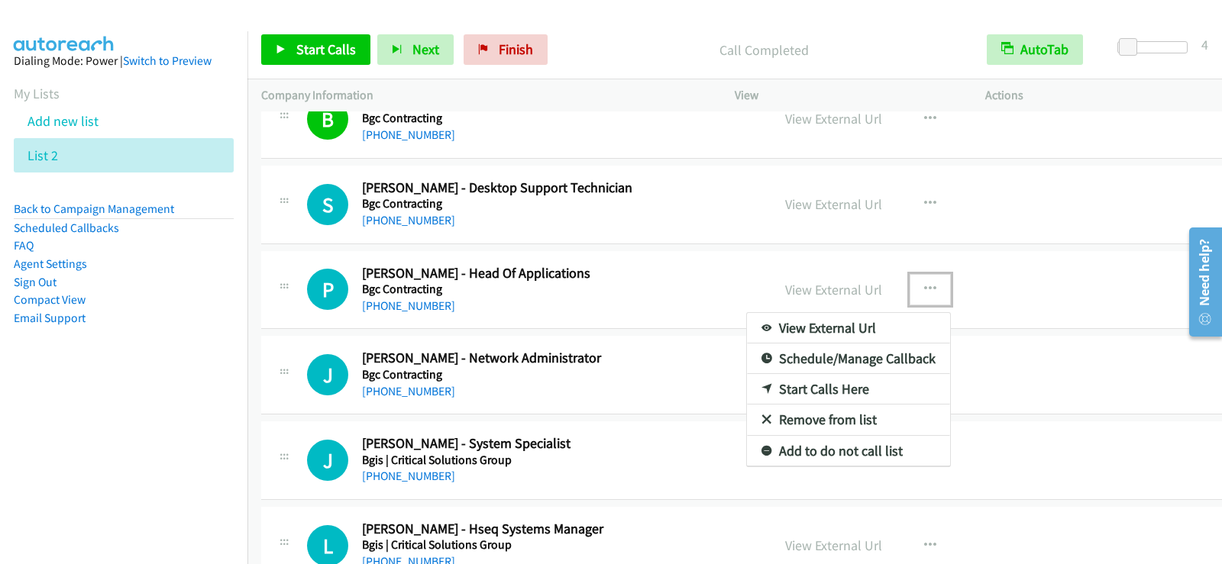
drag, startPoint x: 849, startPoint y: 395, endPoint x: 838, endPoint y: 392, distance: 11.1
click at [807, 389] on link "Start Calls Here" at bounding box center [848, 389] width 203 height 31
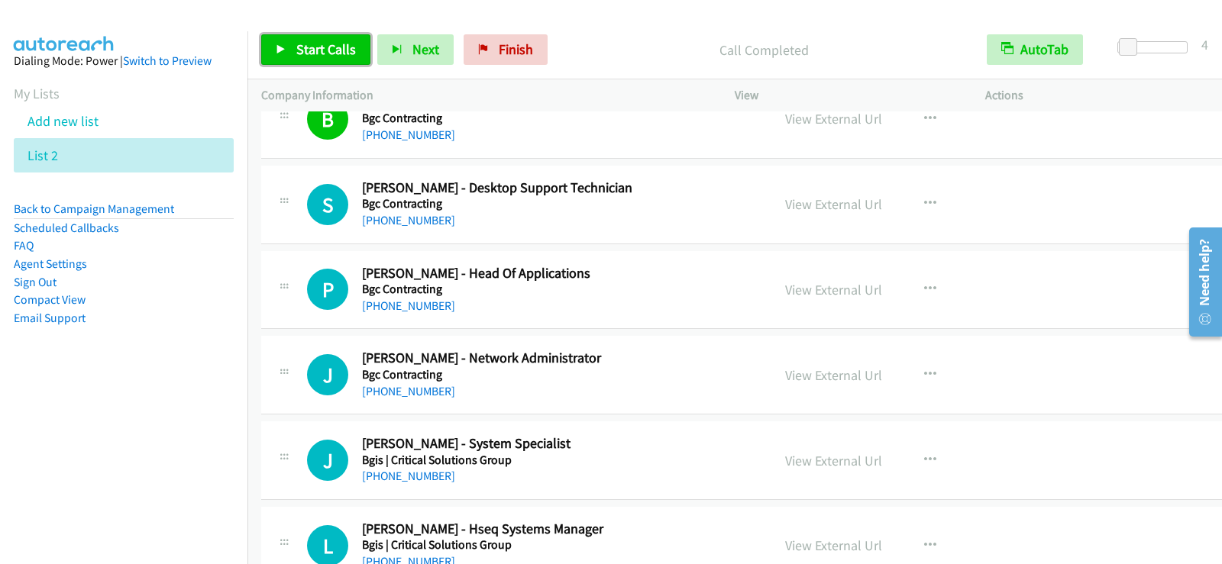
click at [293, 47] on link "Start Calls" at bounding box center [315, 49] width 109 height 31
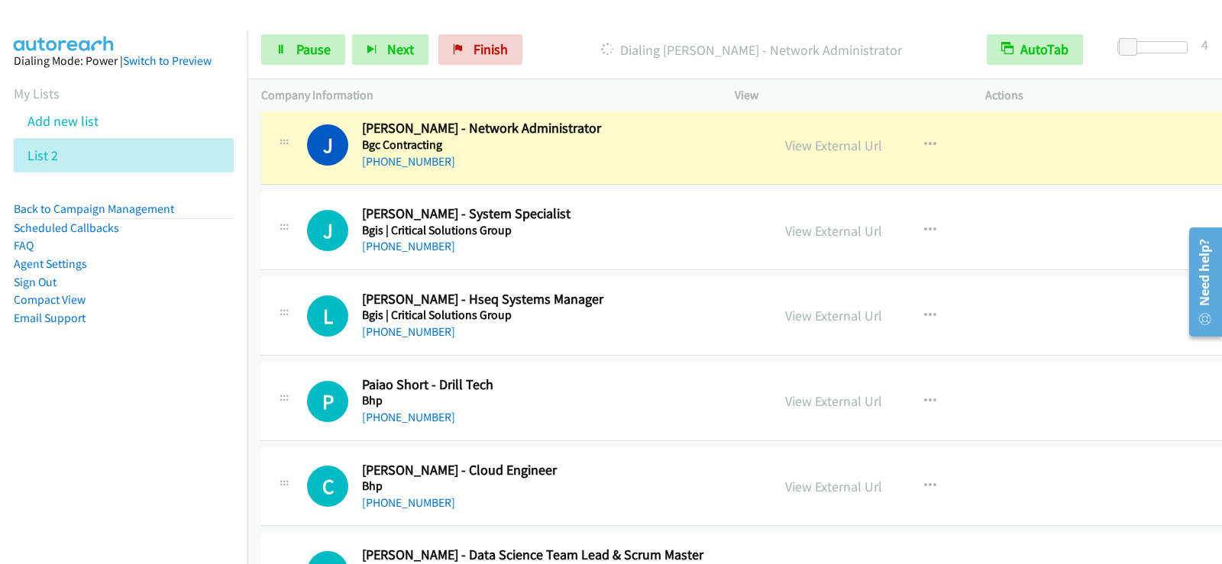
scroll to position [2825, 0]
click at [496, 250] on div "[PHONE_NUMBER]" at bounding box center [552, 247] width 381 height 18
click at [318, 55] on span "Pause" at bounding box center [313, 49] width 34 height 18
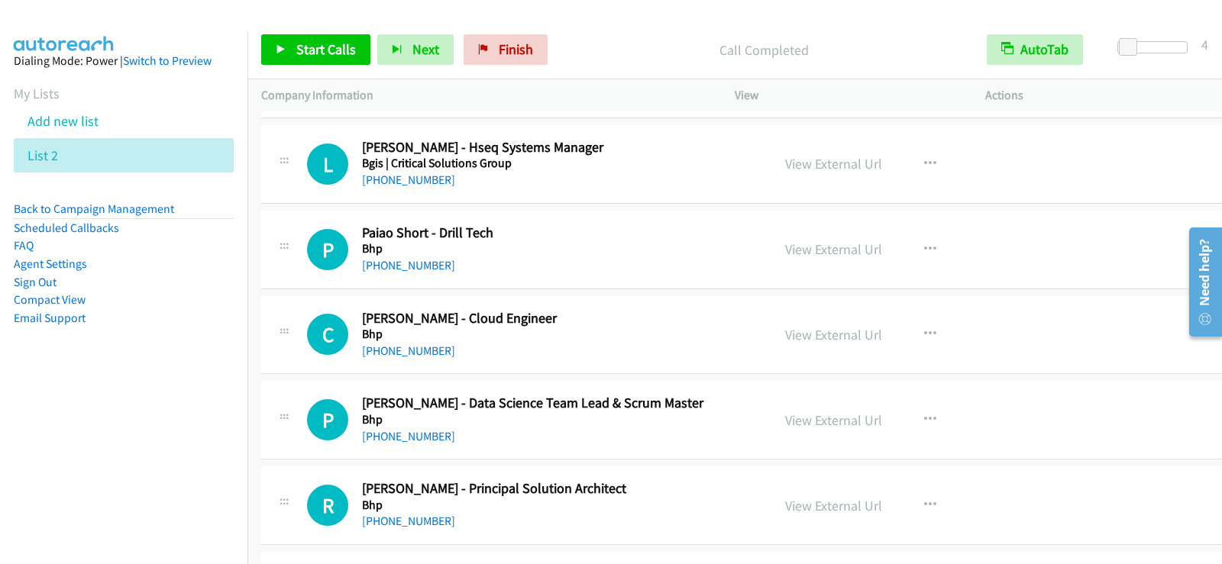
scroll to position [3054, 0]
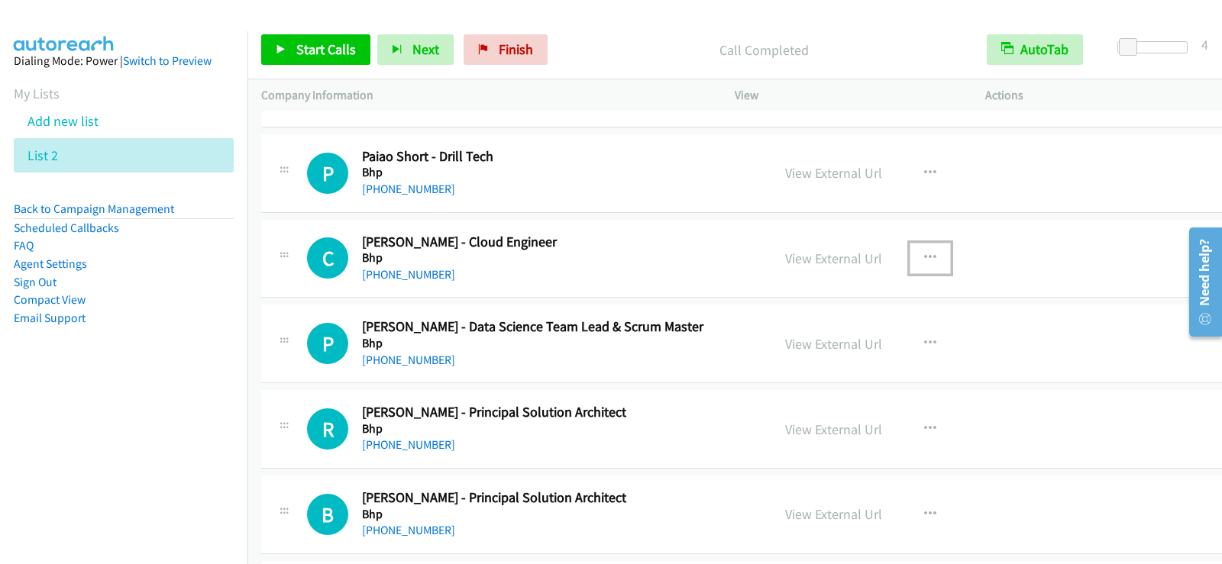
click at [924, 260] on icon "button" at bounding box center [930, 258] width 12 height 12
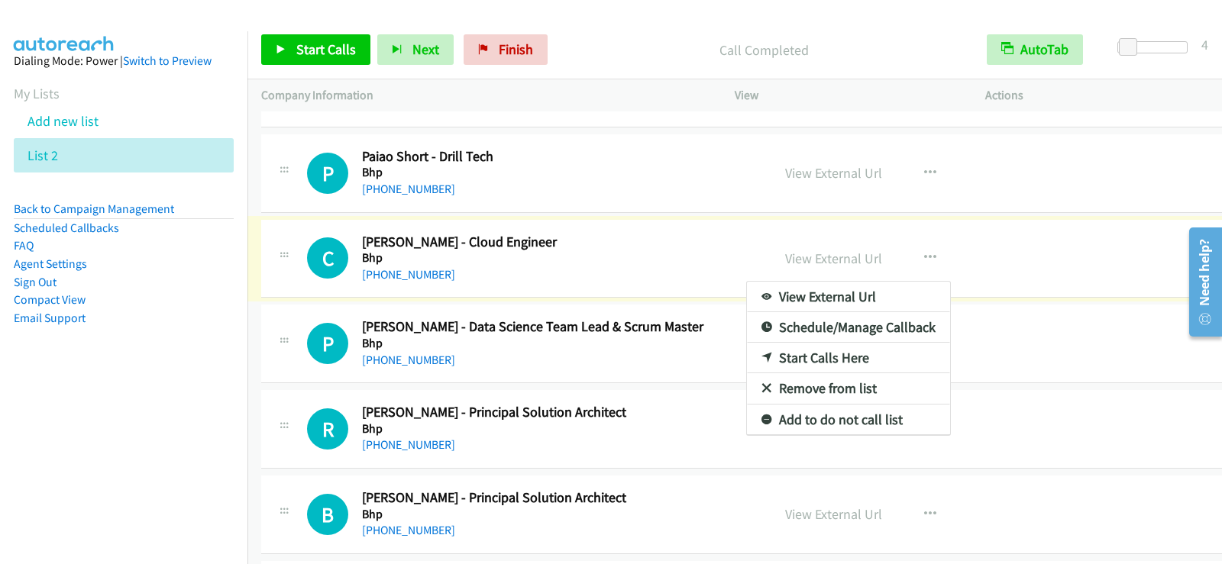
click at [806, 360] on link "Start Calls Here" at bounding box center [848, 358] width 203 height 31
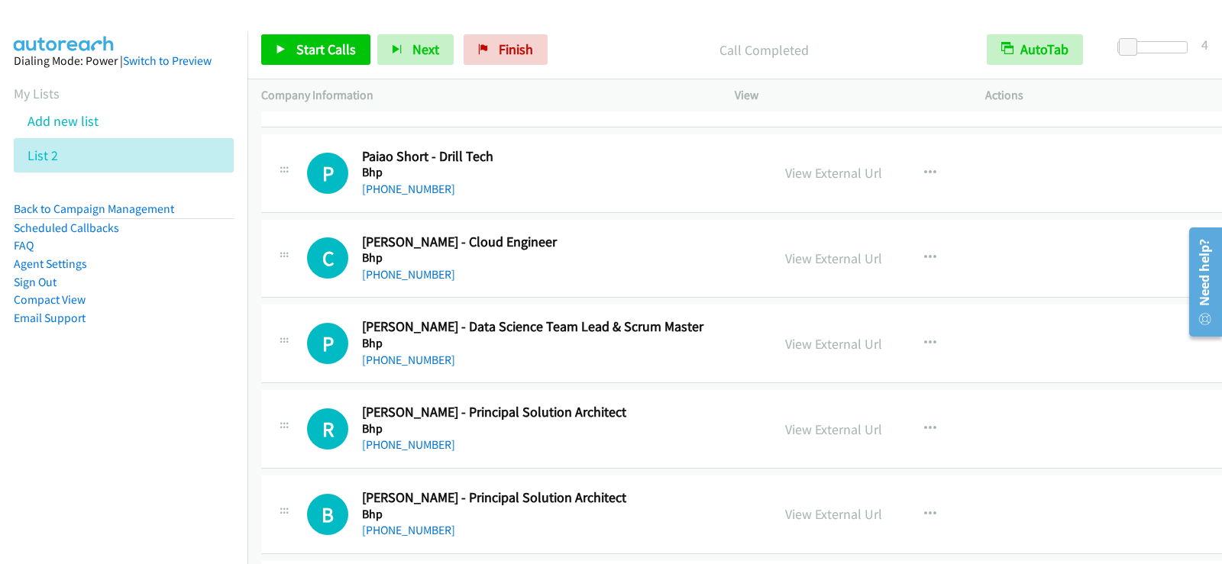
click at [363, 66] on div "Start Calls Pause Next Finish Call Completed AutoTab AutoTab 4" at bounding box center [734, 50] width 974 height 59
click at [350, 47] on span "Start Calls" at bounding box center [326, 49] width 60 height 18
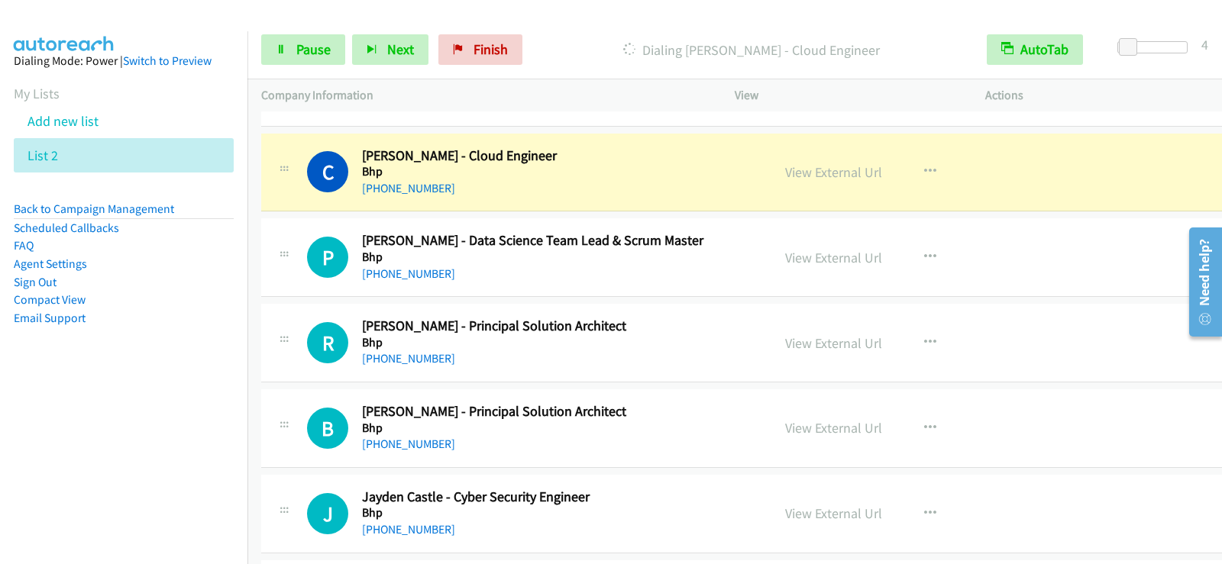
scroll to position [3130, 0]
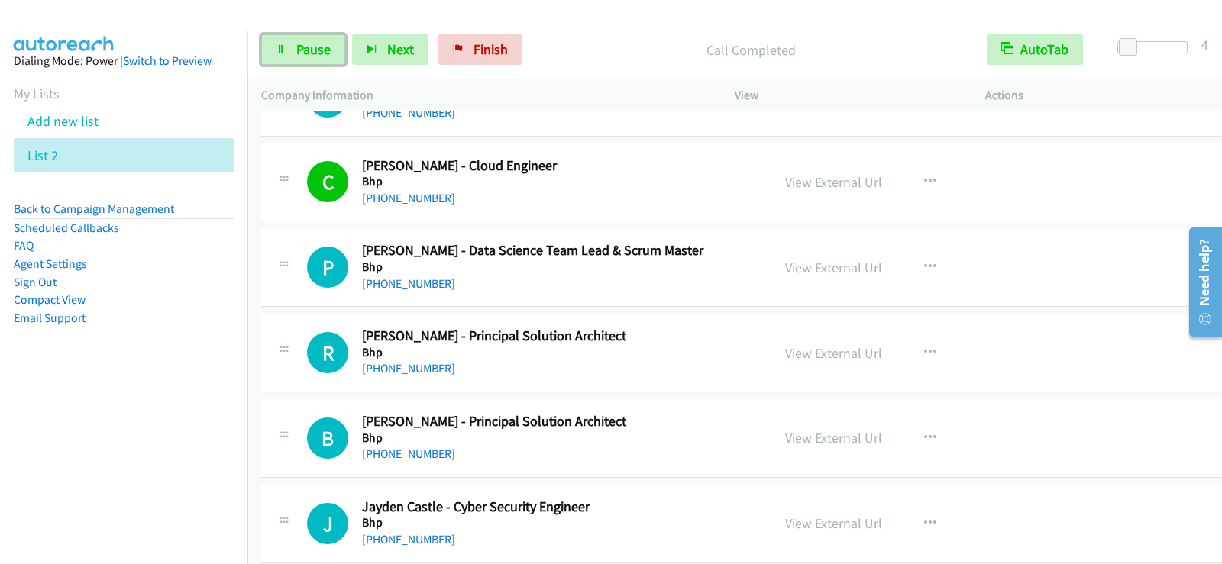
click at [308, 53] on span "Pause" at bounding box center [313, 49] width 34 height 18
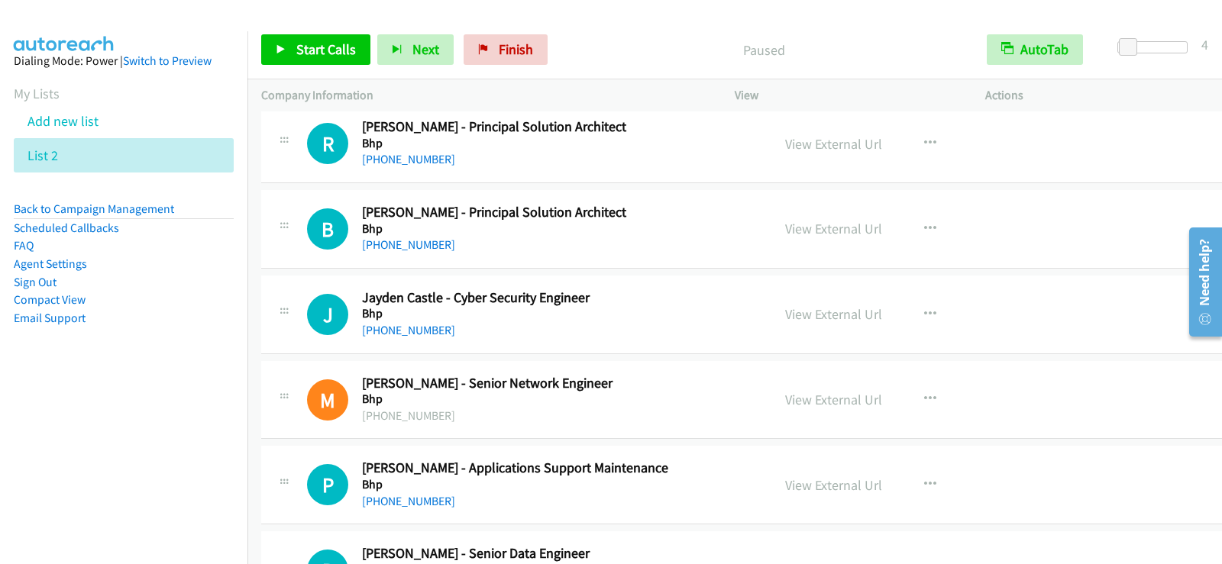
scroll to position [3359, 0]
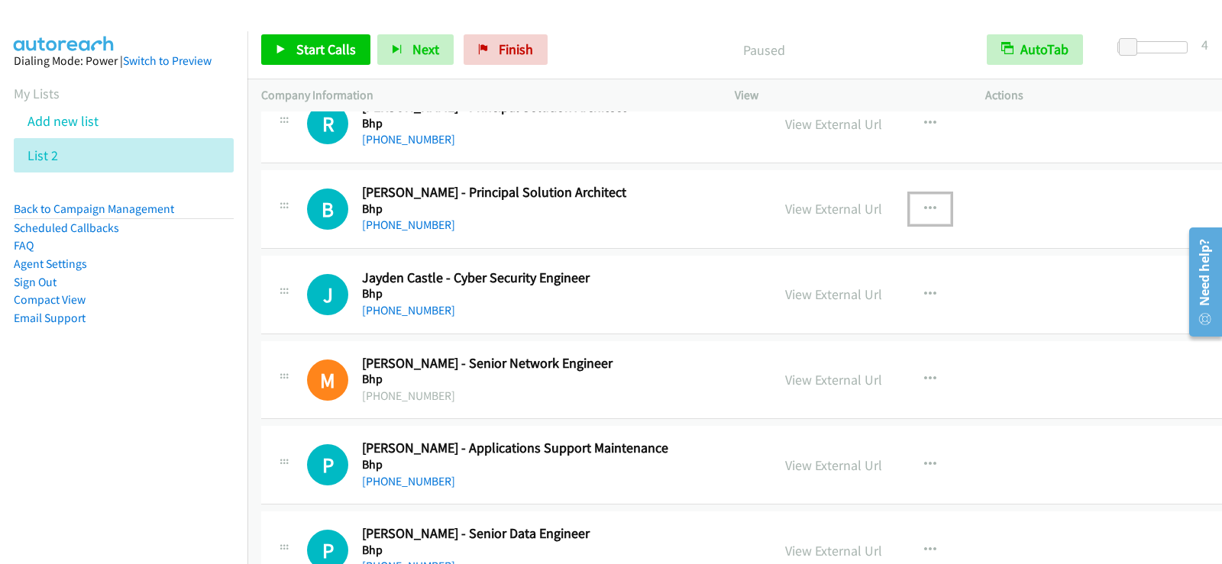
click at [924, 211] on icon "button" at bounding box center [930, 209] width 12 height 12
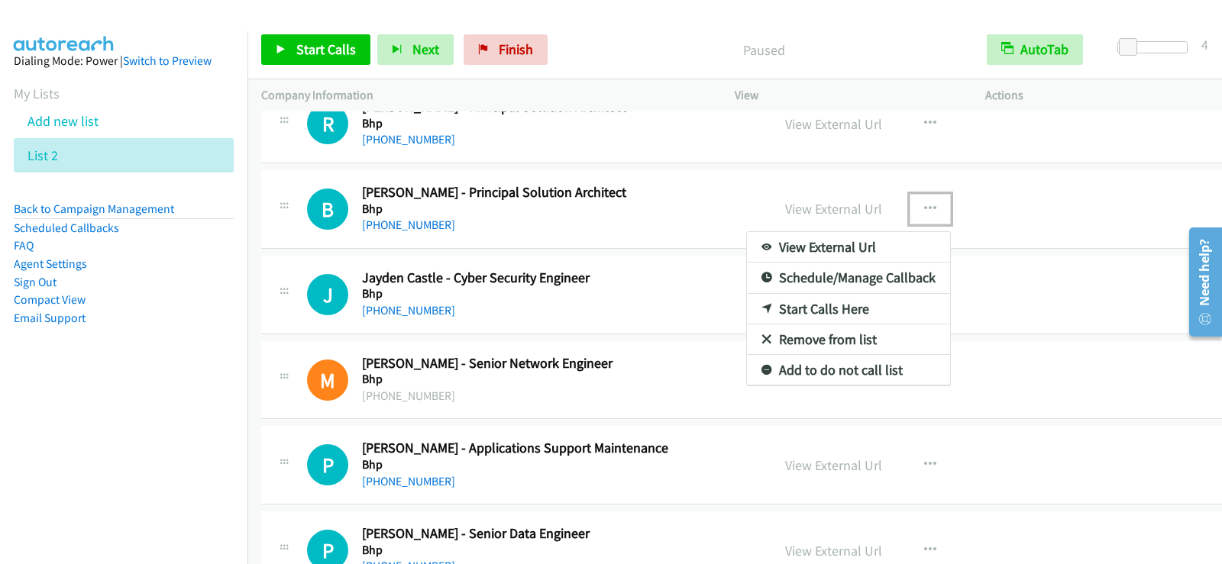
click at [811, 309] on link "Start Calls Here" at bounding box center [848, 309] width 203 height 31
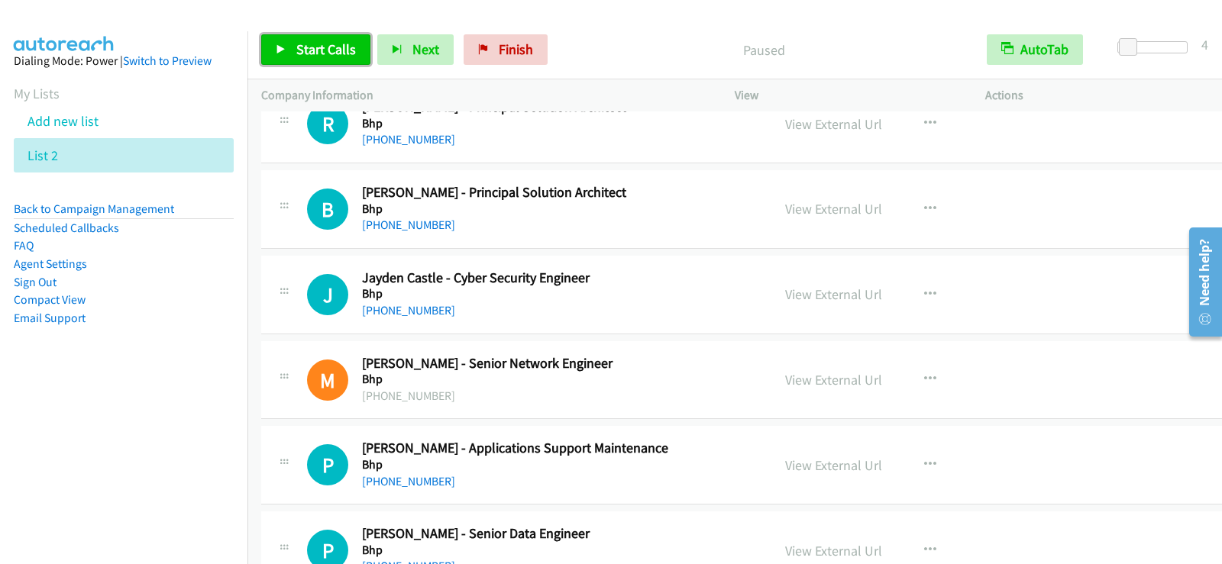
click at [331, 46] on span "Start Calls" at bounding box center [326, 49] width 60 height 18
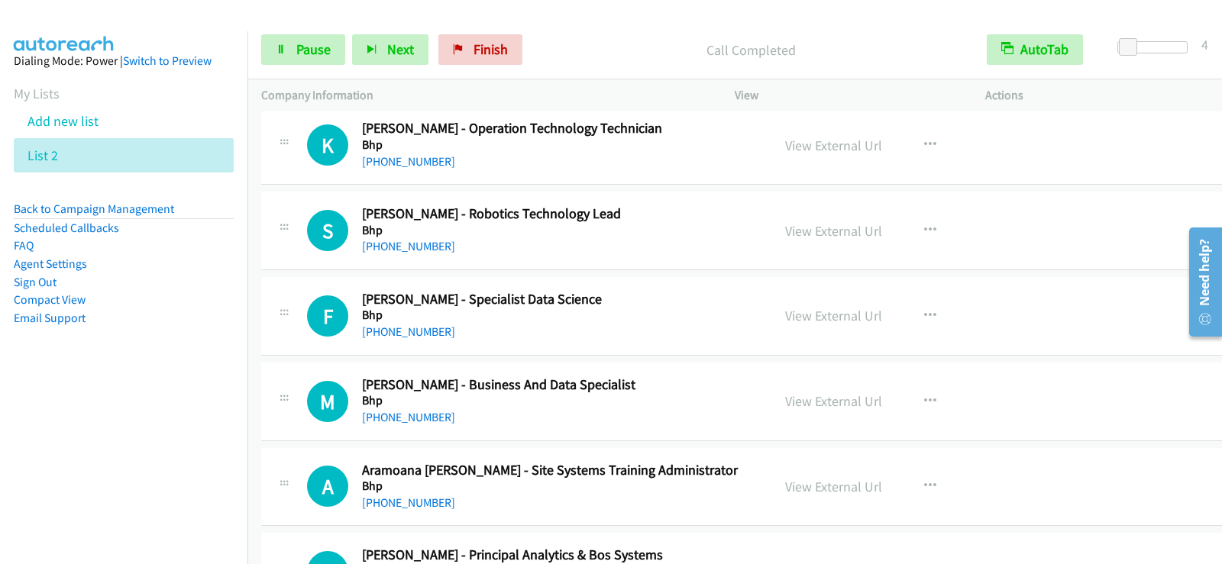
scroll to position [4199, 0]
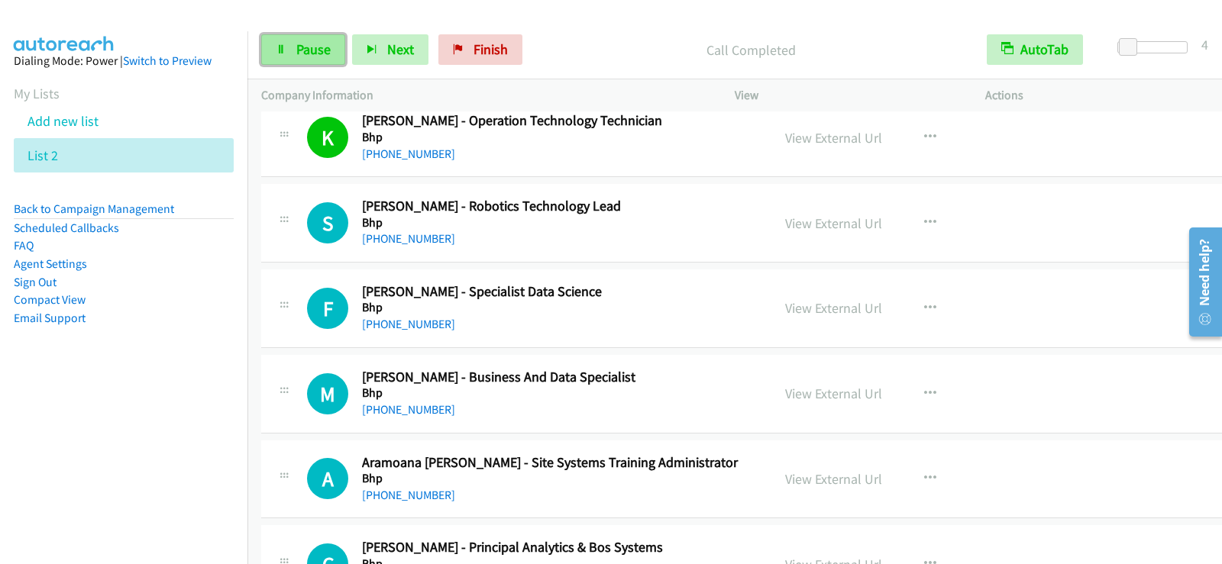
click at [286, 43] on link "Pause" at bounding box center [303, 49] width 84 height 31
click at [331, 59] on link "Start Calls" at bounding box center [315, 49] width 109 height 31
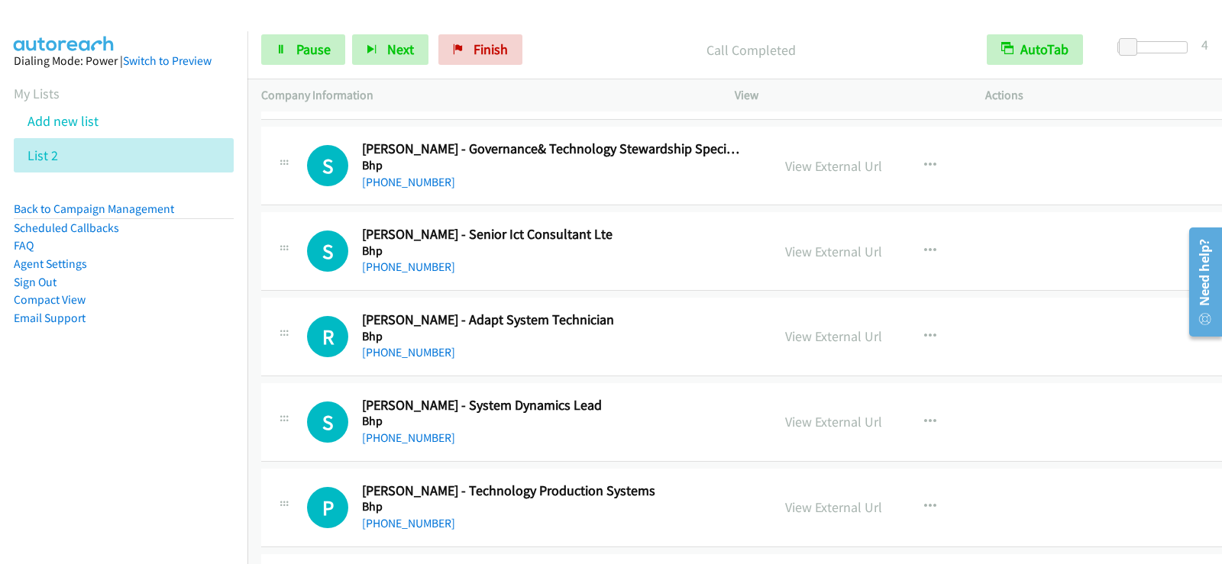
scroll to position [5039, 0]
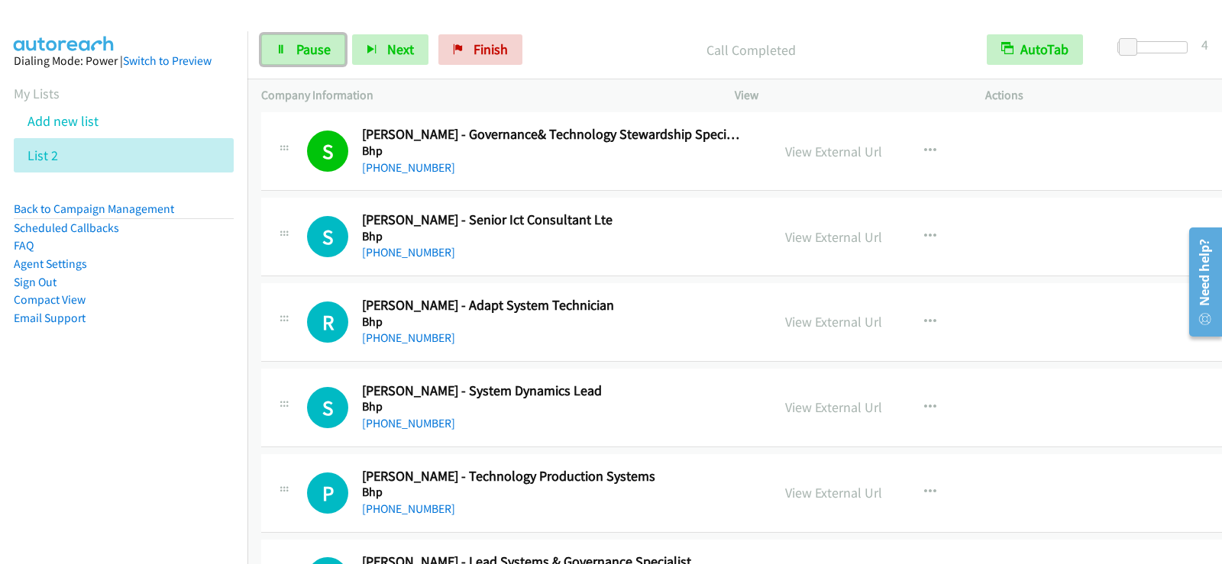
drag, startPoint x: 308, startPoint y: 58, endPoint x: 312, endPoint y: 93, distance: 35.4
click at [308, 58] on link "Pause" at bounding box center [303, 49] width 84 height 31
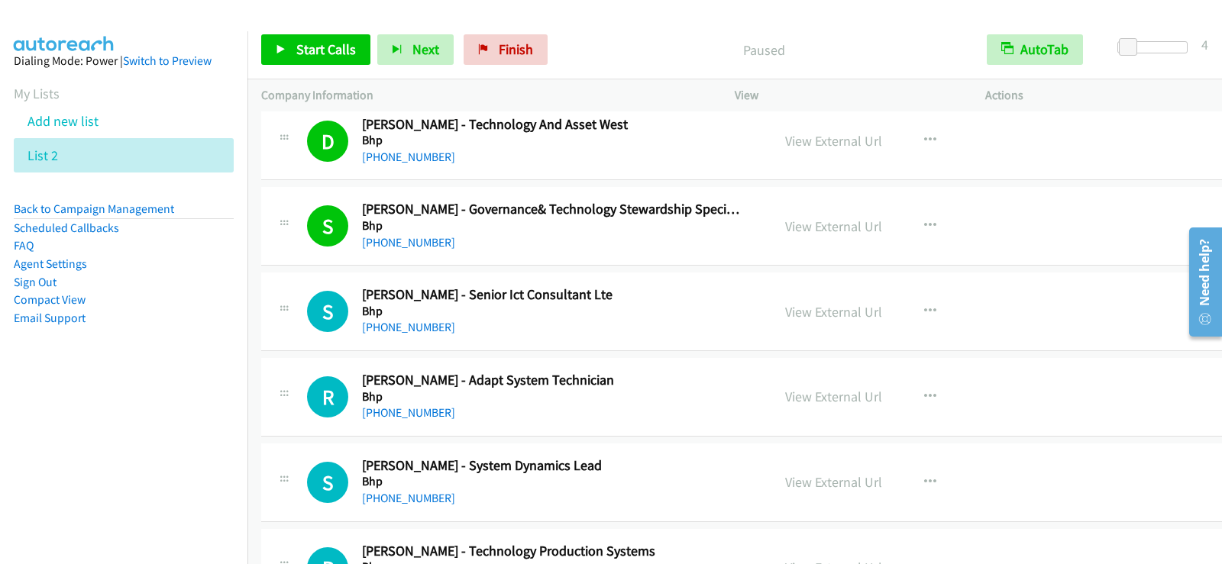
scroll to position [4963, 0]
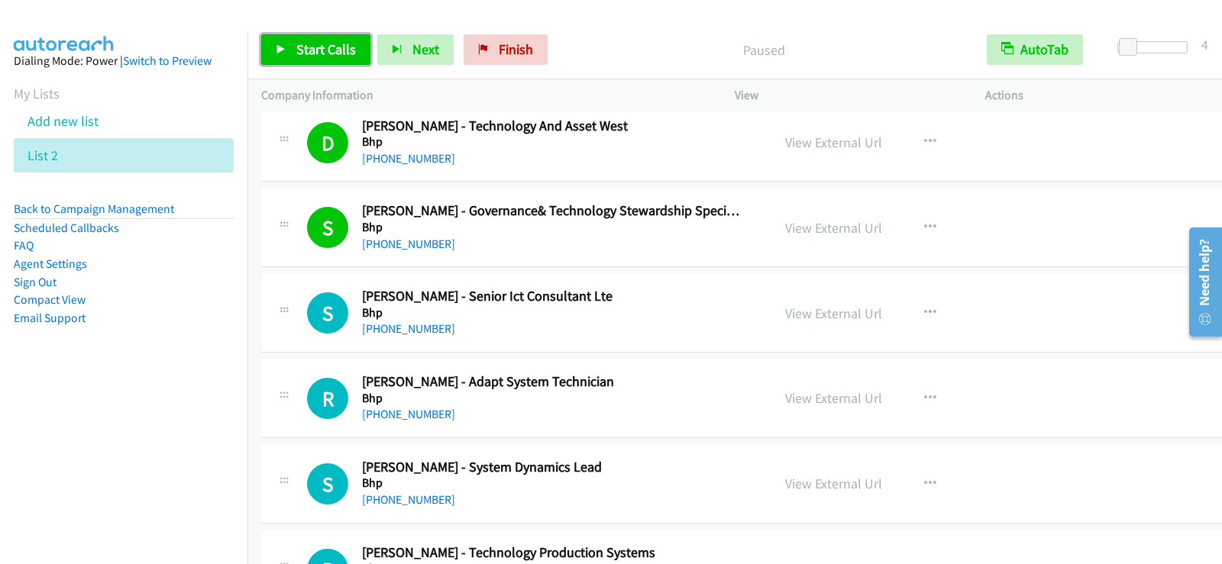
click at [318, 53] on span "Start Calls" at bounding box center [326, 49] width 60 height 18
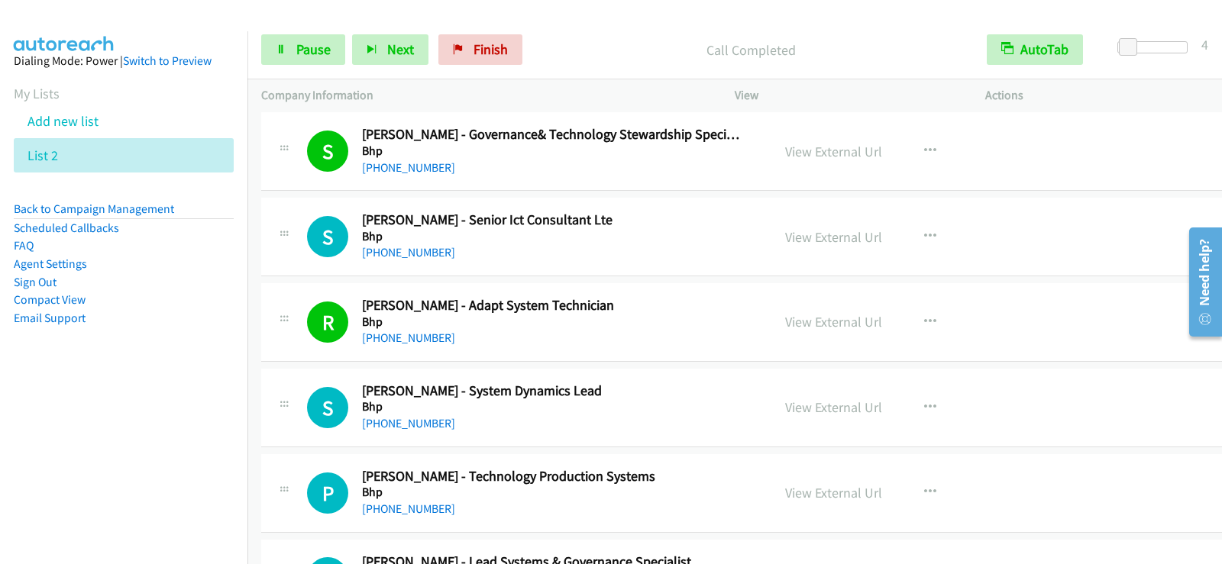
scroll to position [5115, 0]
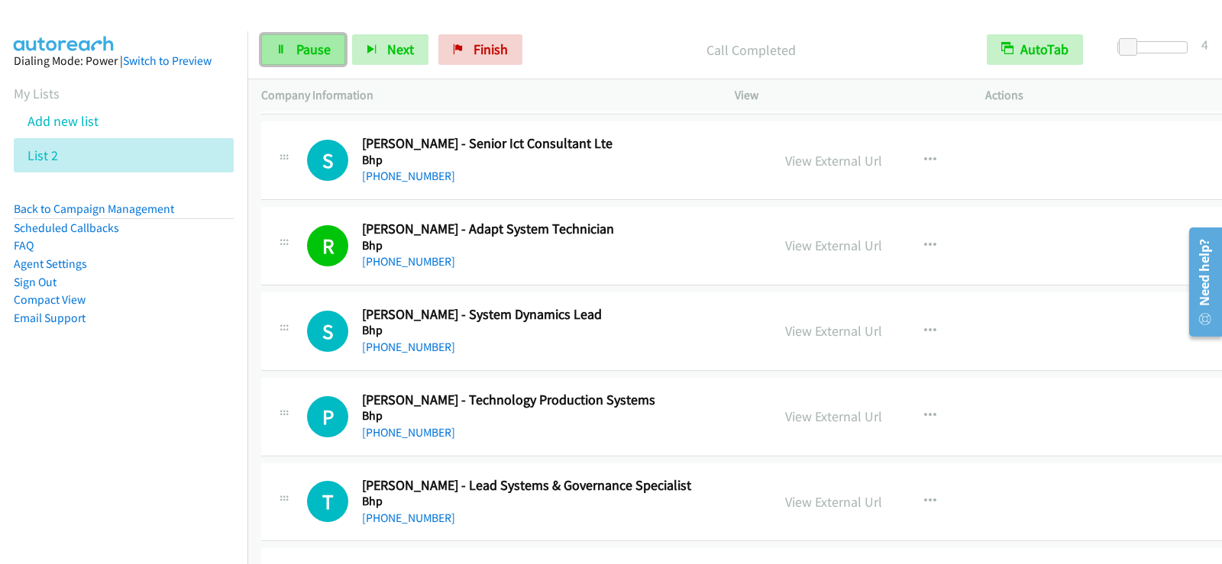
click at [334, 53] on link "Pause" at bounding box center [303, 49] width 84 height 31
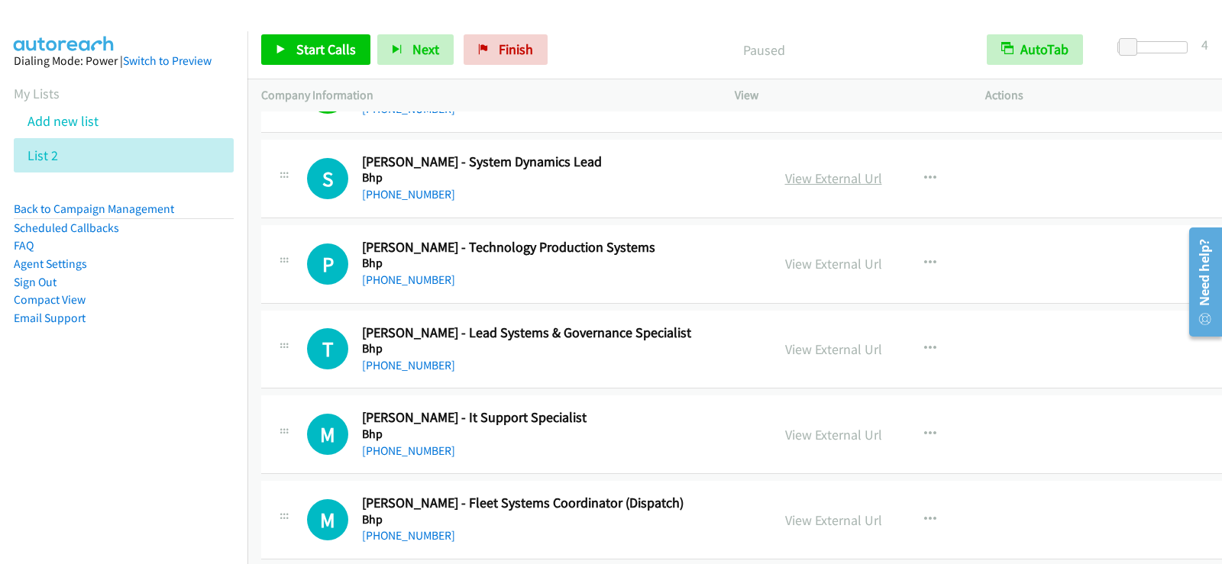
scroll to position [5344, 0]
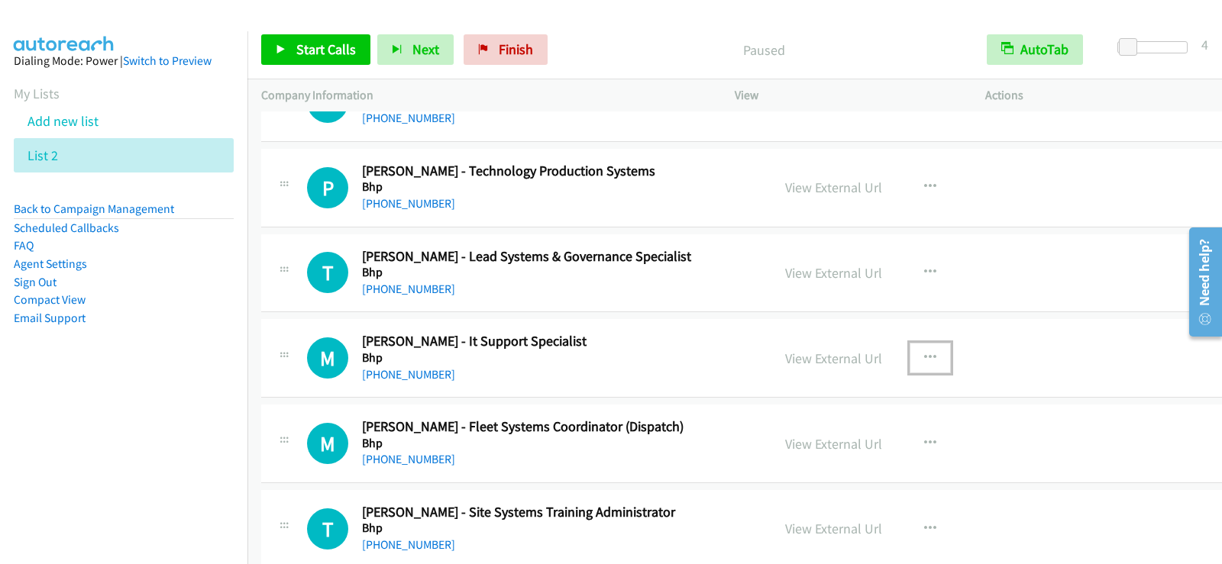
click at [924, 355] on icon "button" at bounding box center [930, 358] width 12 height 12
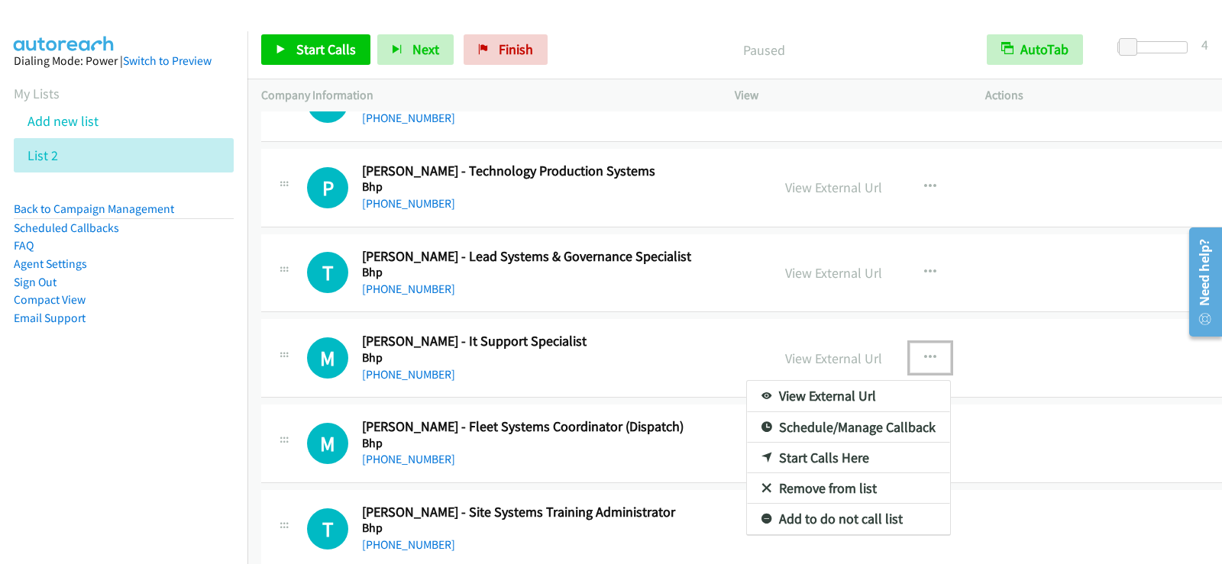
click at [783, 452] on link "Start Calls Here" at bounding box center [848, 458] width 203 height 31
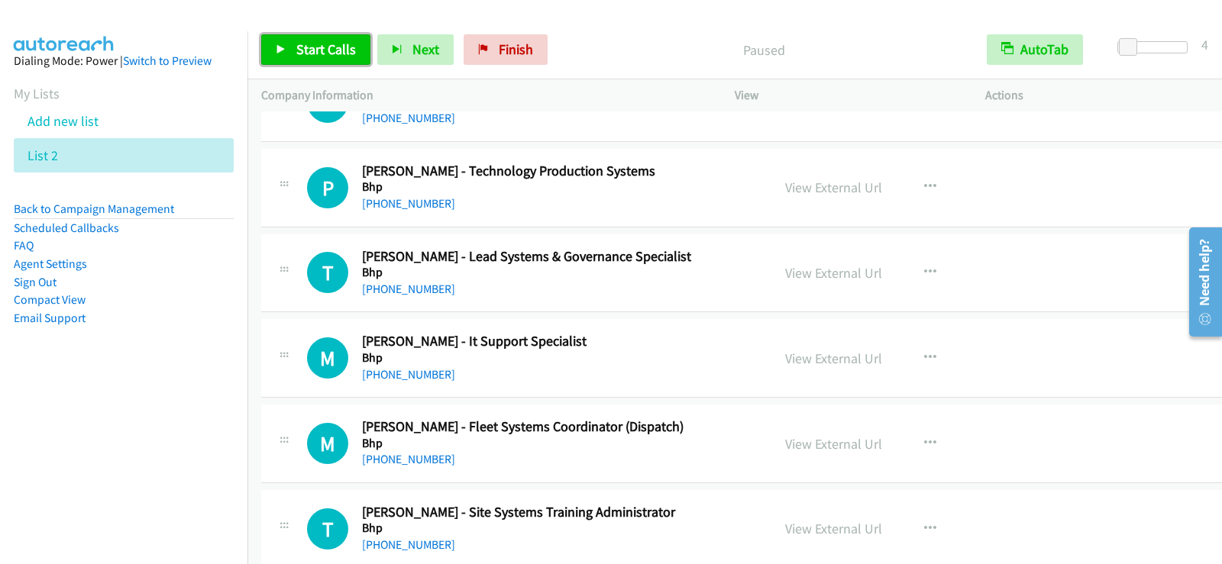
click at [328, 55] on span "Start Calls" at bounding box center [326, 49] width 60 height 18
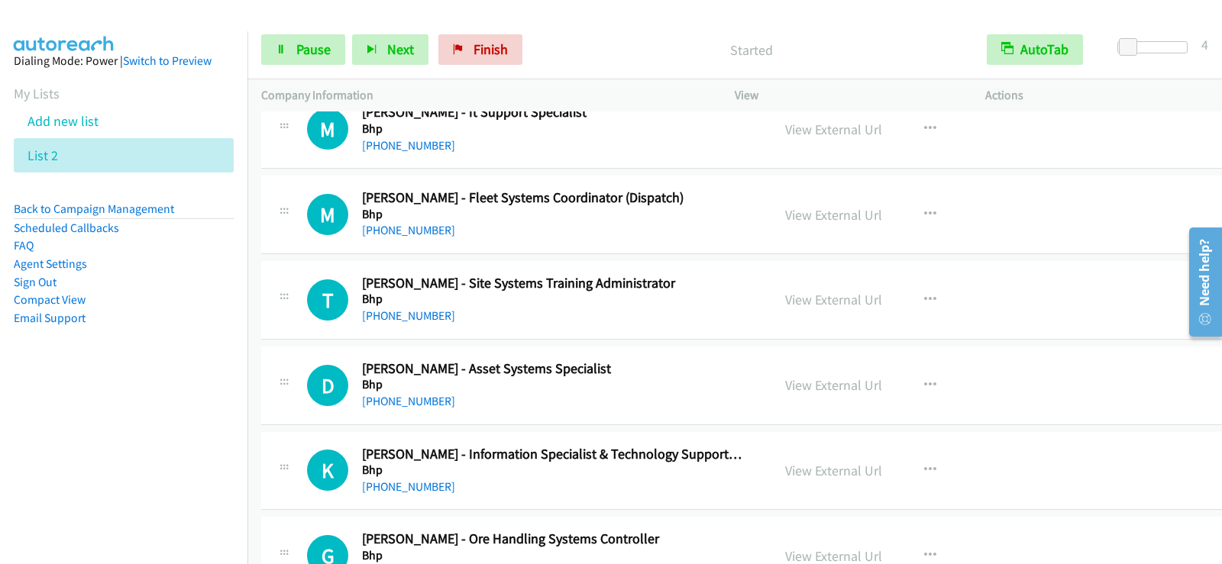
scroll to position [5497, 0]
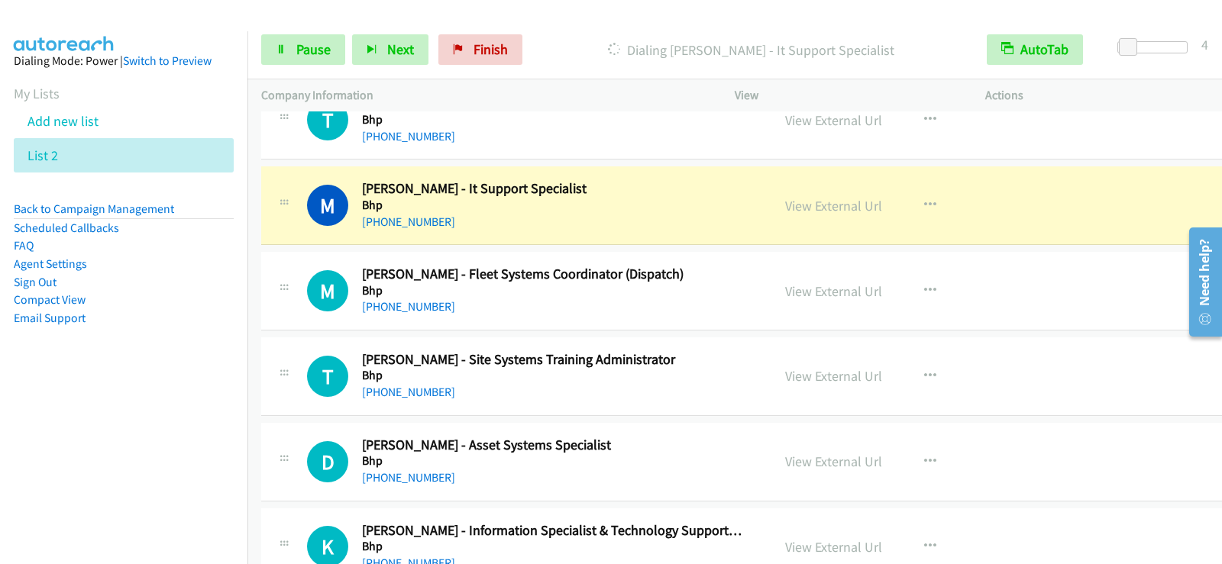
click at [547, 324] on div "M Callback Scheduled [PERSON_NAME] - Fleet Systems Coordinator (Dispatch) Bhp […" at bounding box center [743, 291] width 964 height 79
click at [282, 38] on link "Pause" at bounding box center [303, 49] width 84 height 31
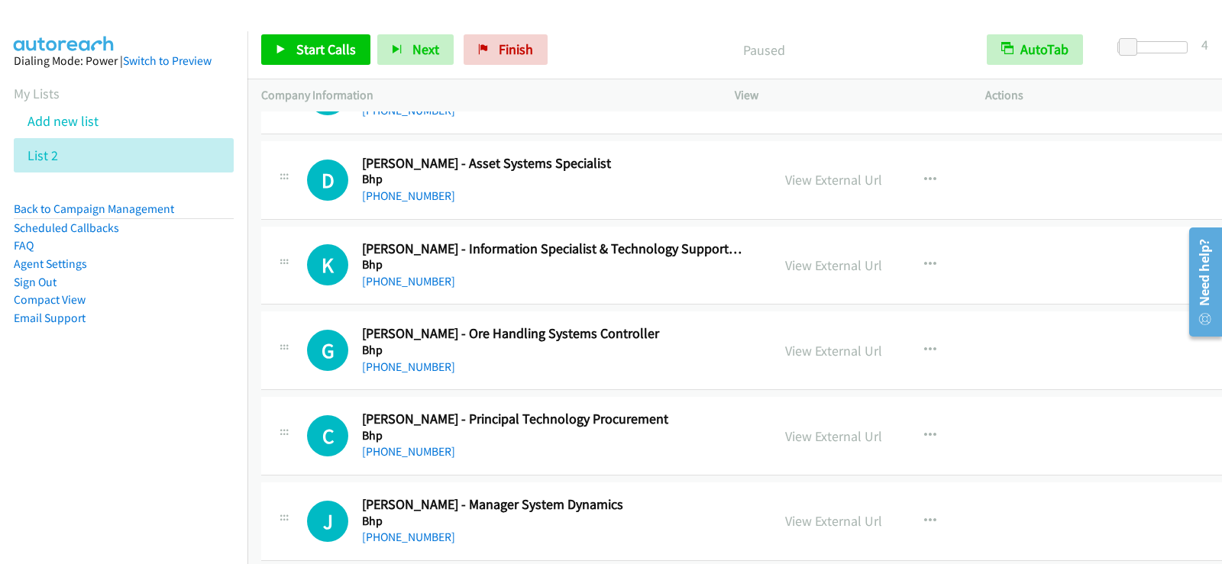
scroll to position [5803, 0]
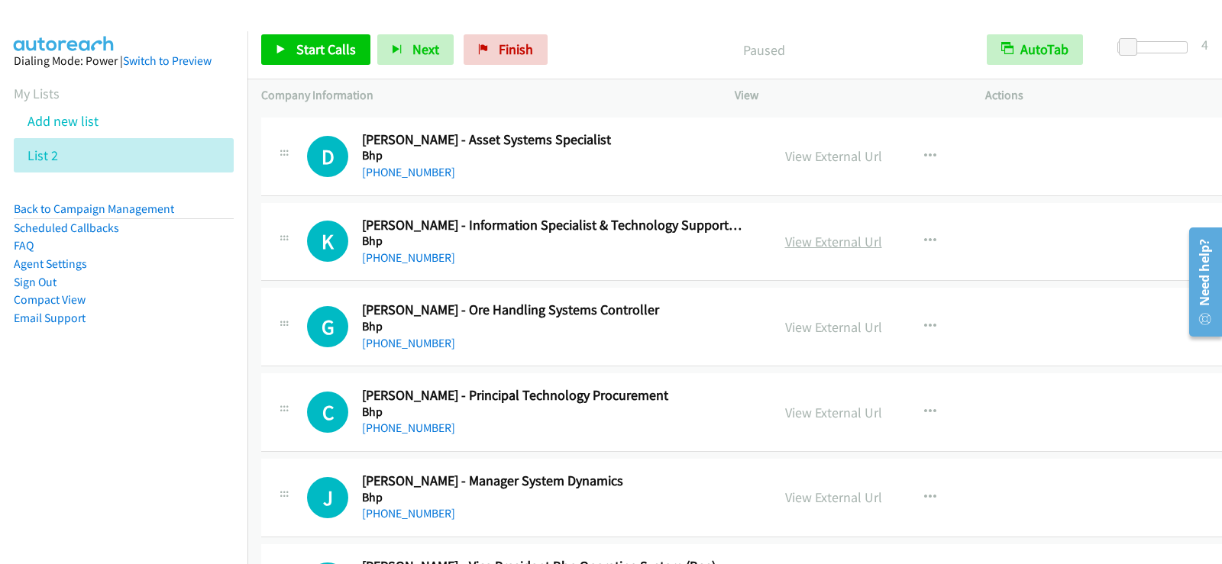
click at [797, 244] on link "View External Url" at bounding box center [833, 242] width 97 height 18
click at [360, 45] on link "Start Calls" at bounding box center [315, 49] width 109 height 31
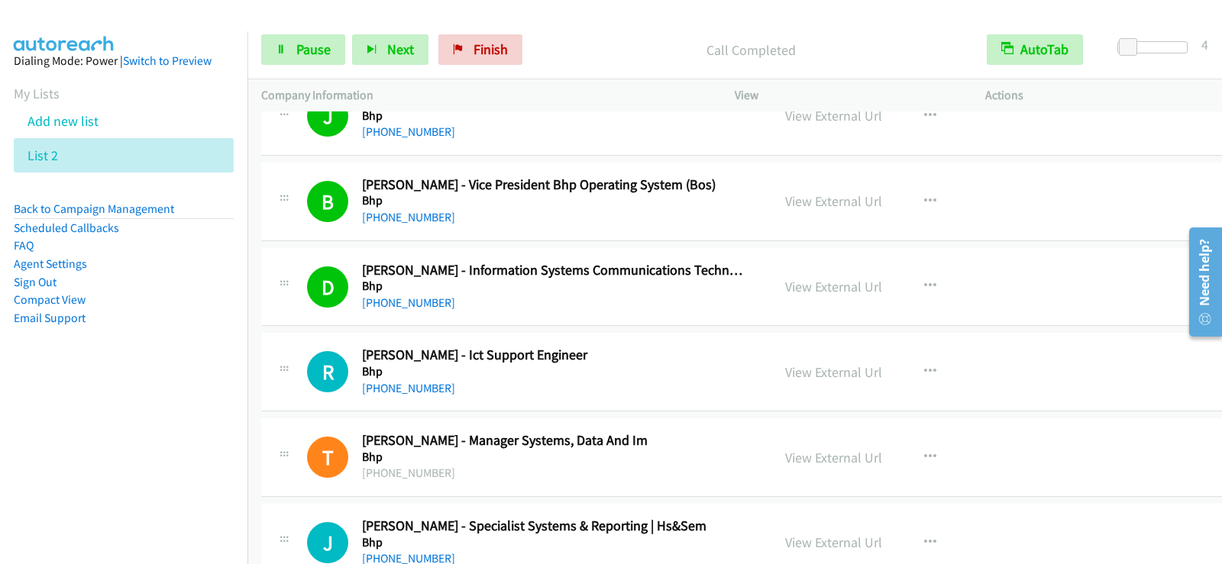
scroll to position [6261, 0]
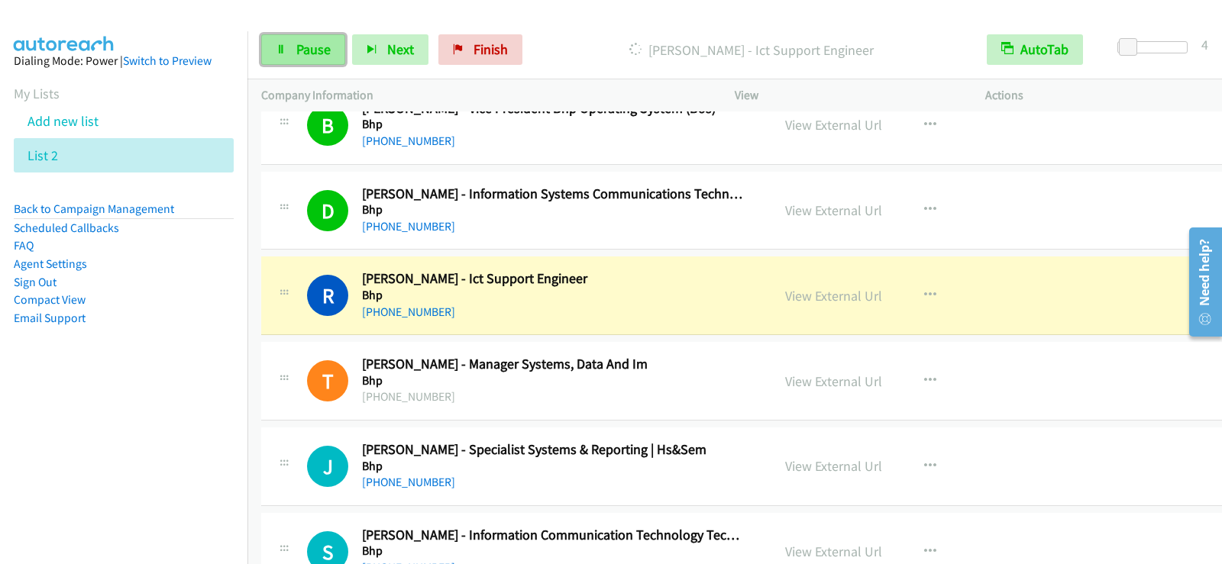
click at [298, 42] on span "Pause" at bounding box center [313, 49] width 34 height 18
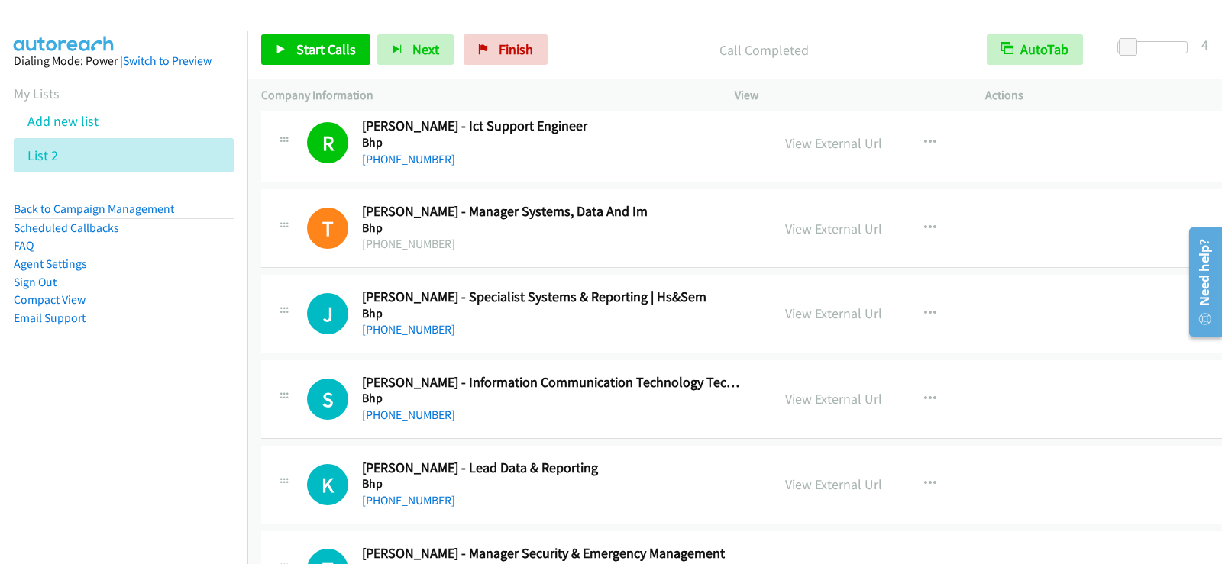
scroll to position [6490, 0]
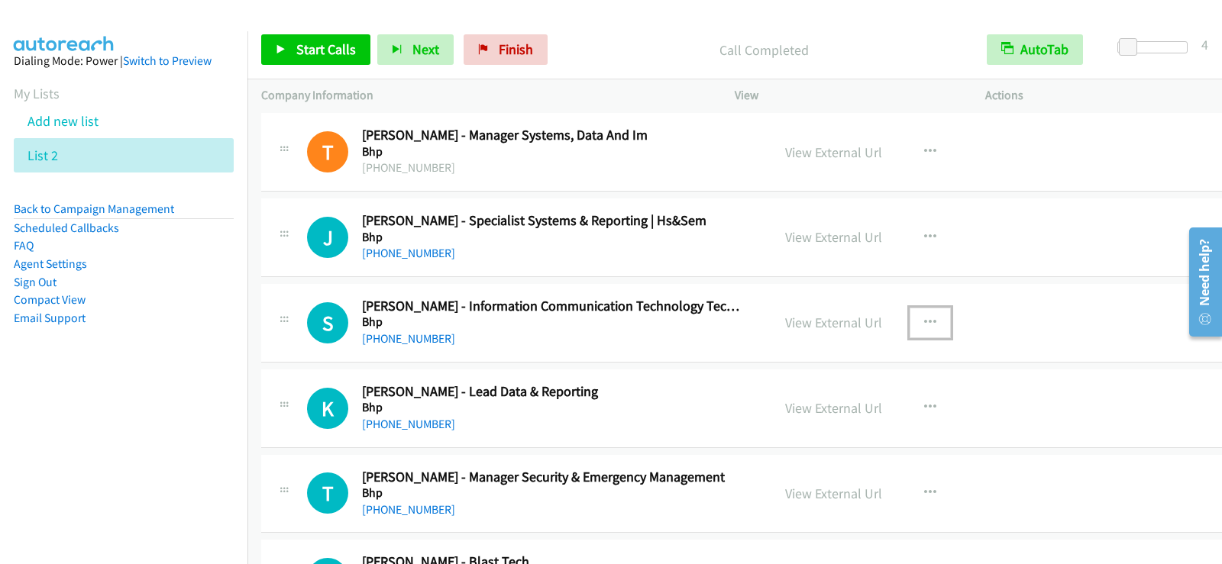
click at [924, 317] on icon "button" at bounding box center [930, 323] width 12 height 12
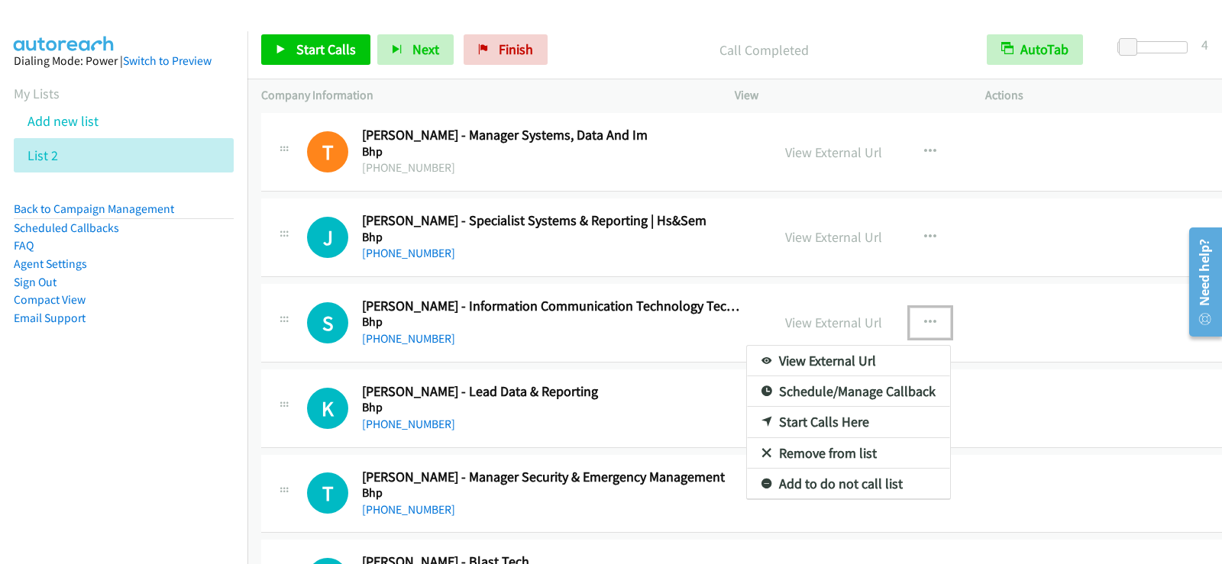
click at [830, 425] on link "Start Calls Here" at bounding box center [848, 422] width 203 height 31
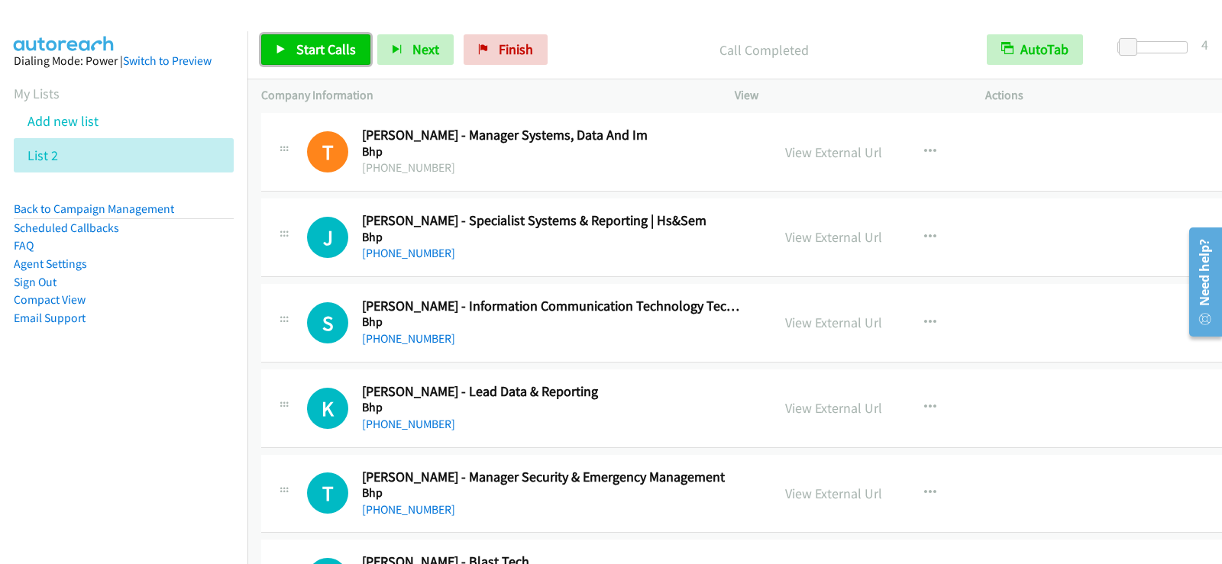
click at [334, 42] on span "Start Calls" at bounding box center [326, 49] width 60 height 18
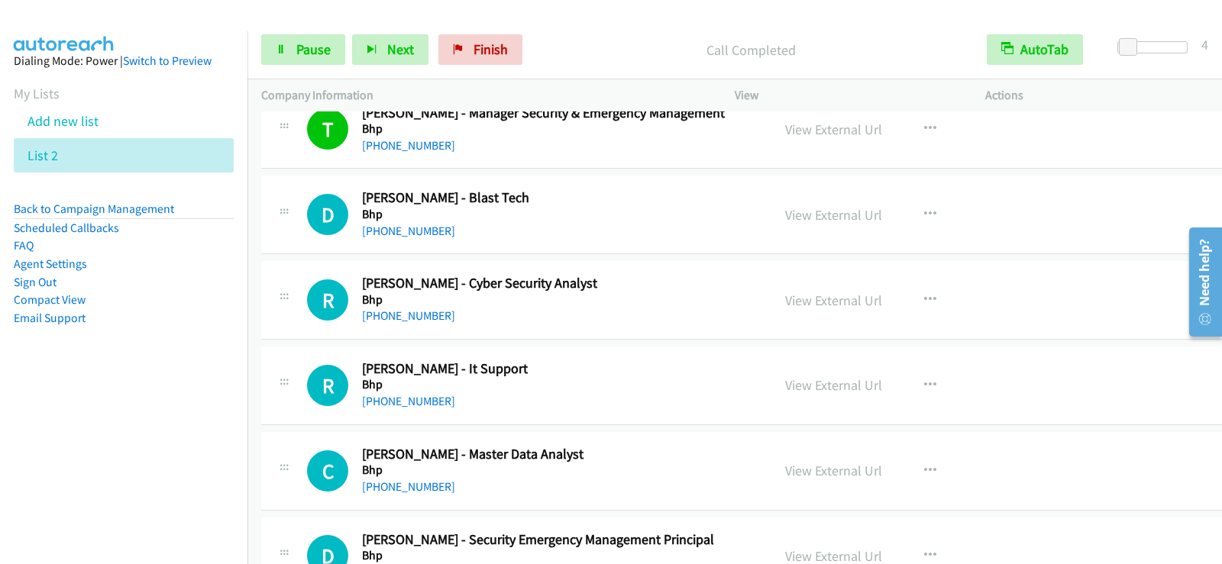
scroll to position [6871, 0]
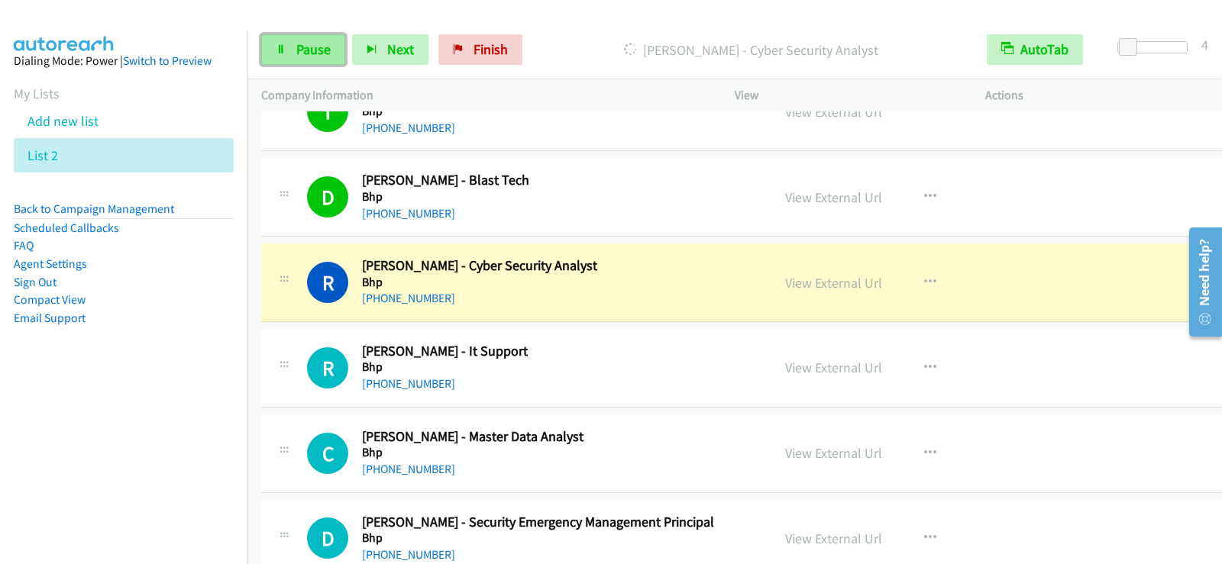
click at [286, 51] on icon at bounding box center [281, 50] width 11 height 11
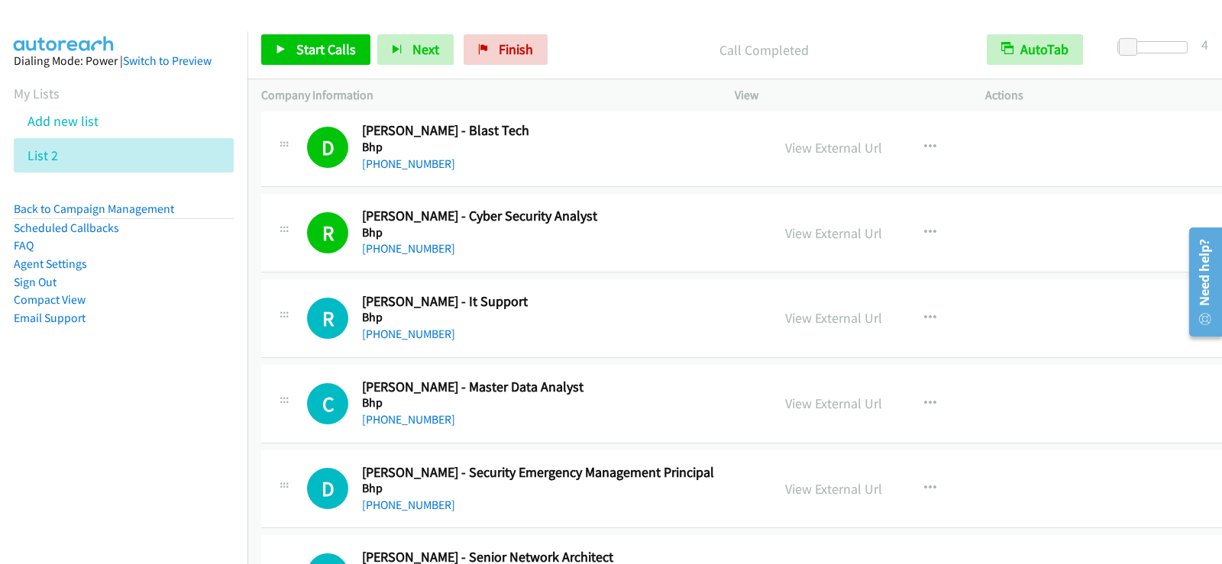
scroll to position [6948, 0]
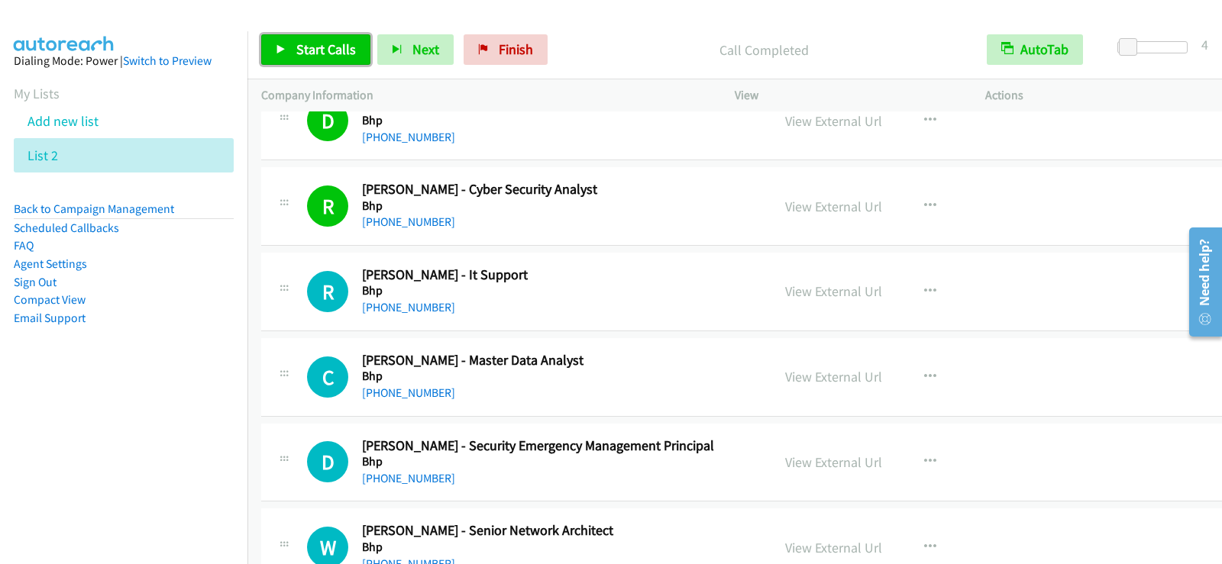
click at [334, 48] on span "Start Calls" at bounding box center [326, 49] width 60 height 18
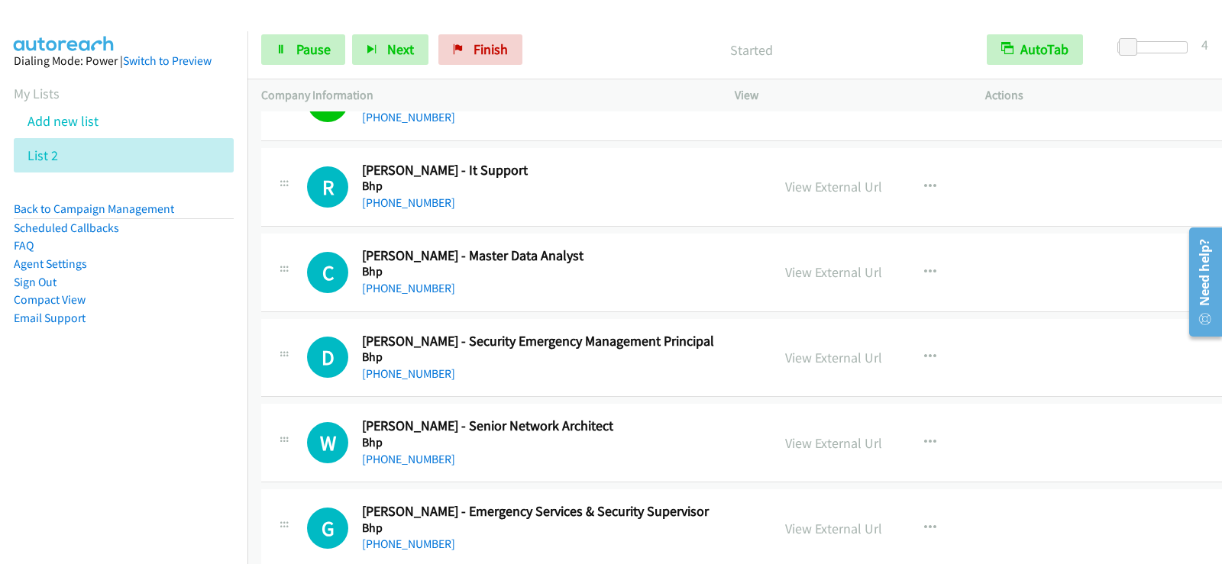
scroll to position [7101, 0]
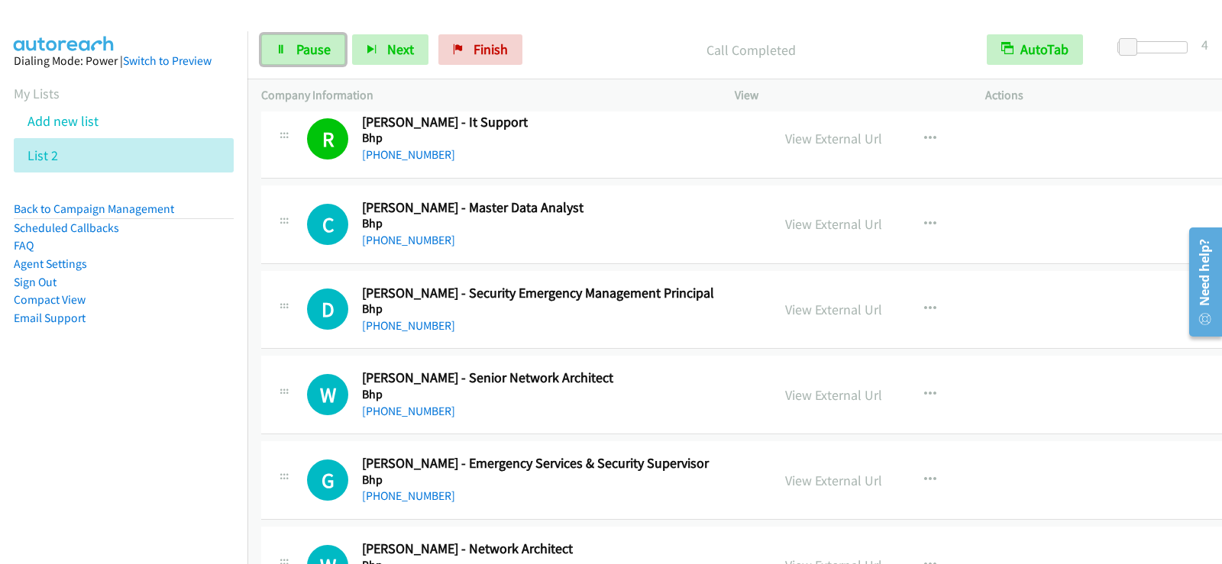
click at [328, 52] on span "Pause" at bounding box center [313, 49] width 34 height 18
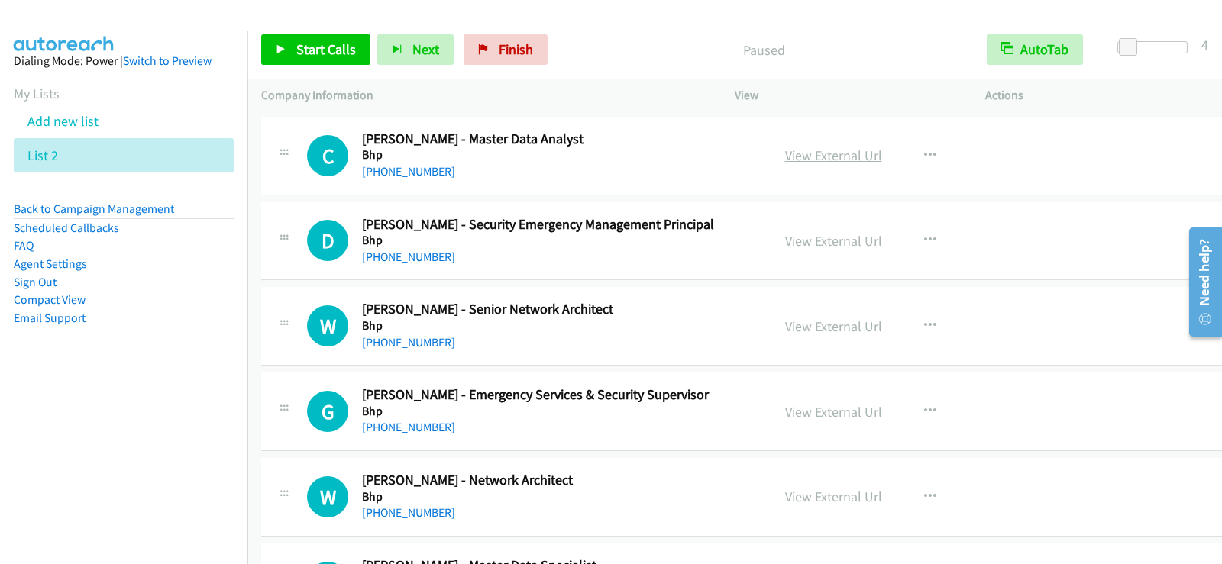
scroll to position [7177, 0]
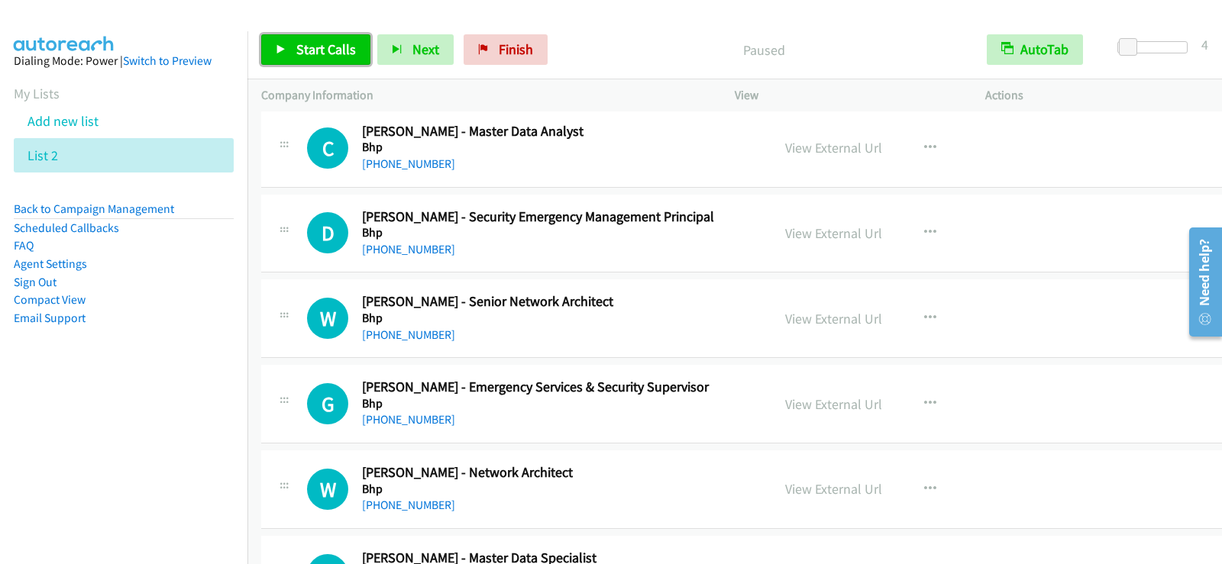
click at [297, 42] on span "Start Calls" at bounding box center [326, 49] width 60 height 18
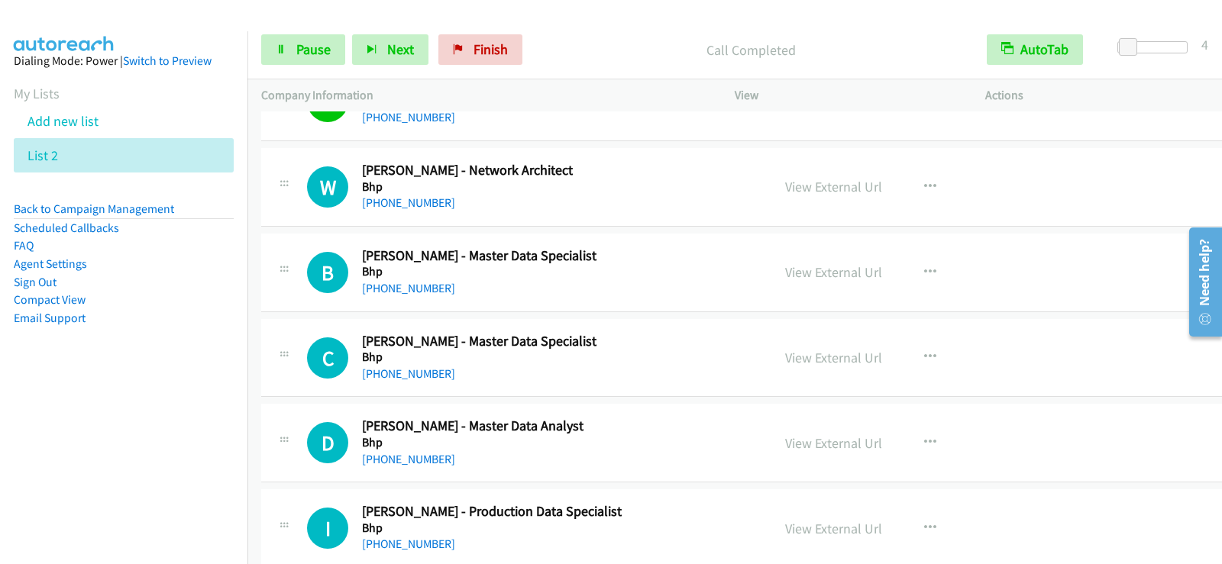
scroll to position [7482, 0]
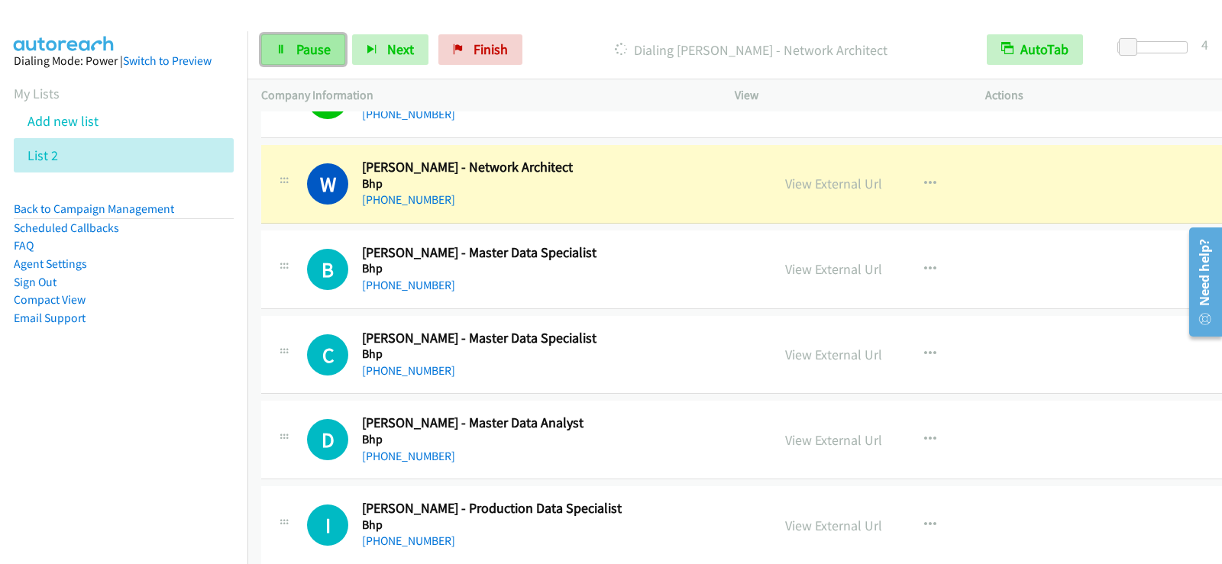
click at [307, 47] on span "Pause" at bounding box center [313, 49] width 34 height 18
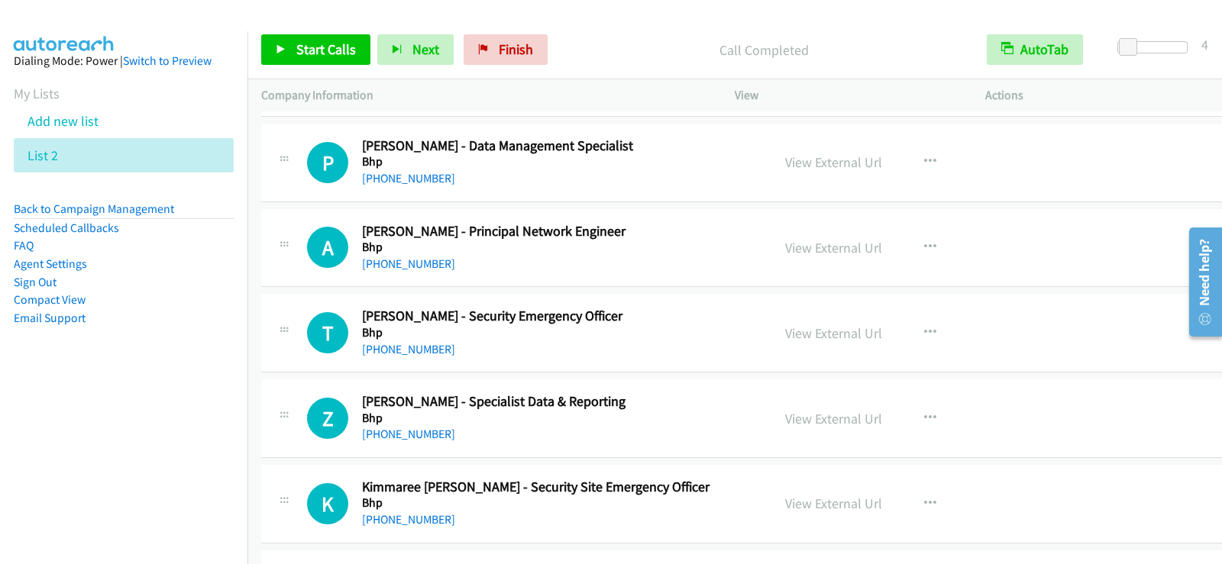
scroll to position [9544, 0]
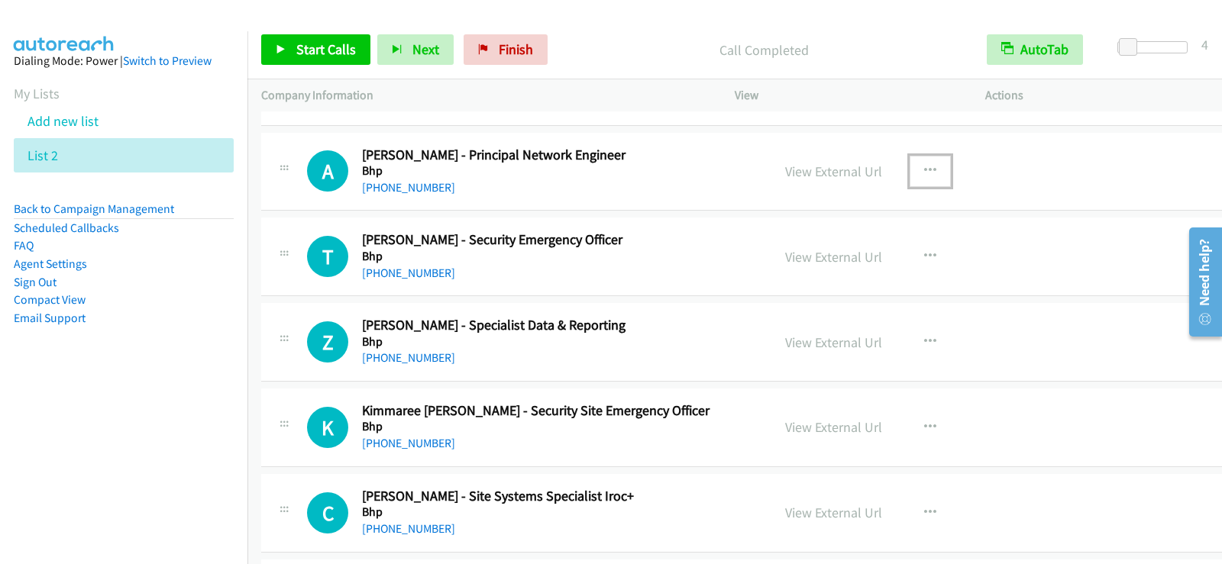
click at [924, 165] on icon "button" at bounding box center [930, 171] width 12 height 12
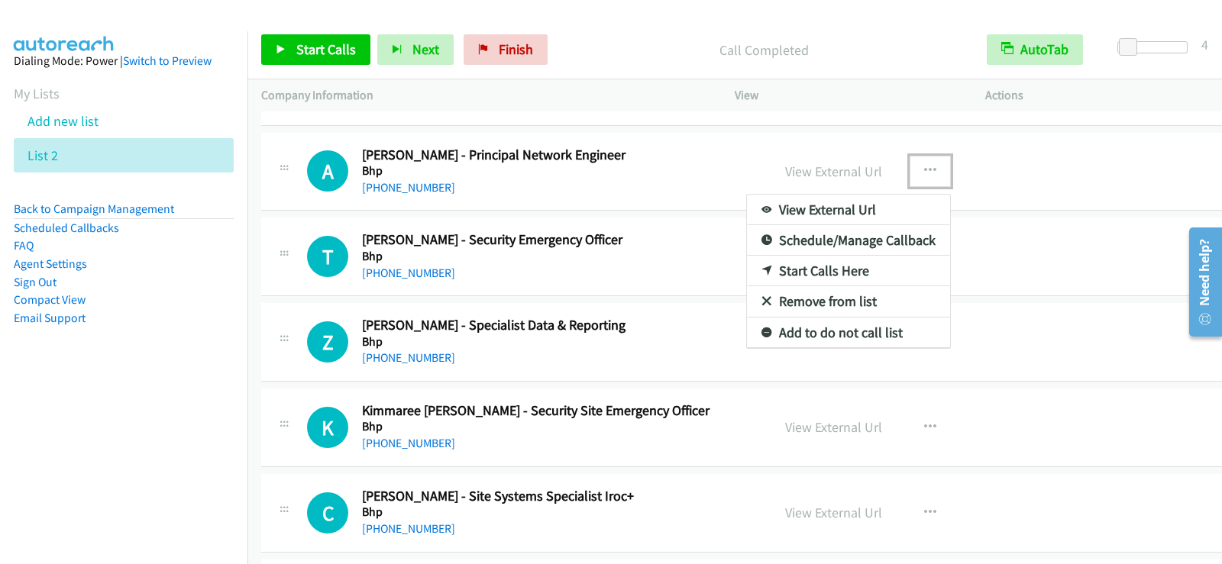
click at [806, 266] on link "Start Calls Here" at bounding box center [848, 271] width 203 height 31
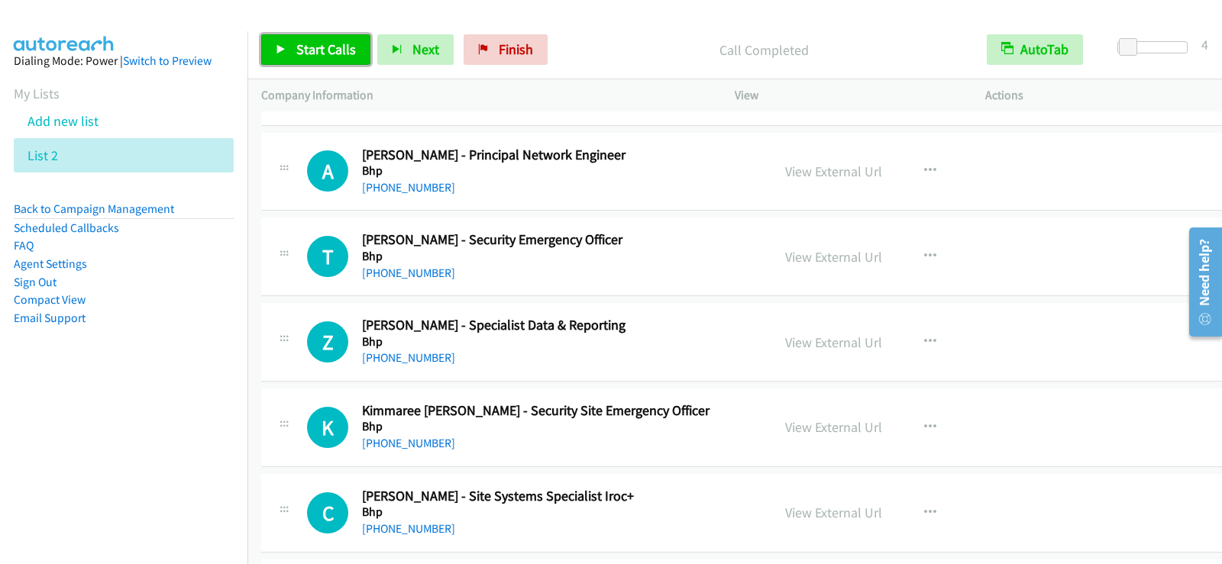
click at [354, 50] on link "Start Calls" at bounding box center [315, 49] width 109 height 31
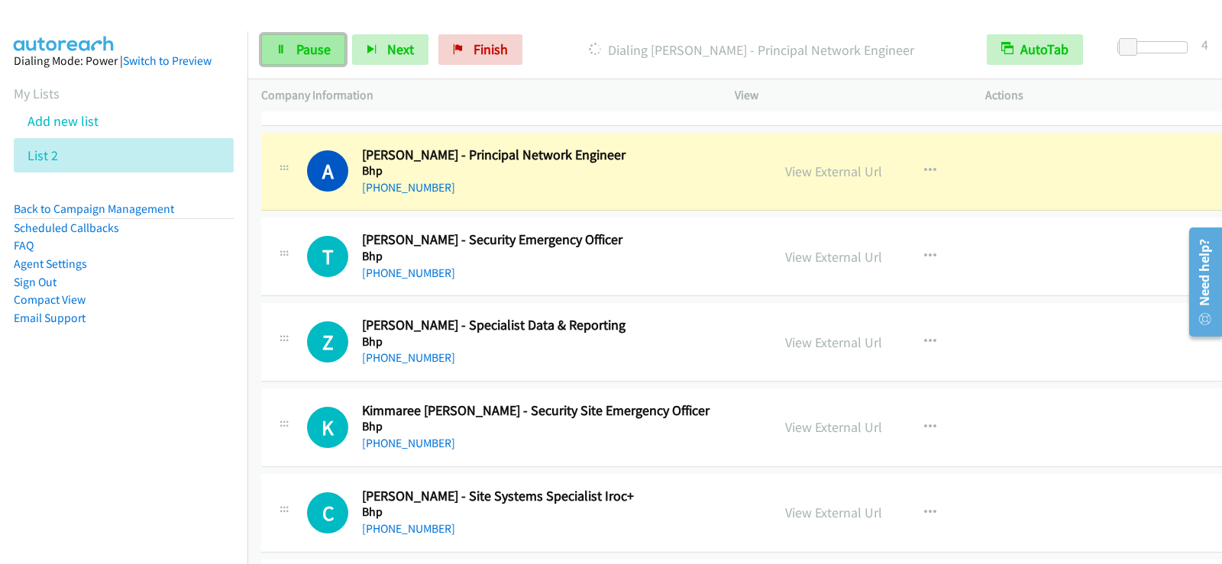
click at [331, 64] on link "Pause" at bounding box center [303, 49] width 84 height 31
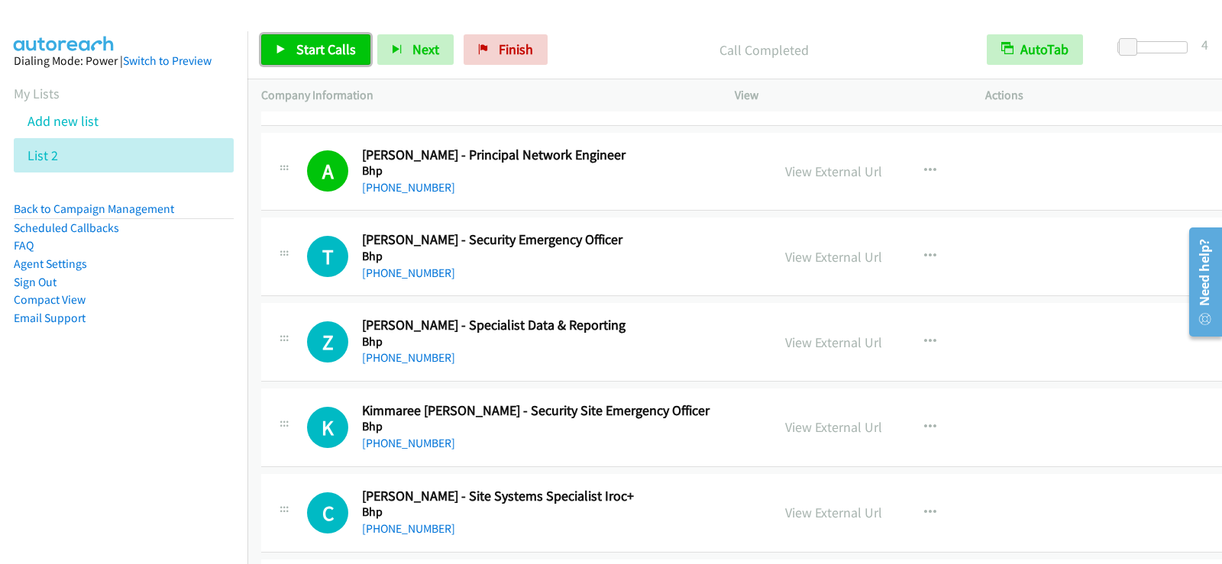
click at [339, 51] on span "Start Calls" at bounding box center [326, 49] width 60 height 18
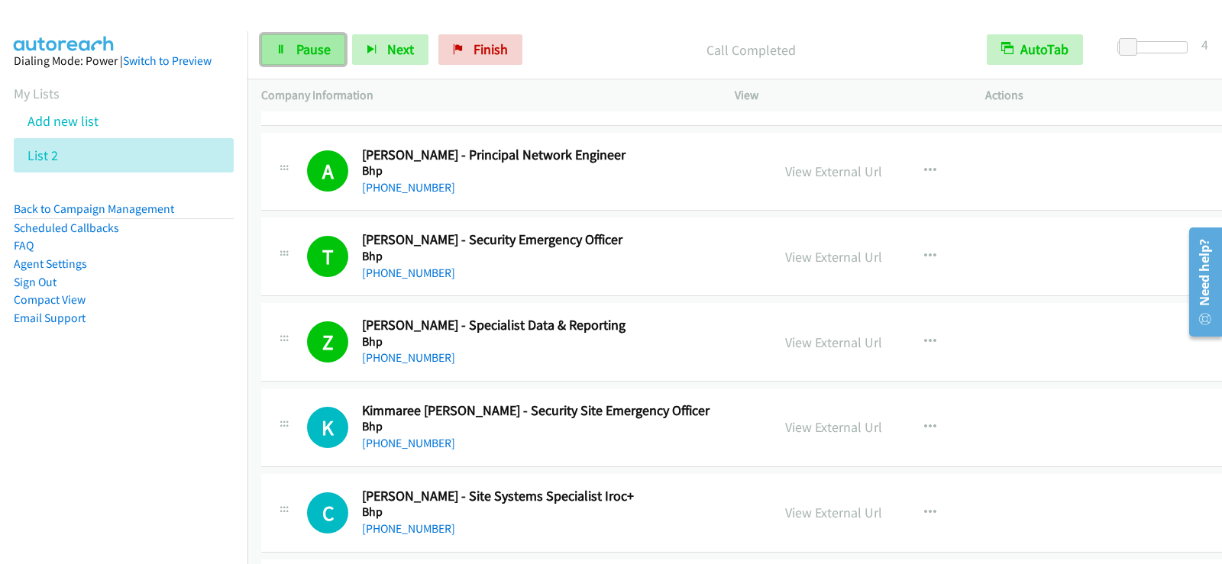
click at [312, 44] on span "Pause" at bounding box center [313, 49] width 34 height 18
click at [292, 53] on link "Start Calls" at bounding box center [315, 49] width 109 height 31
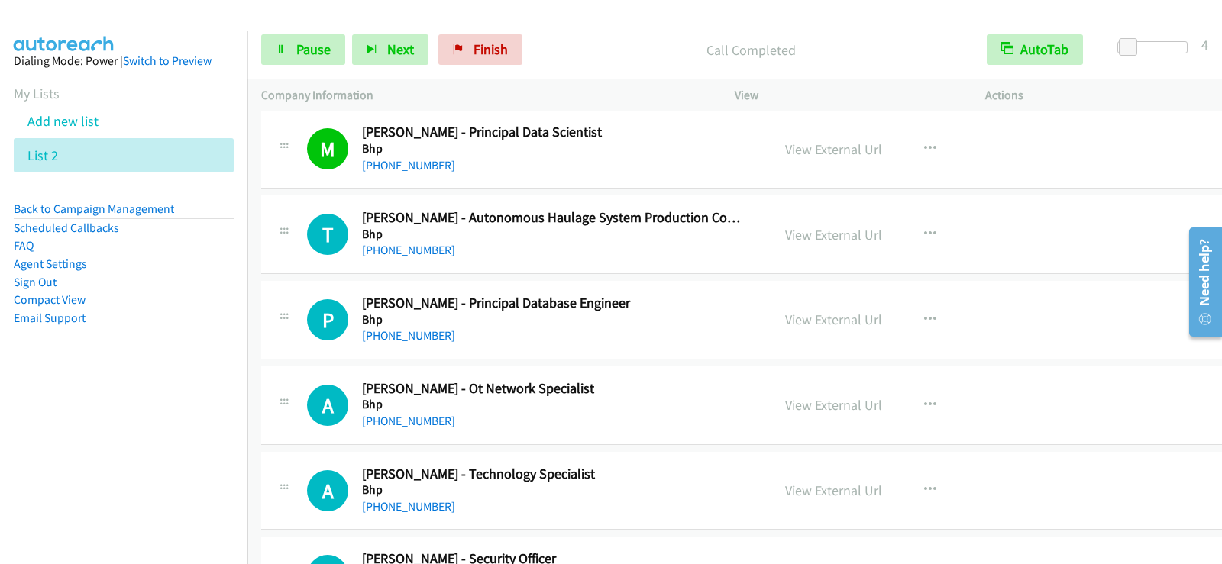
scroll to position [10154, 0]
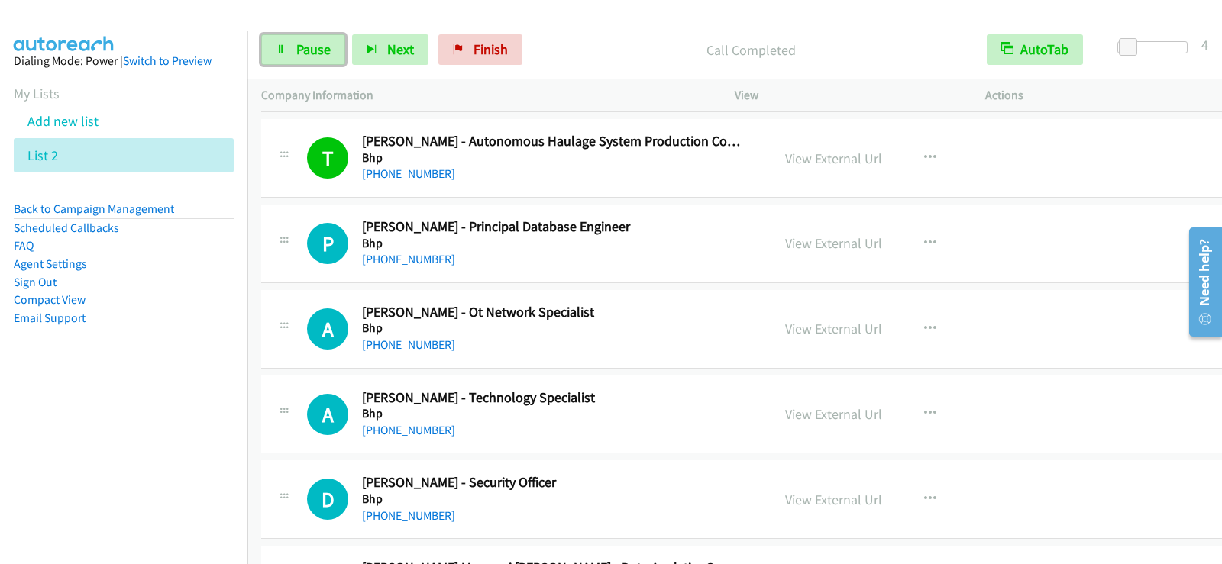
drag, startPoint x: 284, startPoint y: 47, endPoint x: 230, endPoint y: 4, distance: 69.5
click at [284, 47] on icon at bounding box center [281, 50] width 11 height 11
